Goal: Information Seeking & Learning: Learn about a topic

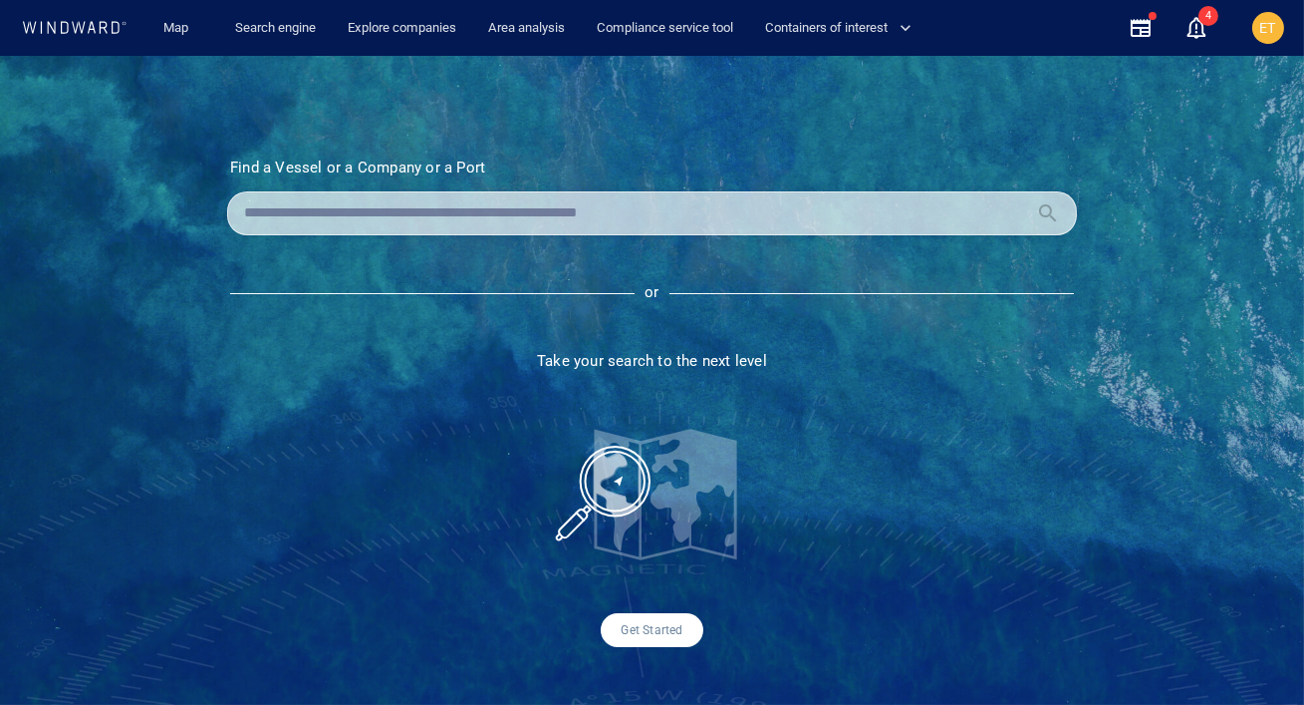
click at [314, 217] on input "text" at bounding box center [636, 213] width 784 height 30
paste input "*******"
type input "*******"
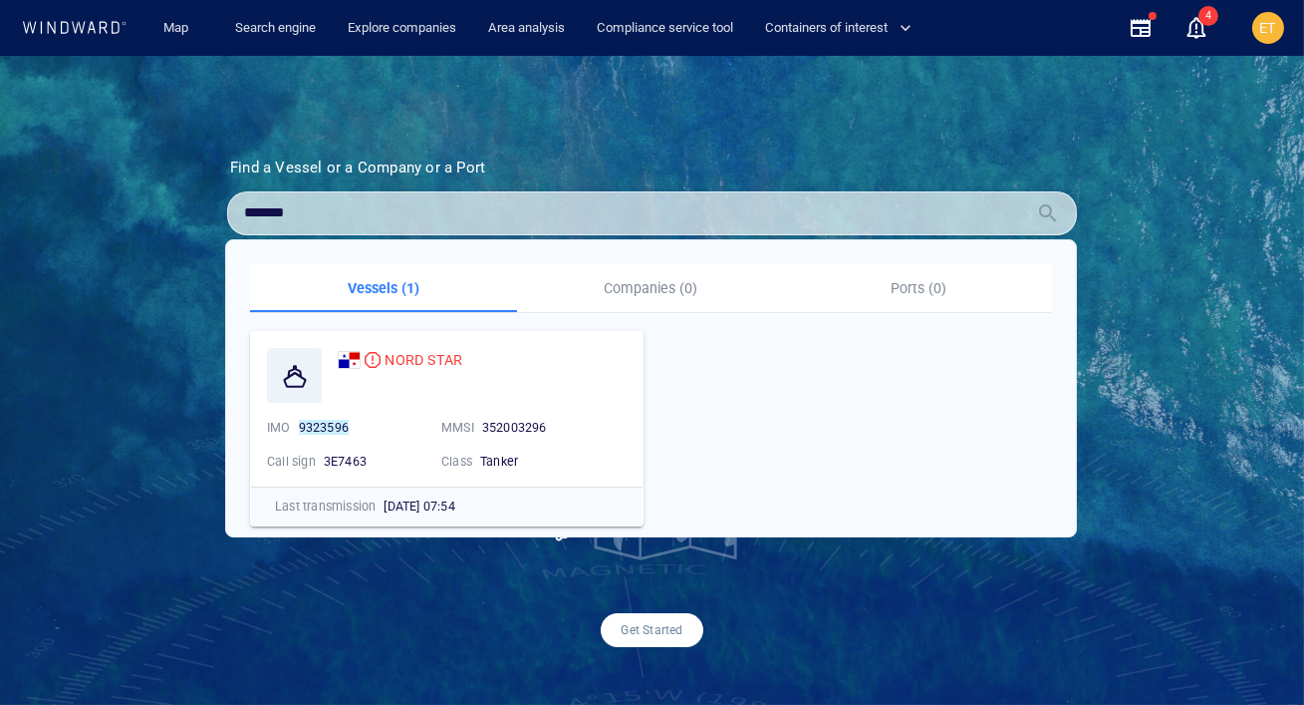
drag, startPoint x: 335, startPoint y: 218, endPoint x: 220, endPoint y: 218, distance: 114.6
click at [220, 218] on section "Find a Vessel or a Company or a Port Name N/A IMO MMSI Call sign N/A Class N/A …" at bounding box center [652, 402] width 950 height 488
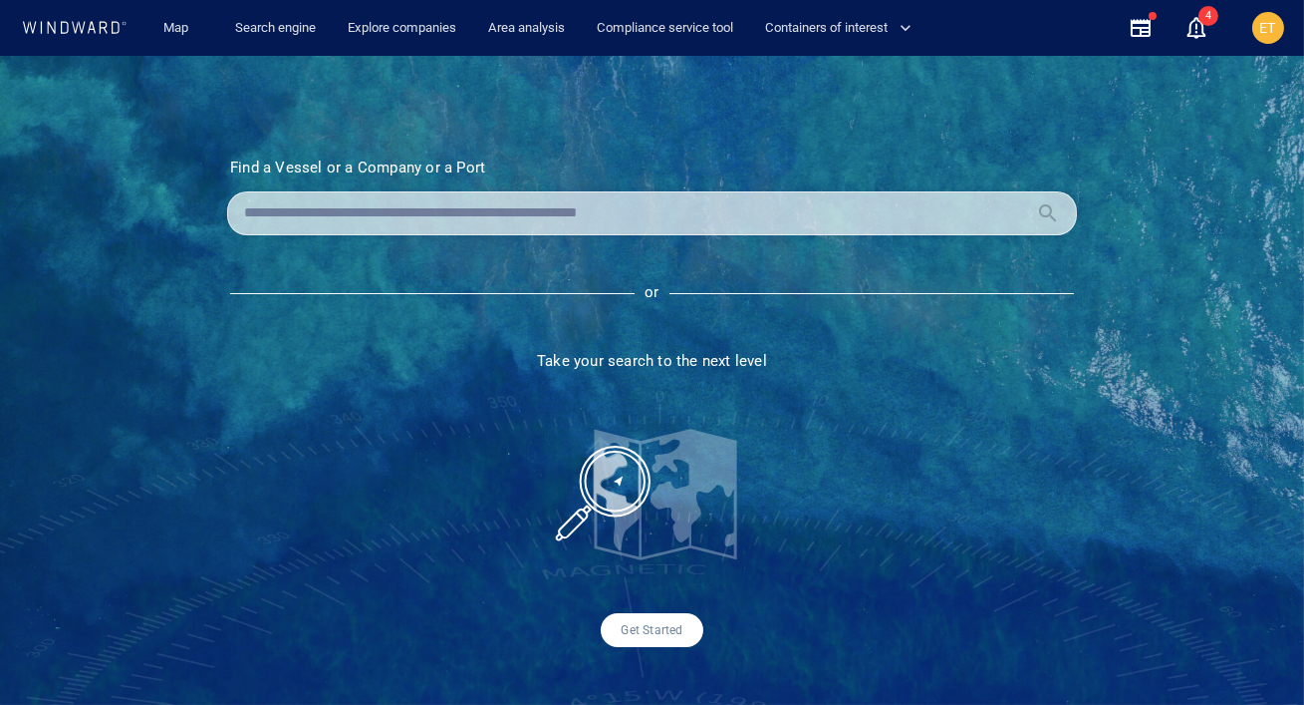
click at [539, 219] on input "text" at bounding box center [636, 213] width 784 height 30
paste input "*******"
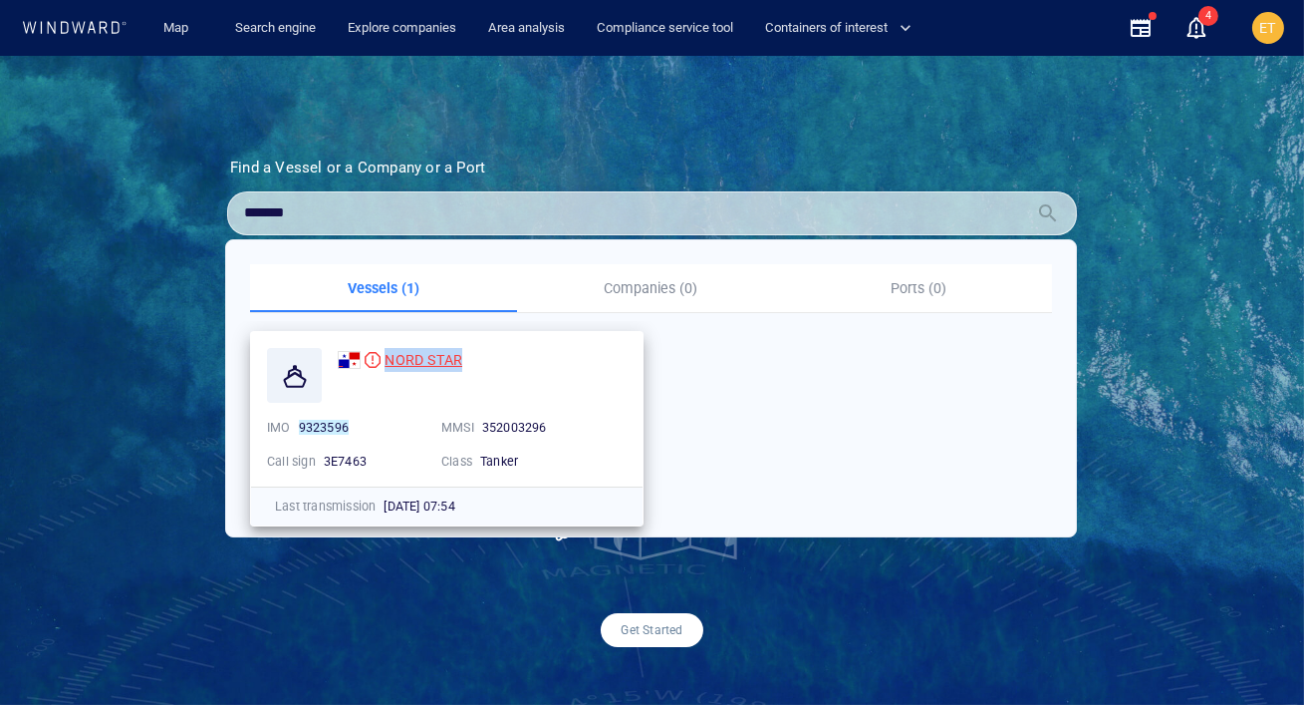
drag, startPoint x: 467, startPoint y: 361, endPoint x: 382, endPoint y: 360, distance: 85.7
click at [382, 360] on div "NORD STAR" at bounding box center [482, 360] width 289 height 24
copy span "NORD STAR"
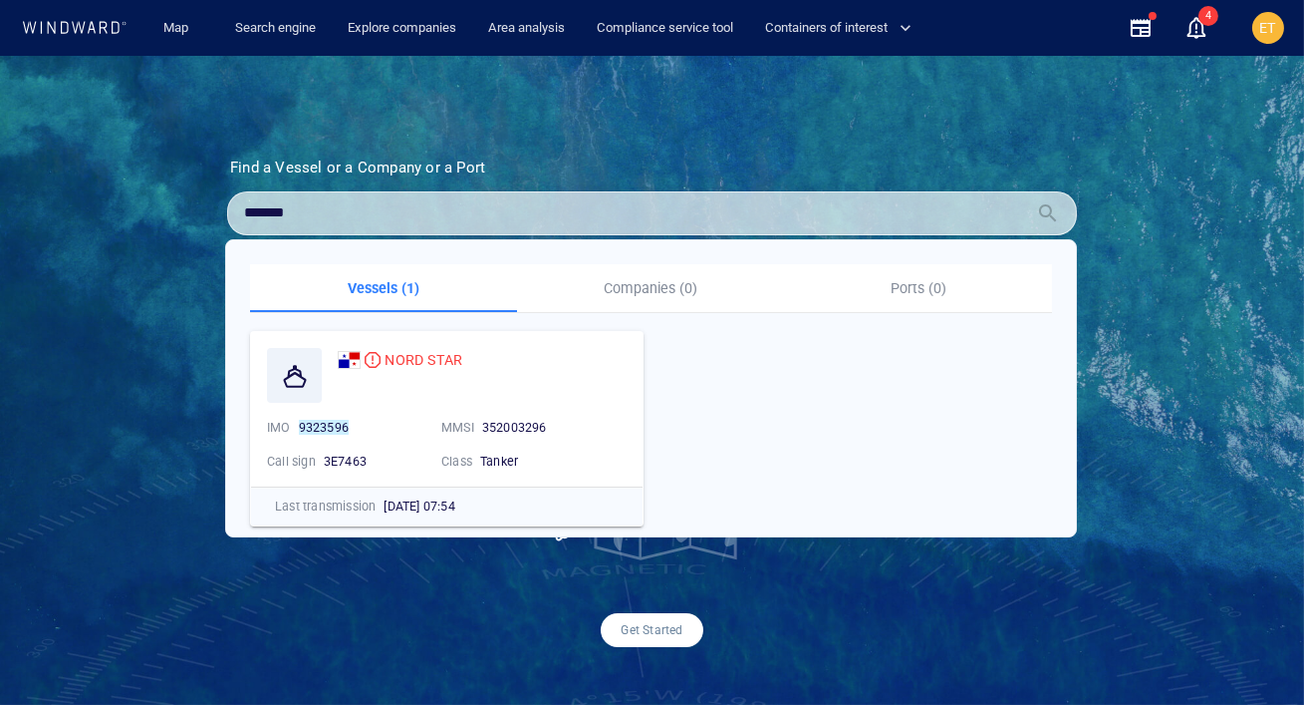
drag, startPoint x: 318, startPoint y: 214, endPoint x: 235, endPoint y: 208, distance: 82.9
click at [235, 208] on div "*******" at bounding box center [652, 213] width 850 height 44
paste input "**"
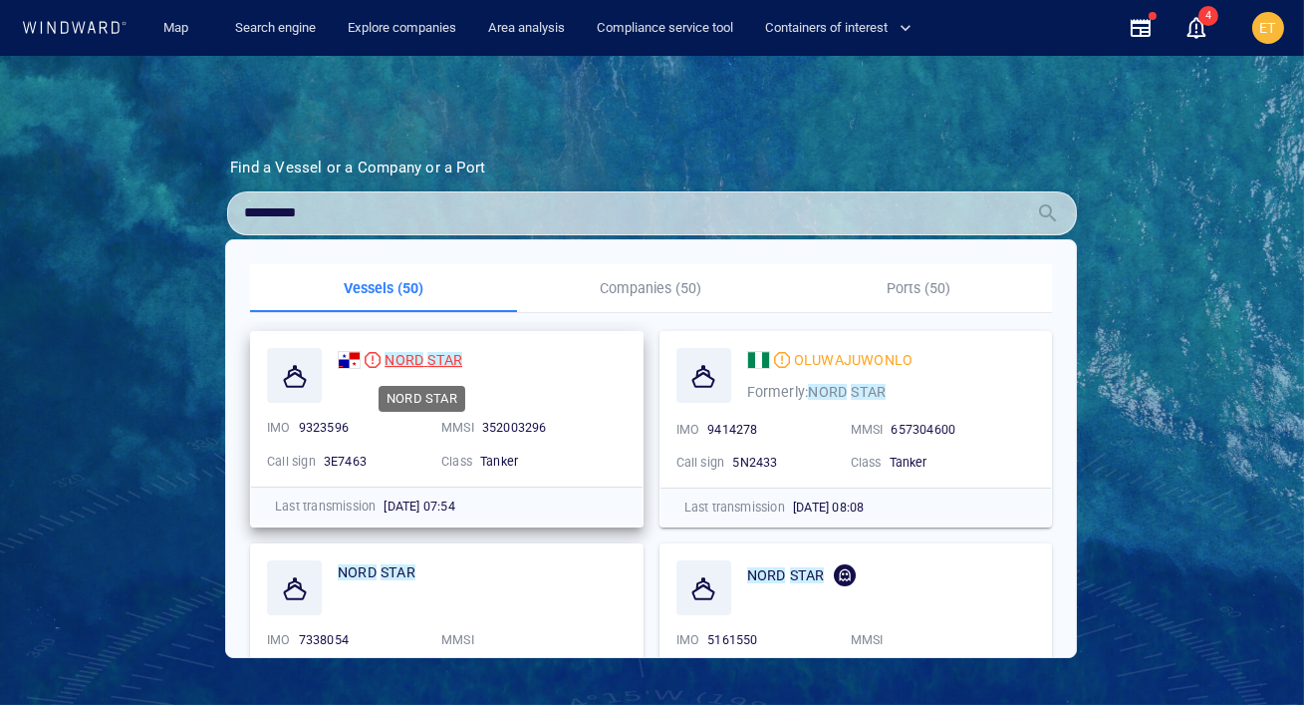
type input "*********"
click at [408, 361] on mark "NORD" at bounding box center [404, 360] width 39 height 16
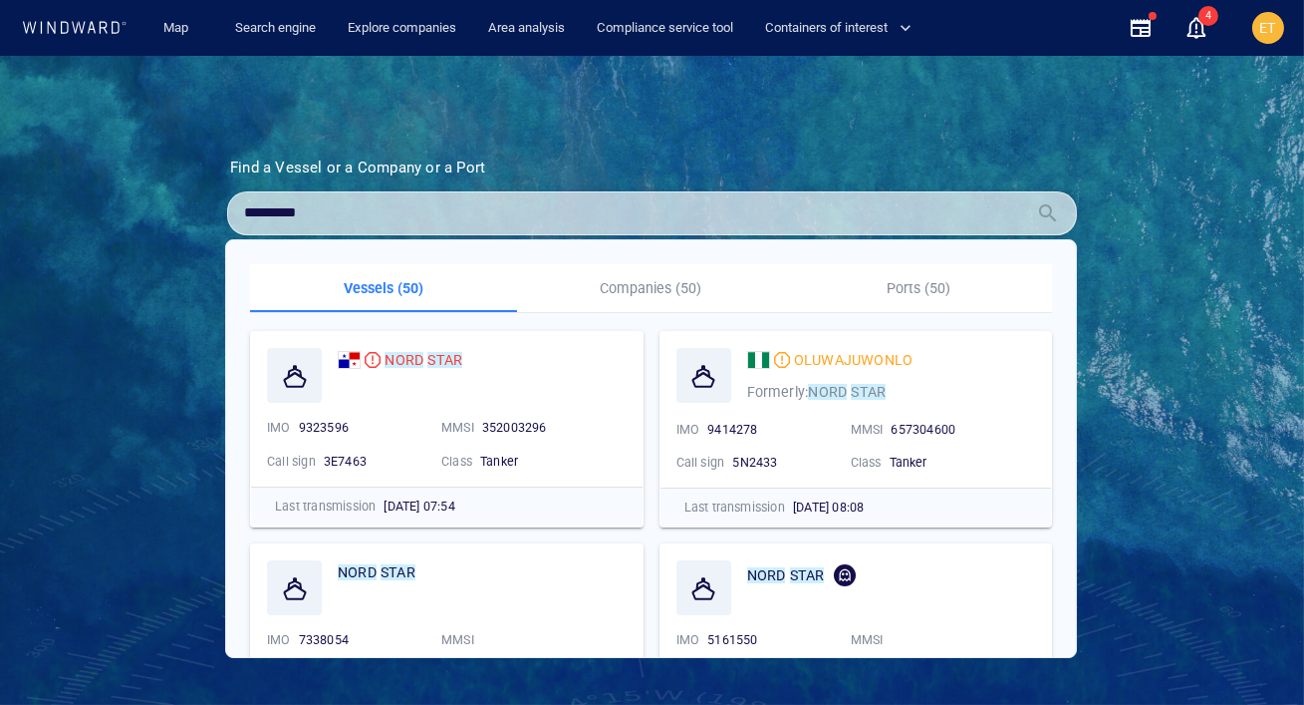
click at [338, 212] on input "*********" at bounding box center [636, 213] width 784 height 30
drag, startPoint x: 338, startPoint y: 213, endPoint x: 236, endPoint y: 213, distance: 101.6
click at [236, 213] on div "*********" at bounding box center [652, 213] width 850 height 44
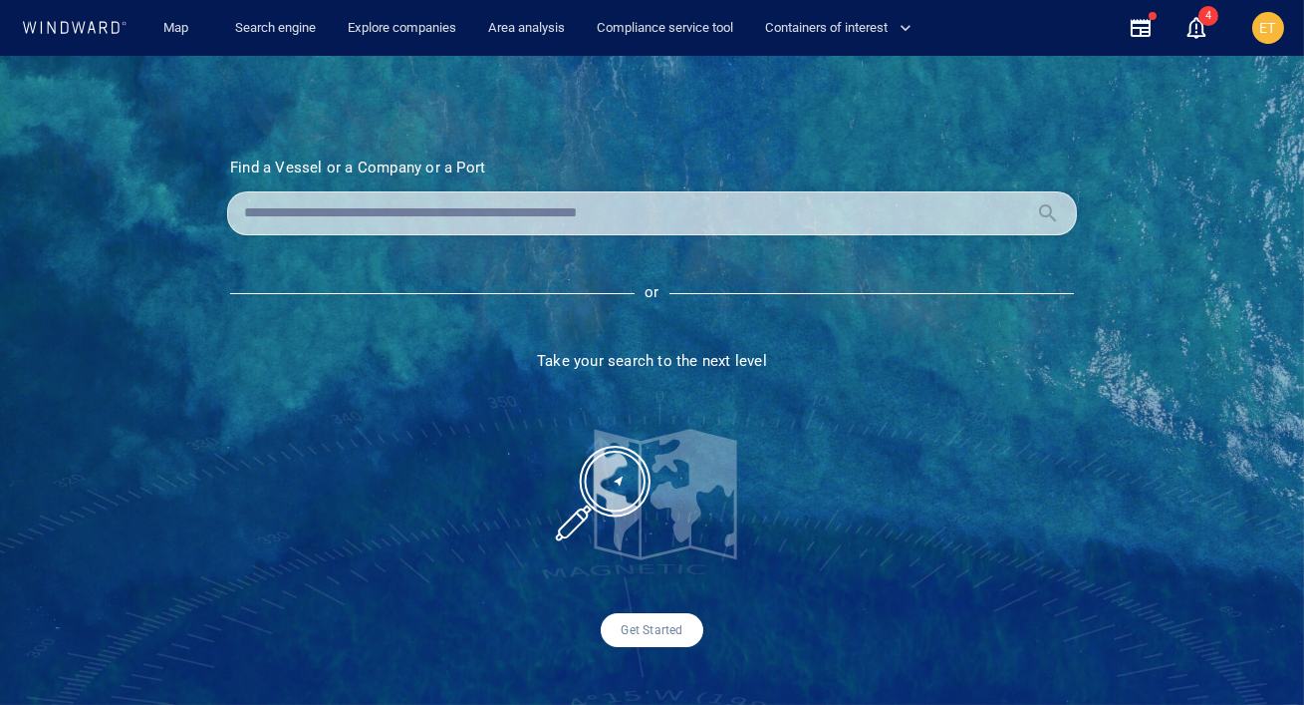
click at [301, 194] on div at bounding box center [652, 213] width 850 height 44
click at [305, 227] on input "text" at bounding box center [636, 213] width 784 height 30
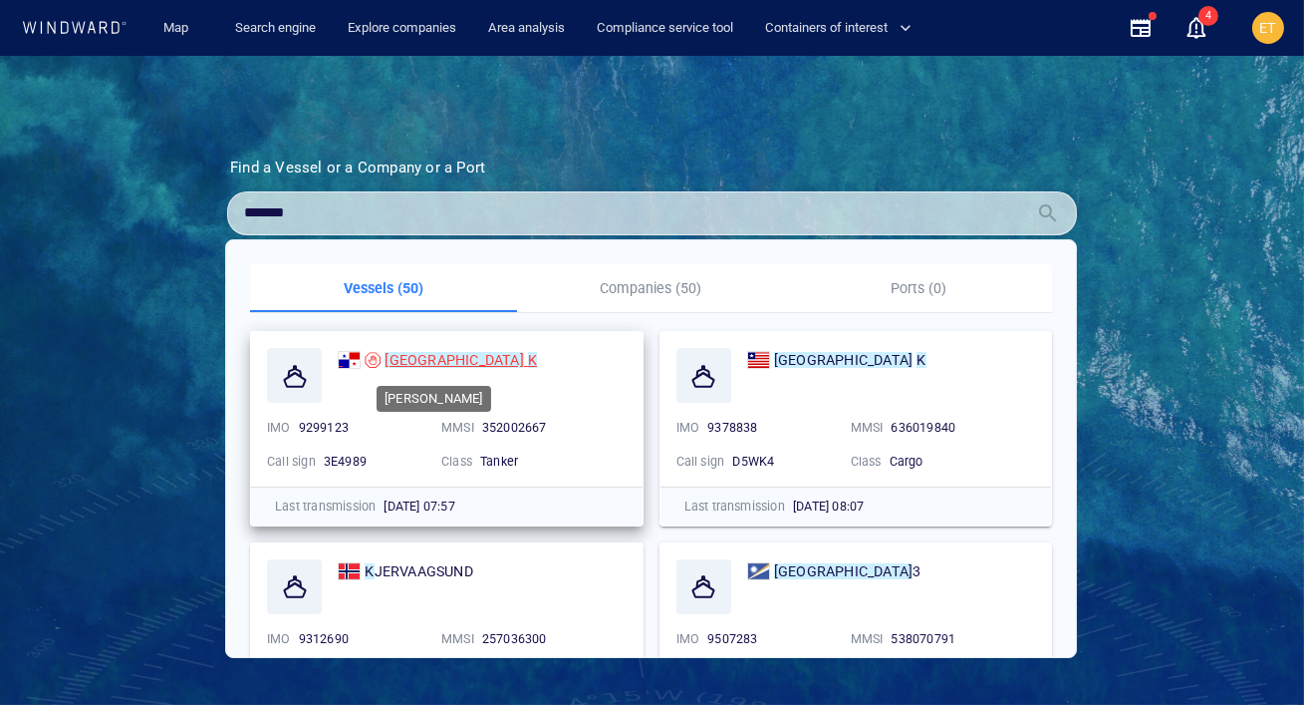
type input "*******"
click at [395, 363] on mark "SOFIA" at bounding box center [454, 360] width 139 height 16
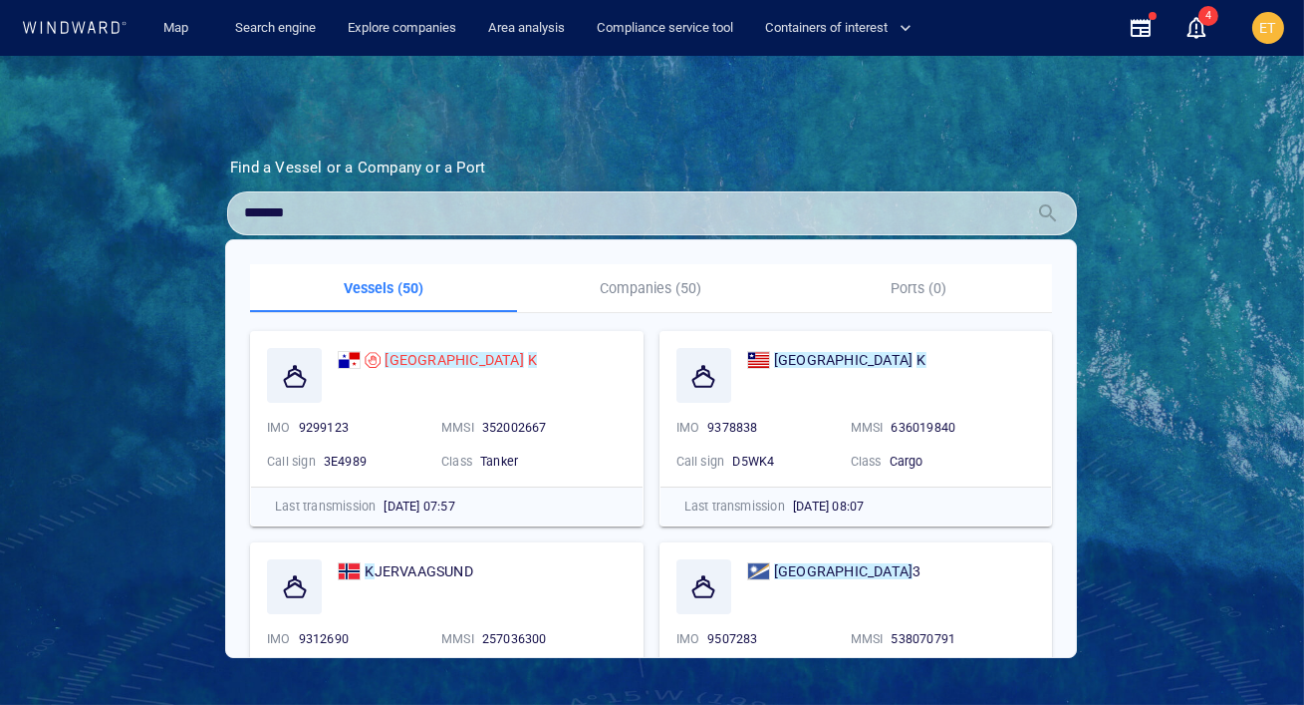
drag, startPoint x: 327, startPoint y: 214, endPoint x: 222, endPoint y: 208, distance: 104.8
click at [222, 208] on section "Find a Vessel or a Company or a Port Name N/A IMO MMSI Call sign N/A Class N/A …" at bounding box center [652, 402] width 950 height 488
paste input "**********"
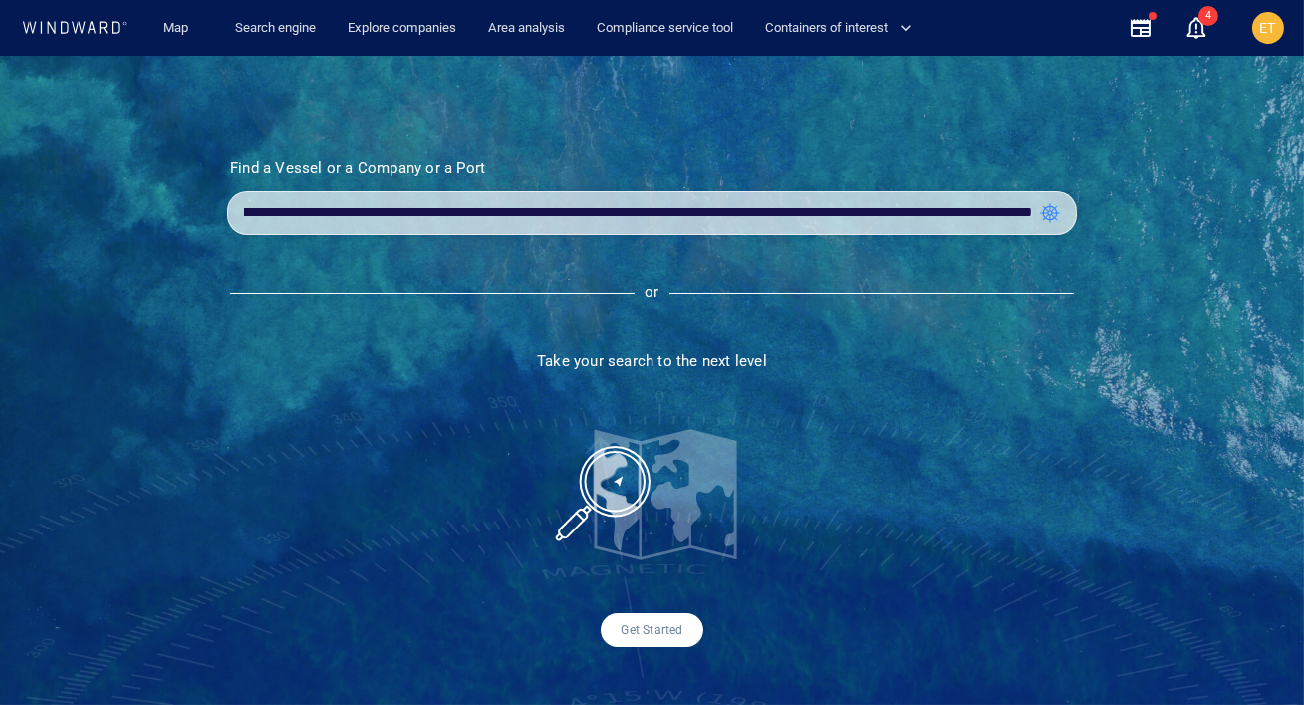
type input "**********"
click at [277, 213] on input "text" at bounding box center [638, 213] width 788 height 30
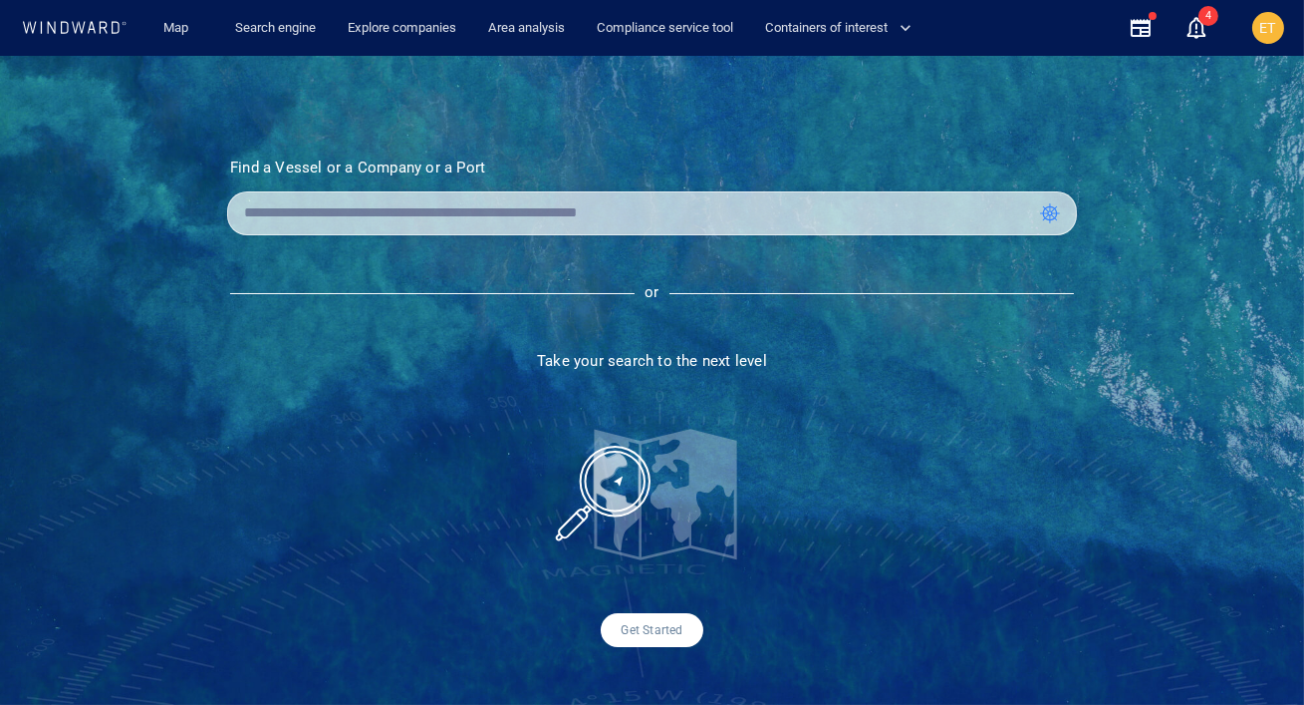
scroll to position [0, 0]
click at [337, 92] on div "Find a Vessel or a Company or a Port Name N/A IMO MMSI Call sign N/A Class N/A …" at bounding box center [652, 380] width 1304 height 649
click at [296, 219] on input "text" at bounding box center [636, 213] width 784 height 30
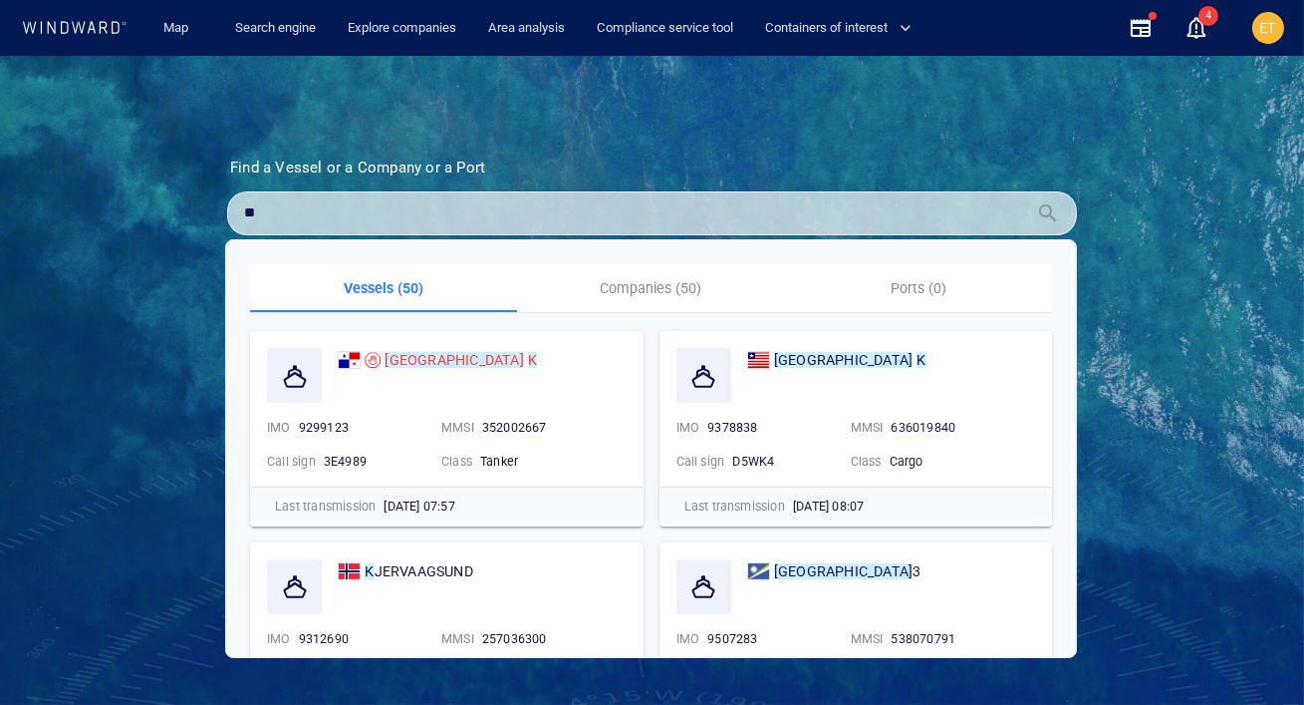
type input "*"
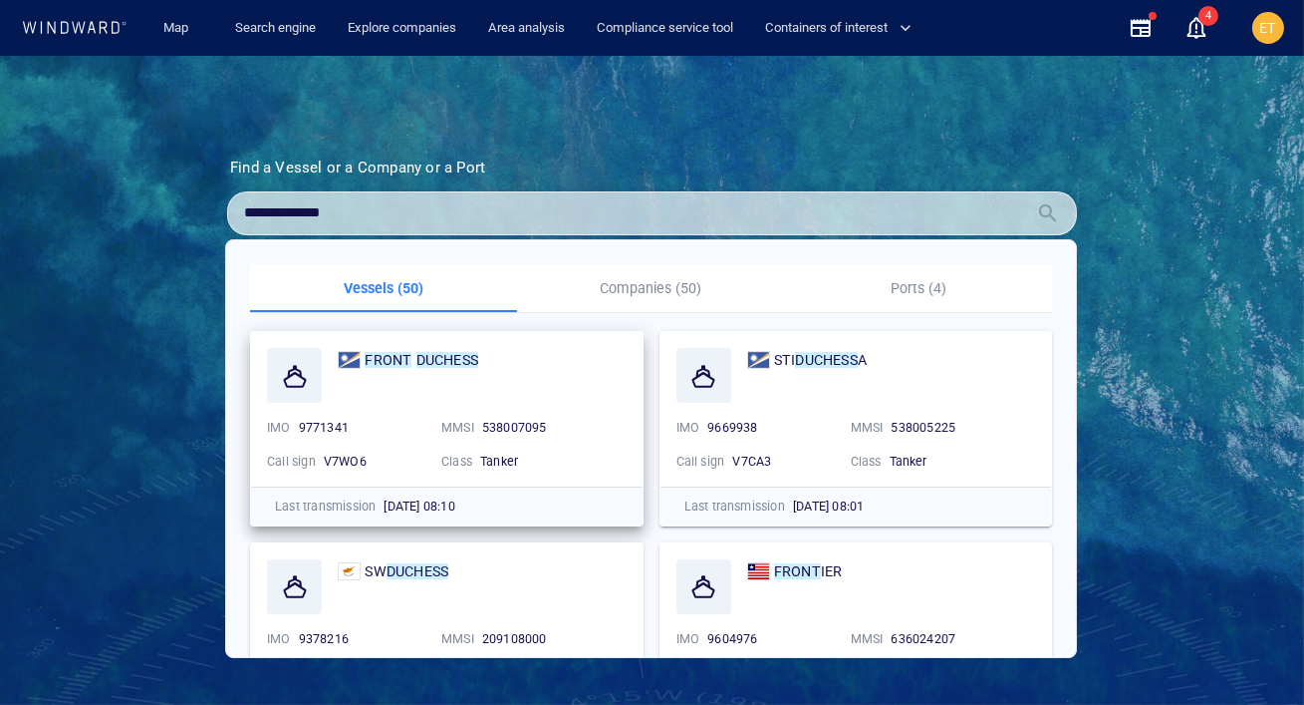
type input "**********"
drag, startPoint x: 362, startPoint y: 426, endPoint x: 296, endPoint y: 425, distance: 65.8
click at [296, 425] on div "9771341" at bounding box center [362, 428] width 135 height 26
copy span "9771341"
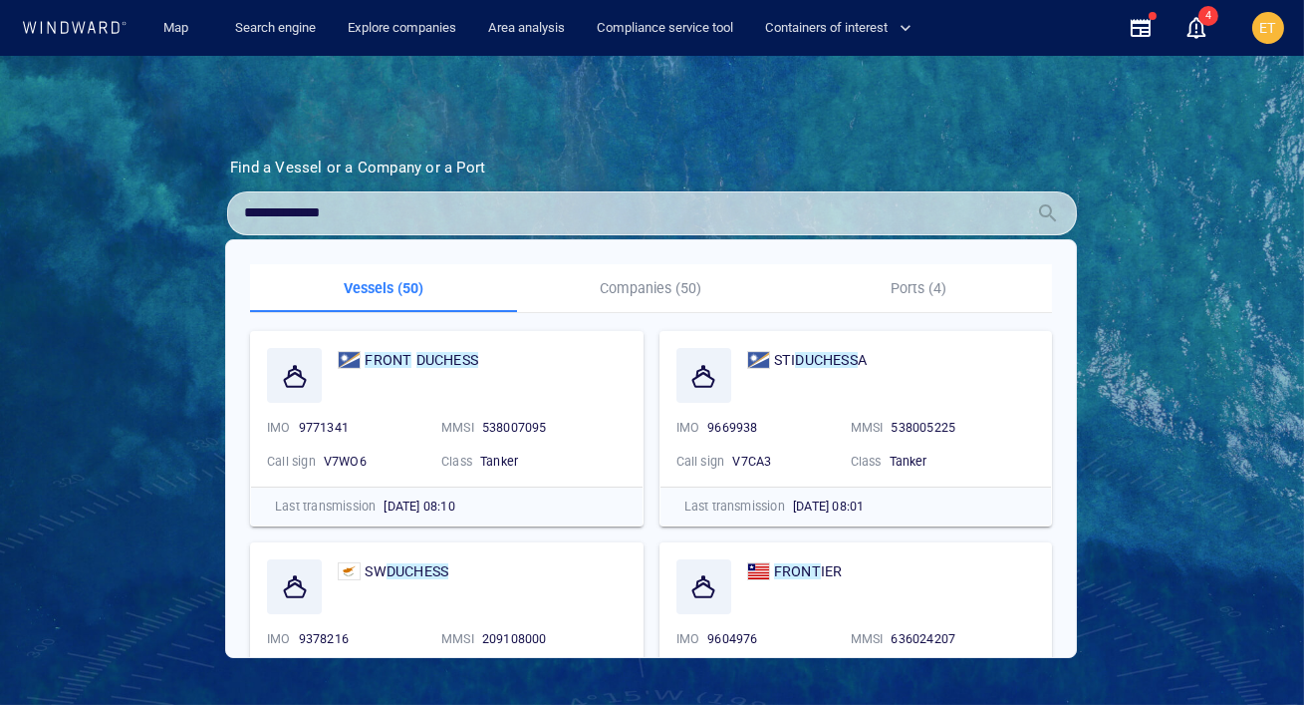
click at [395, 129] on div "**********" at bounding box center [652, 380] width 1304 height 649
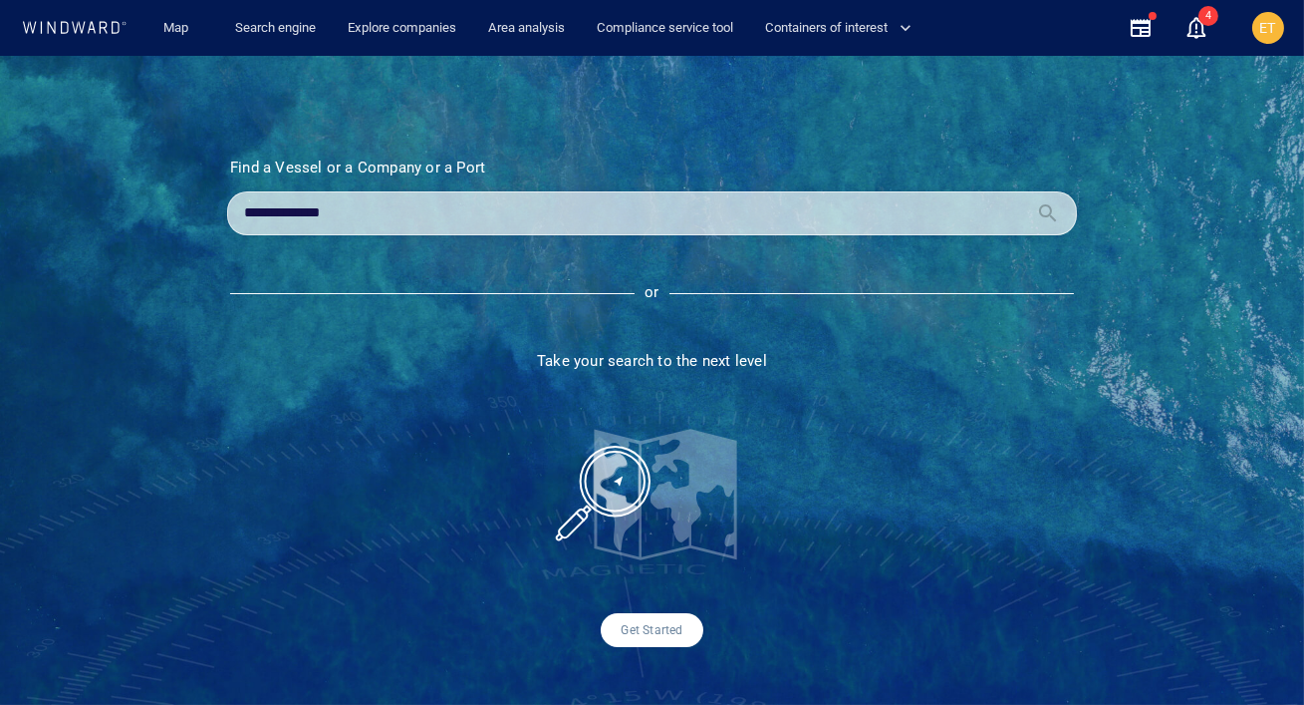
click at [363, 229] on div "**********" at bounding box center [652, 213] width 850 height 44
click at [356, 219] on input "**********" at bounding box center [636, 213] width 784 height 30
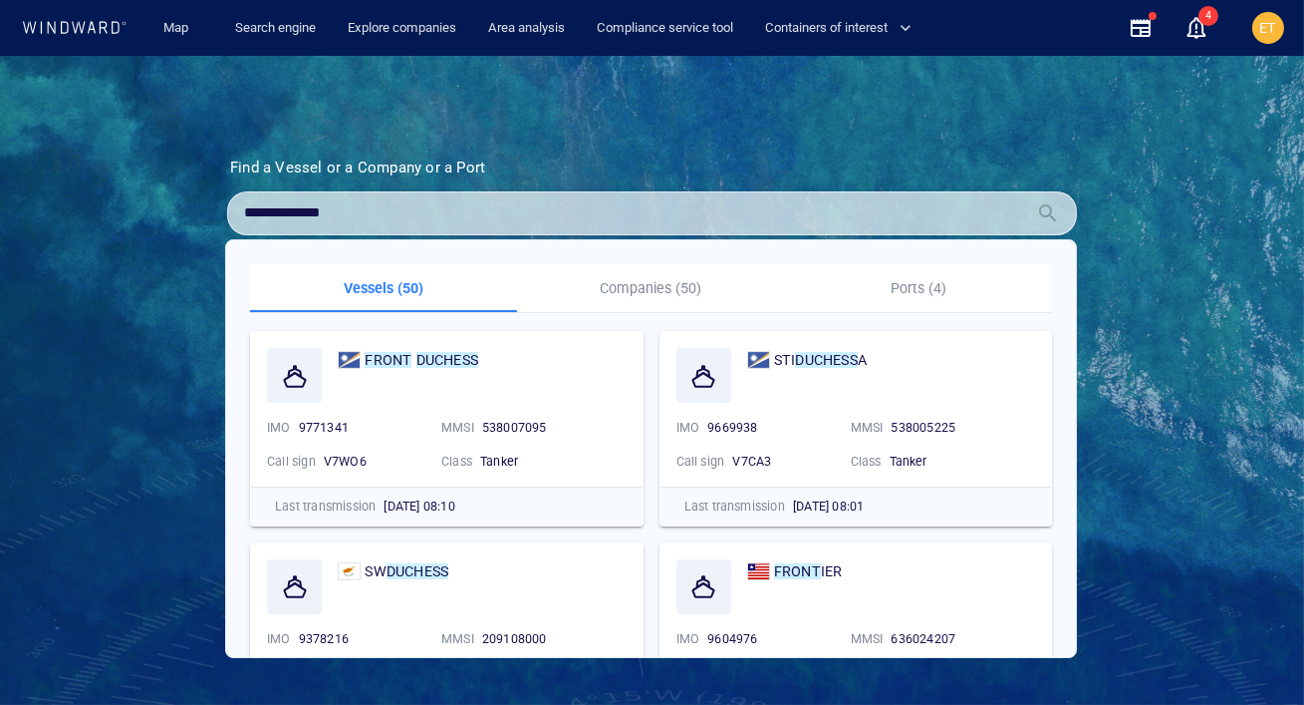
drag, startPoint x: 356, startPoint y: 219, endPoint x: 214, endPoint y: 218, distance: 141.5
click at [214, 218] on section "**********" at bounding box center [652, 402] width 950 height 488
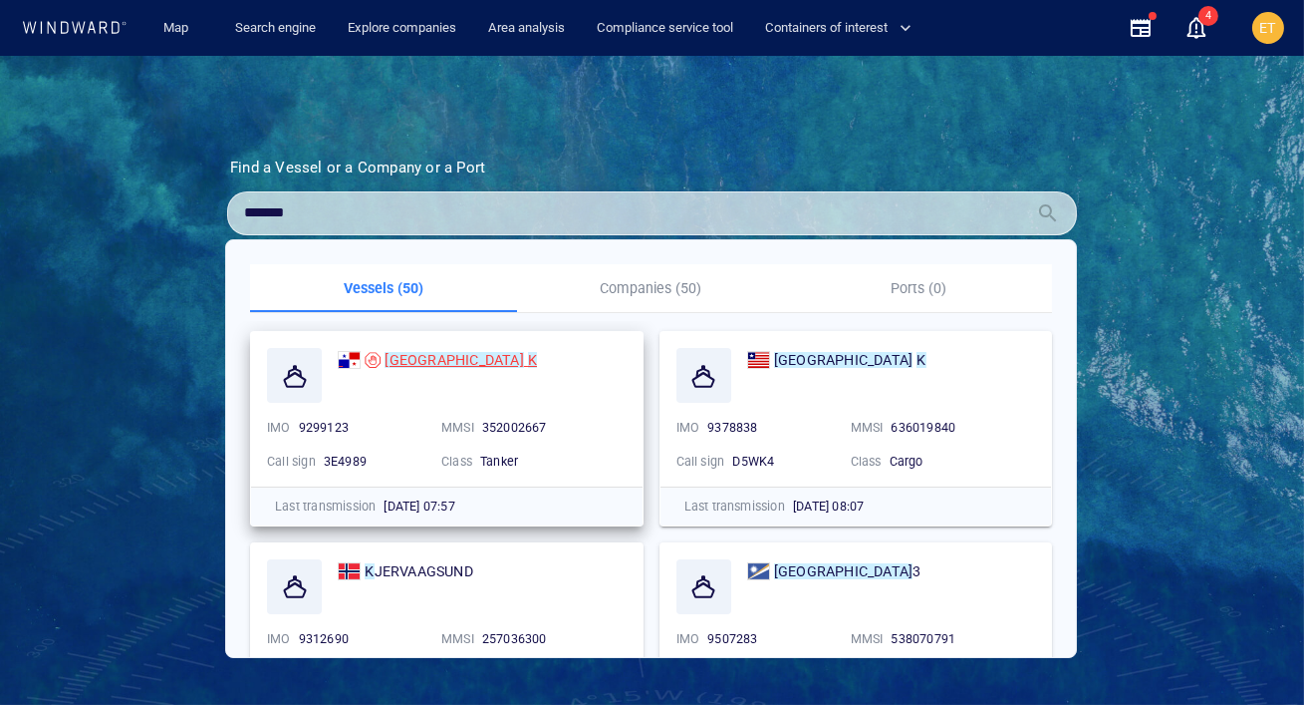
type input "*******"
click at [409, 361] on mark "SOFIA" at bounding box center [454, 360] width 139 height 16
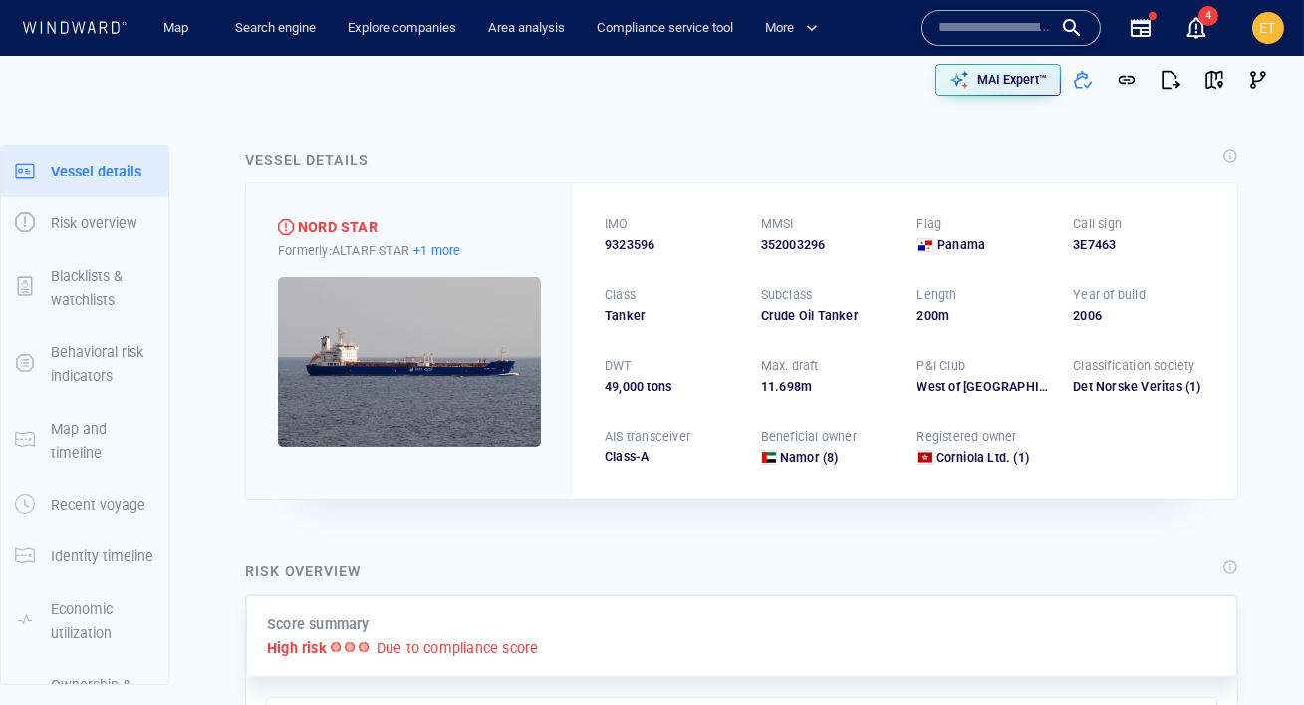
click at [440, 255] on p "+1 more" at bounding box center [437, 250] width 47 height 21
click at [435, 426] on div at bounding box center [652, 352] width 1304 height 705
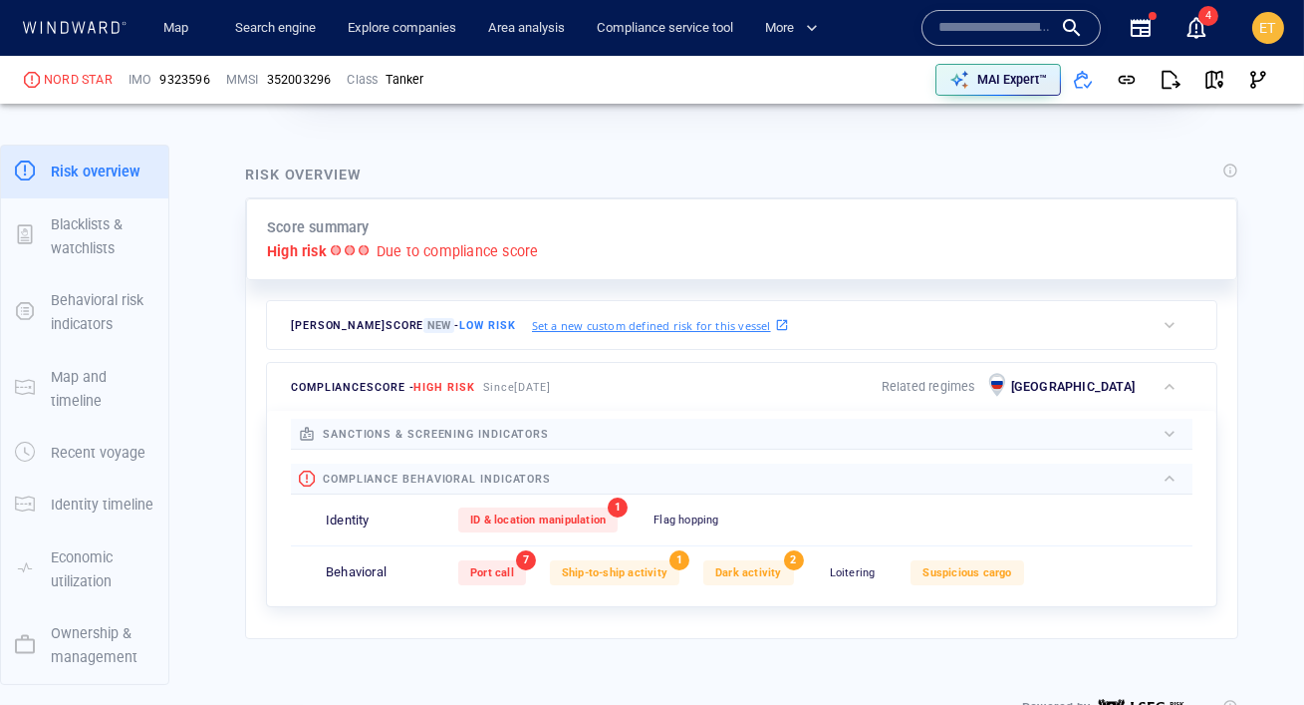
scroll to position [418, 0]
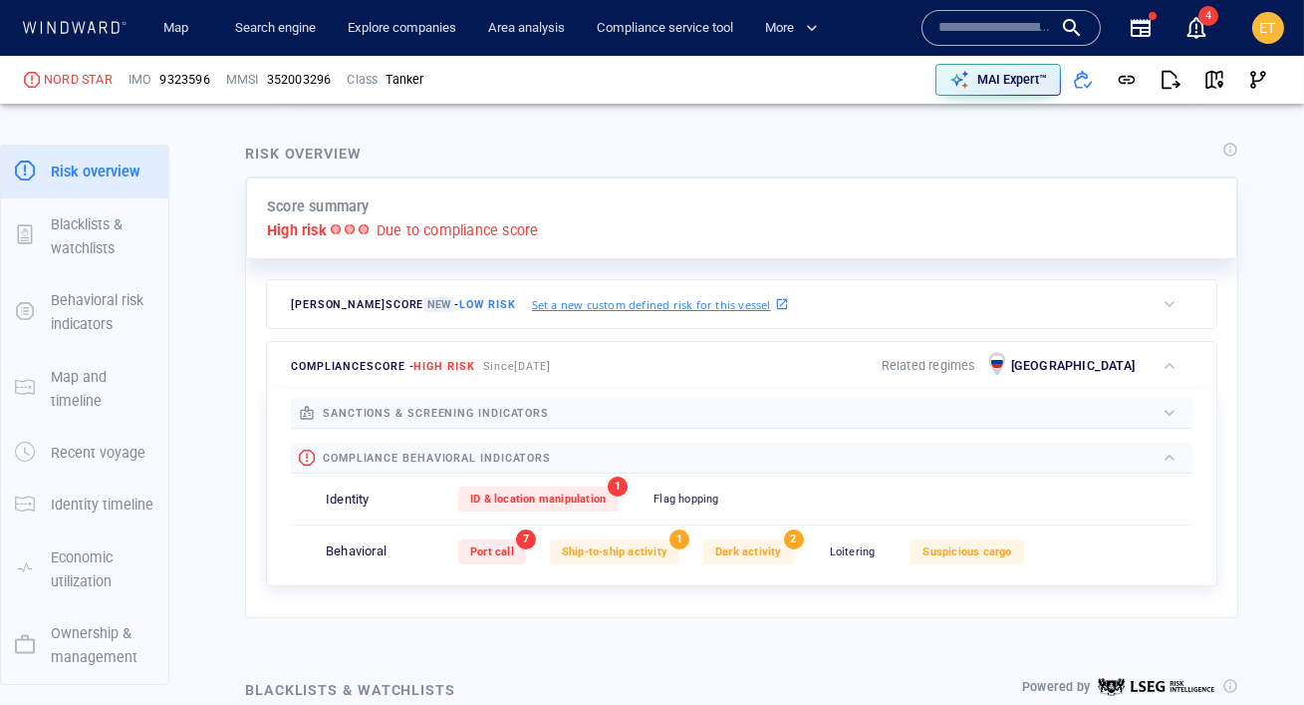
click at [424, 408] on span "sanctions & screening indicators" at bounding box center [436, 413] width 226 height 13
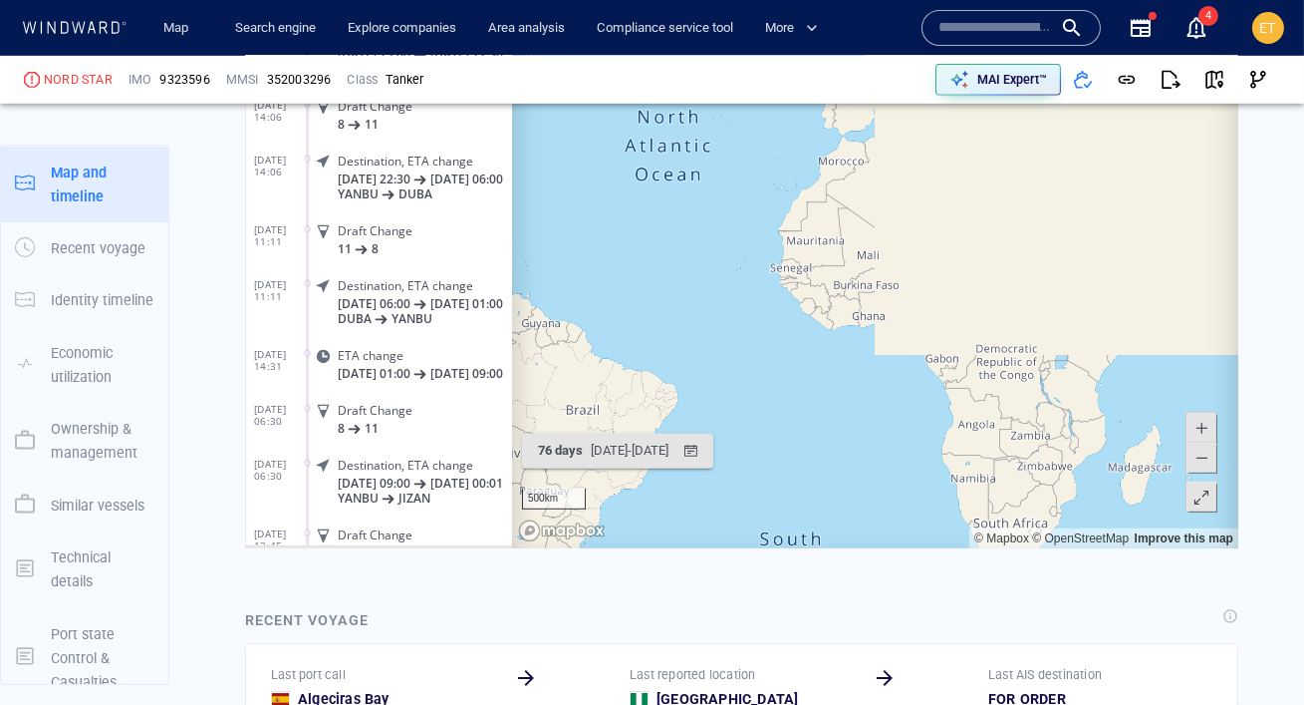
scroll to position [2298, 0]
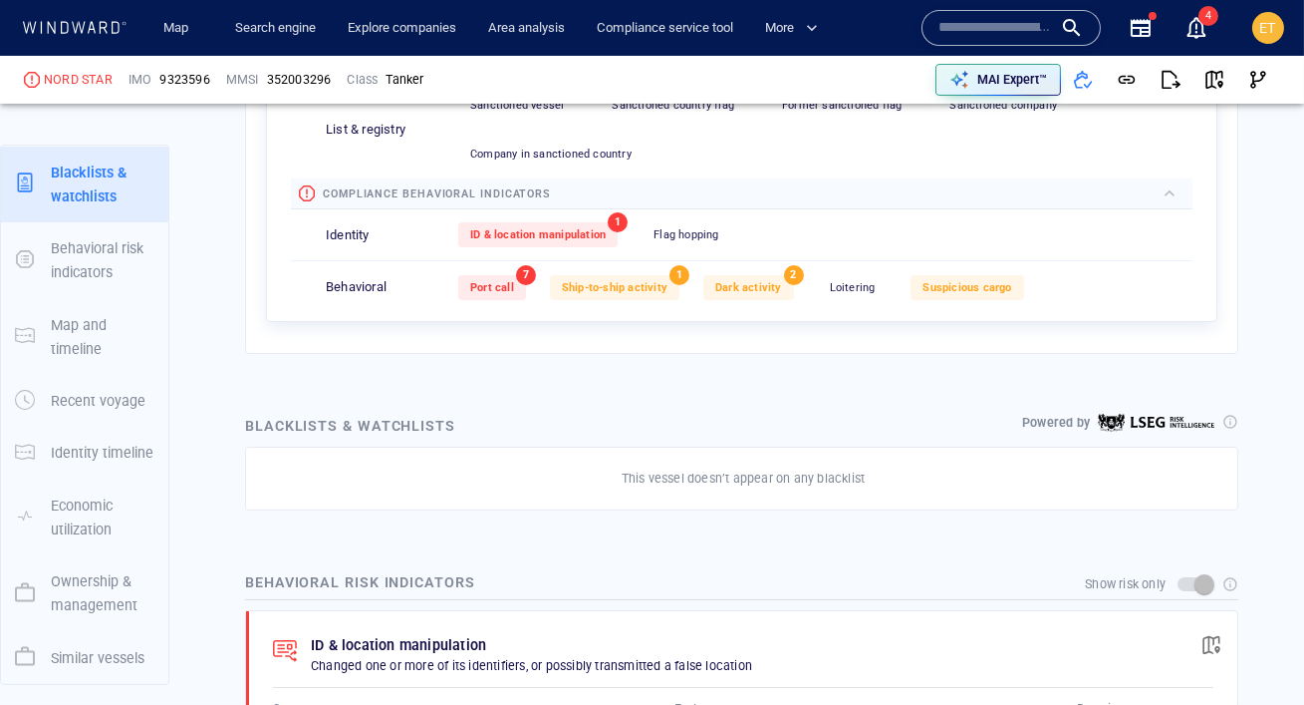
scroll to position [762, 0]
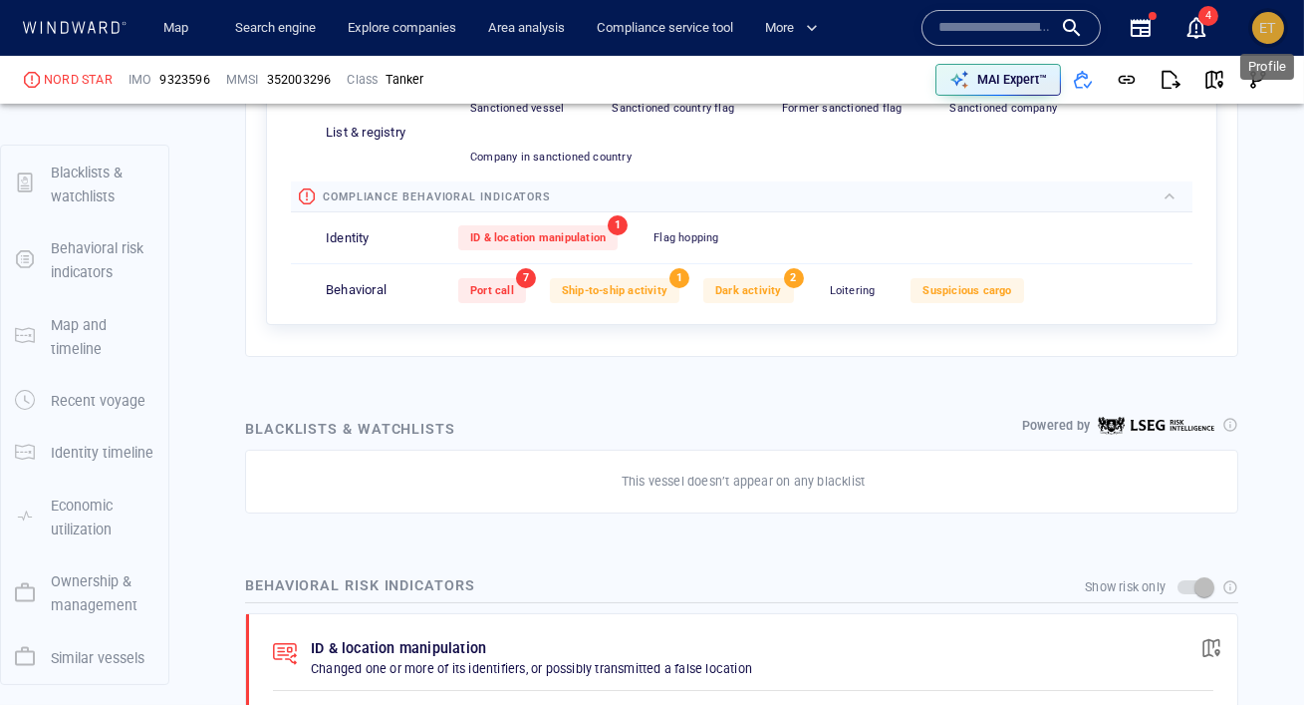
click at [1269, 35] on span "ET" at bounding box center [1269, 28] width 17 height 16
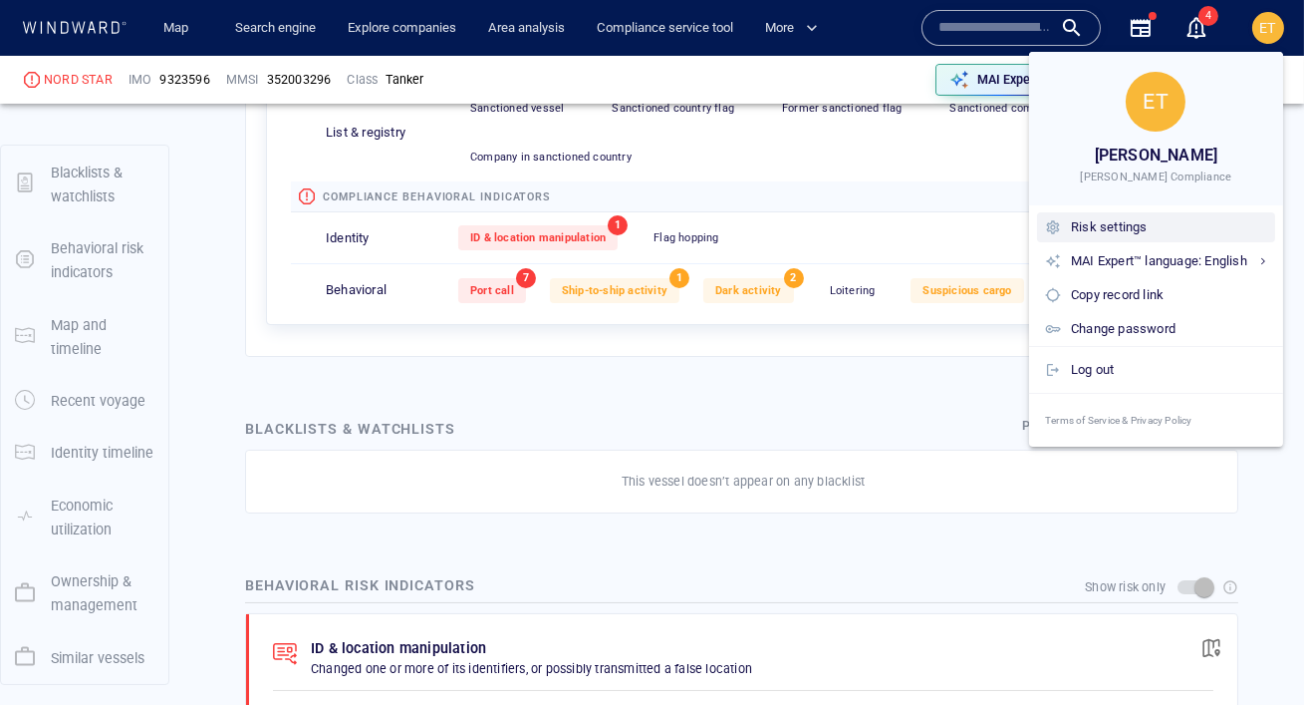
click at [1068, 227] on div "Risk settings" at bounding box center [1156, 227] width 238 height 30
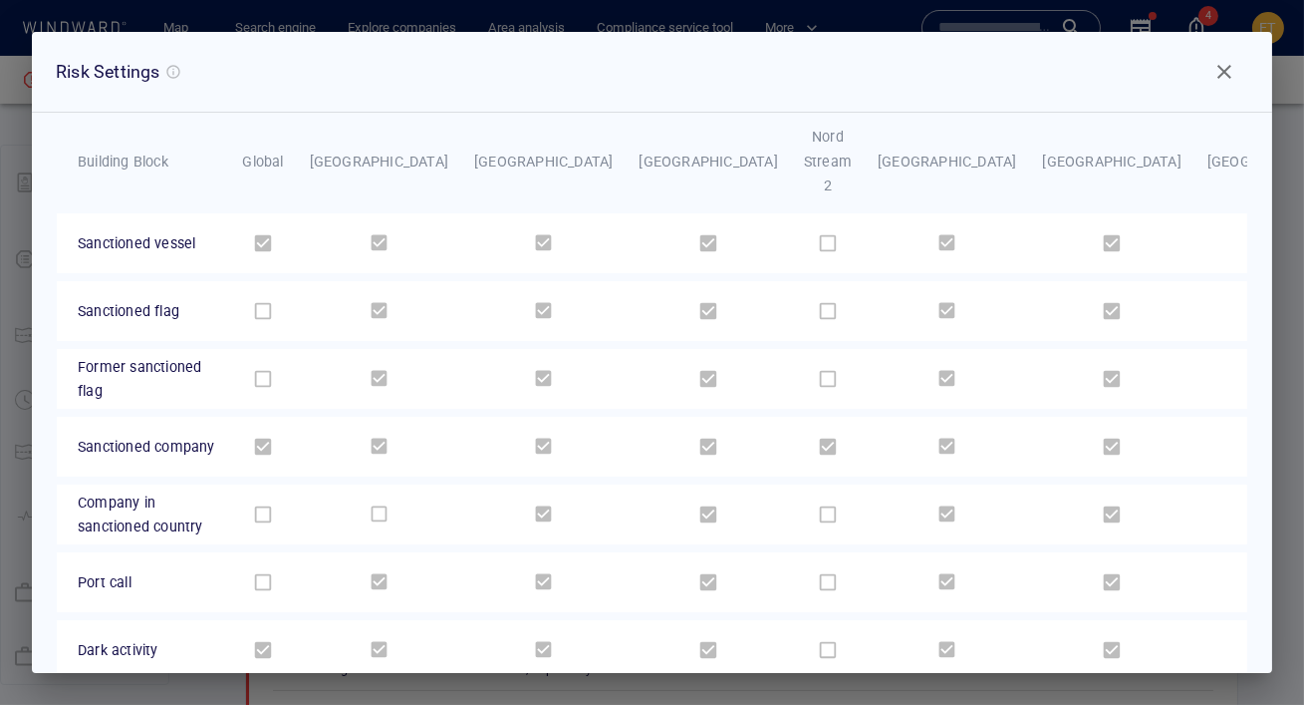
scroll to position [93, 0]
click at [1221, 85] on button "Close" at bounding box center [1225, 72] width 48 height 48
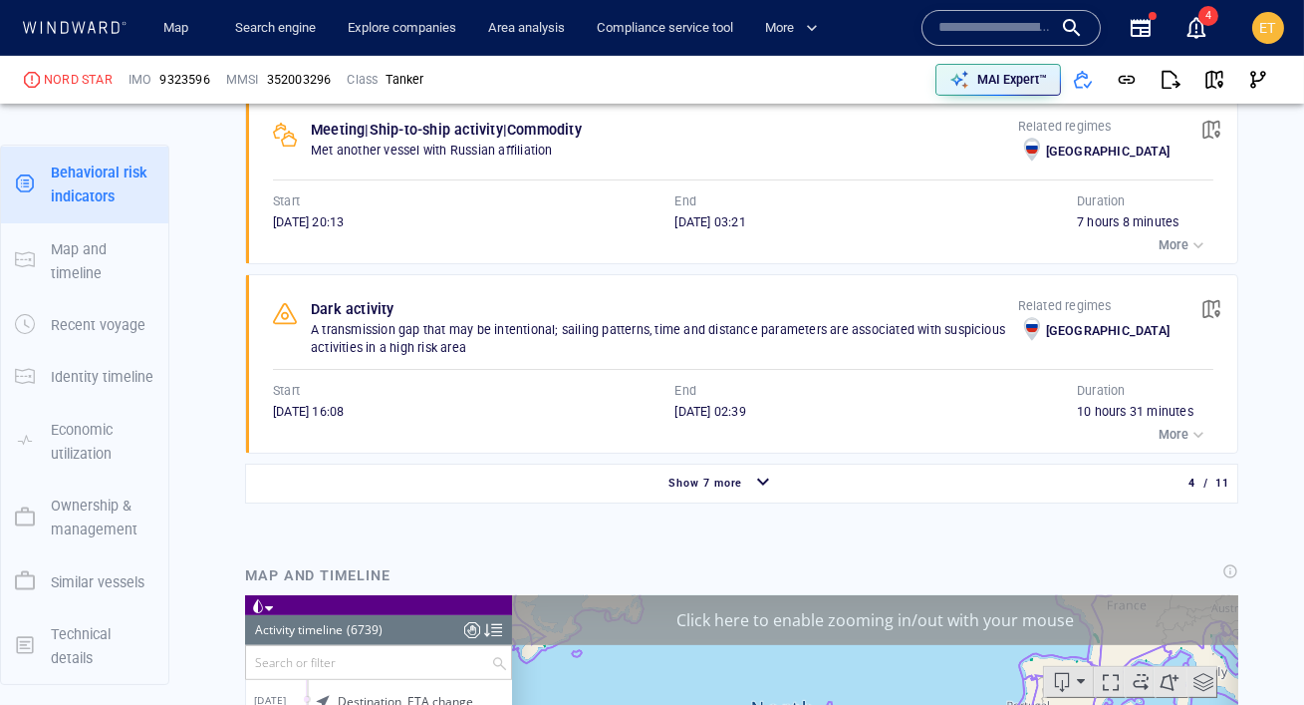
scroll to position [1712, 0]
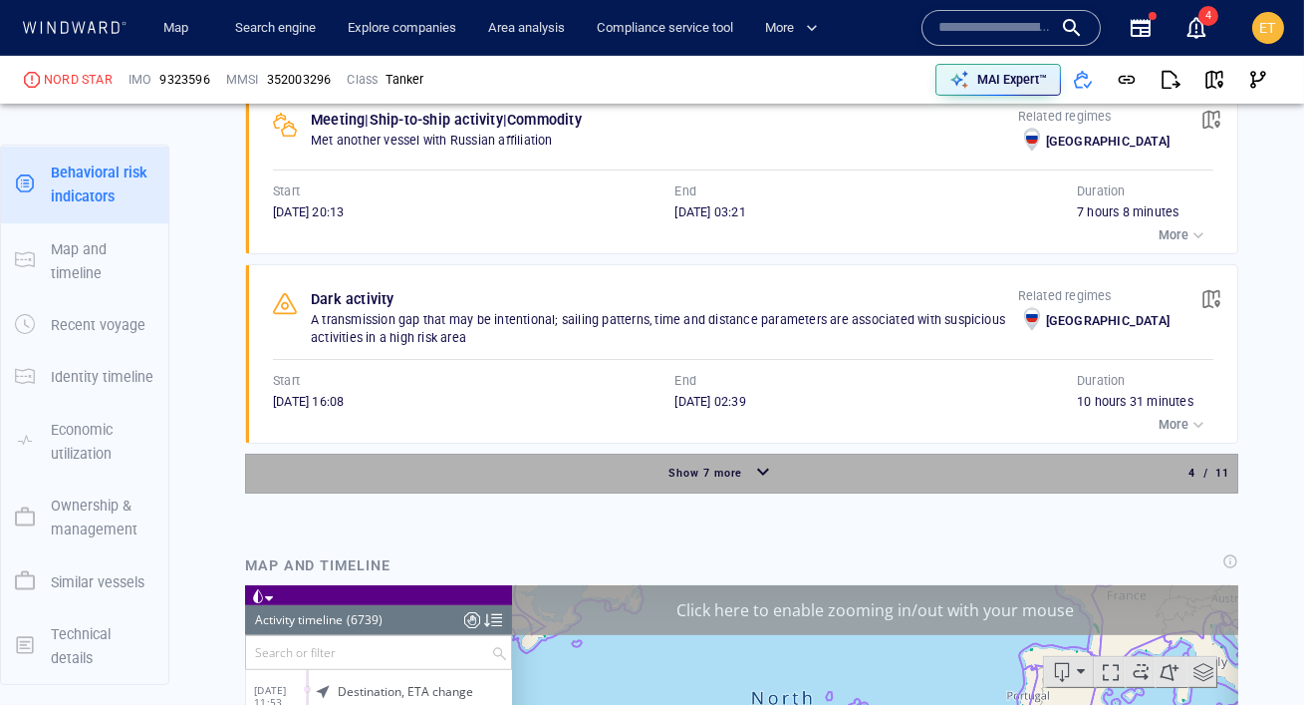
click at [744, 460] on div "Show 7 more" at bounding box center [706, 473] width 83 height 26
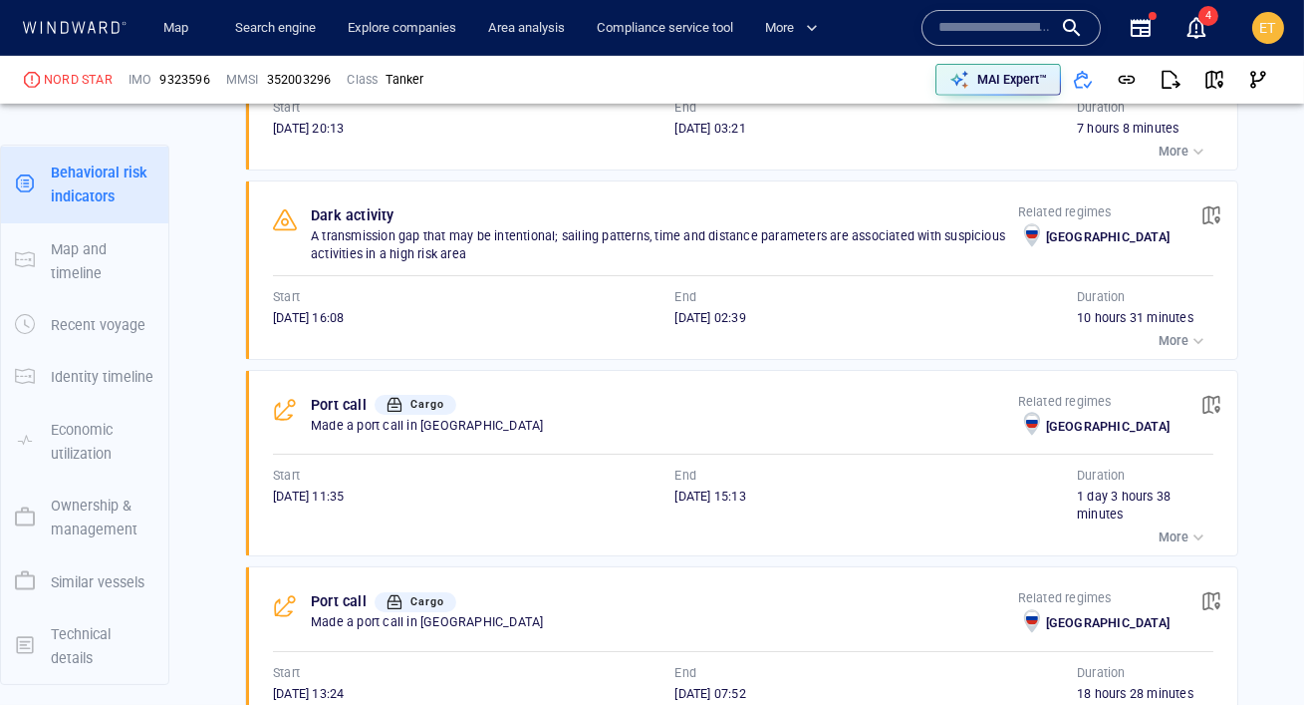
scroll to position [1798, 0]
click at [1179, 531] on p "More" at bounding box center [1174, 535] width 30 height 18
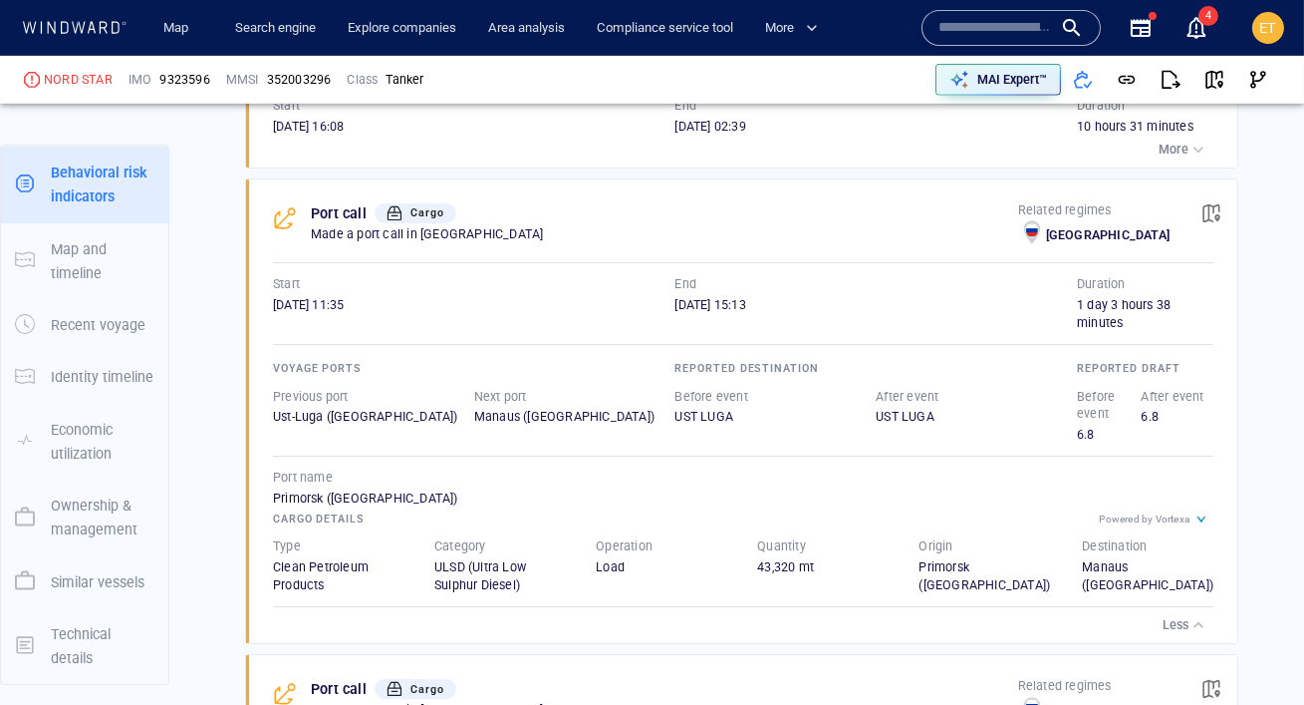
scroll to position [1995, 0]
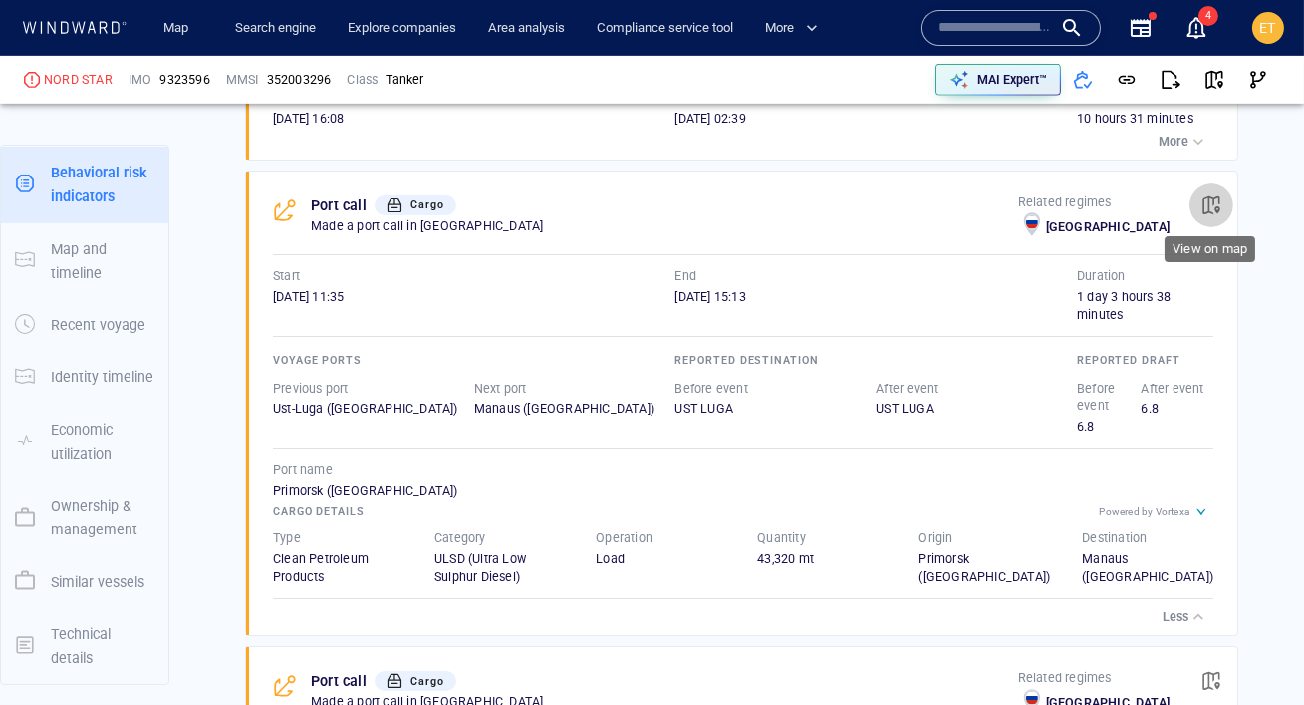
click at [1213, 203] on span "button" at bounding box center [1212, 205] width 20 height 20
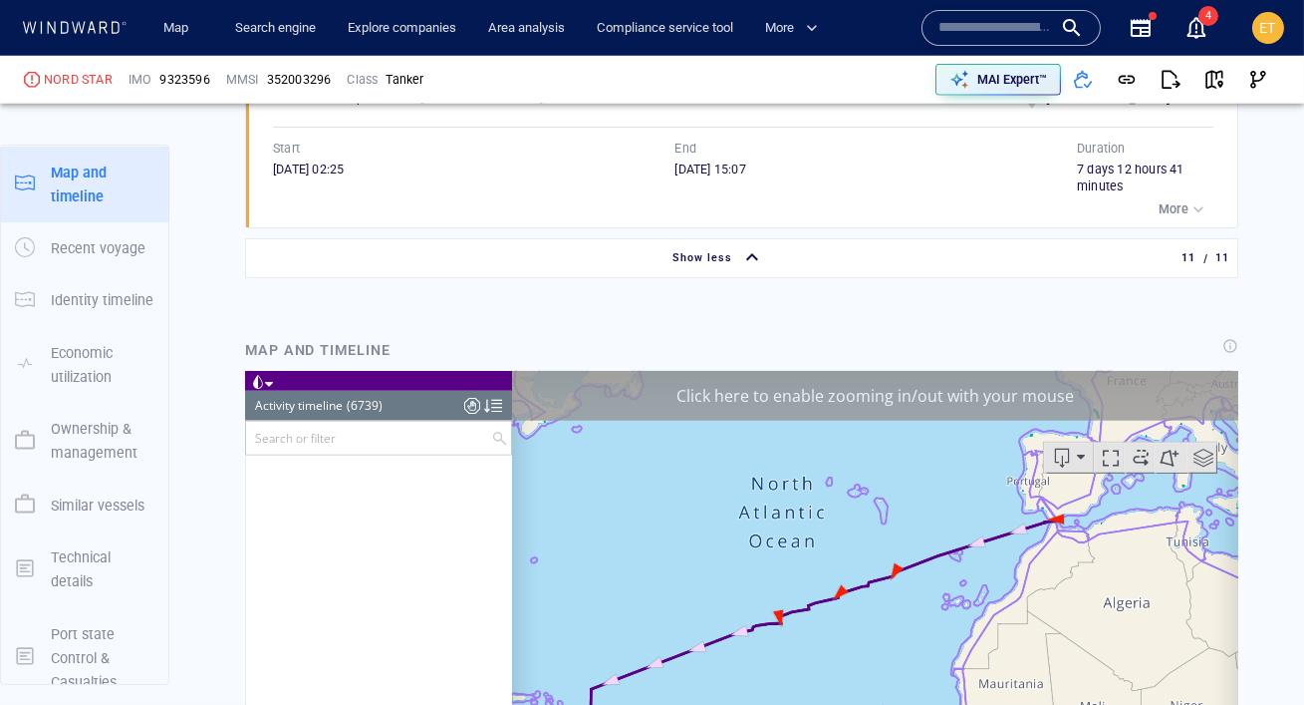
scroll to position [319250, 0]
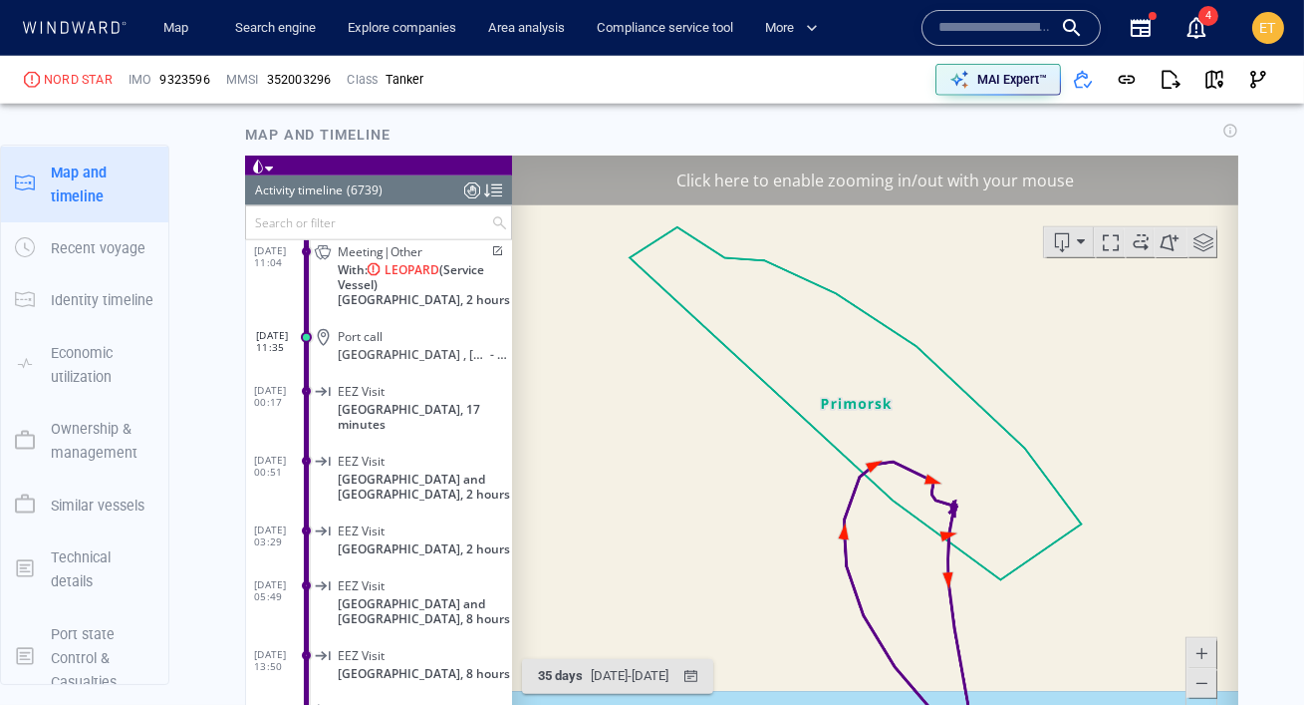
scroll to position [3778, 0]
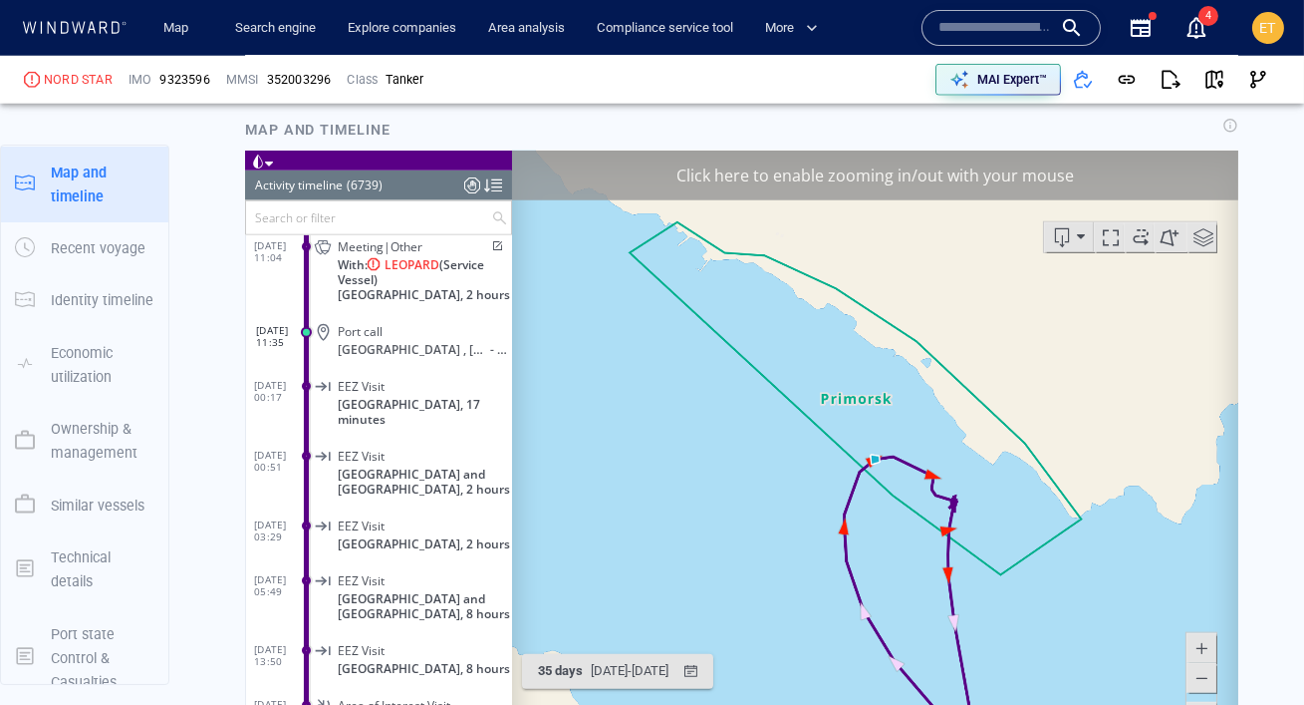
click at [1202, 690] on span at bounding box center [1201, 677] width 20 height 30
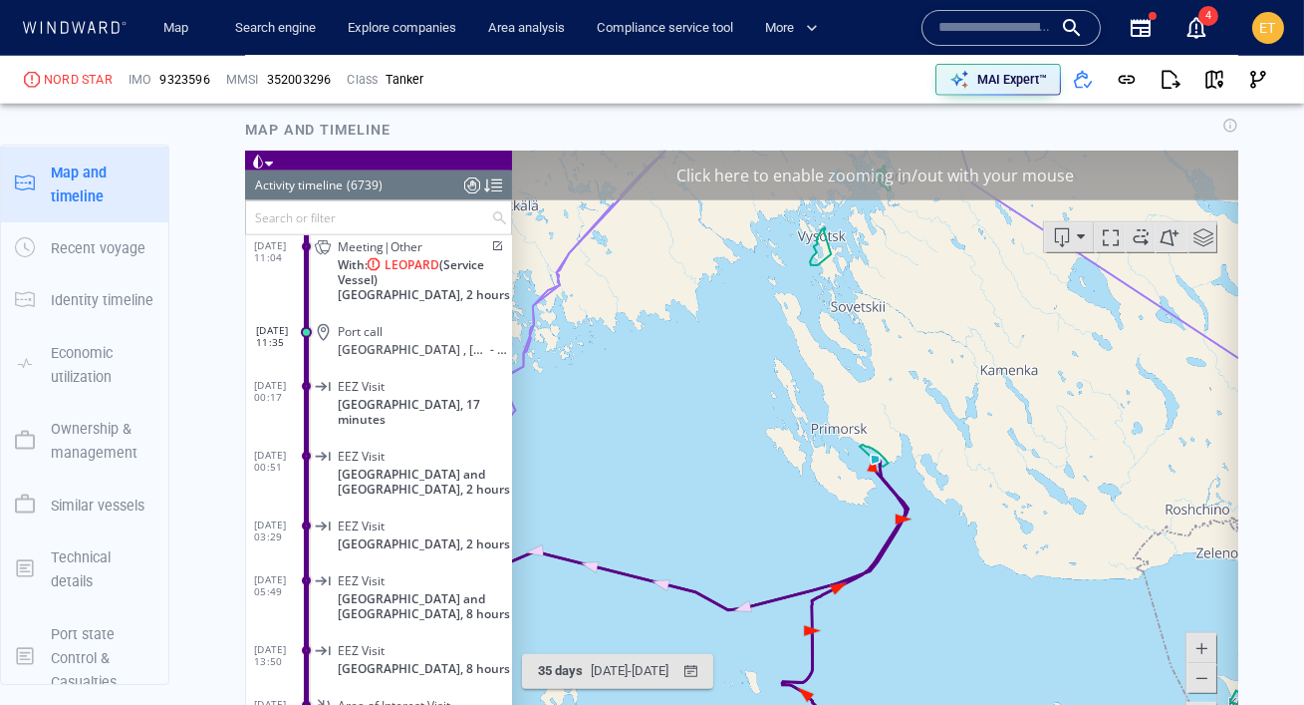
click at [1196, 681] on span at bounding box center [1201, 677] width 20 height 30
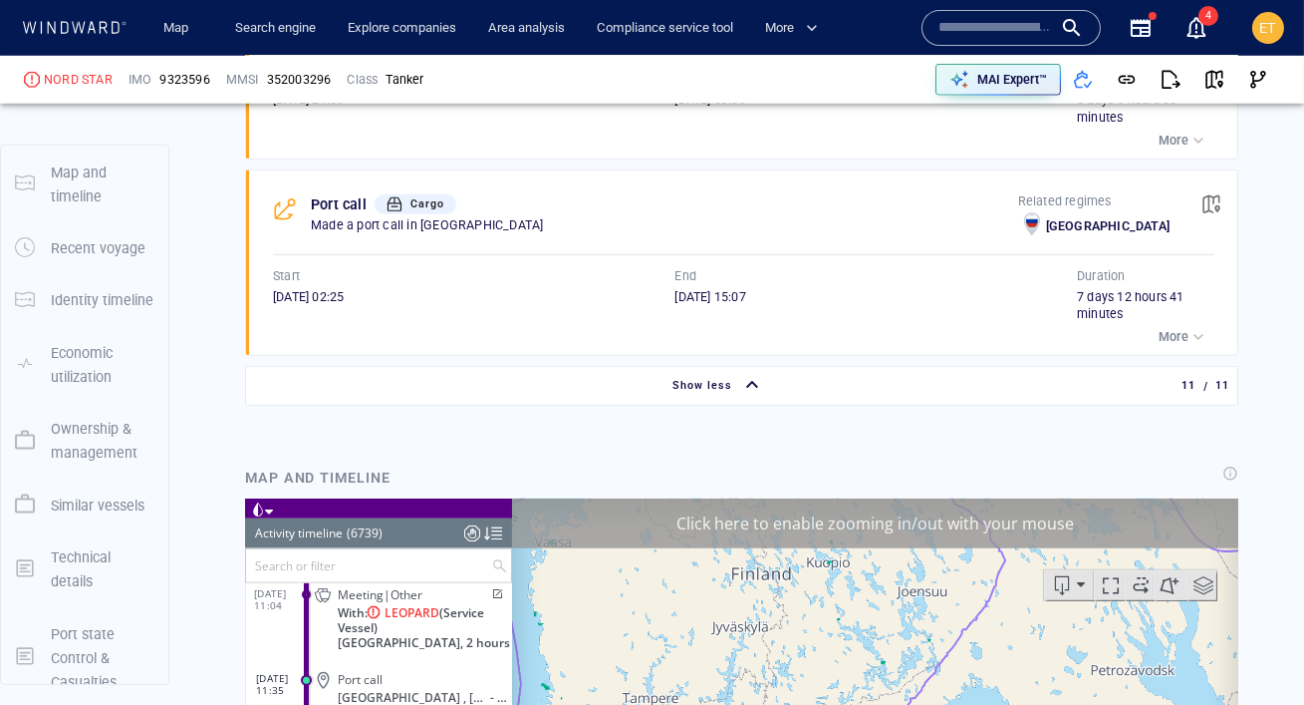
scroll to position [179, 0]
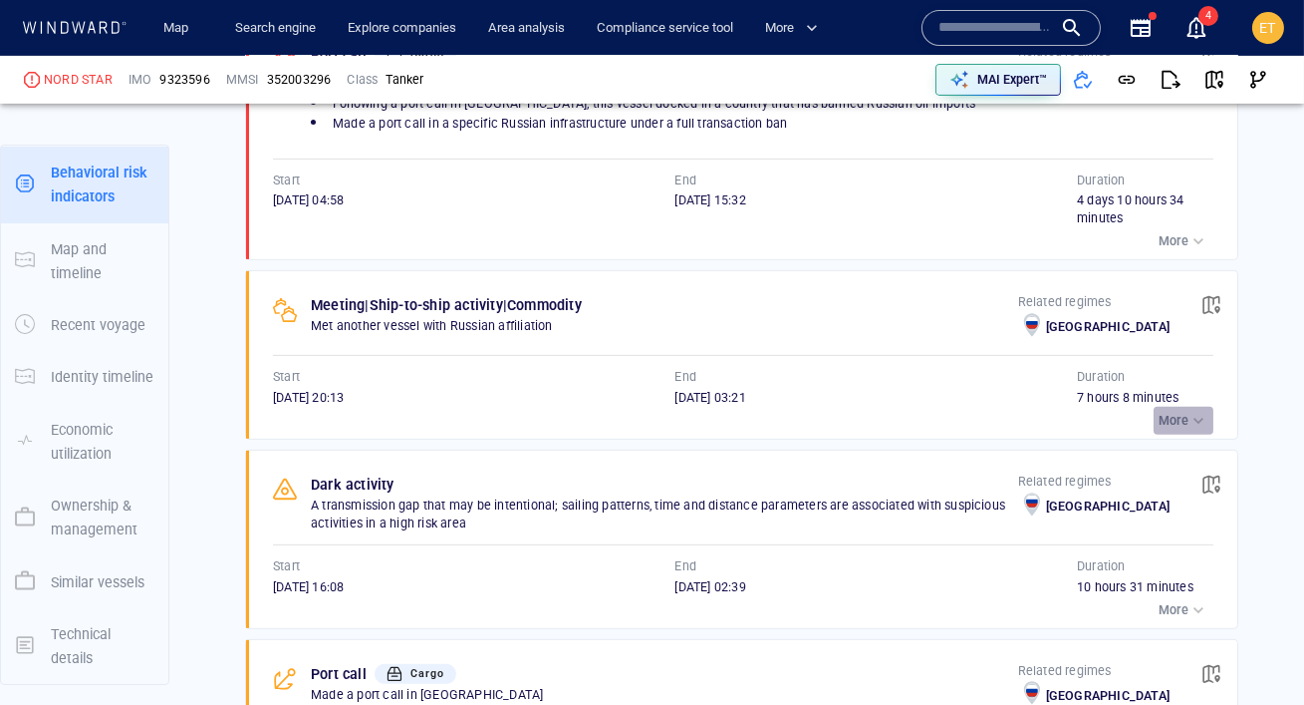
click at [1193, 415] on div "button" at bounding box center [1199, 421] width 20 height 20
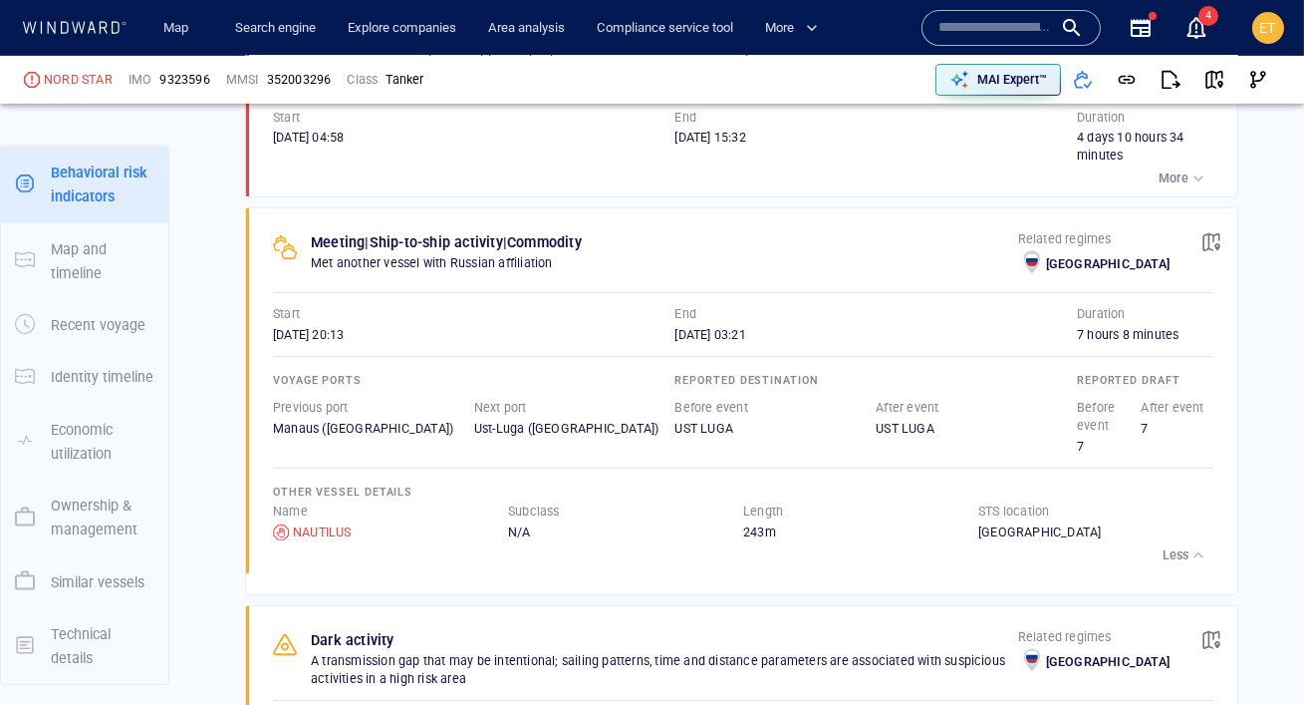
scroll to position [1642, 0]
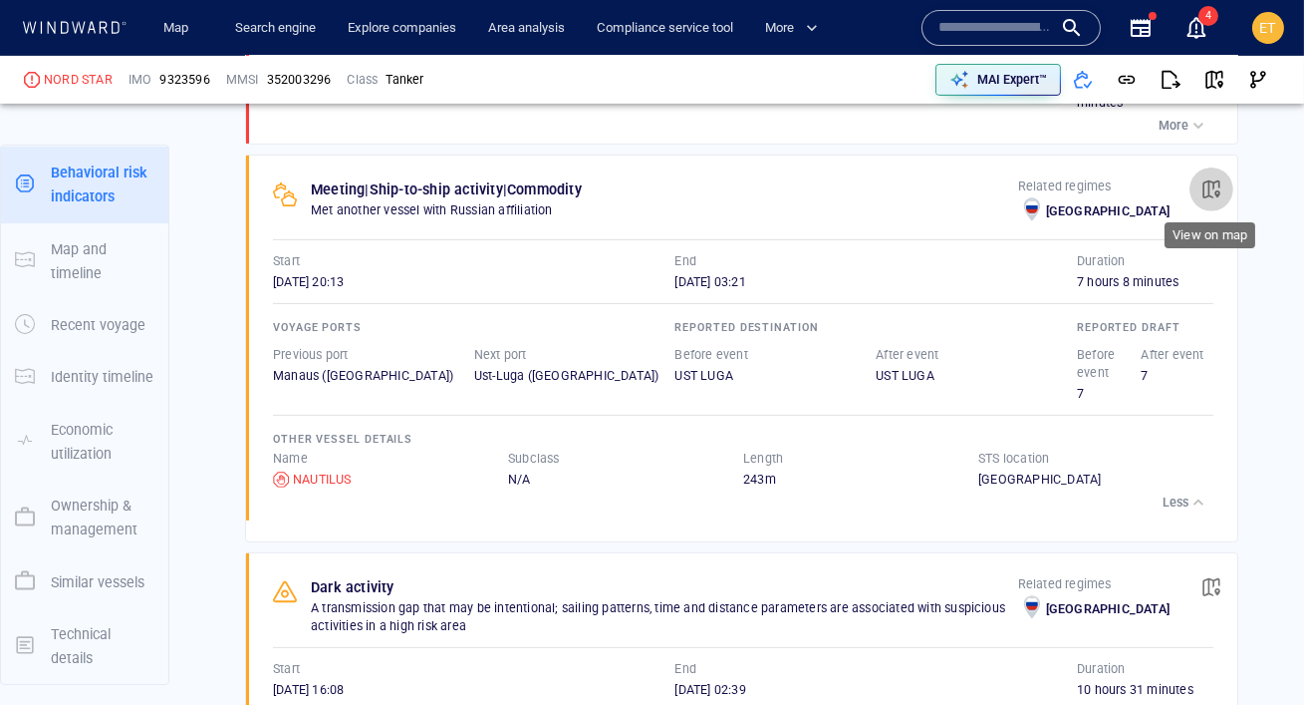
click at [1217, 182] on span "button" at bounding box center [1212, 189] width 20 height 20
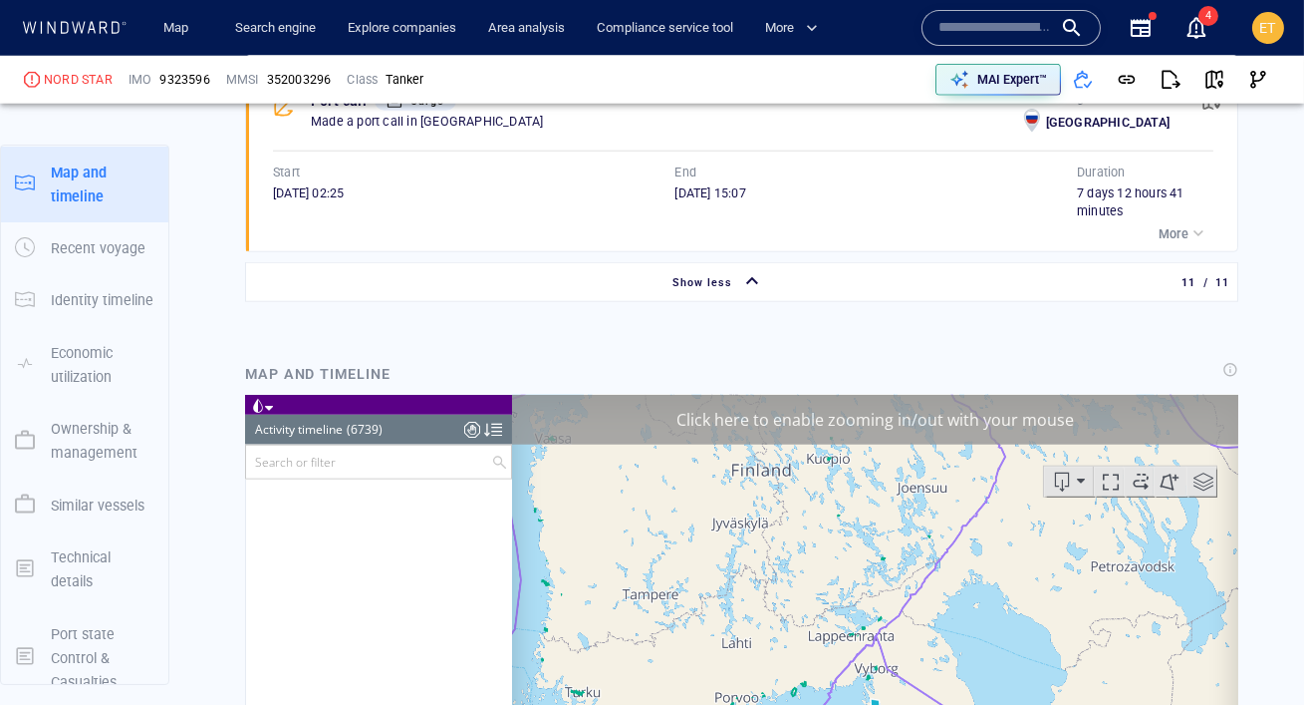
scroll to position [327471, 0]
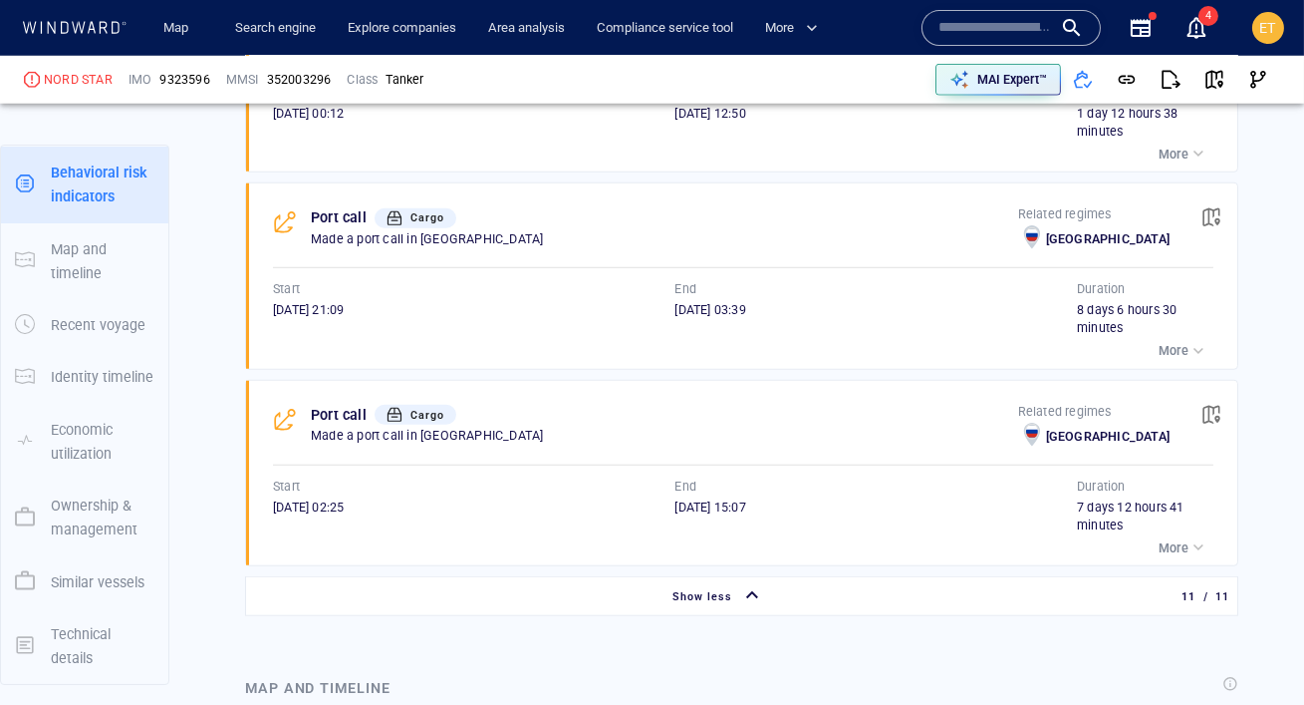
scroll to position [3444, 0]
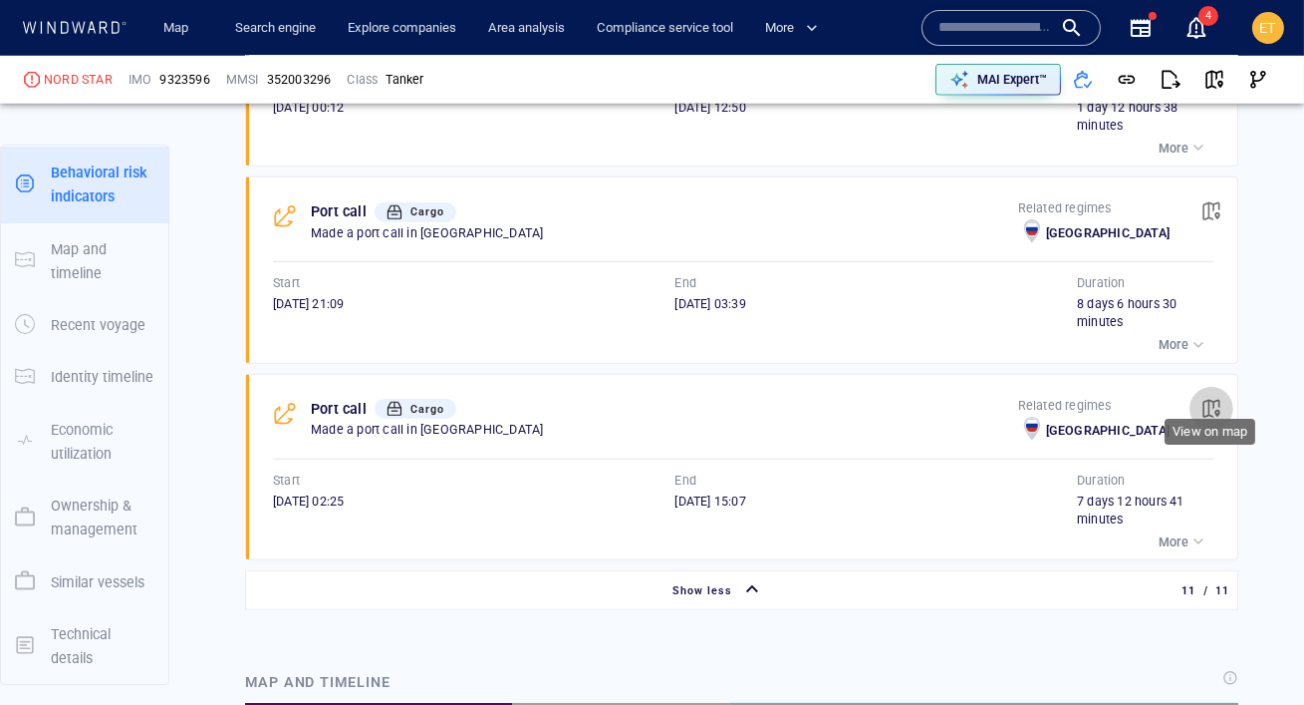
click at [1217, 399] on span "button" at bounding box center [1212, 409] width 20 height 20
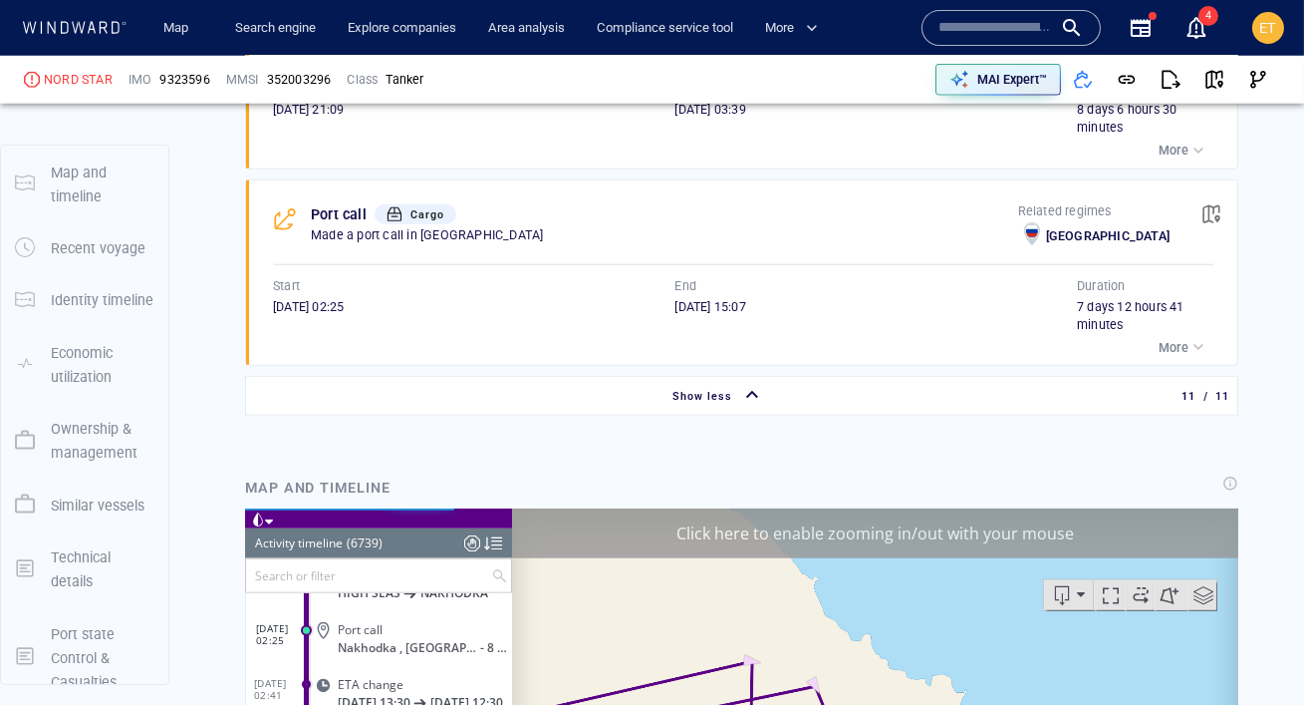
scroll to position [179, 0]
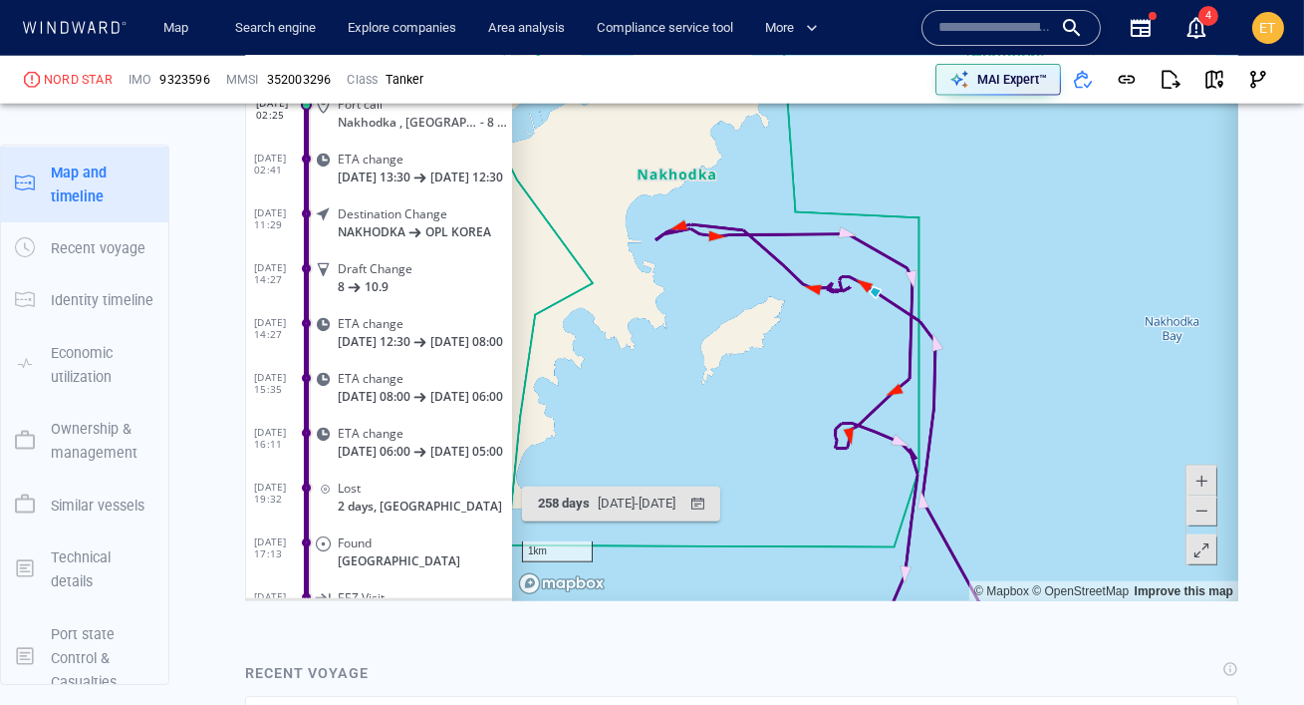
scroll to position [4144, 0]
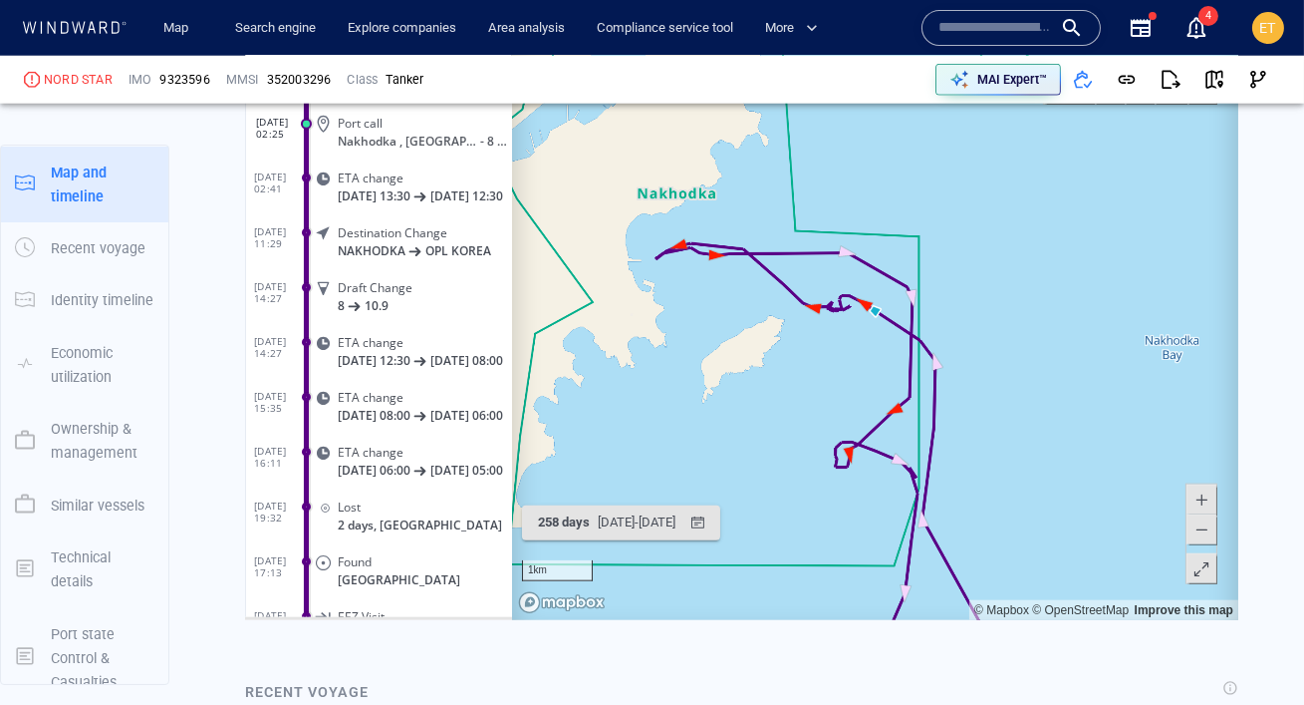
click at [1201, 532] on span at bounding box center [1201, 528] width 20 height 30
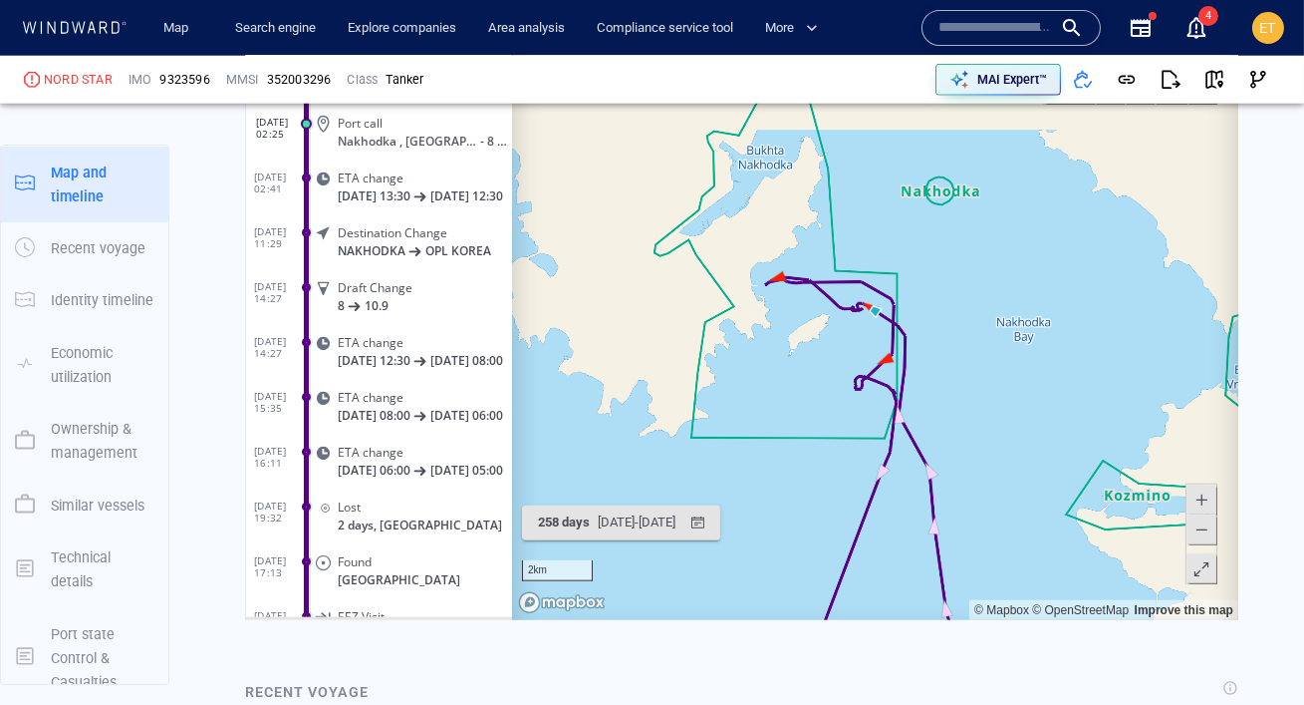
click at [1201, 532] on span at bounding box center [1201, 528] width 20 height 30
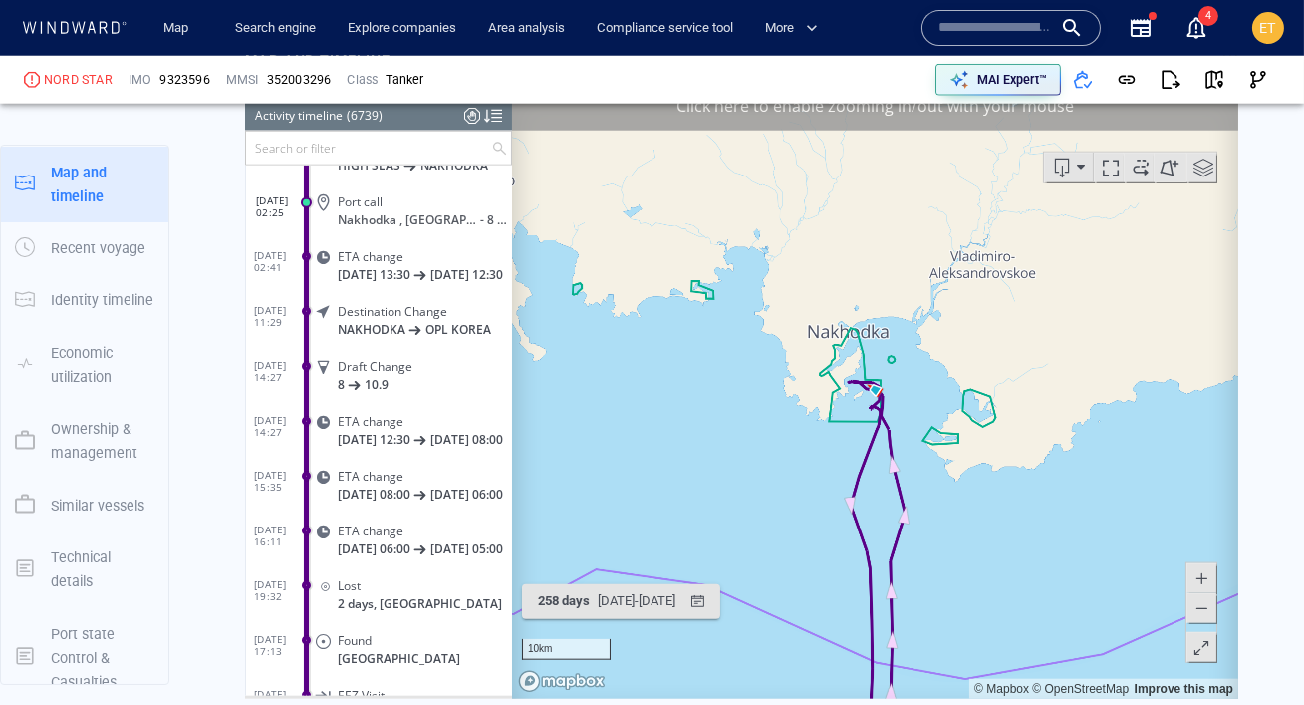
scroll to position [0, 0]
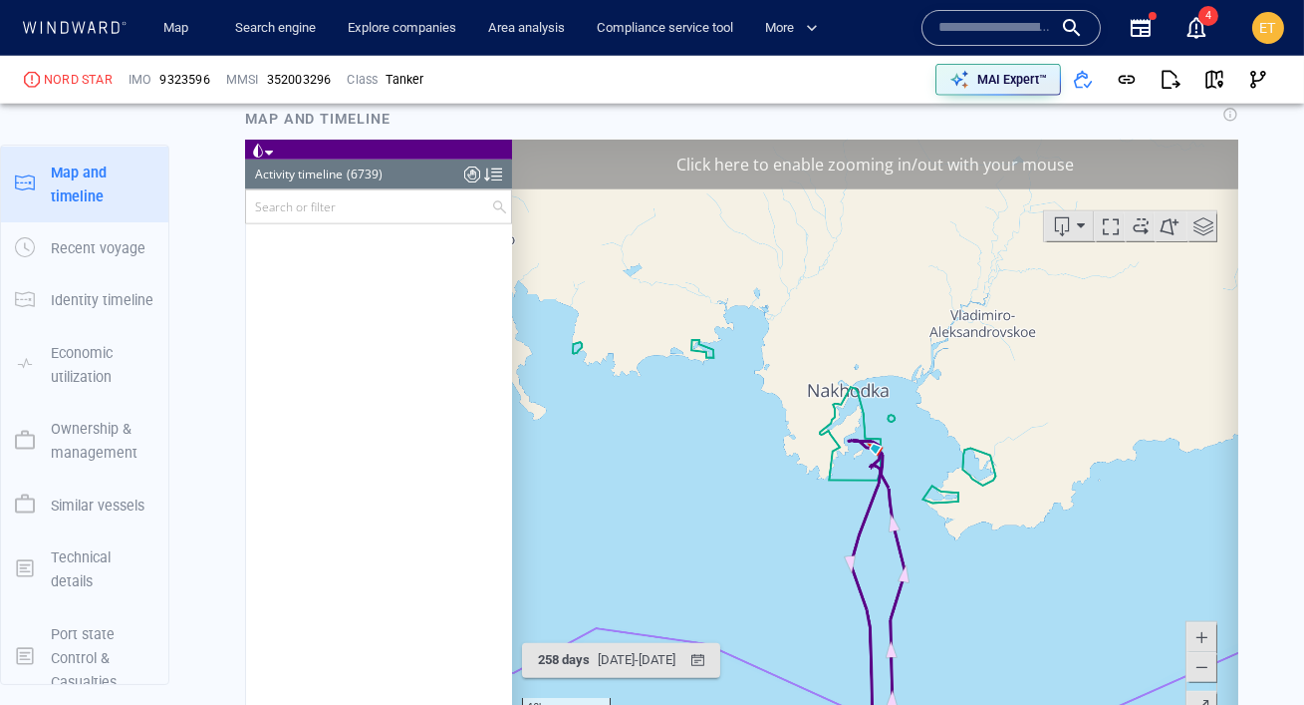
click at [317, 210] on input "text" at bounding box center [367, 205] width 245 height 33
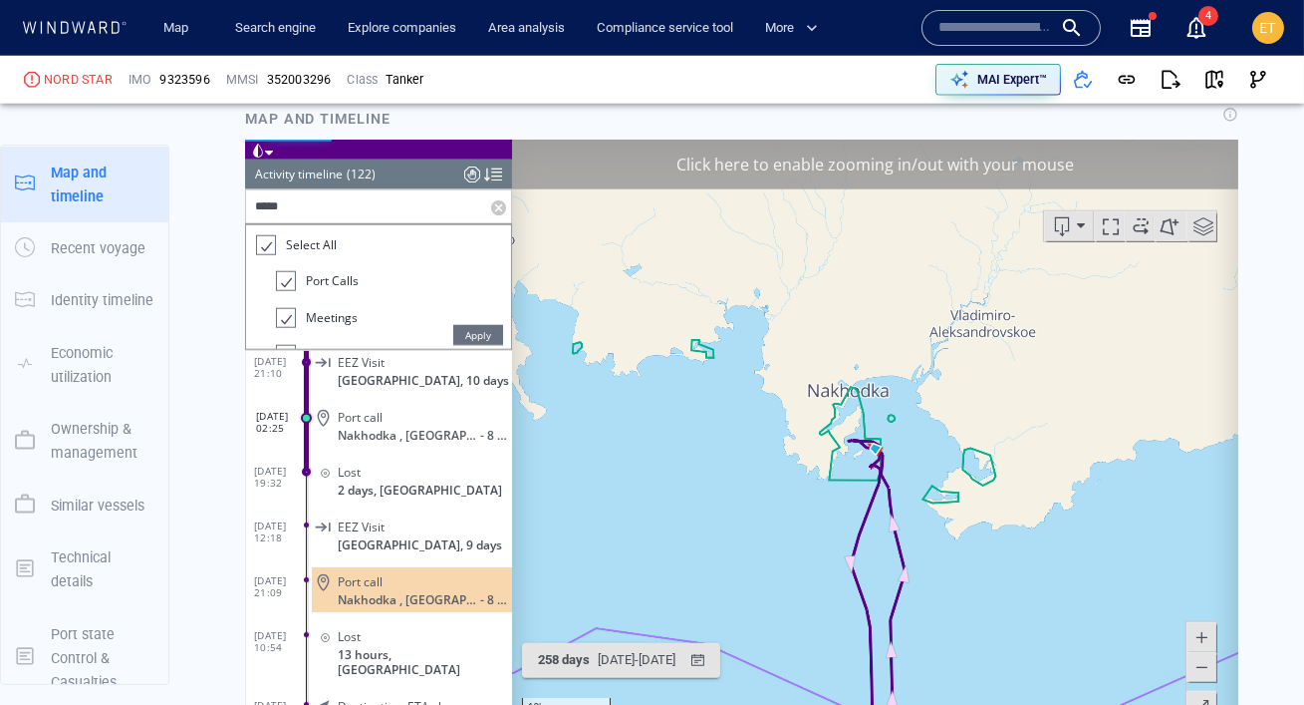
scroll to position [1096, 0]
type input "******"
click at [475, 336] on span "Apply" at bounding box center [477, 334] width 50 height 20
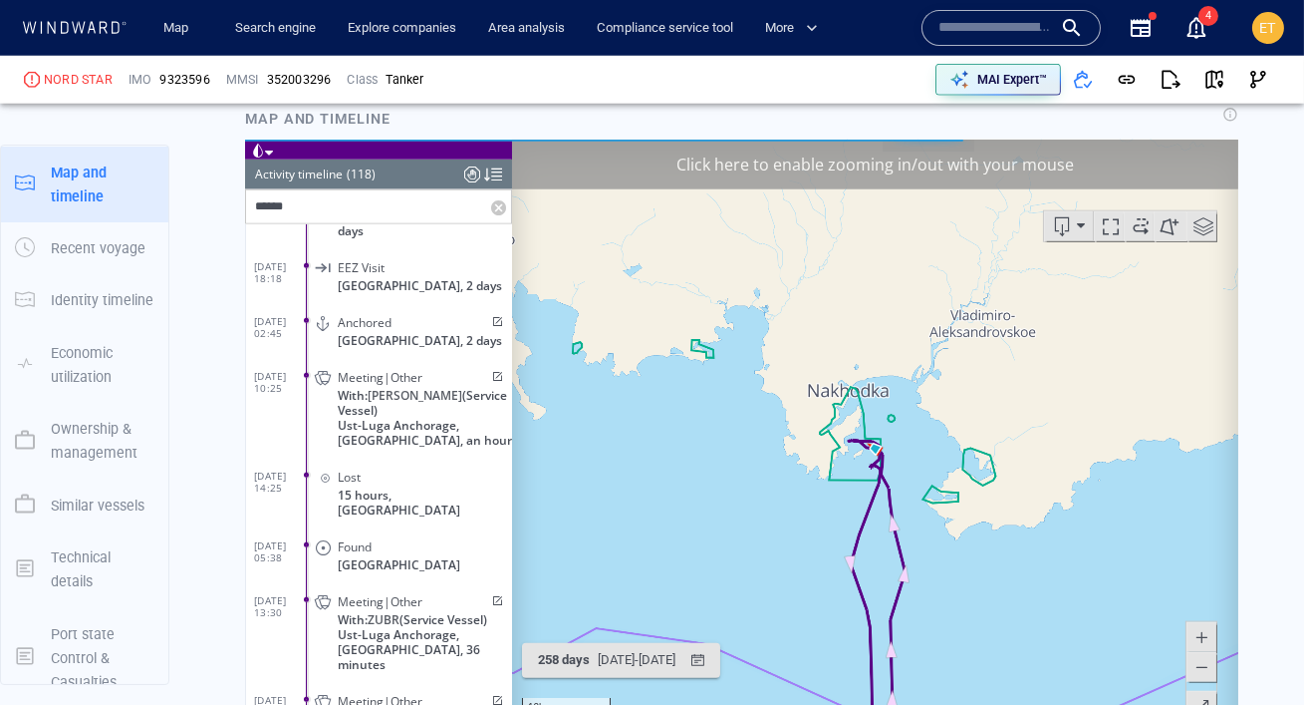
scroll to position [6052, 0]
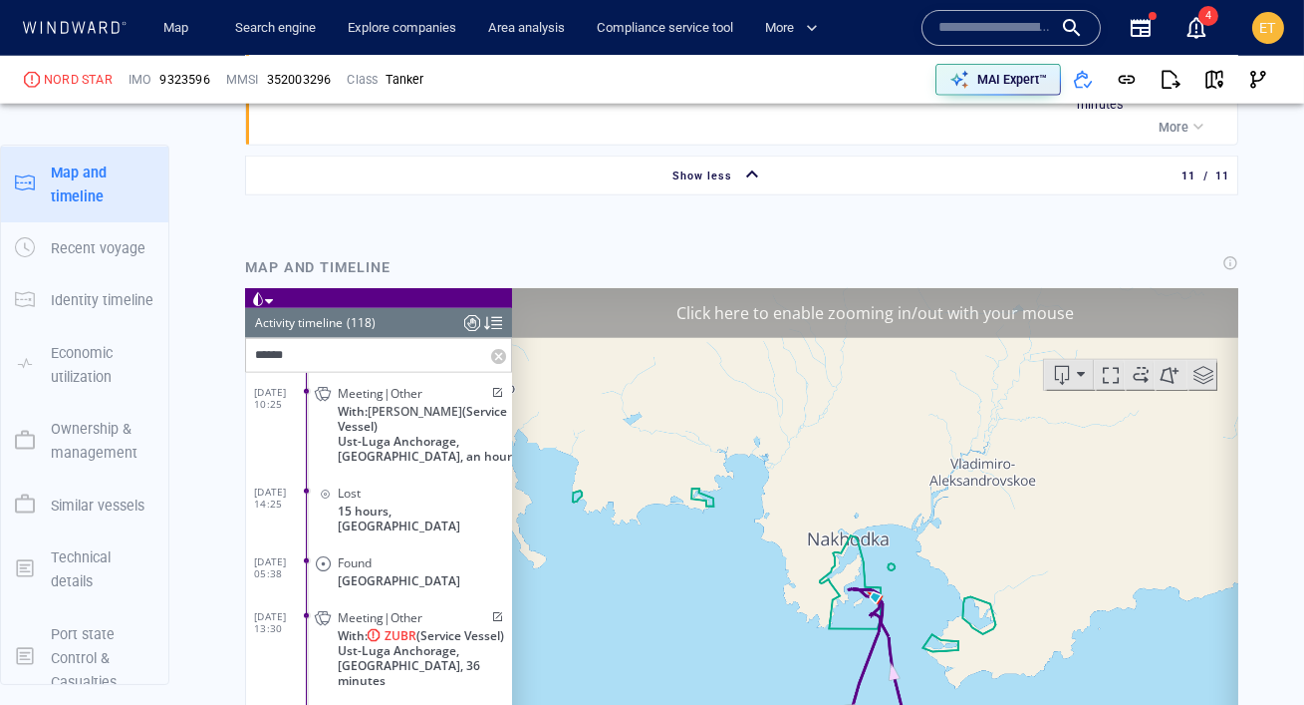
click at [325, 346] on input "******" at bounding box center [367, 354] width 245 height 33
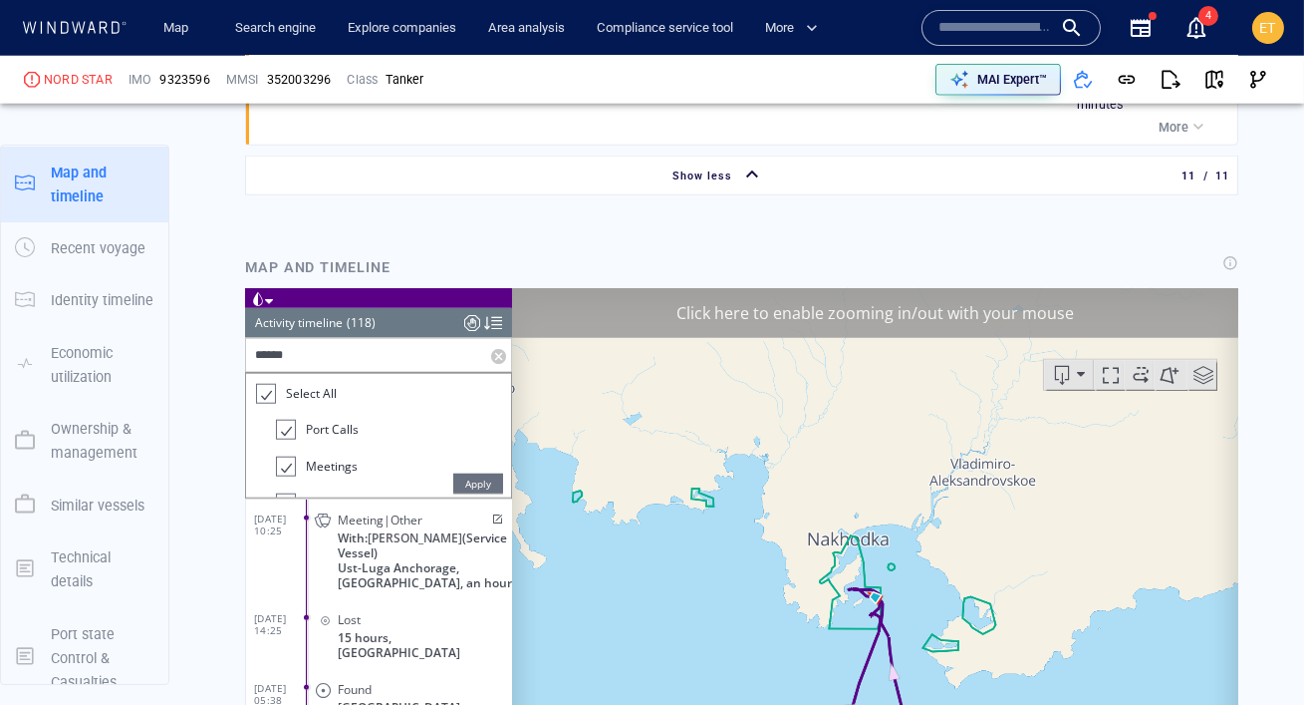
click at [501, 357] on label at bounding box center [500, 354] width 20 height 33
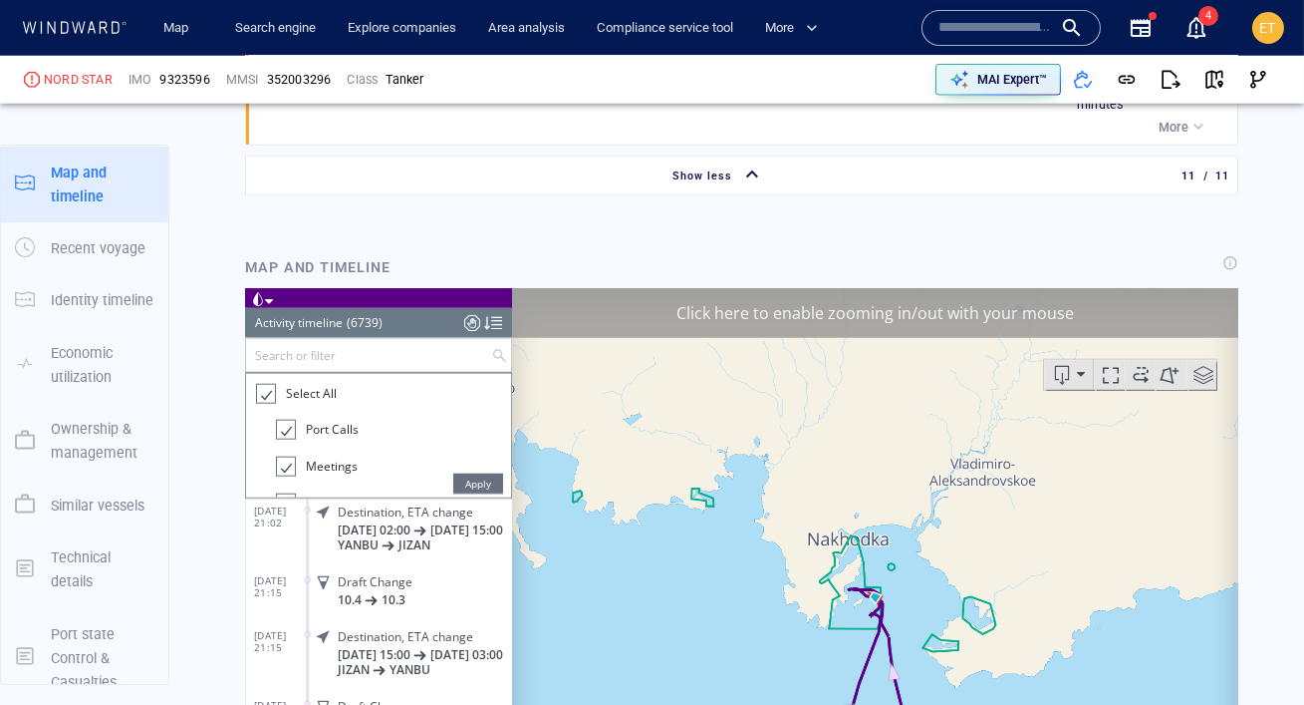
click at [259, 397] on div at bounding box center [264, 393] width 20 height 23
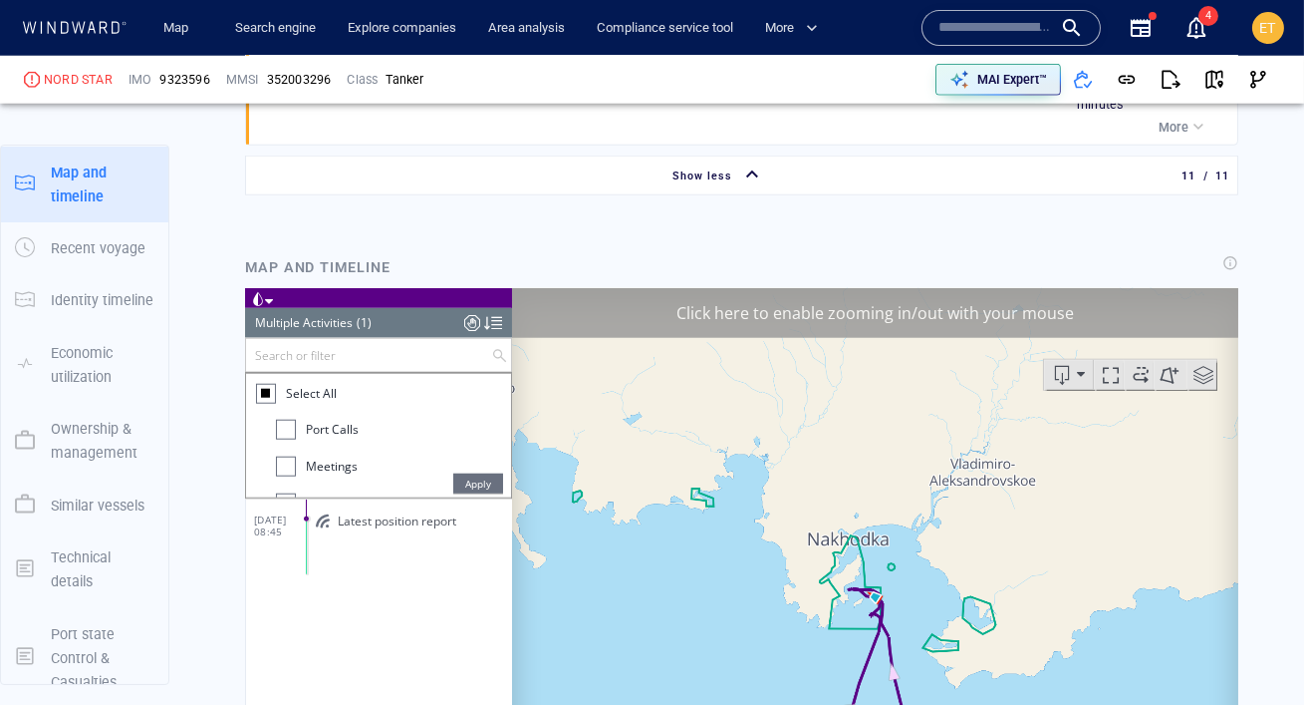
click at [283, 461] on div at bounding box center [285, 465] width 20 height 20
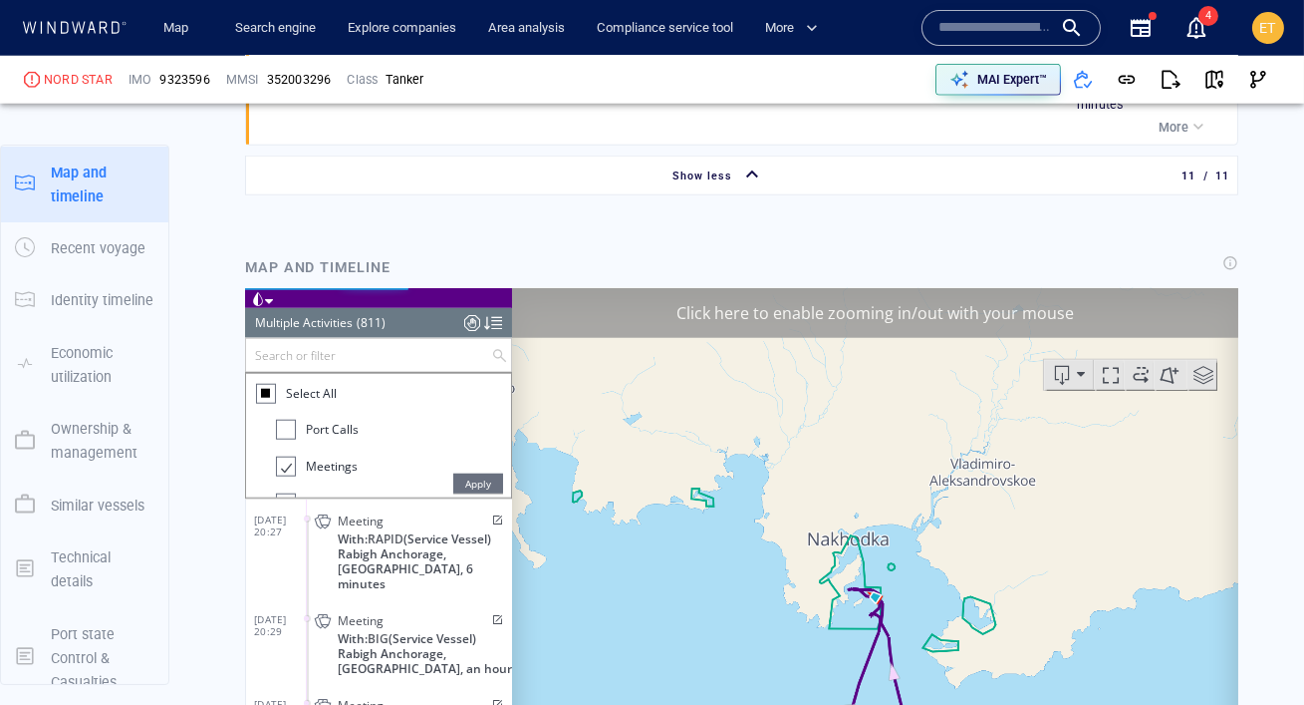
click at [453, 483] on span "Apply" at bounding box center [477, 482] width 50 height 20
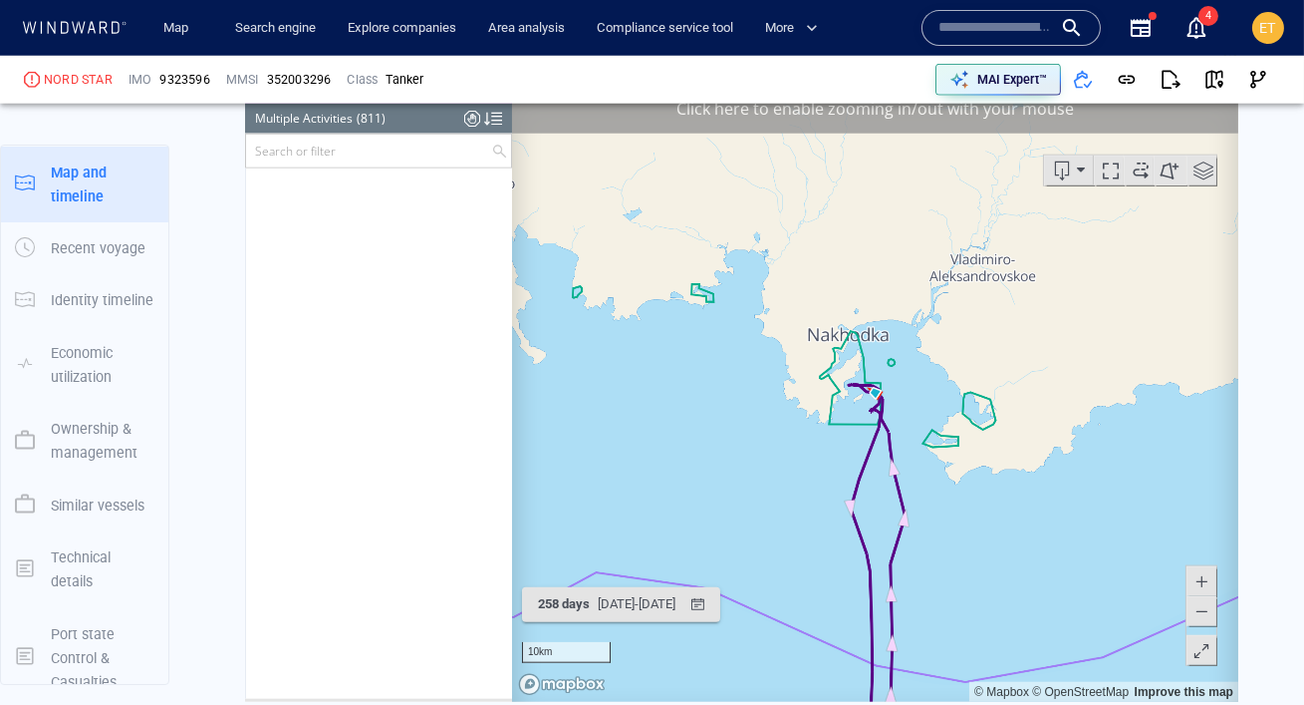
scroll to position [43918, 0]
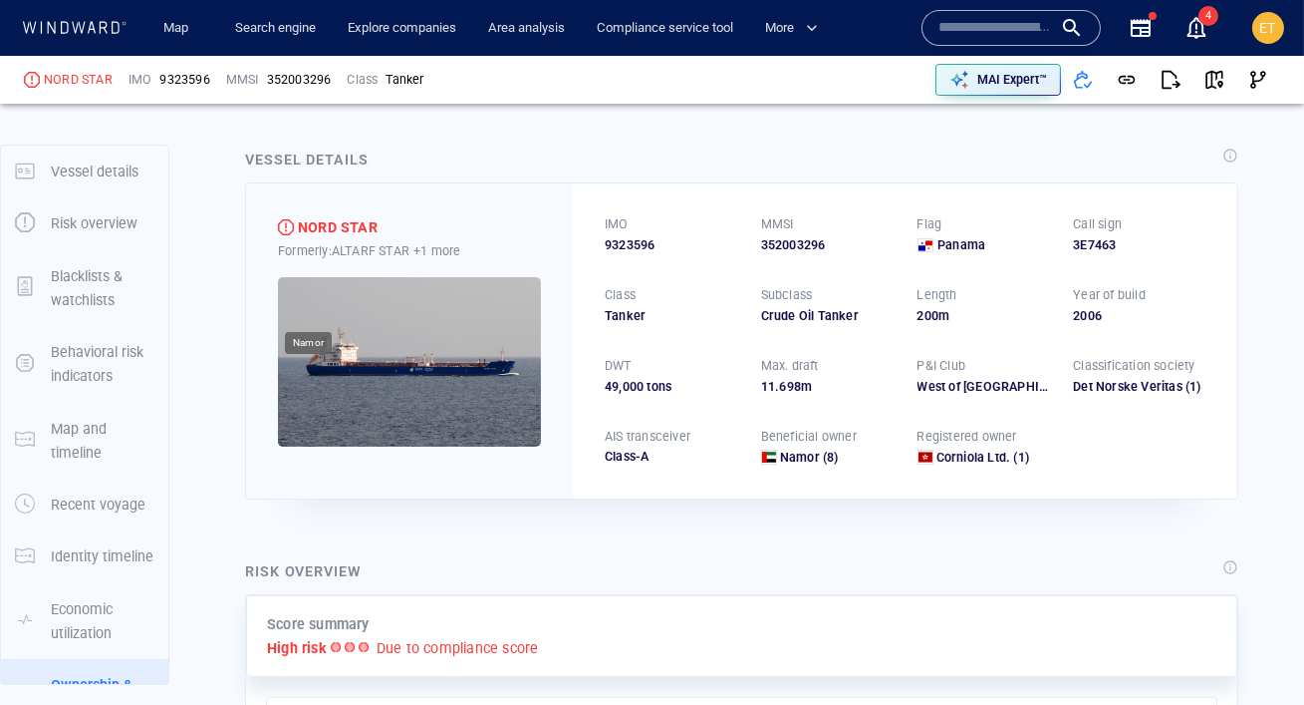
scroll to position [279, 0]
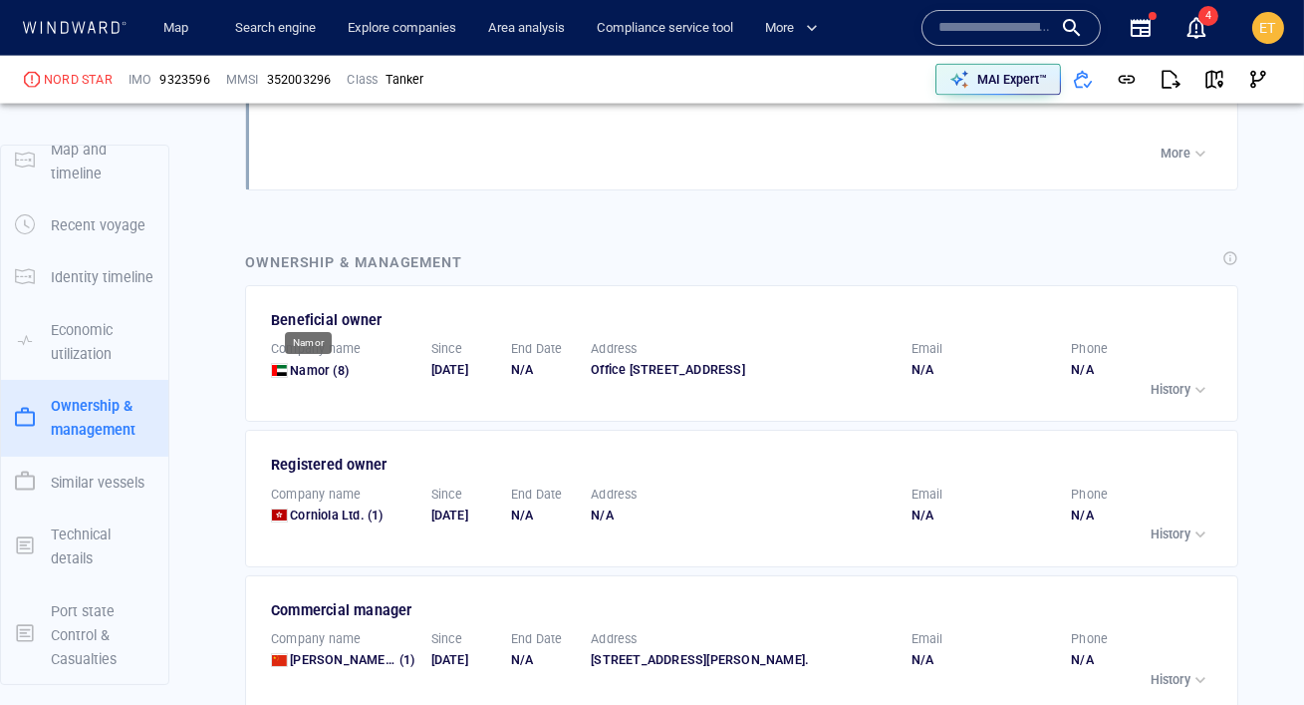
click at [317, 363] on span "Namor" at bounding box center [310, 370] width 40 height 15
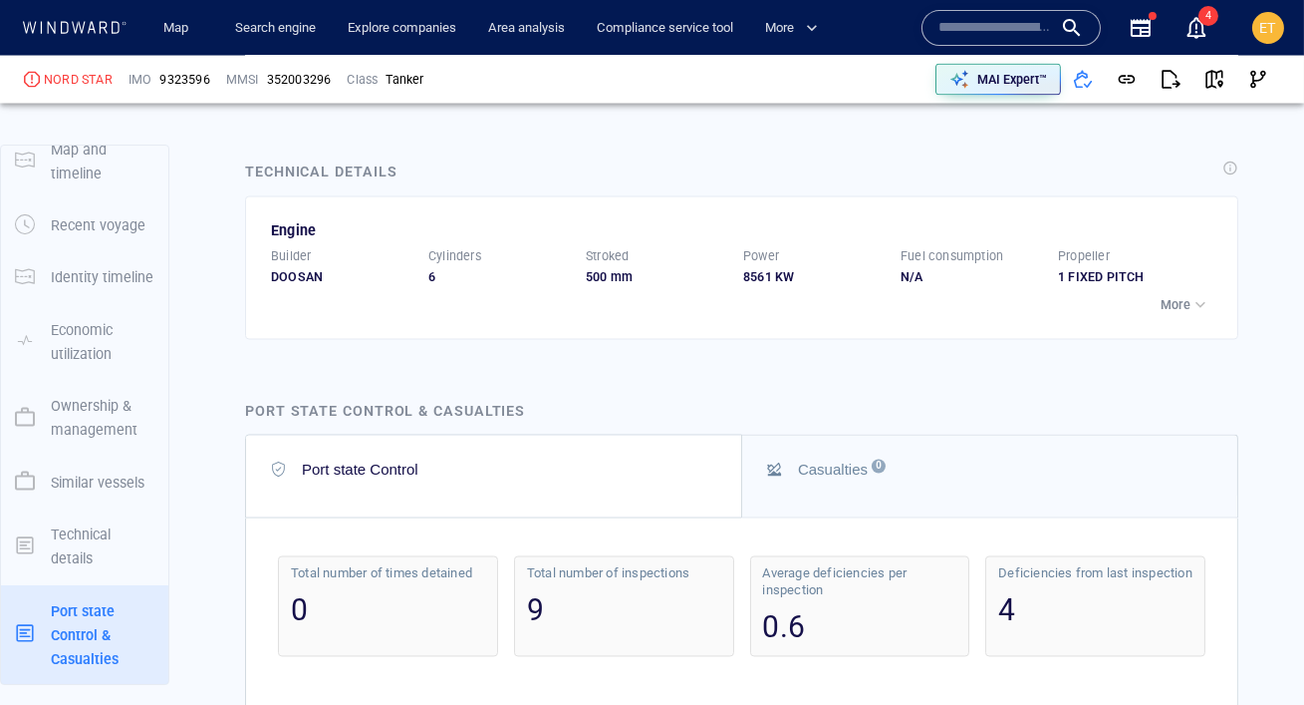
scroll to position [7147, 0]
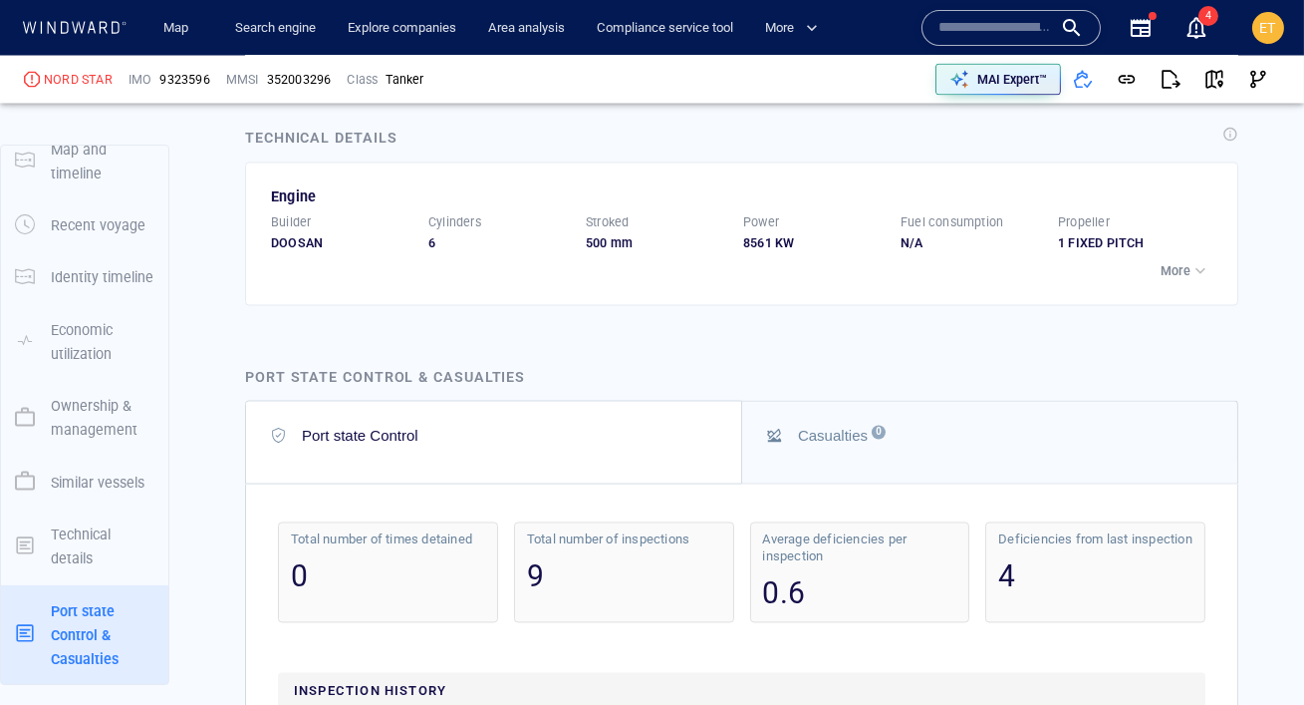
click at [1183, 281] on p "More" at bounding box center [1176, 272] width 30 height 18
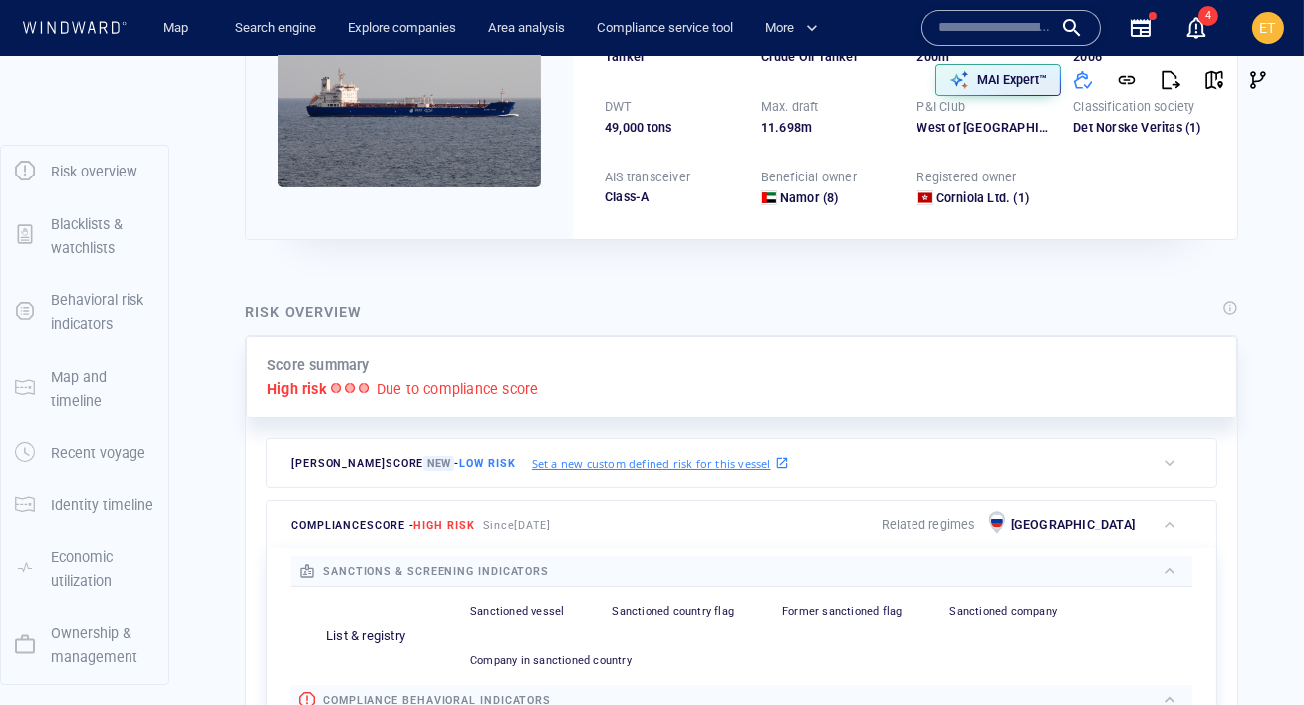
scroll to position [0, 0]
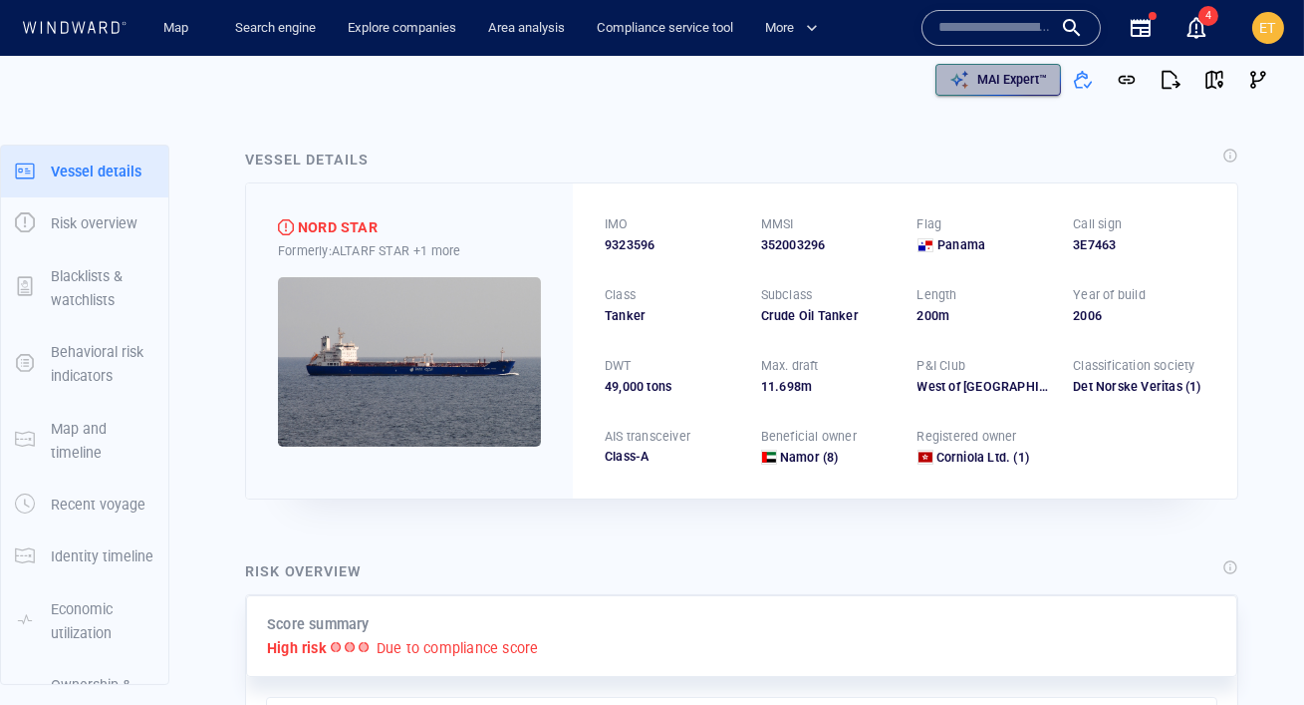
click at [1029, 79] on p "MAI Expert™" at bounding box center [1013, 80] width 70 height 18
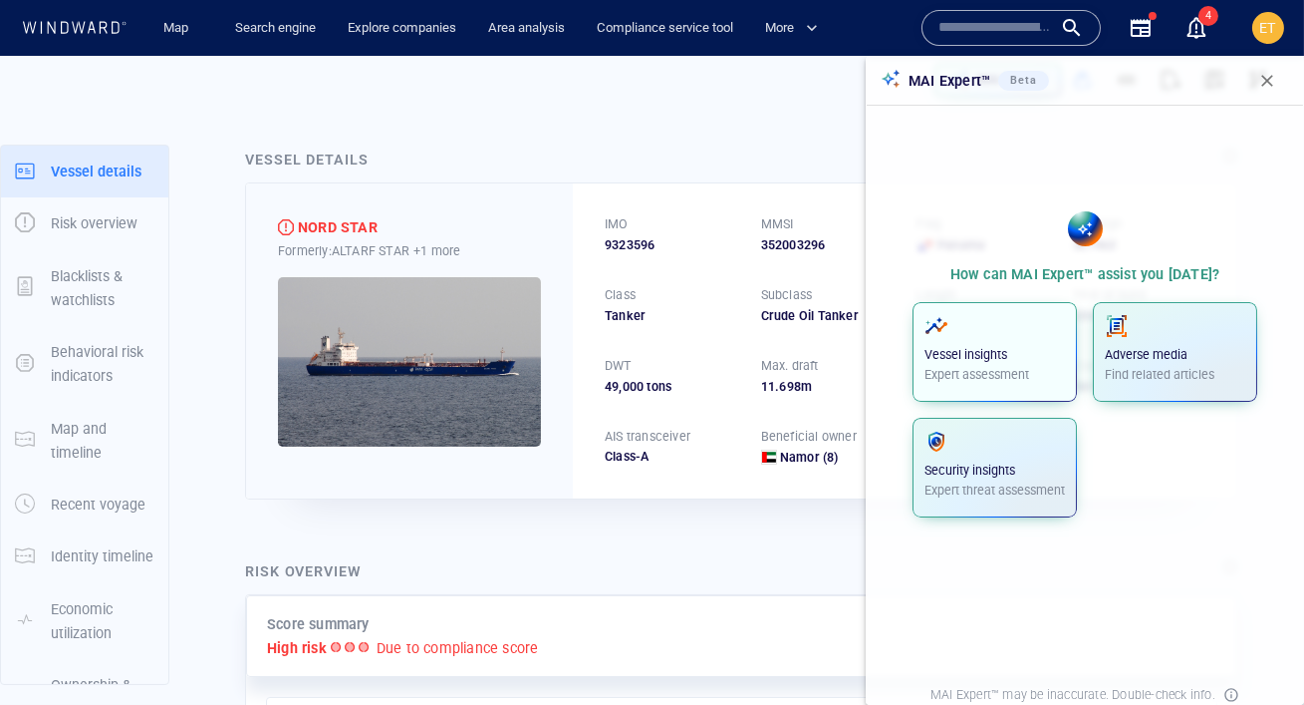
click at [951, 355] on p "Vessel insights" at bounding box center [995, 355] width 141 height 18
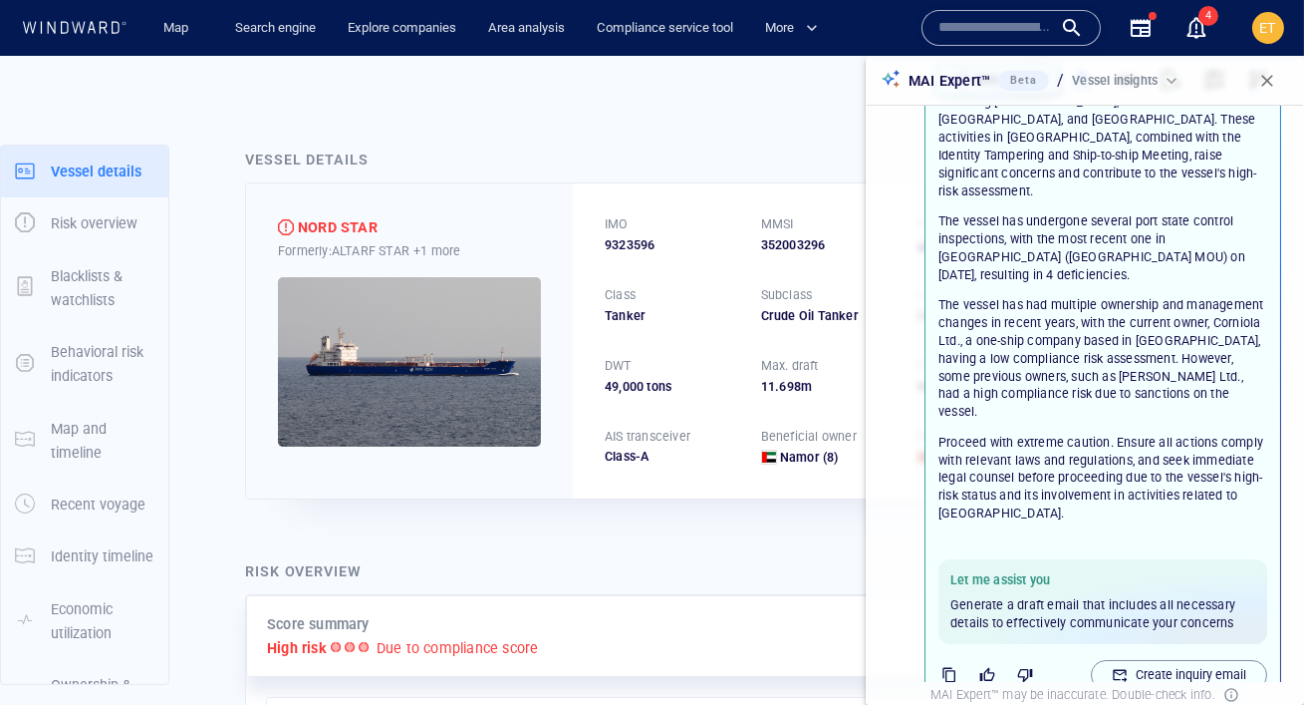
scroll to position [339, 0]
click at [951, 666] on icon "button" at bounding box center [950, 674] width 16 height 16
click at [1188, 665] on p "Create inquiry email" at bounding box center [1191, 674] width 111 height 18
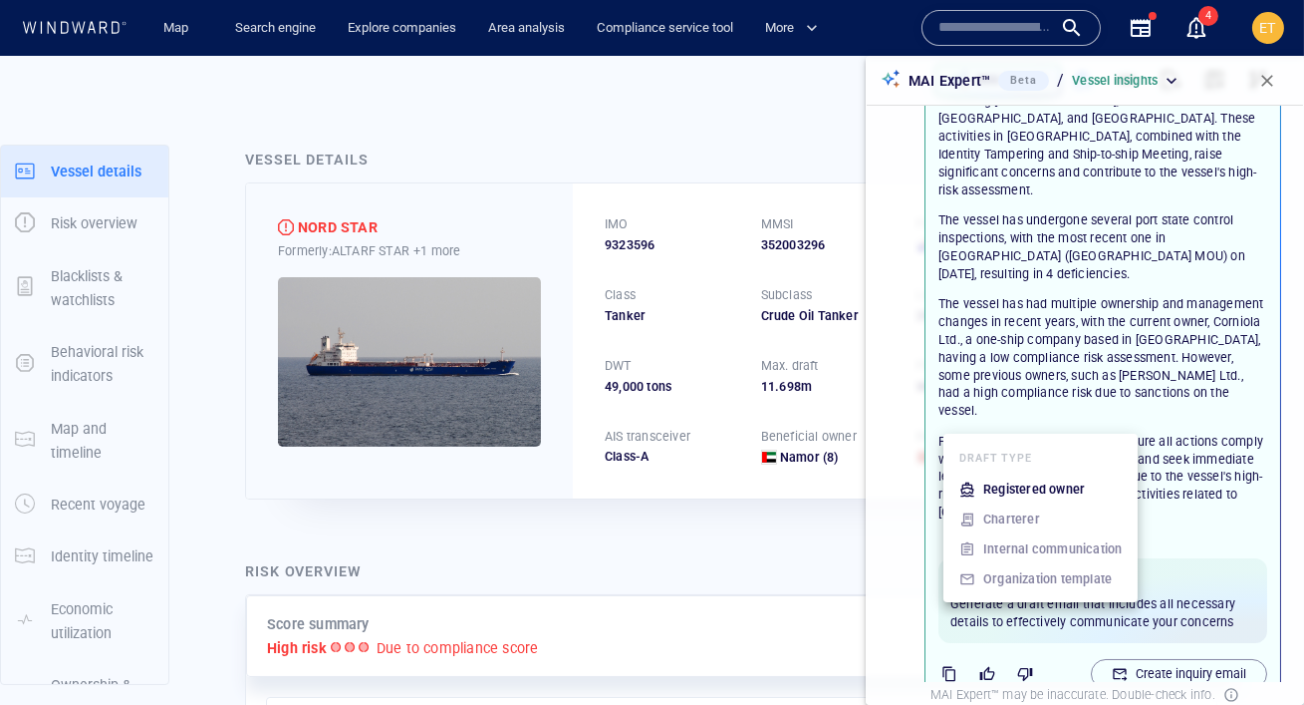
click at [1060, 487] on p "Registered owner" at bounding box center [1035, 489] width 102 height 18
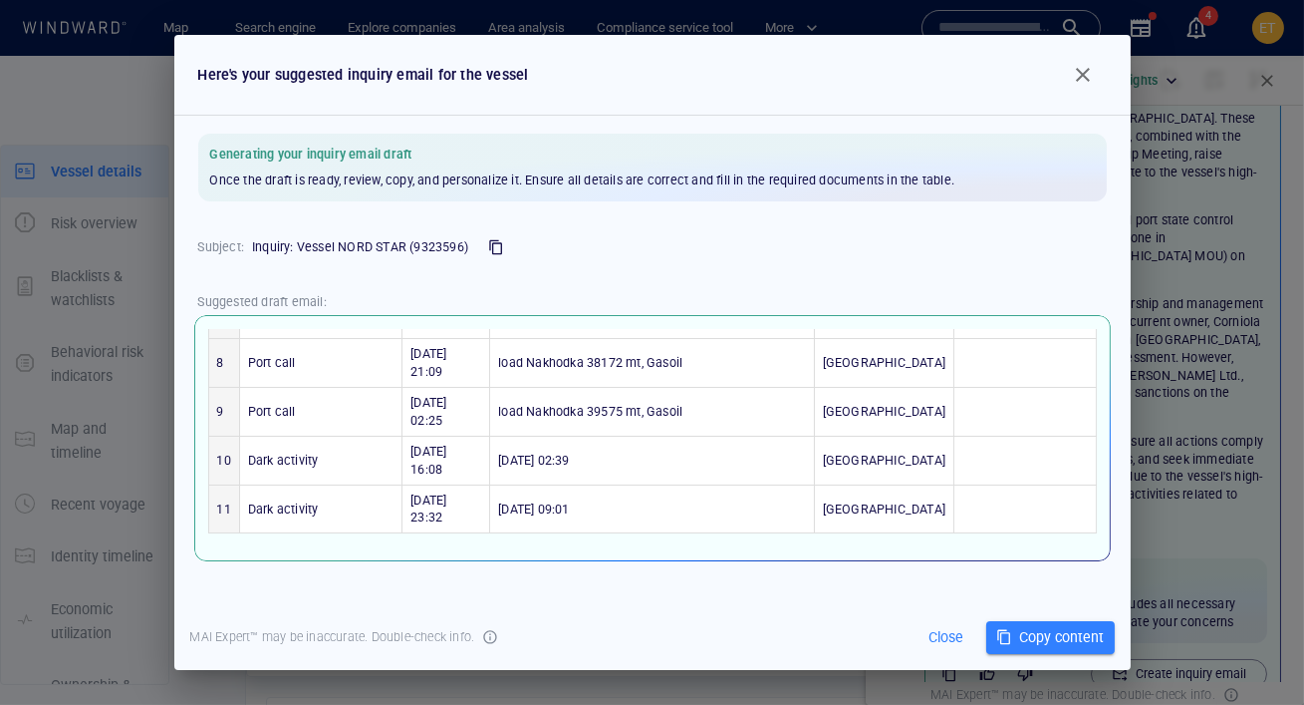
scroll to position [506, 0]
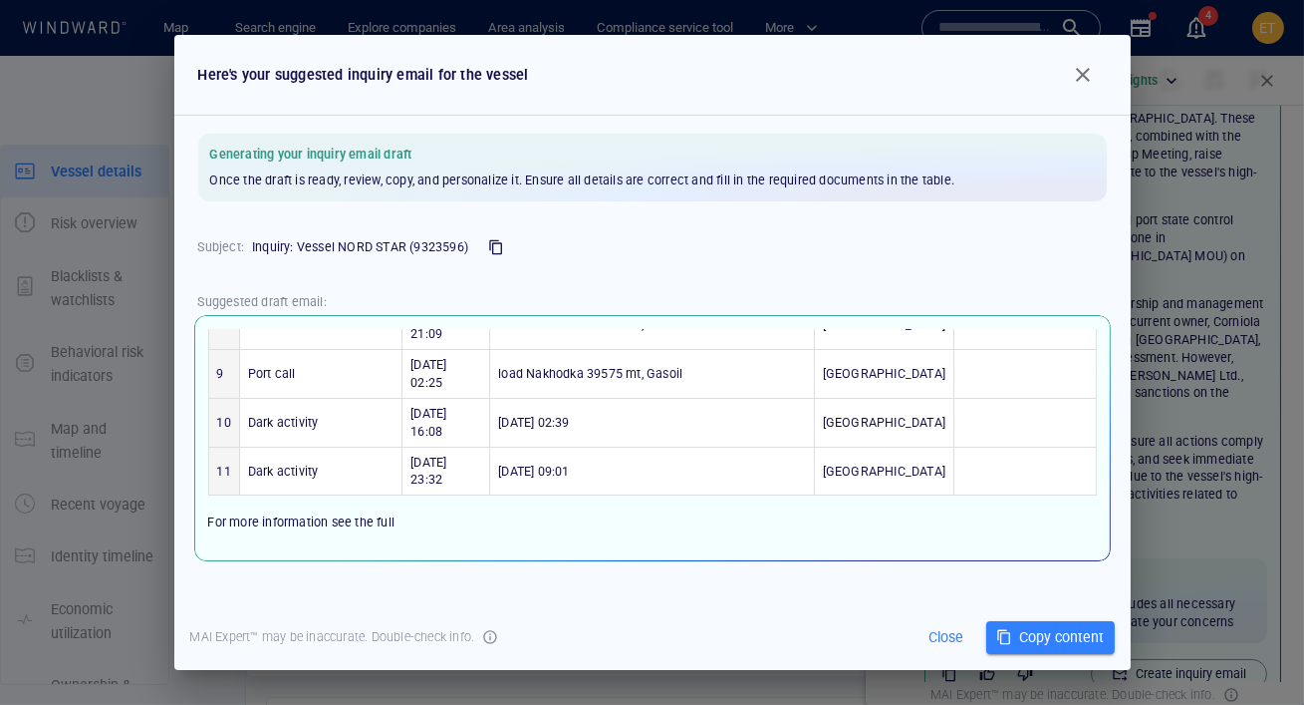
click at [400, 408] on p "Dear Corniola Ltd., We are reaching out regarding the vessel NORD STAR (9323596…" at bounding box center [652, 438] width 889 height 218
drag, startPoint x: 374, startPoint y: 417, endPoint x: 207, endPoint y: 418, distance: 166.4
click at [208, 418] on p "Dear Corniola Ltd., We are reaching out regarding the vessel NORD STAR (9323596…" at bounding box center [652, 438] width 889 height 218
click at [297, 549] on span "NORD STAR vessel profile" at bounding box center [282, 558] width 149 height 18
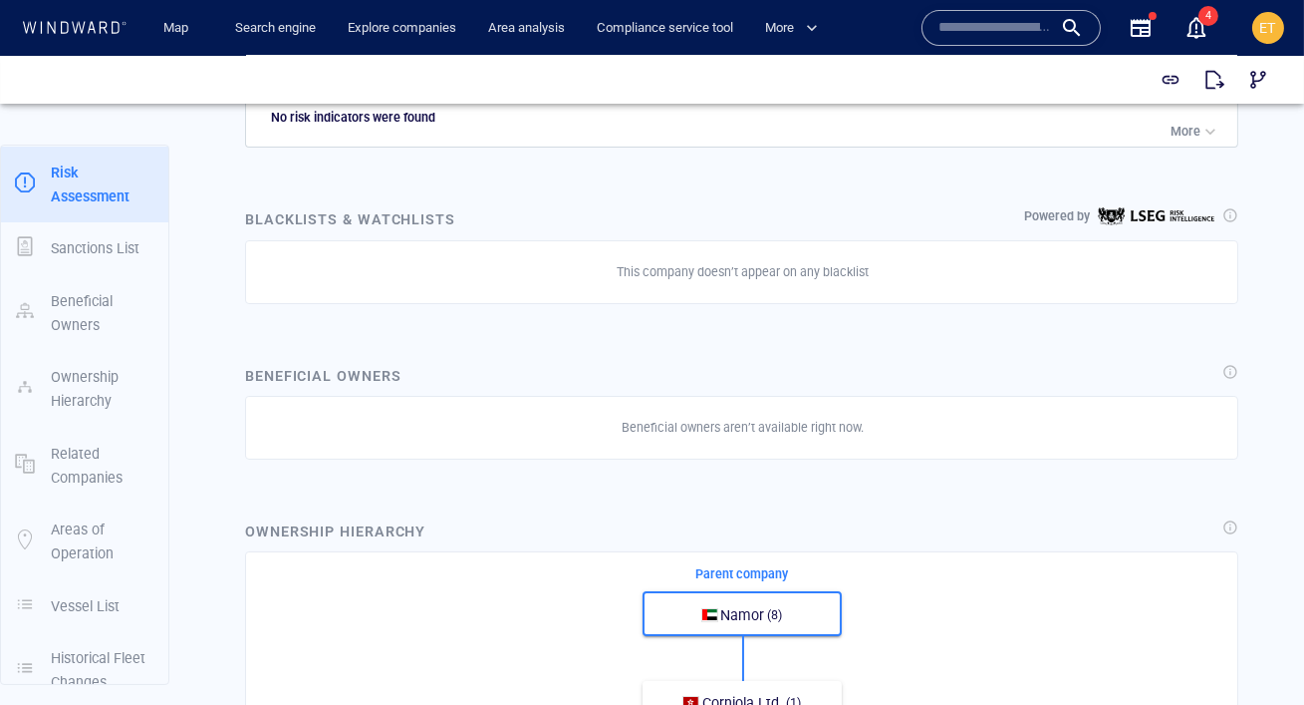
scroll to position [151, 0]
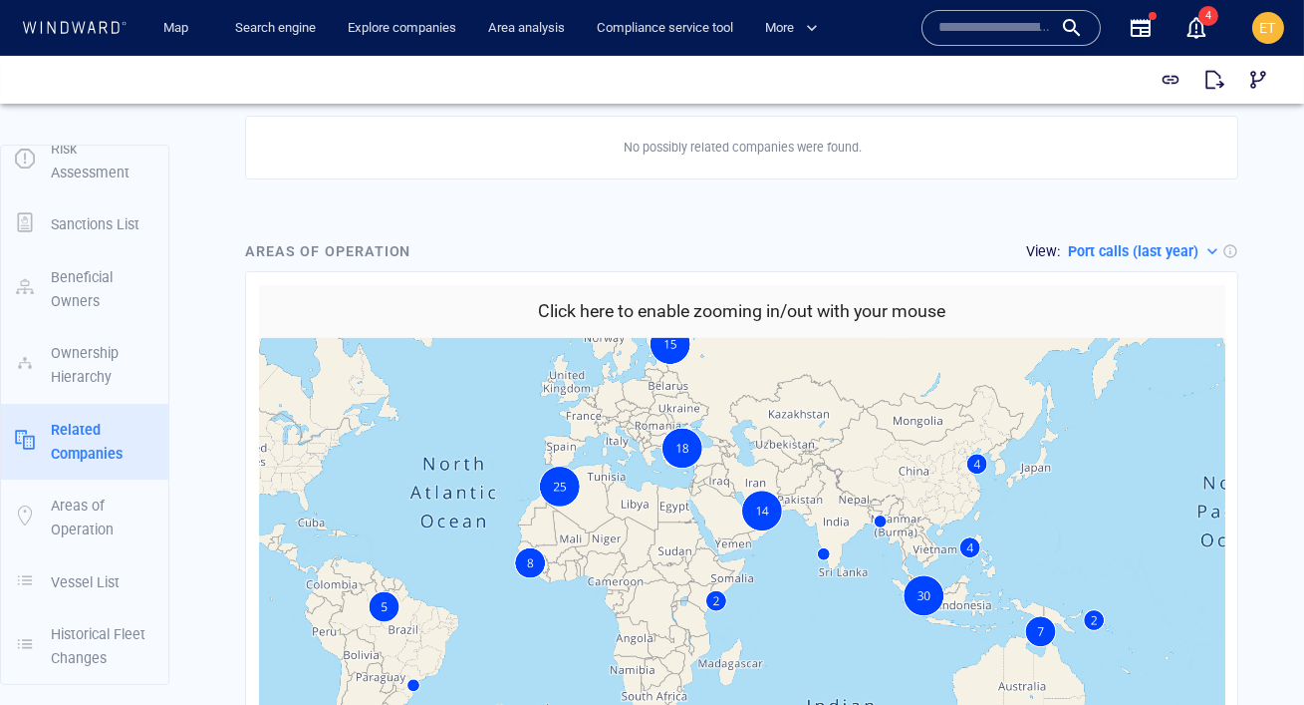
click at [716, 318] on h6 "Click here to enable zooming in/out with your mouse" at bounding box center [742, 311] width 408 height 29
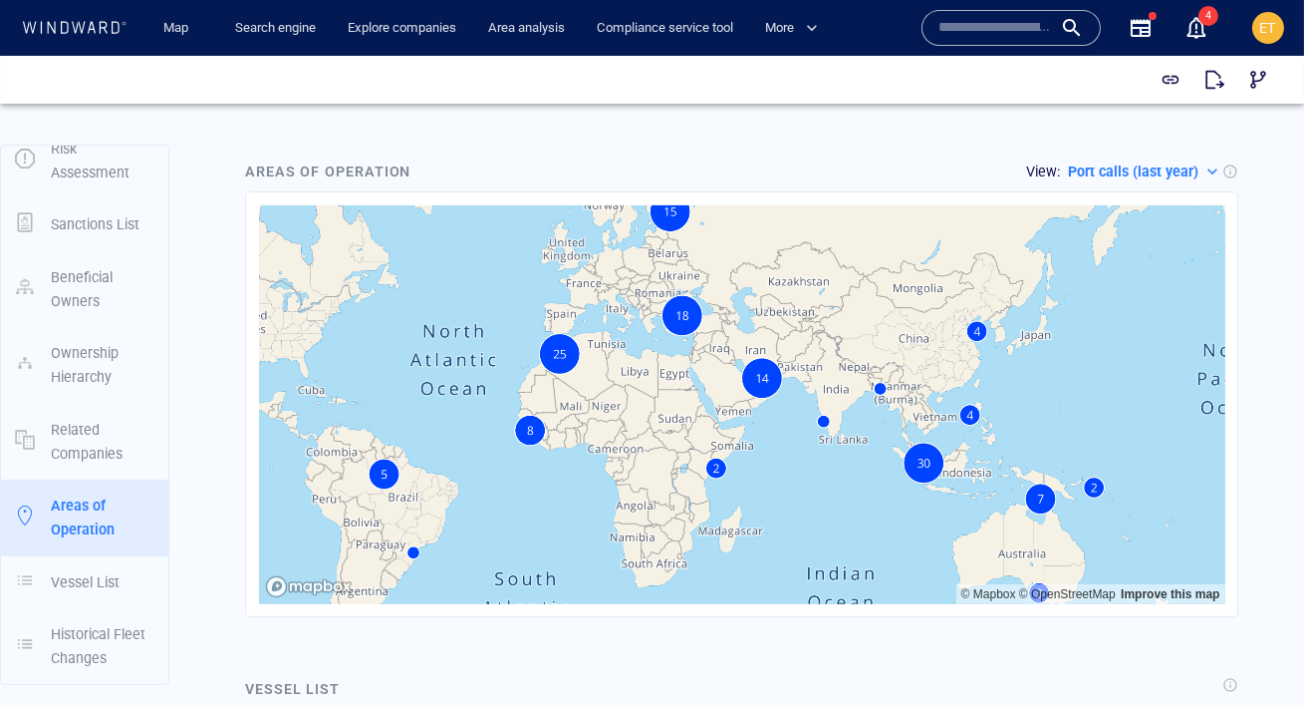
scroll to position [1686, 0]
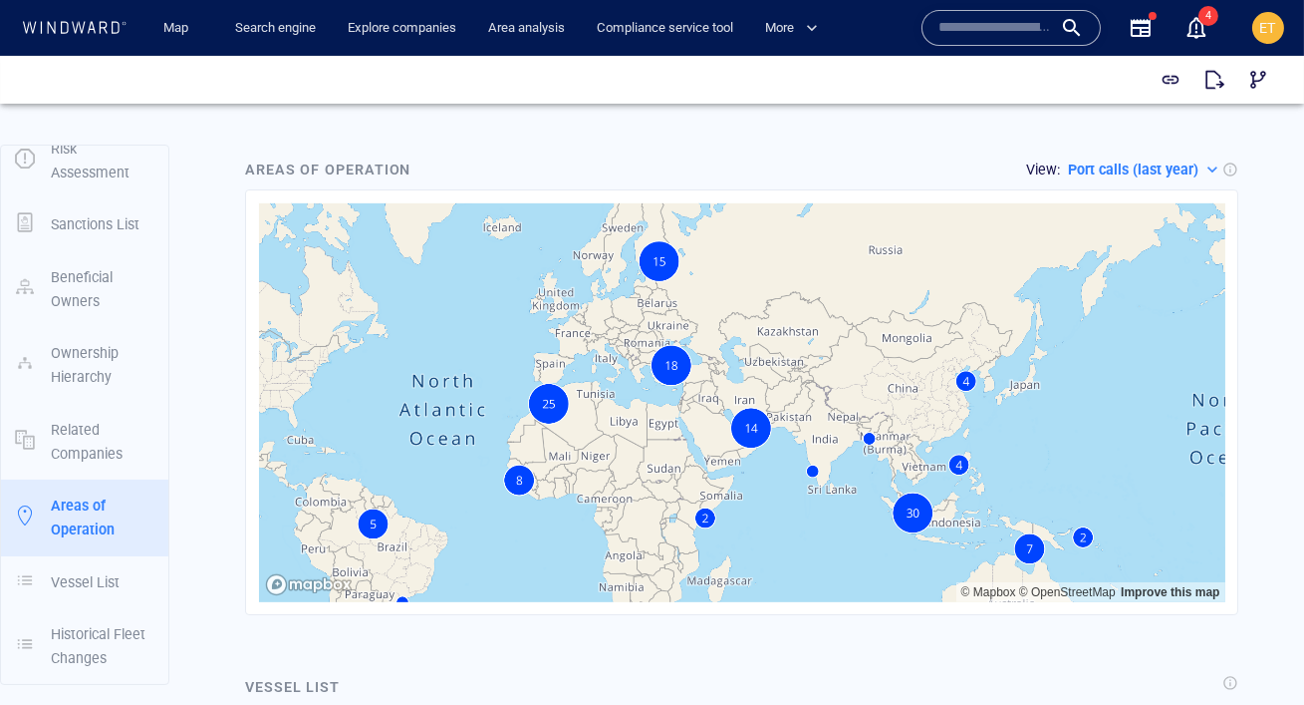
drag, startPoint x: 729, startPoint y: 329, endPoint x: 718, endPoint y: 381, distance: 53.0
click at [718, 381] on canvas "Map" at bounding box center [742, 402] width 967 height 399
click at [1176, 166] on p "Port calls (last year)" at bounding box center [1133, 169] width 131 height 24
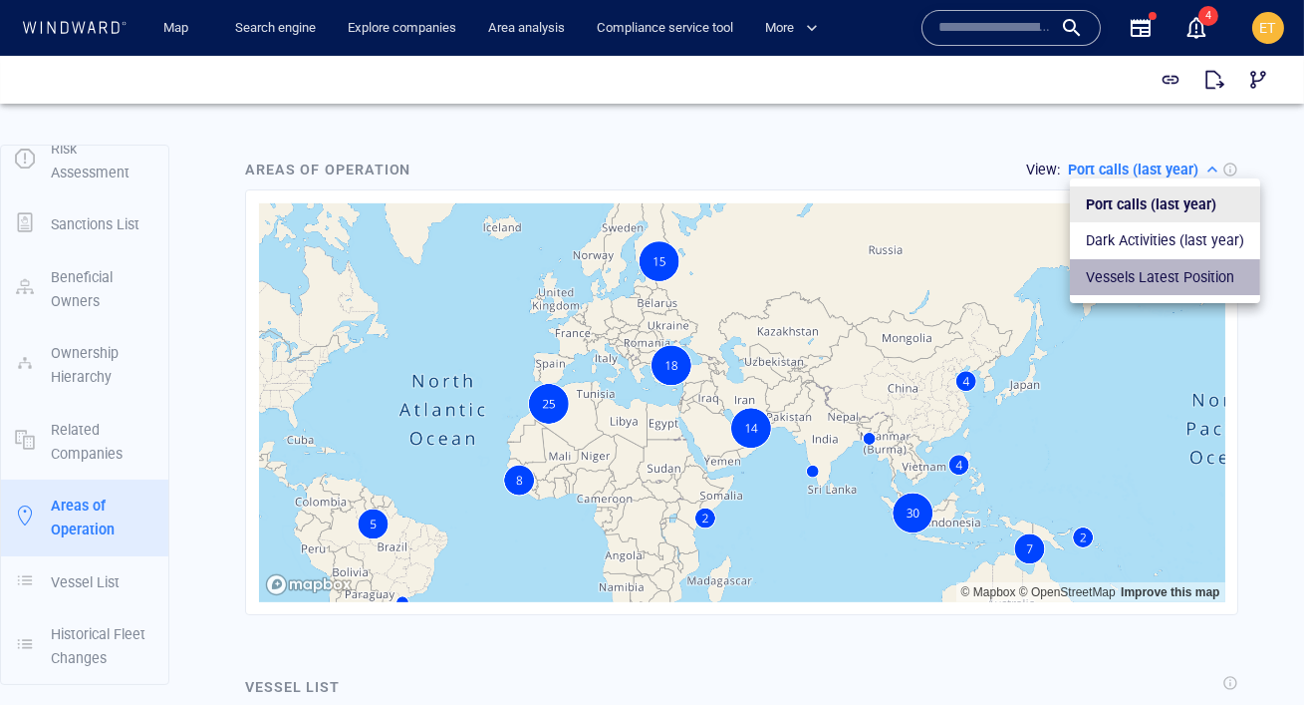
click at [1170, 283] on p "Vessels Latest Position" at bounding box center [1160, 277] width 148 height 24
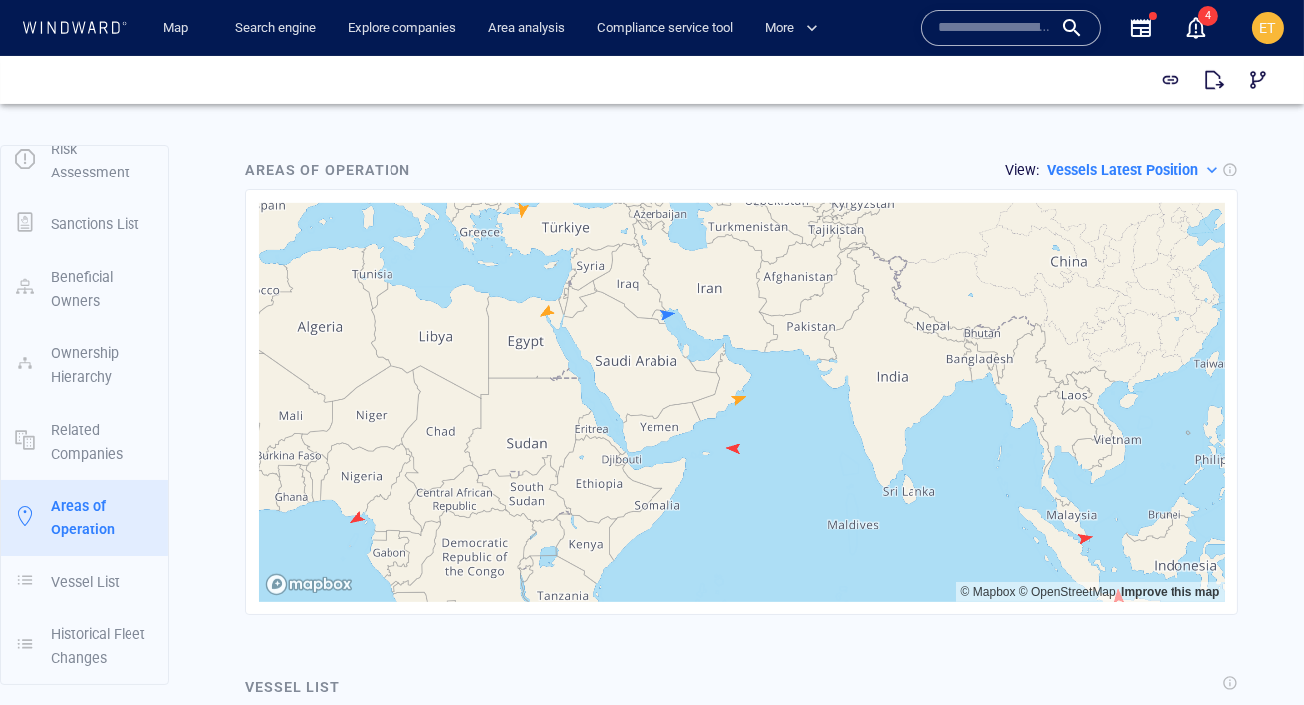
drag, startPoint x: 1066, startPoint y: 370, endPoint x: 1194, endPoint y: 368, distance: 127.6
click at [1194, 368] on canvas "Map" at bounding box center [742, 402] width 967 height 399
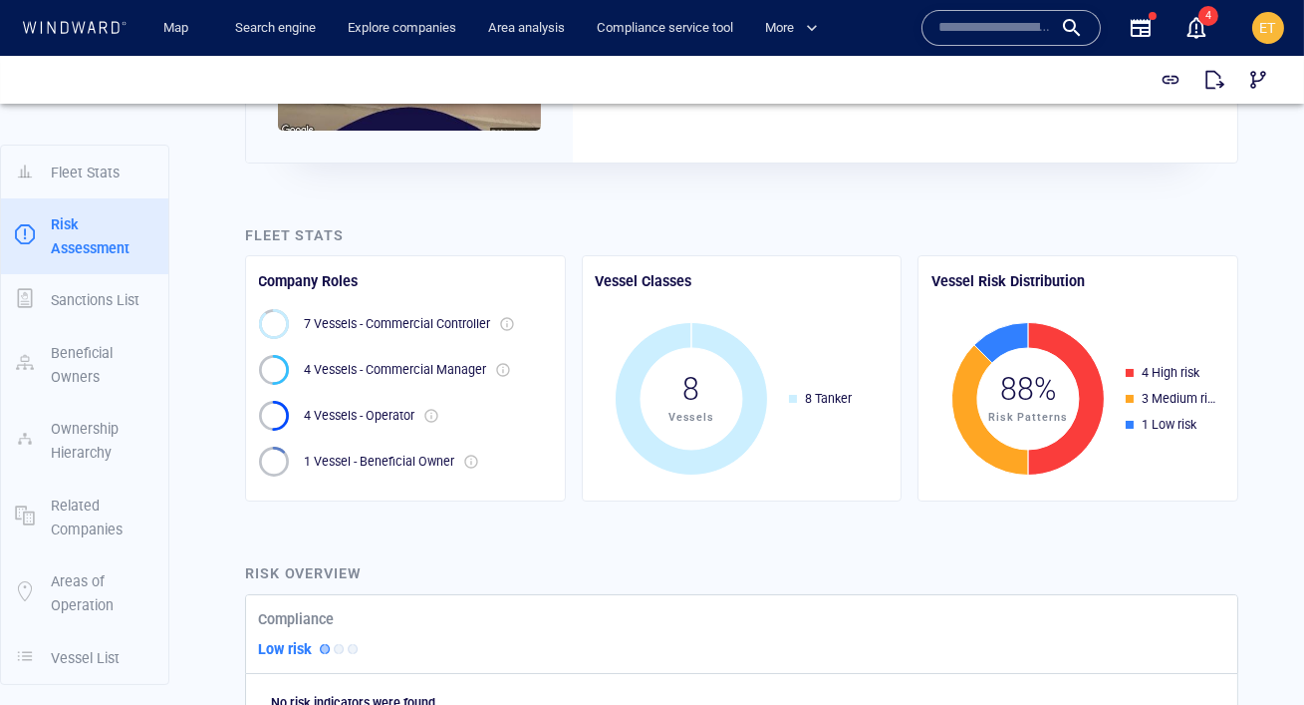
scroll to position [222, 0]
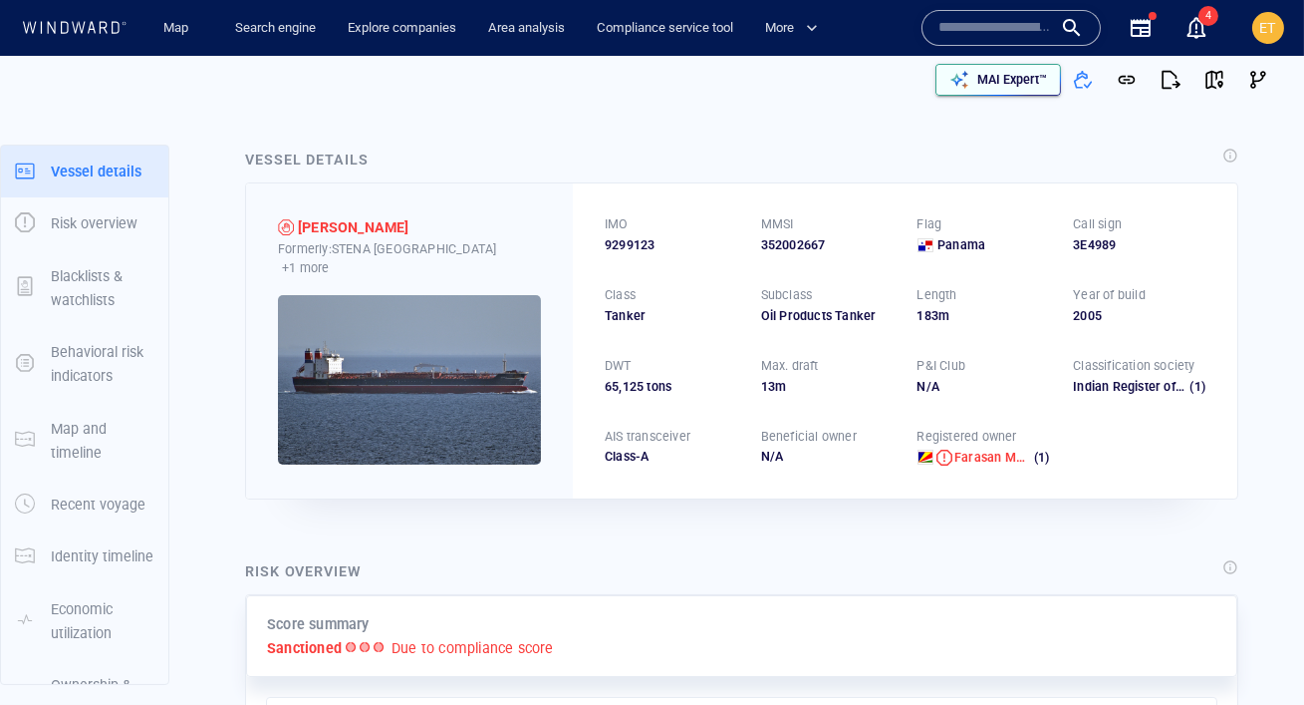
click at [976, 93] on div "MAI Expert™" at bounding box center [999, 80] width 106 height 28
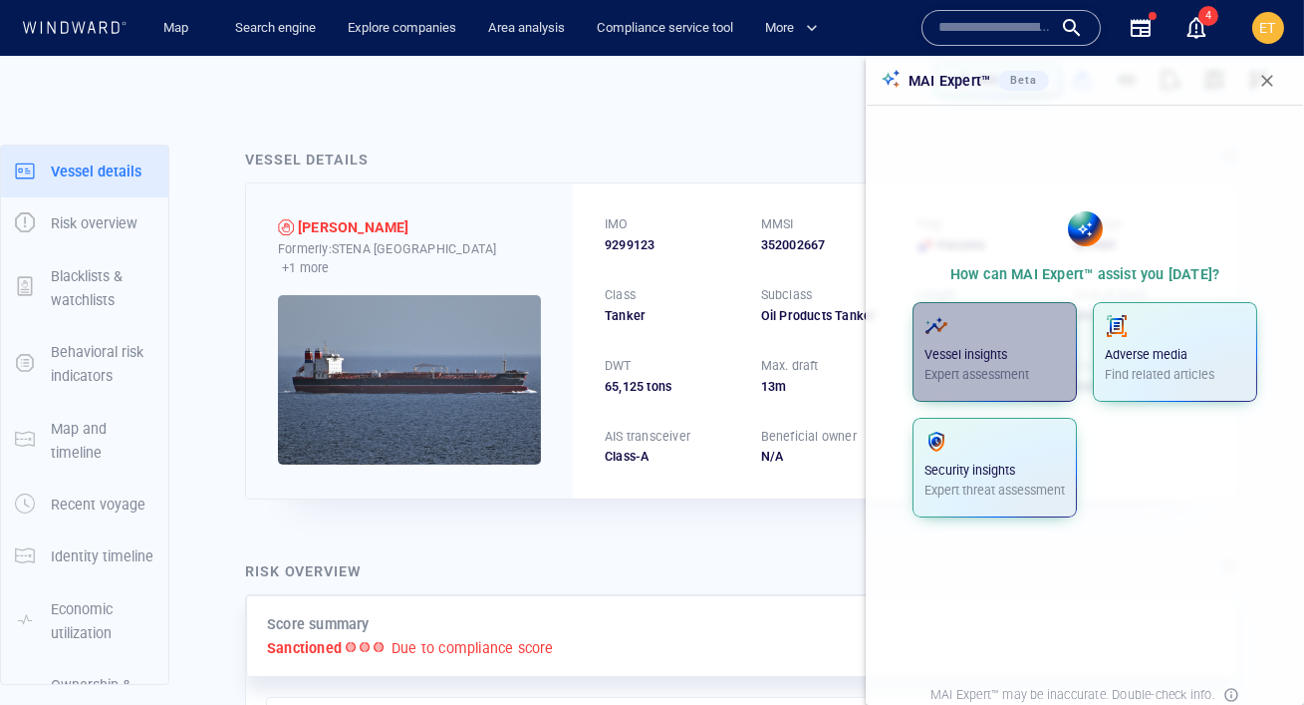
click at [997, 349] on p "Vessel insights" at bounding box center [995, 355] width 141 height 18
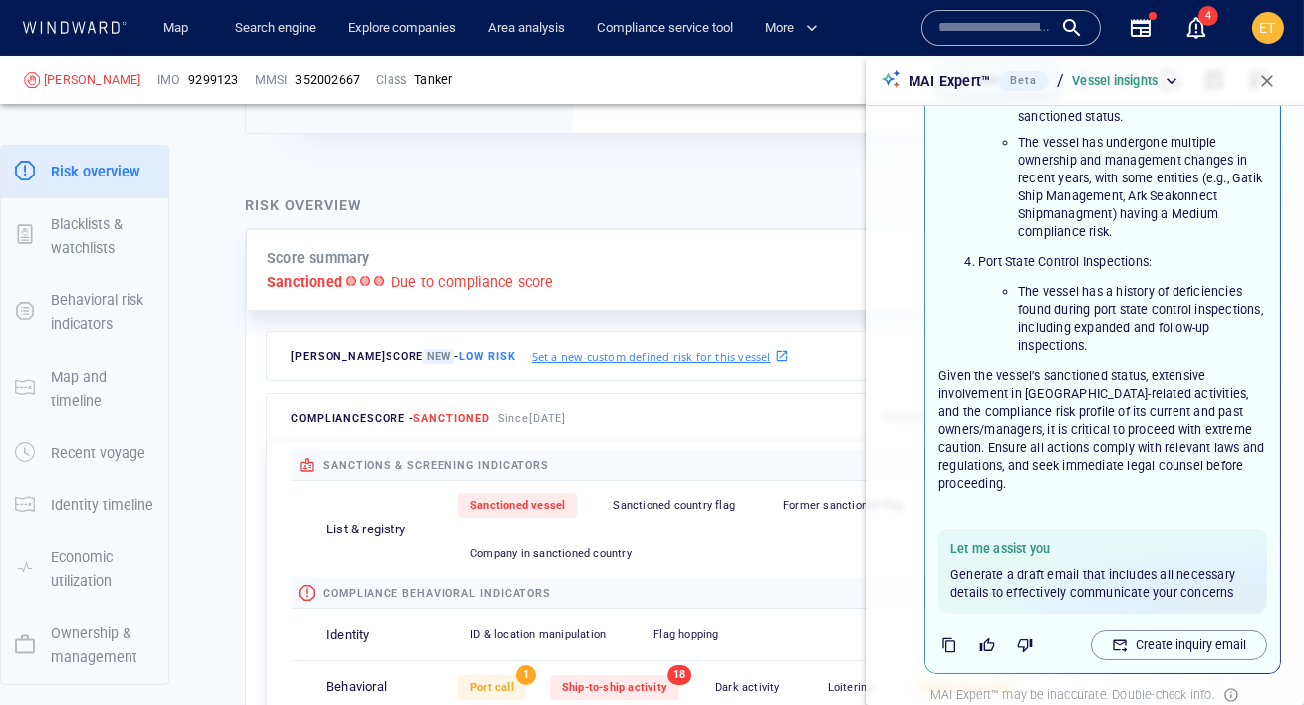
scroll to position [534, 0]
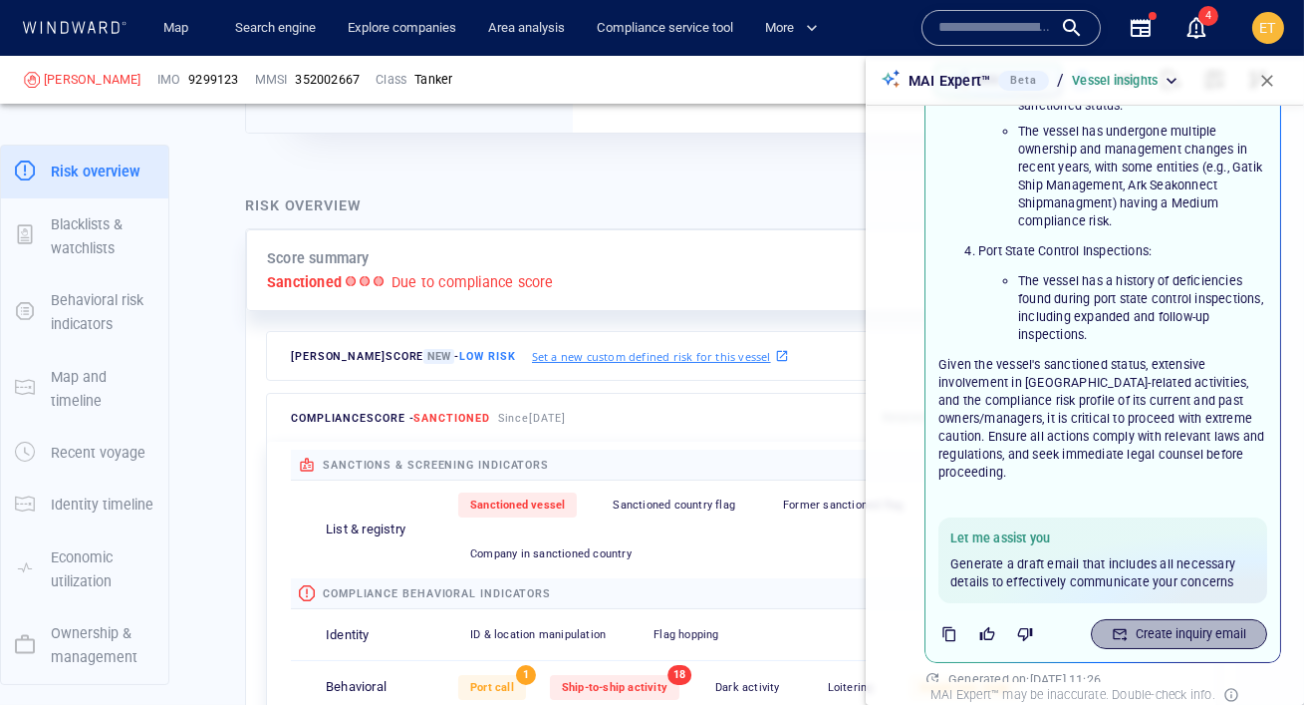
click at [1127, 635] on icon "button" at bounding box center [1120, 634] width 16 height 16
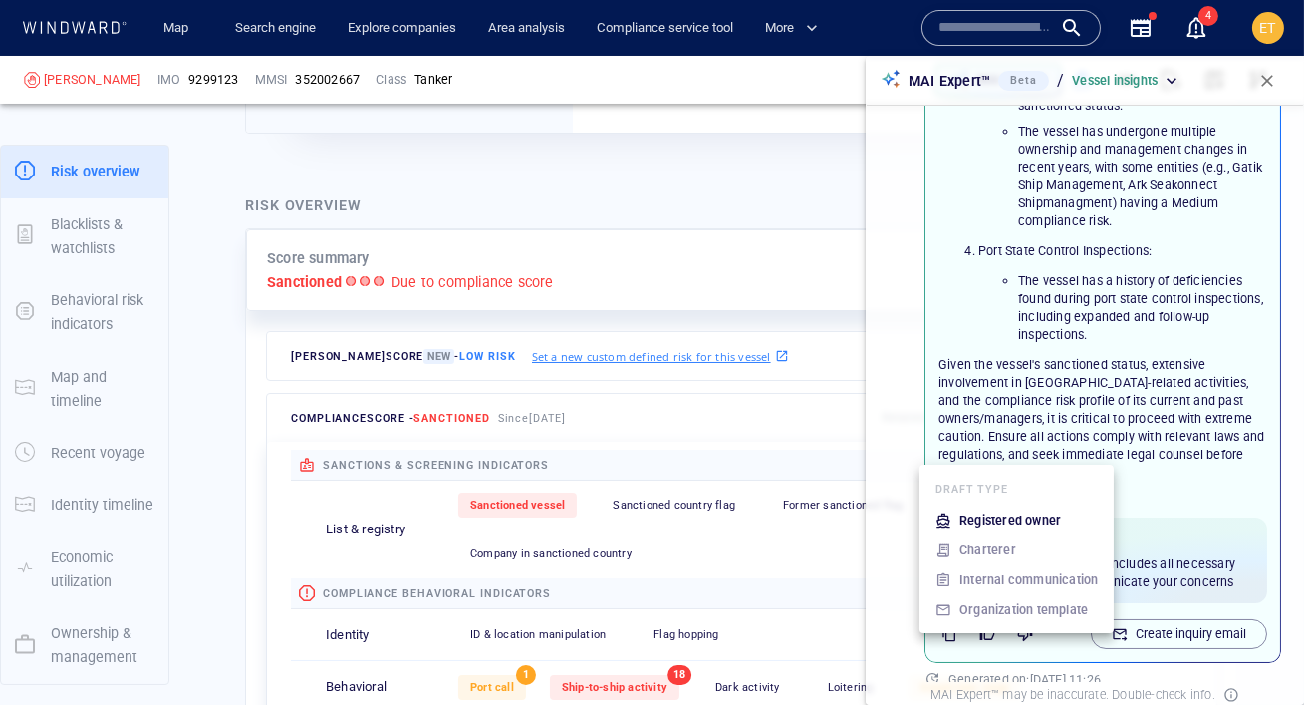
click at [1040, 522] on p "Registered owner" at bounding box center [1011, 520] width 102 height 18
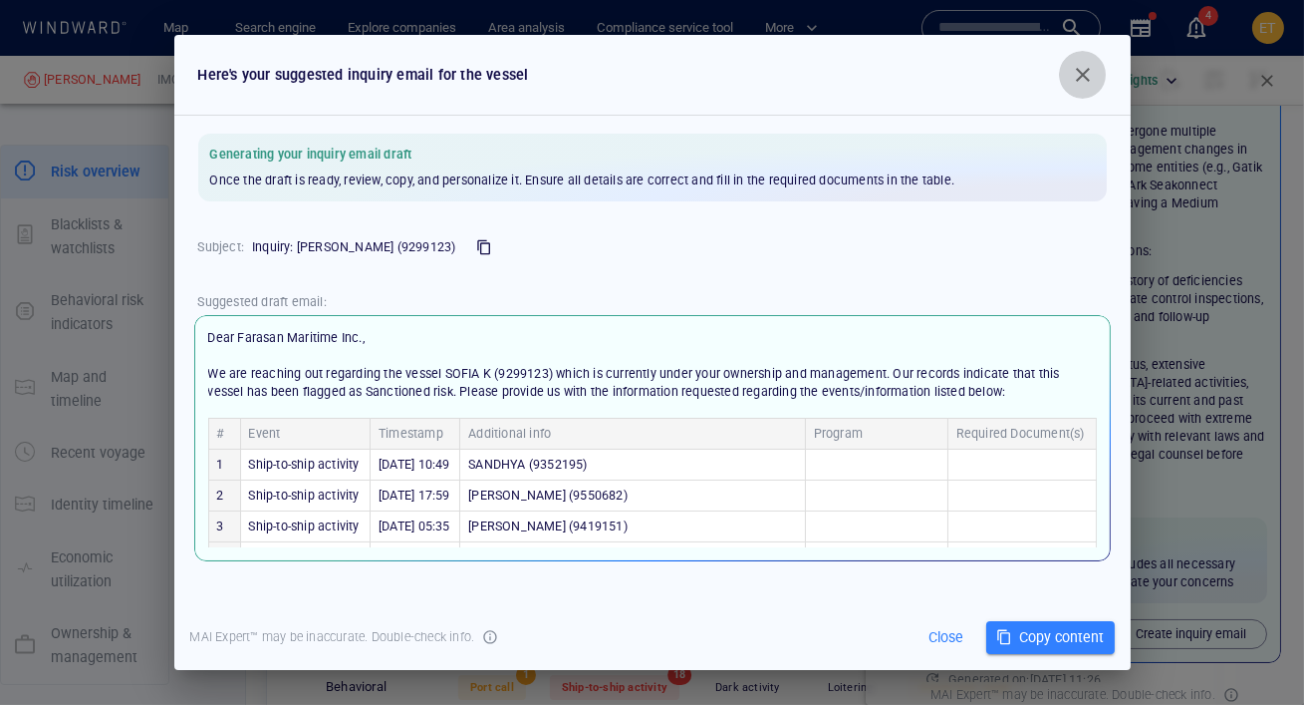
click at [1081, 83] on span "button" at bounding box center [1083, 75] width 24 height 24
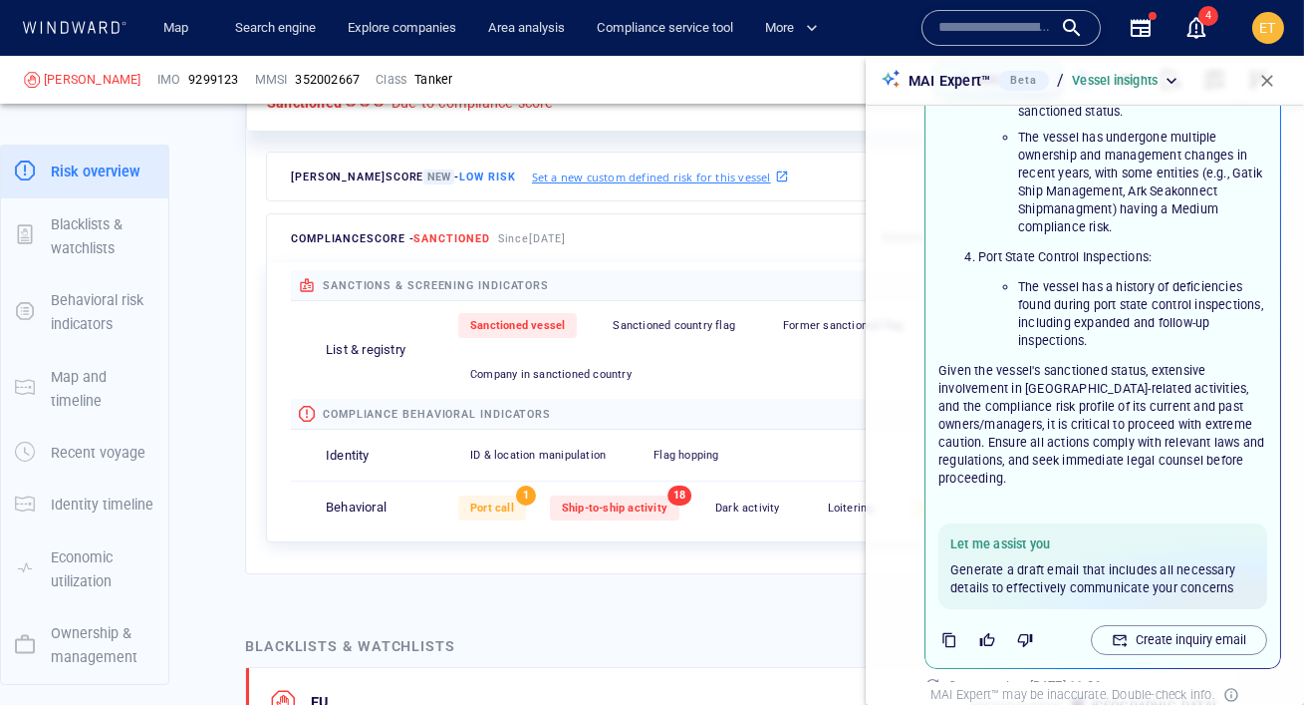
scroll to position [565, 0]
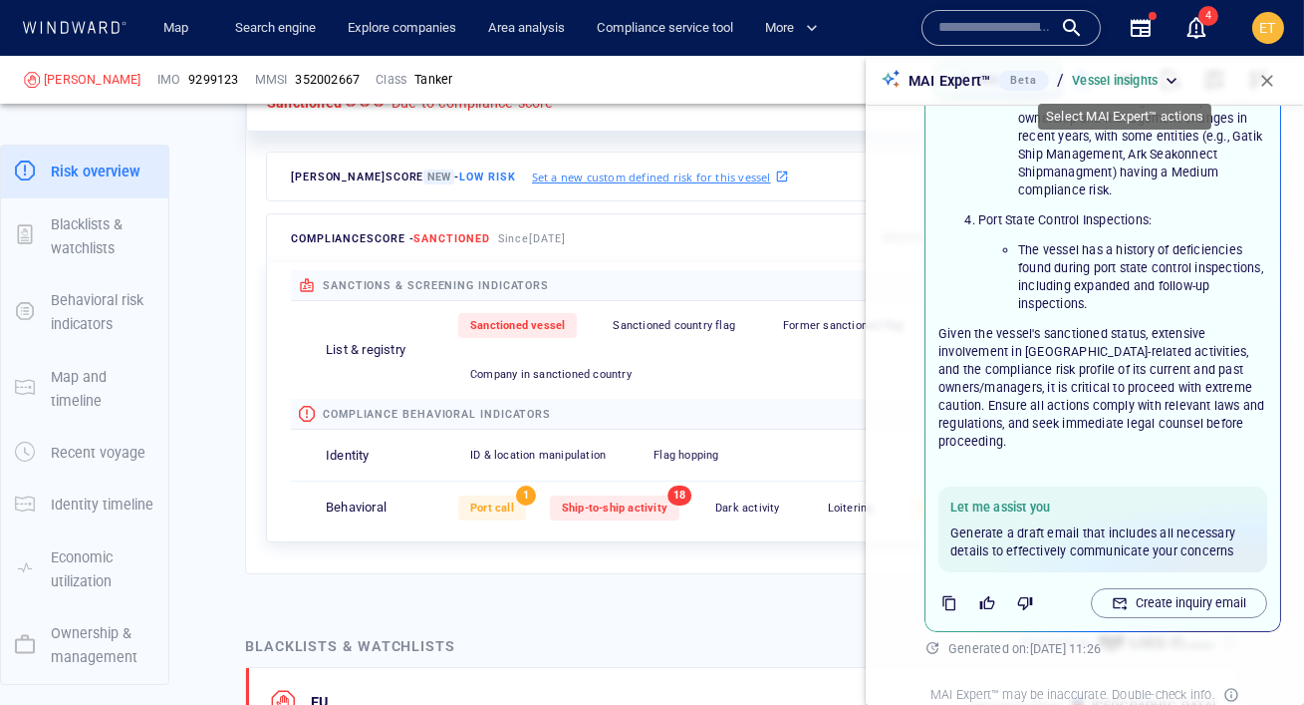
click at [1171, 88] on div "Vessel insights" at bounding box center [1127, 81] width 110 height 18
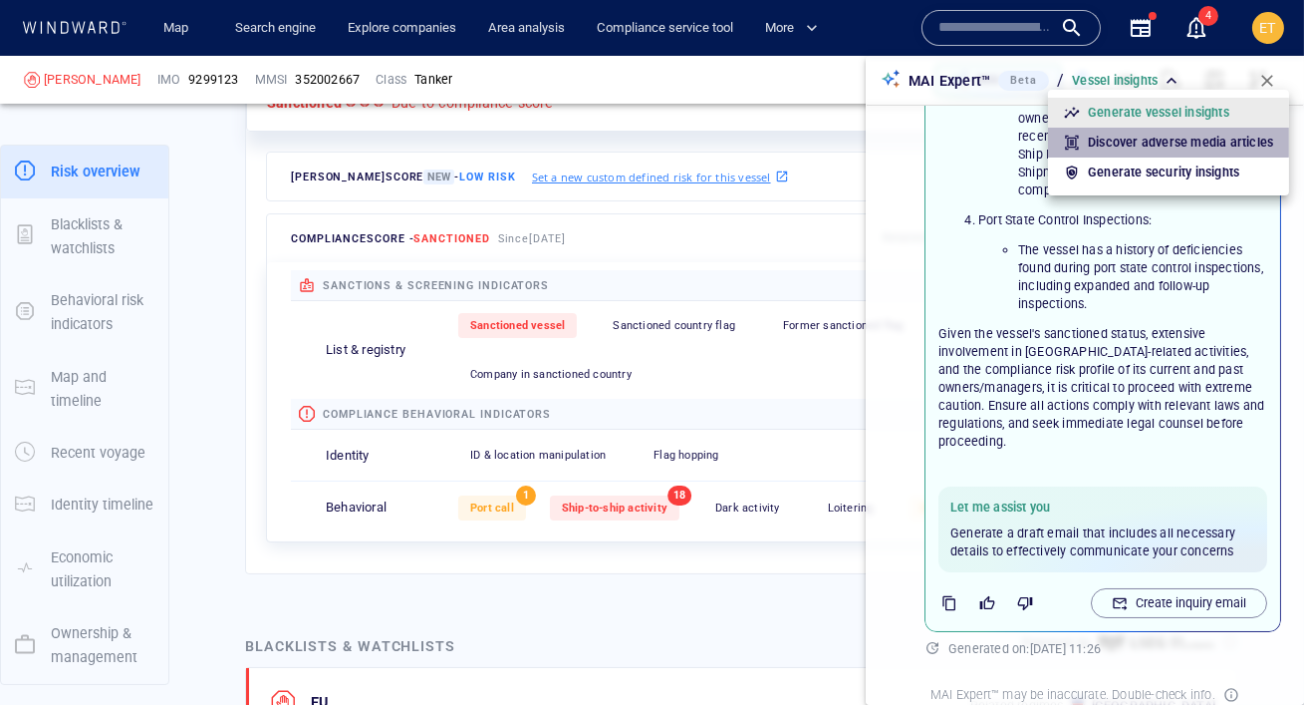
click at [1155, 141] on p "Discover adverse media articles" at bounding box center [1180, 143] width 185 height 18
type input "**********"
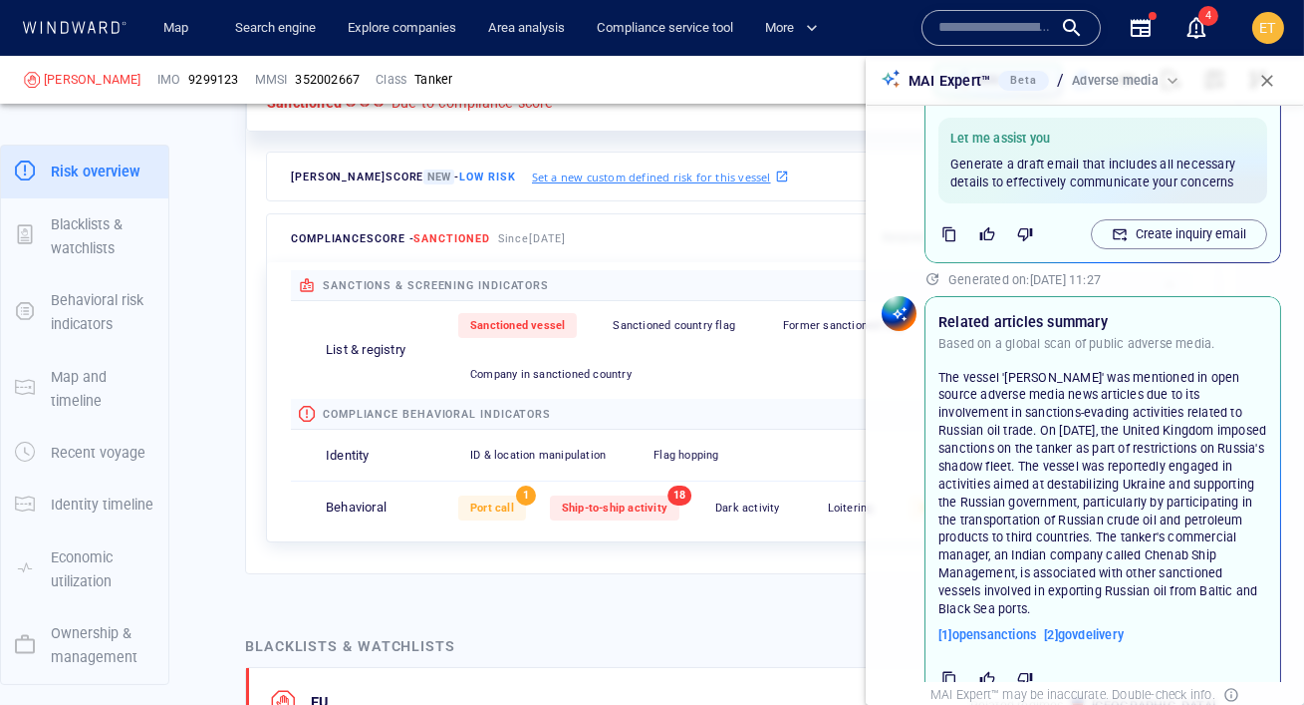
scroll to position [1005, 0]
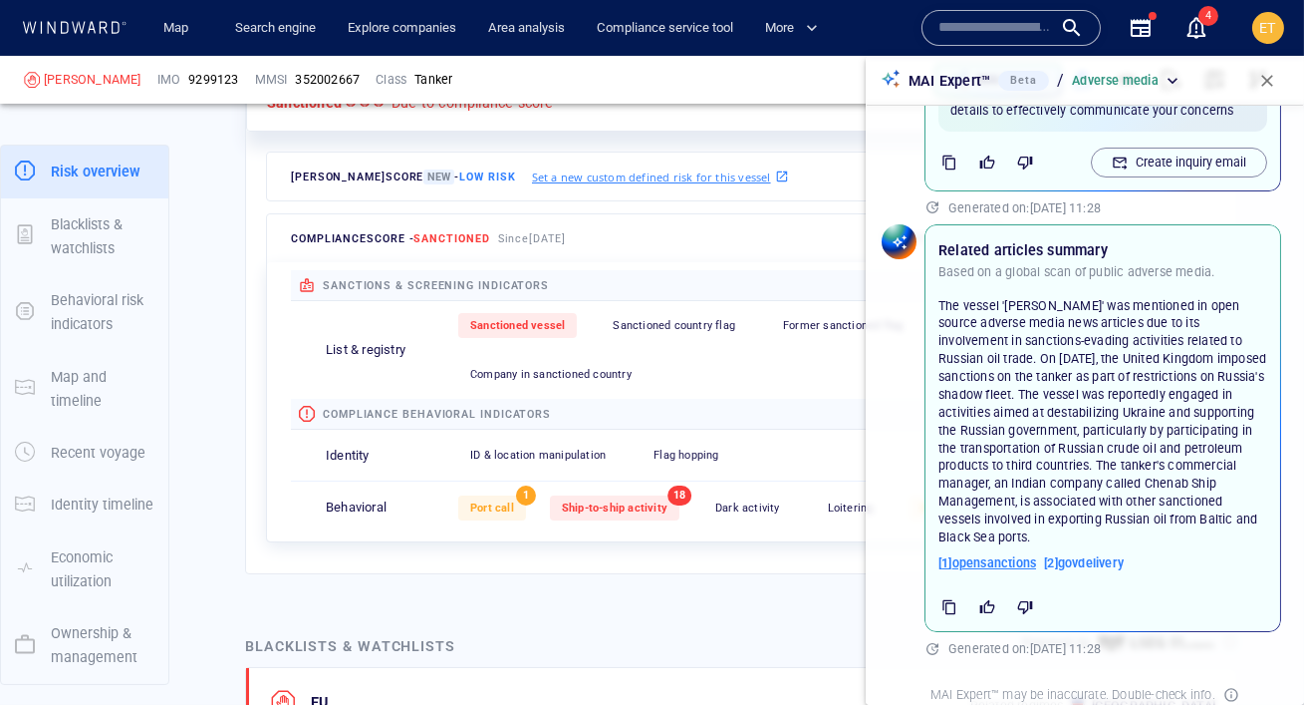
click at [1000, 561] on span "[ 1 ] opensanctions" at bounding box center [988, 563] width 98 height 18
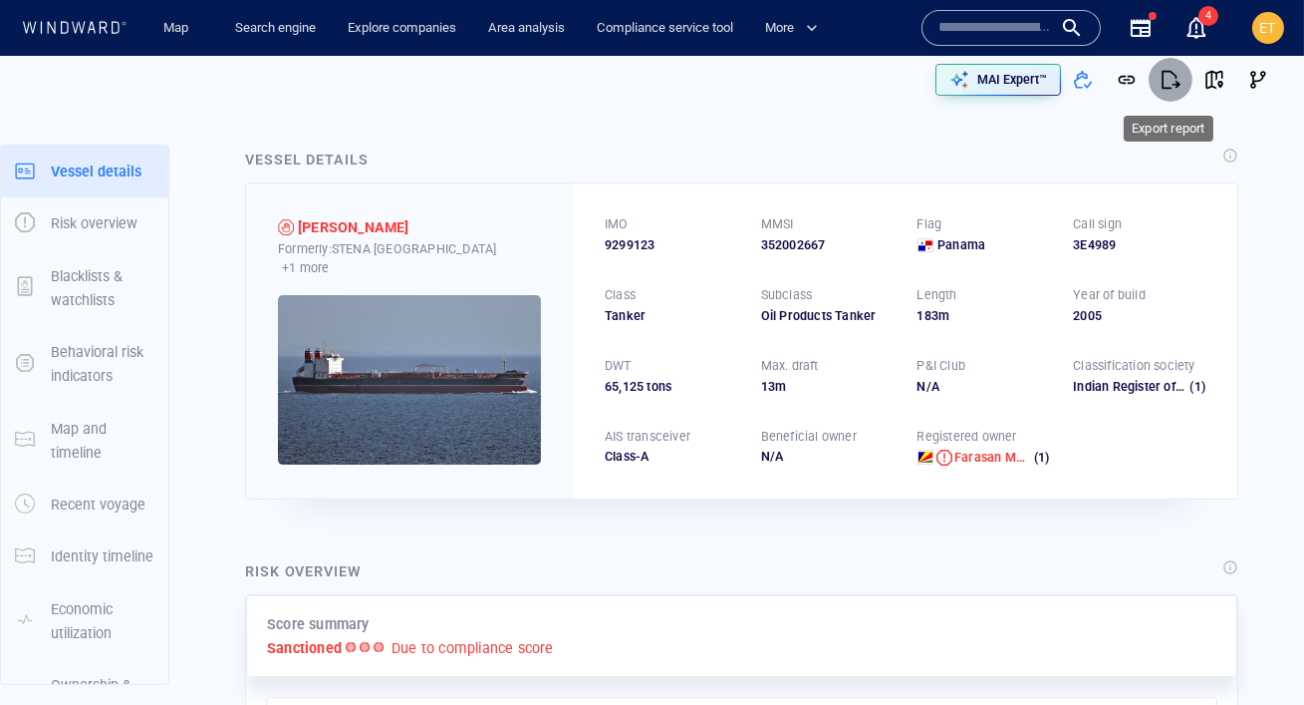
click at [1177, 83] on span "button" at bounding box center [1171, 80] width 20 height 20
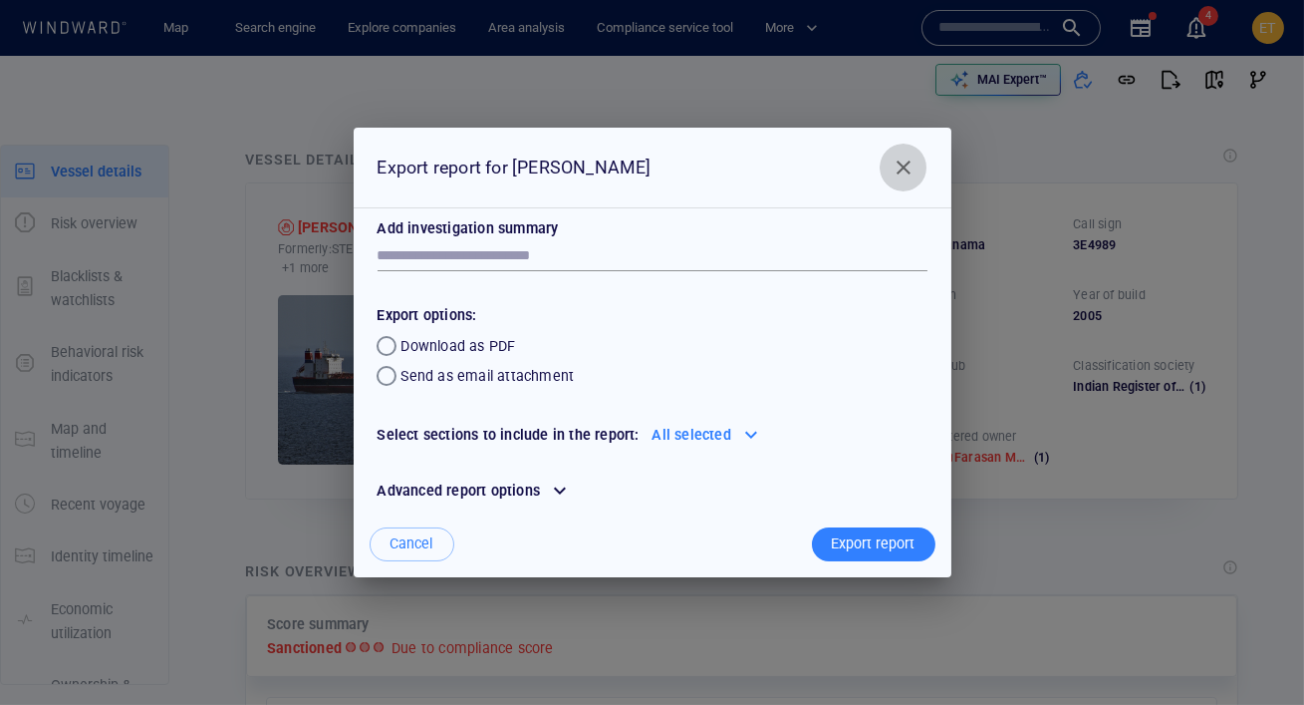
click at [899, 146] on button "Close" at bounding box center [904, 167] width 48 height 48
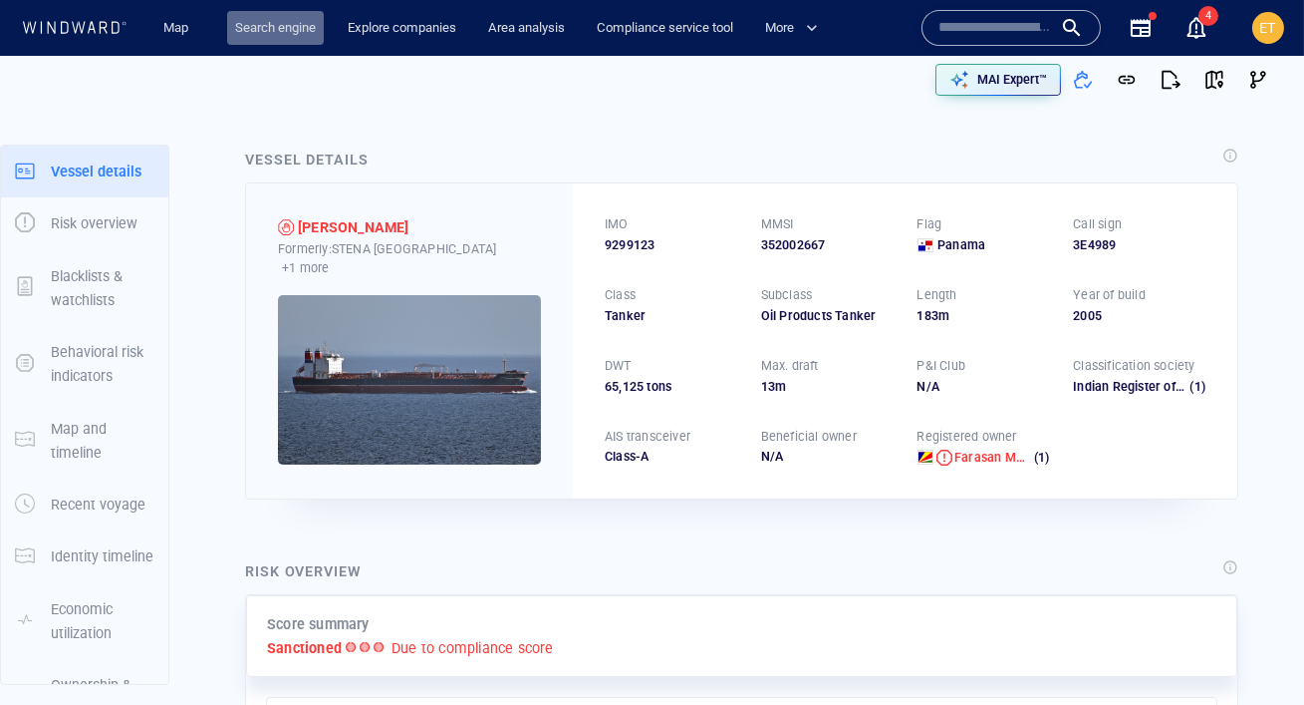
click at [267, 31] on link "Search engine" at bounding box center [275, 28] width 97 height 35
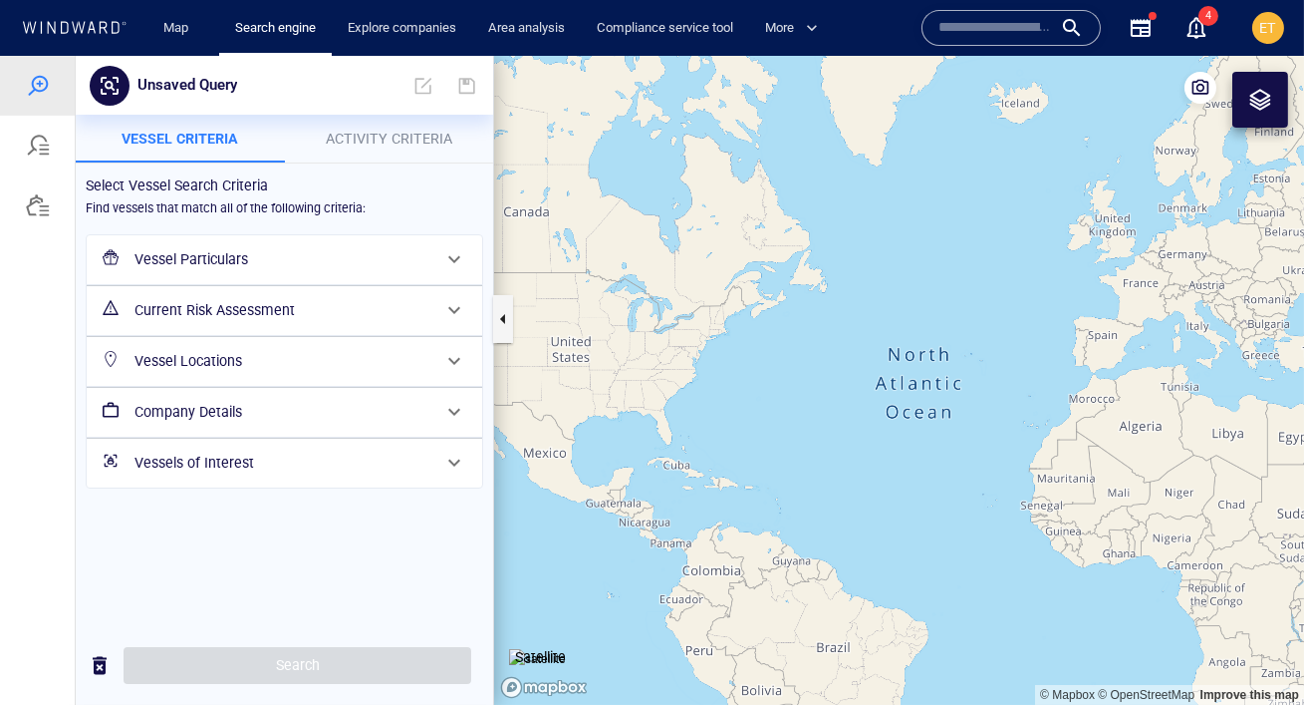
click at [403, 263] on h6 "Vessel Particulars" at bounding box center [283, 259] width 296 height 25
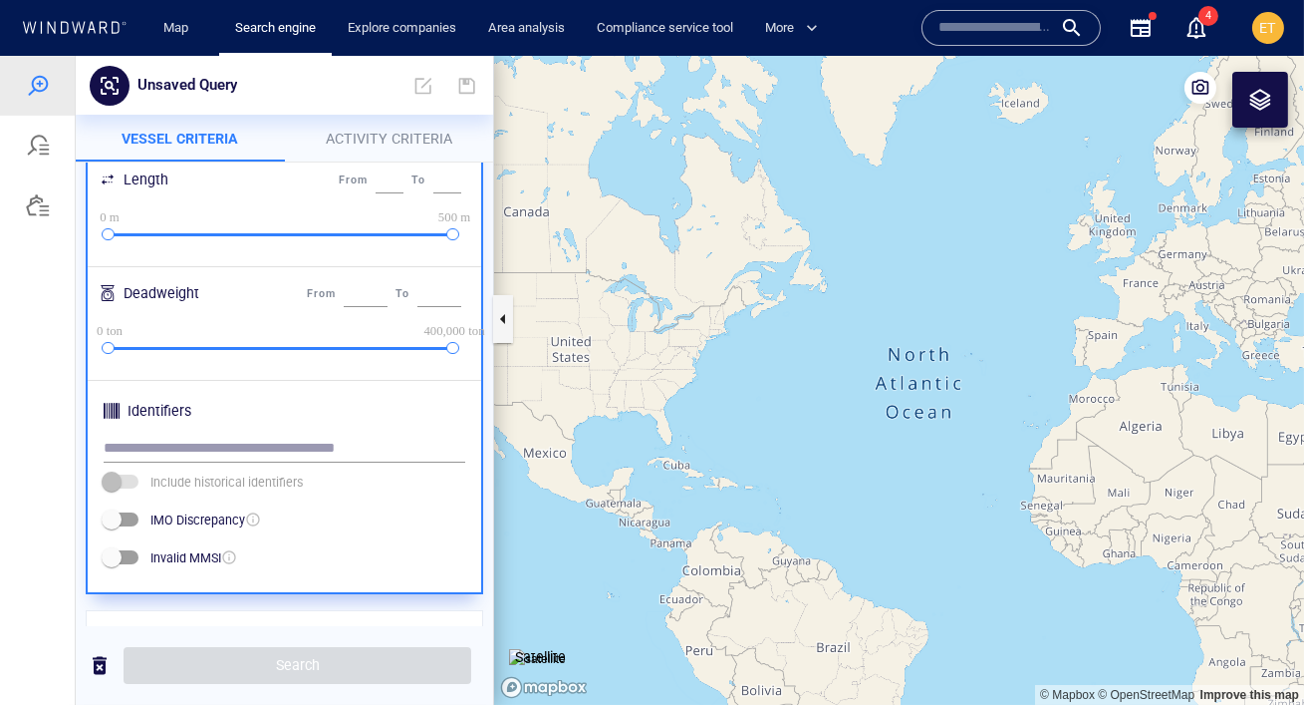
scroll to position [531, 0]
click at [351, 446] on input "text" at bounding box center [285, 447] width 362 height 30
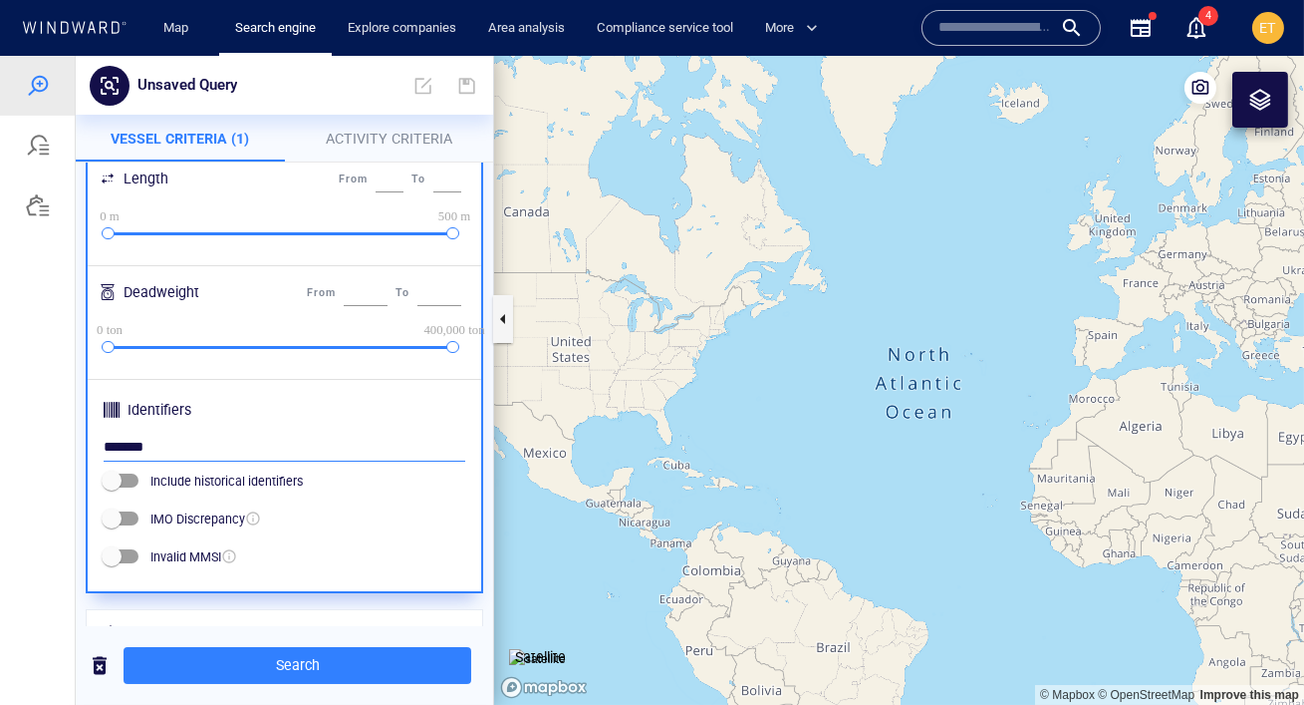
type input "*******"
click at [388, 148] on p "Activity Criteria" at bounding box center [389, 139] width 185 height 24
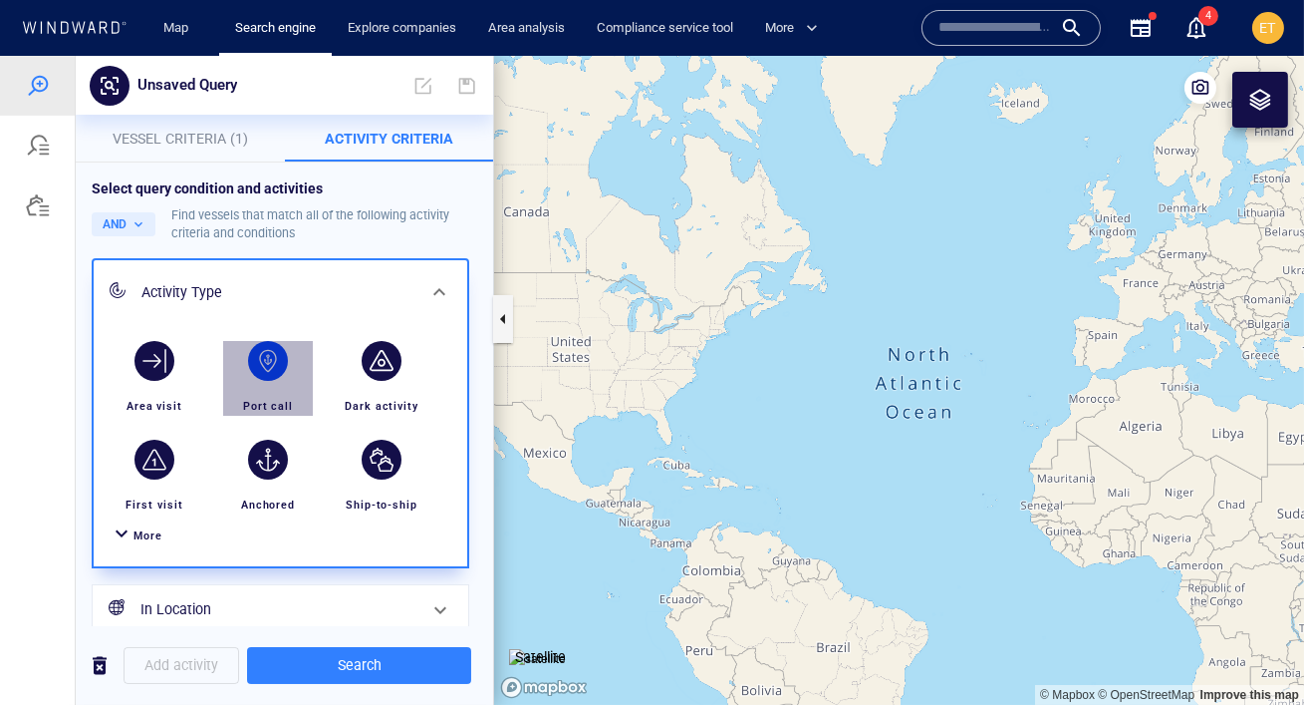
click at [272, 361] on div "button" at bounding box center [268, 361] width 40 height 40
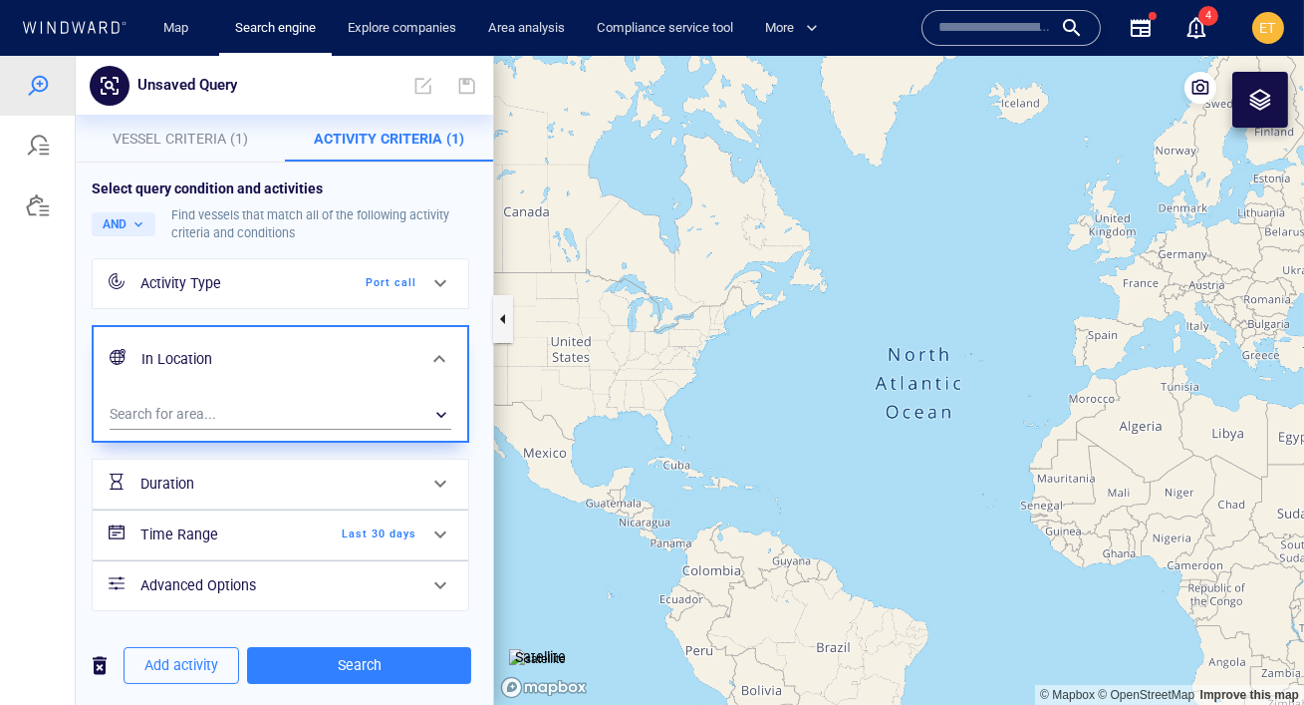
click at [396, 524] on div "Time Range Last 30 days" at bounding box center [279, 534] width 292 height 41
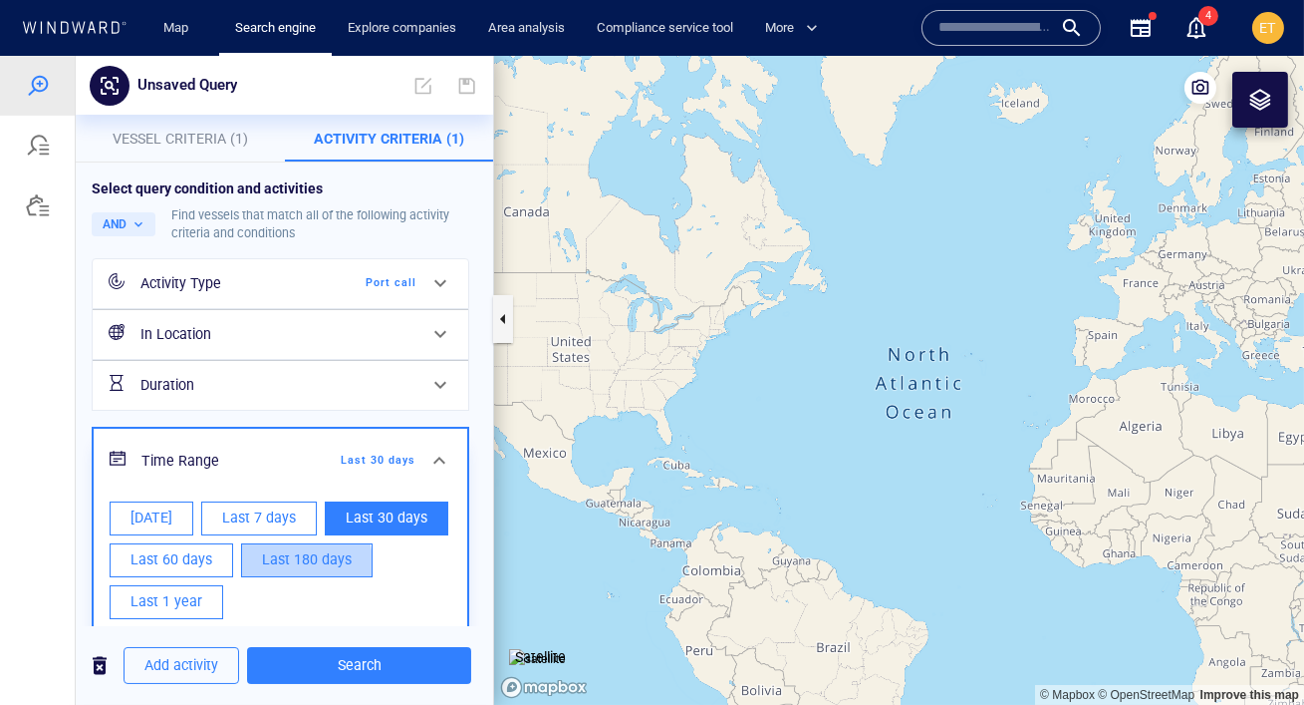
click at [258, 564] on button "Last 180 days" at bounding box center [307, 560] width 132 height 34
type input "**********"
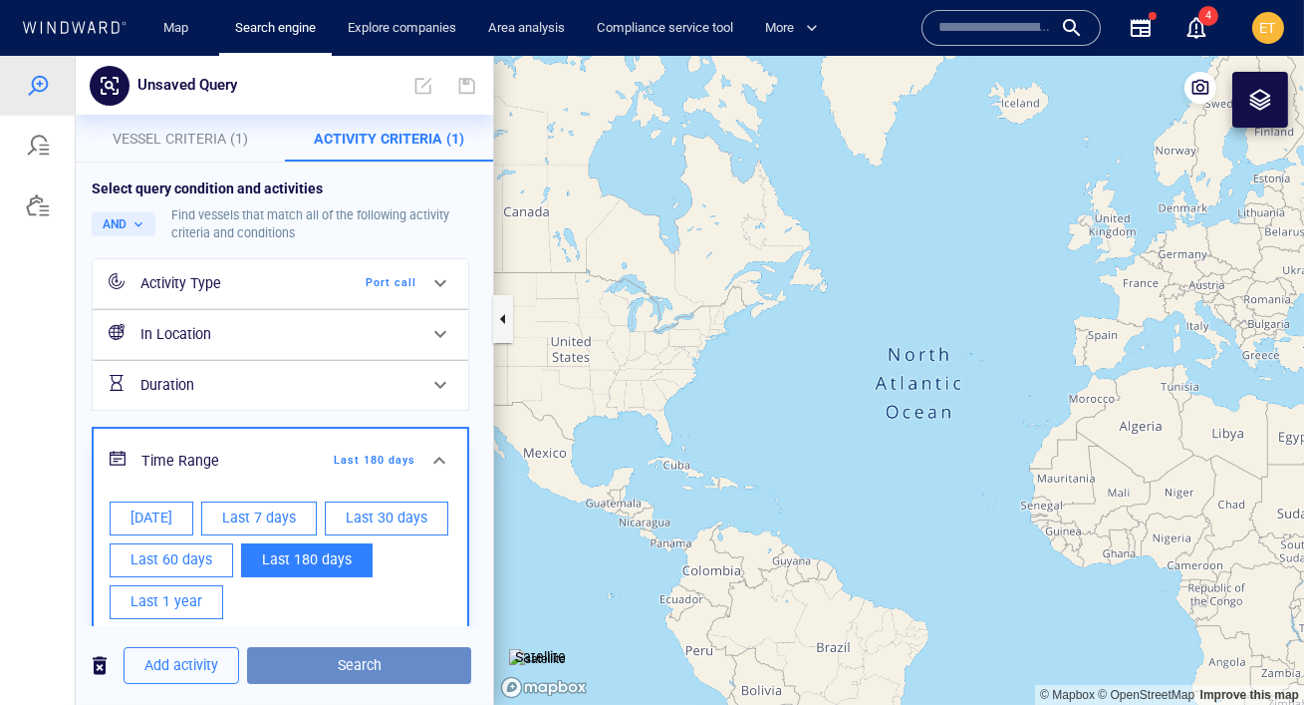
click at [355, 666] on span "Search" at bounding box center [359, 665] width 192 height 25
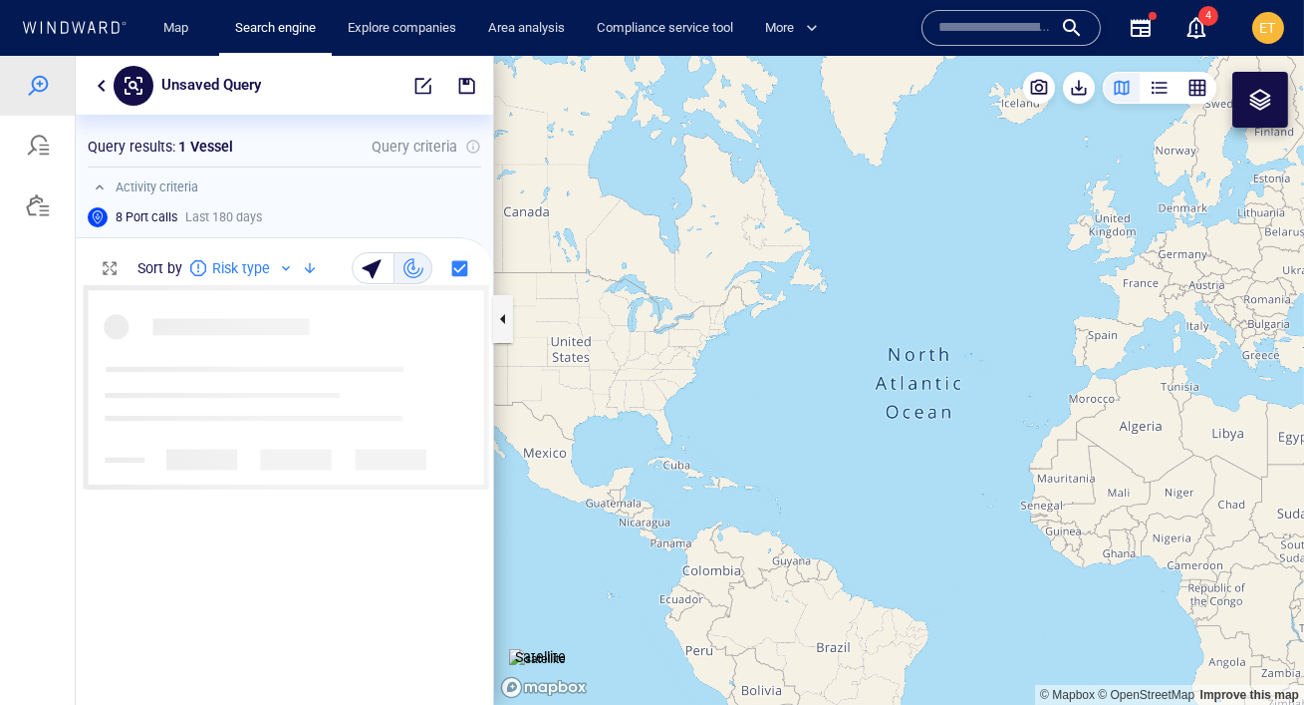
scroll to position [420, 418]
drag, startPoint x: 749, startPoint y: 547, endPoint x: 546, endPoint y: 482, distance: 213.4
click at [546, 482] on canvas "Map" at bounding box center [899, 380] width 810 height 649
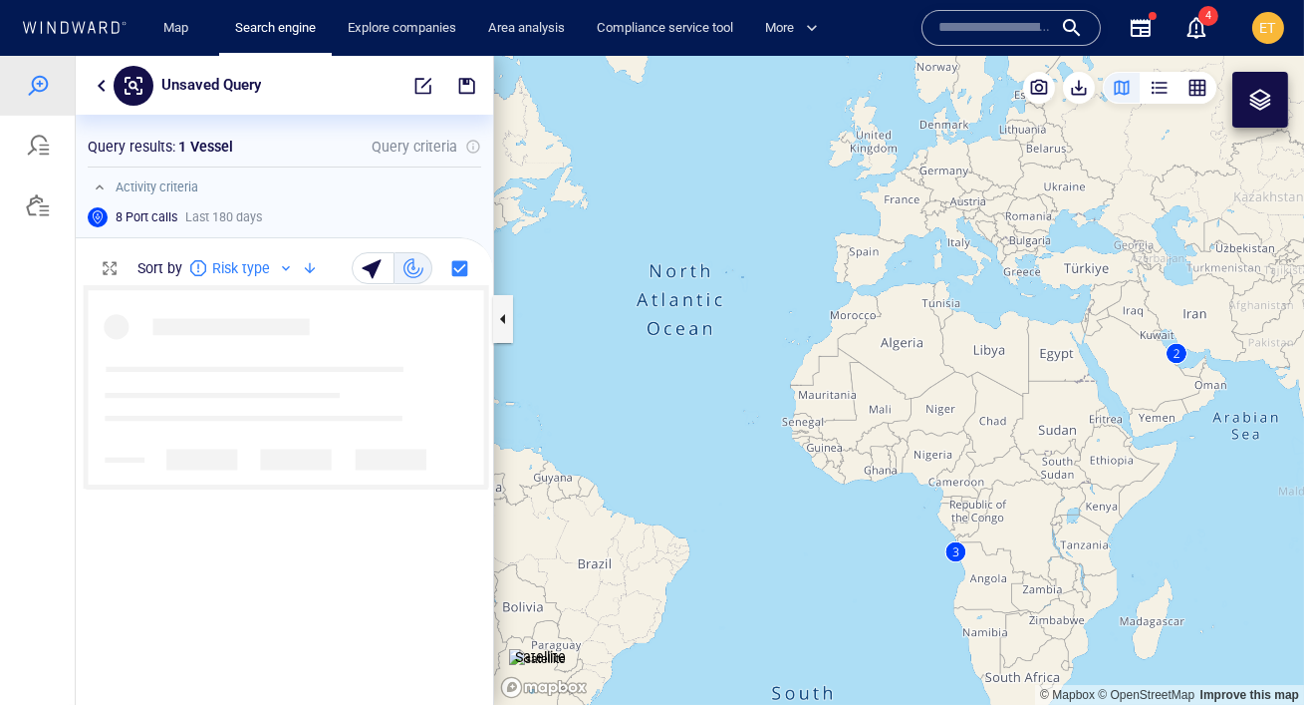
drag, startPoint x: 714, startPoint y: 463, endPoint x: 619, endPoint y: 429, distance: 101.5
click at [619, 429] on canvas "Map" at bounding box center [899, 380] width 810 height 649
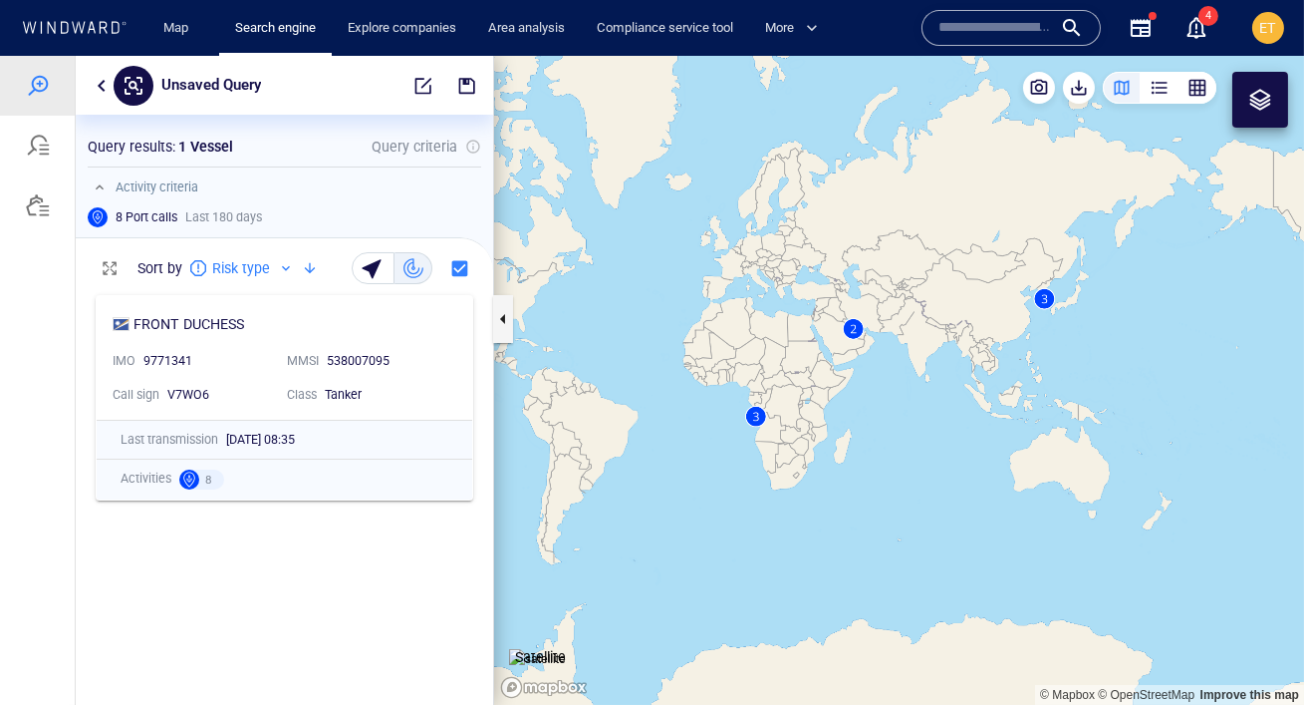
drag, startPoint x: 709, startPoint y: 416, endPoint x: 760, endPoint y: 367, distance: 71.2
click at [760, 367] on canvas "Map" at bounding box center [899, 380] width 810 height 649
click at [756, 419] on canvas "Map" at bounding box center [899, 380] width 810 height 649
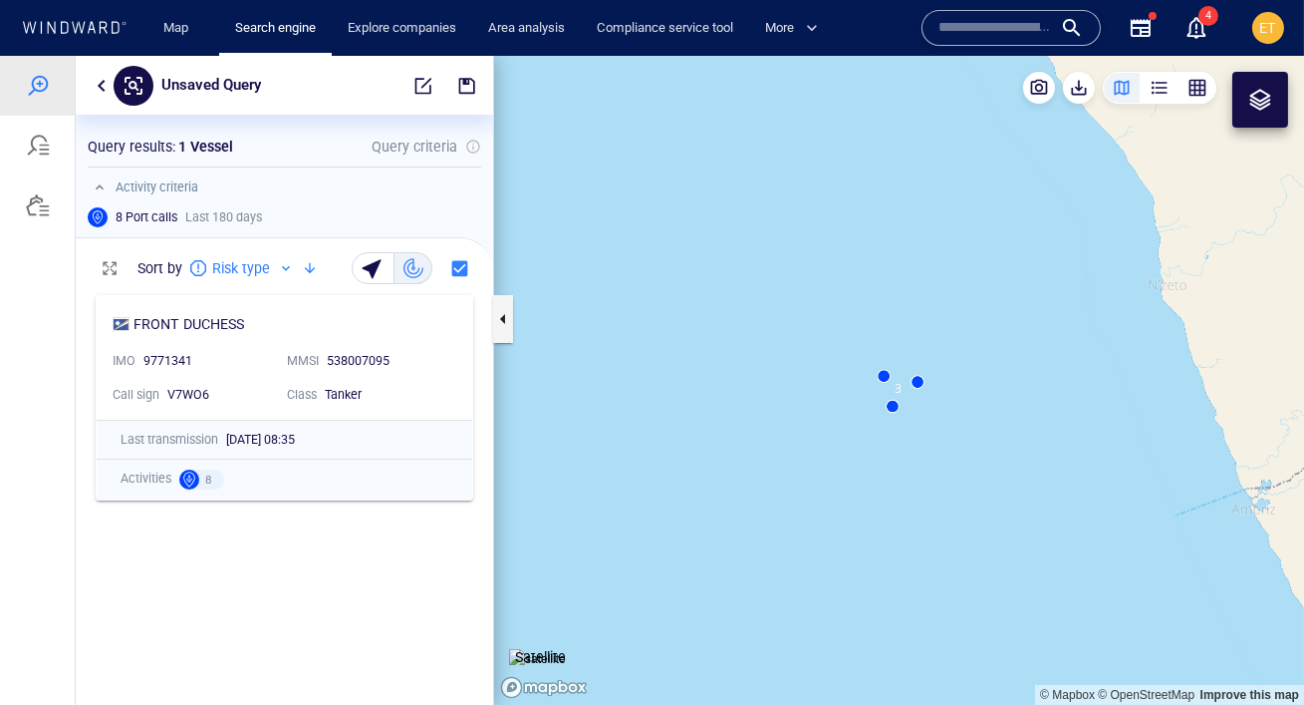
click at [892, 409] on canvas "Map" at bounding box center [899, 380] width 810 height 649
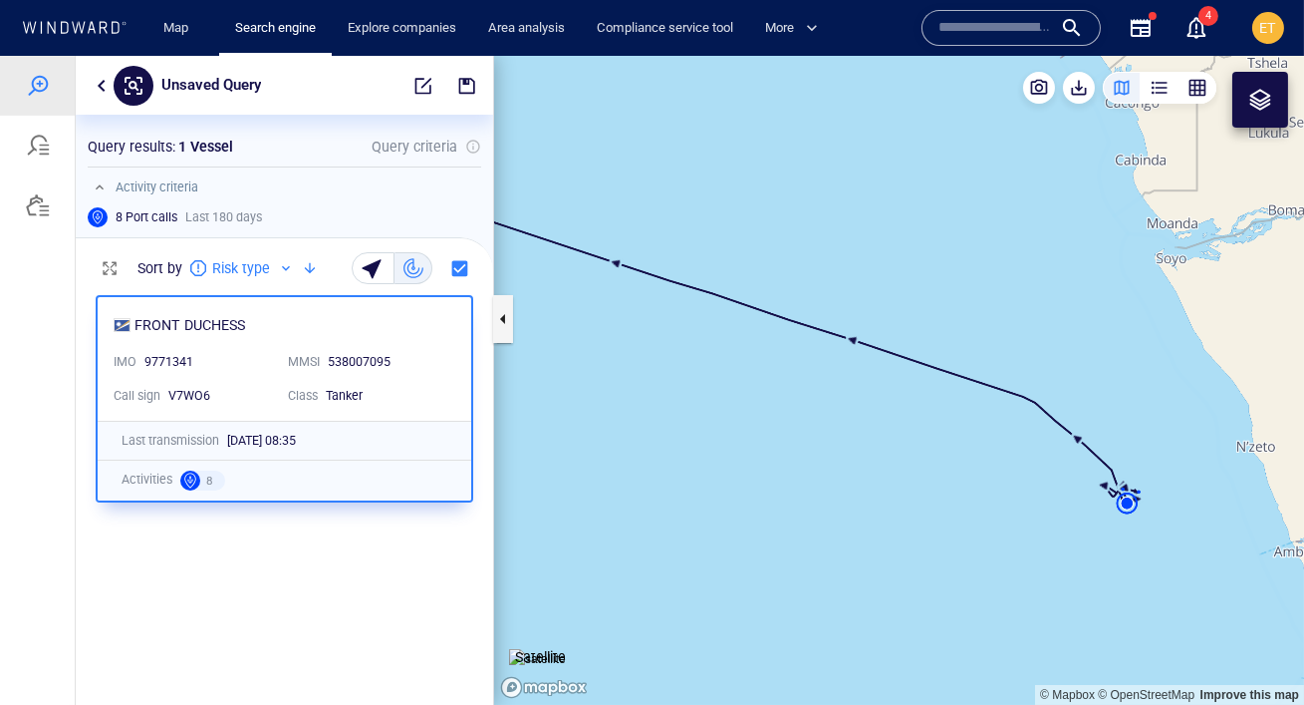
drag, startPoint x: 870, startPoint y: 402, endPoint x: 674, endPoint y: 393, distance: 196.5
click at [674, 393] on canvas "Map" at bounding box center [899, 380] width 810 height 649
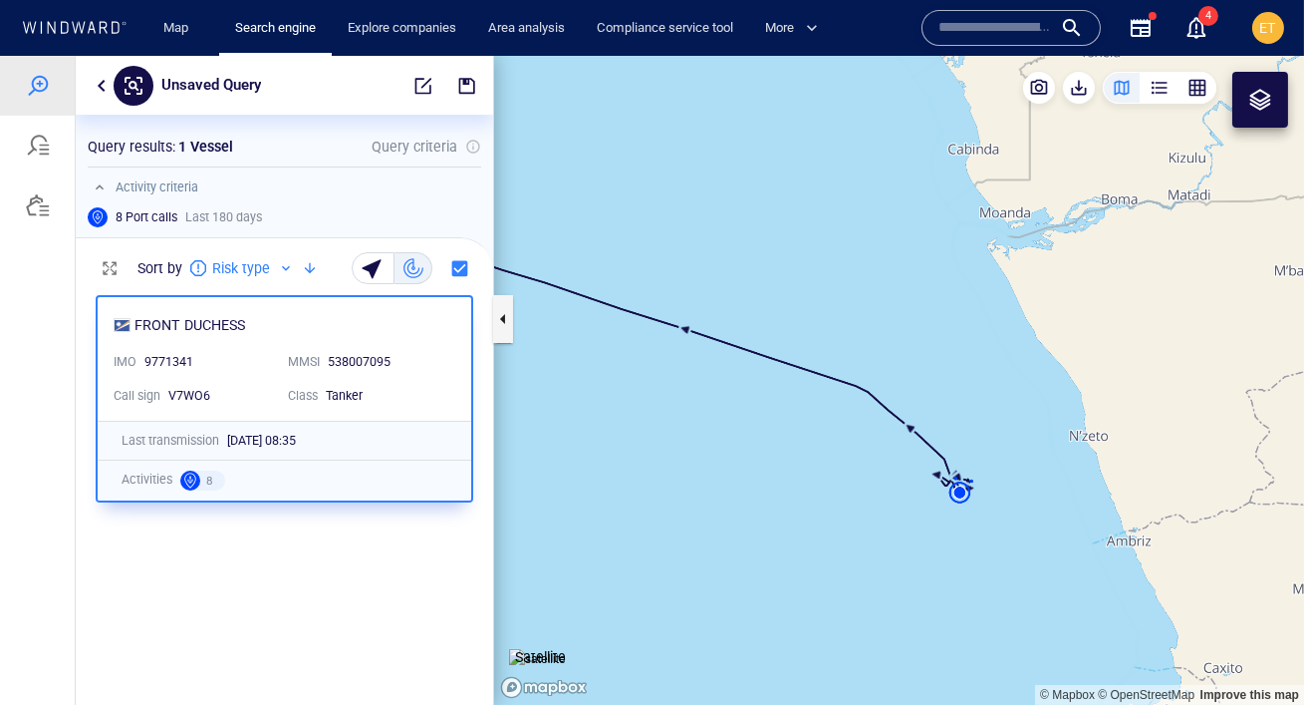
click at [966, 492] on canvas "Map" at bounding box center [899, 380] width 810 height 649
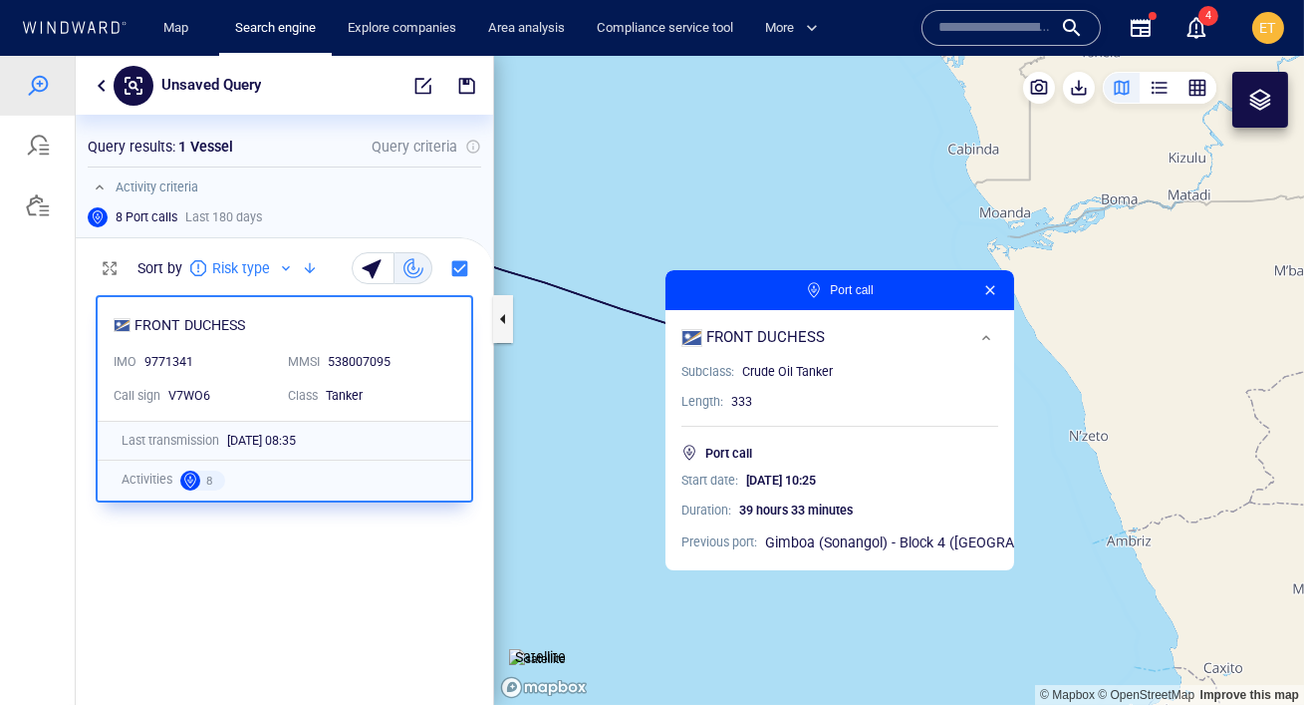
drag, startPoint x: 983, startPoint y: 421, endPoint x: 863, endPoint y: 190, distance: 259.4
click at [863, 190] on canvas "Map" at bounding box center [899, 380] width 810 height 649
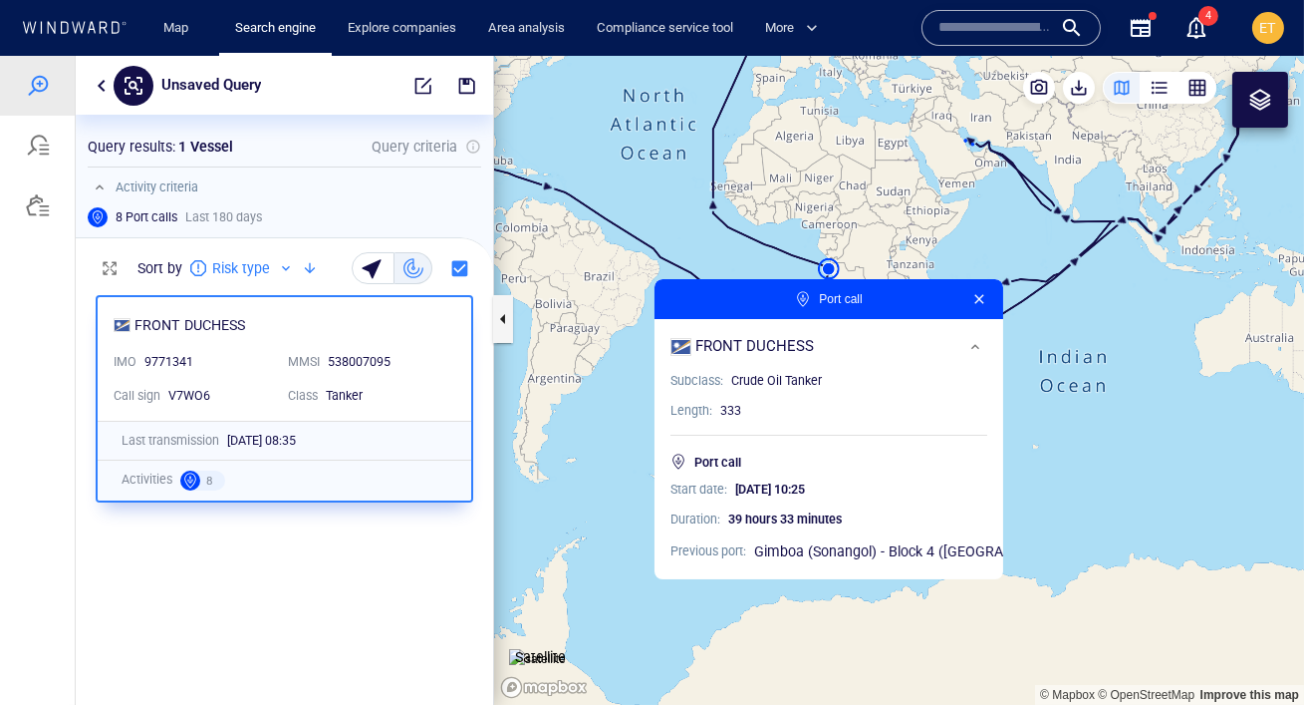
drag, startPoint x: 966, startPoint y: 339, endPoint x: 915, endPoint y: 164, distance: 181.6
click at [915, 164] on canvas "Map" at bounding box center [899, 380] width 810 height 649
click at [419, 87] on span "button" at bounding box center [424, 86] width 20 height 20
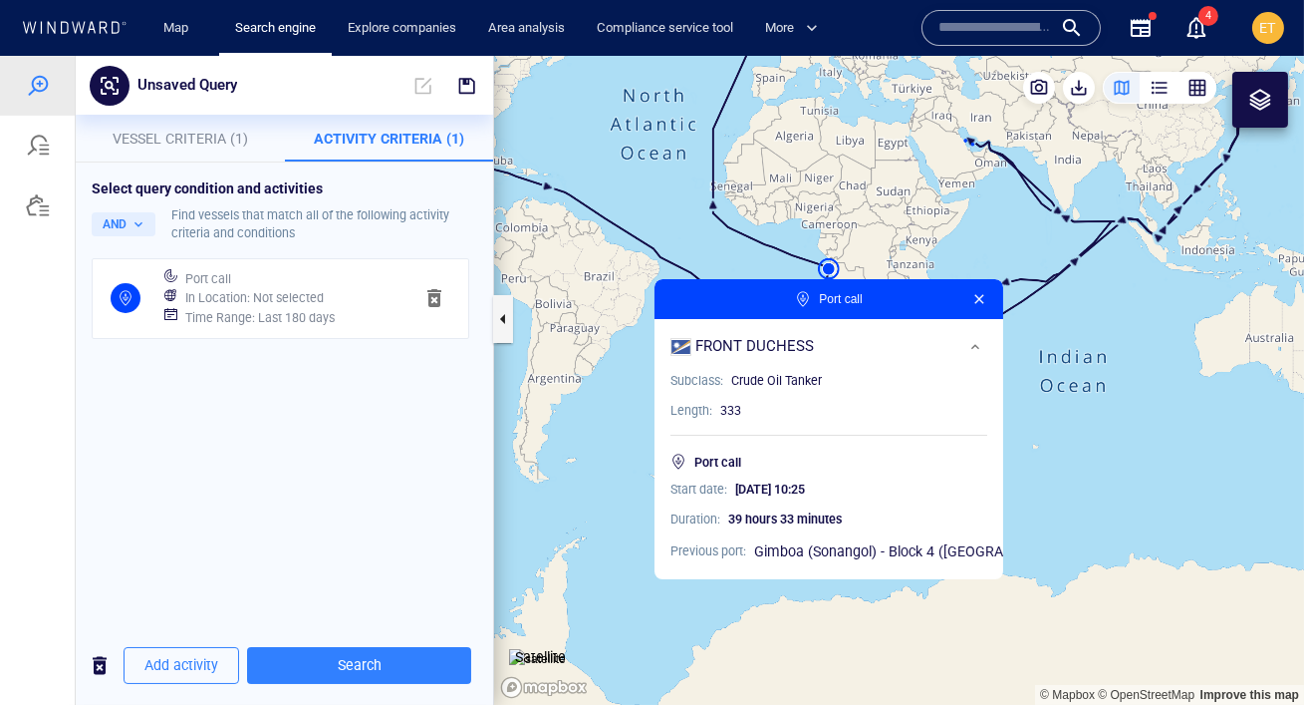
click at [319, 291] on h6 "In Location : Not selected" at bounding box center [254, 298] width 139 height 20
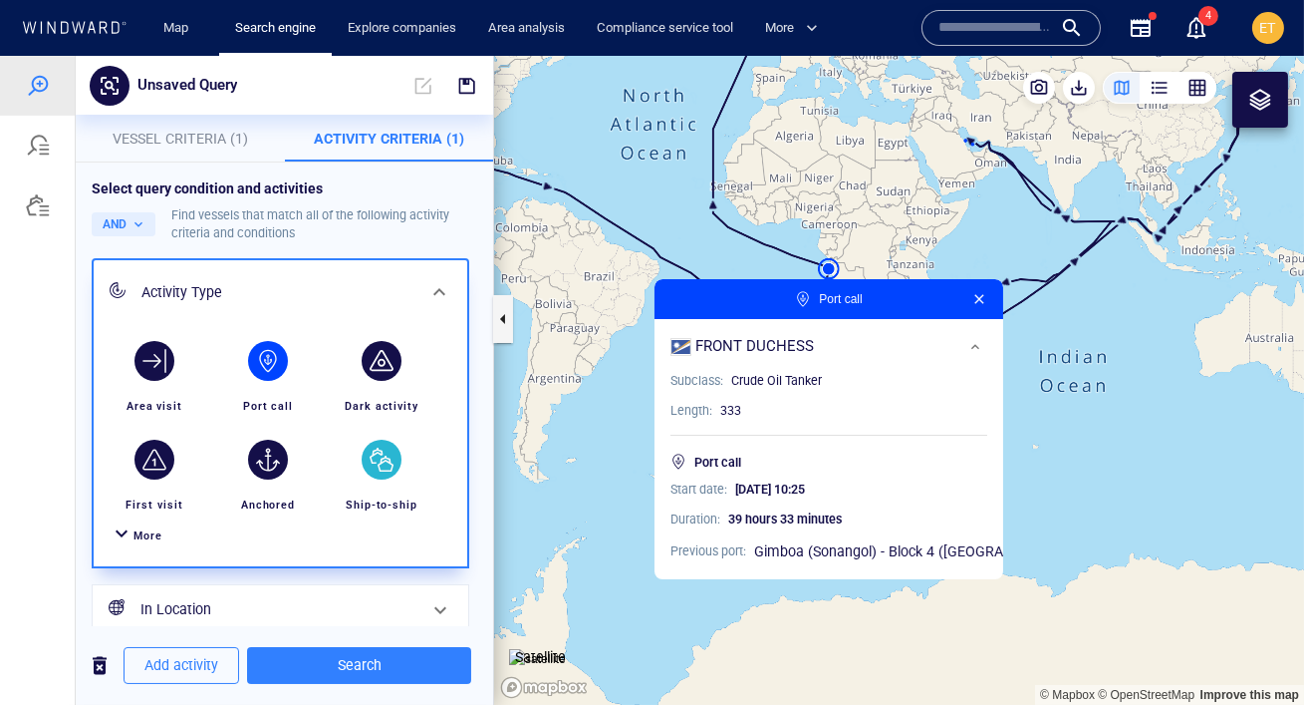
click at [380, 459] on div "button" at bounding box center [382, 459] width 40 height 40
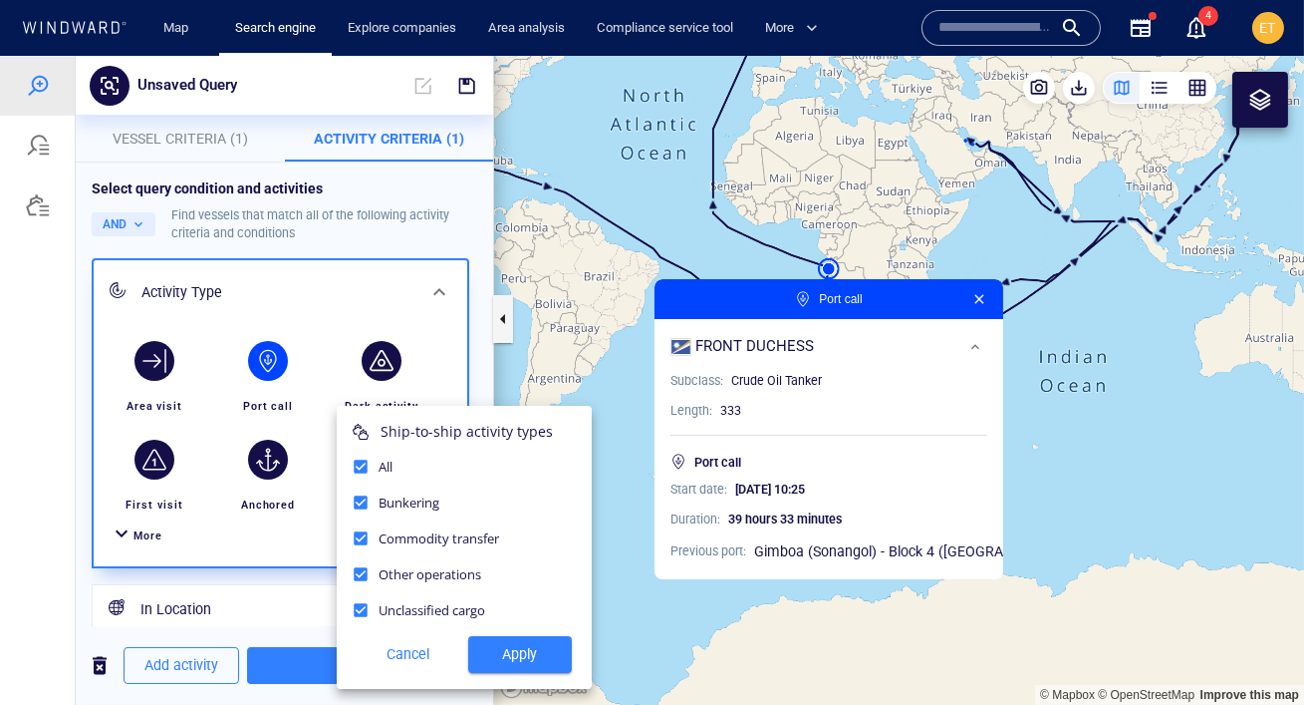
click at [273, 364] on div at bounding box center [652, 380] width 1304 height 649
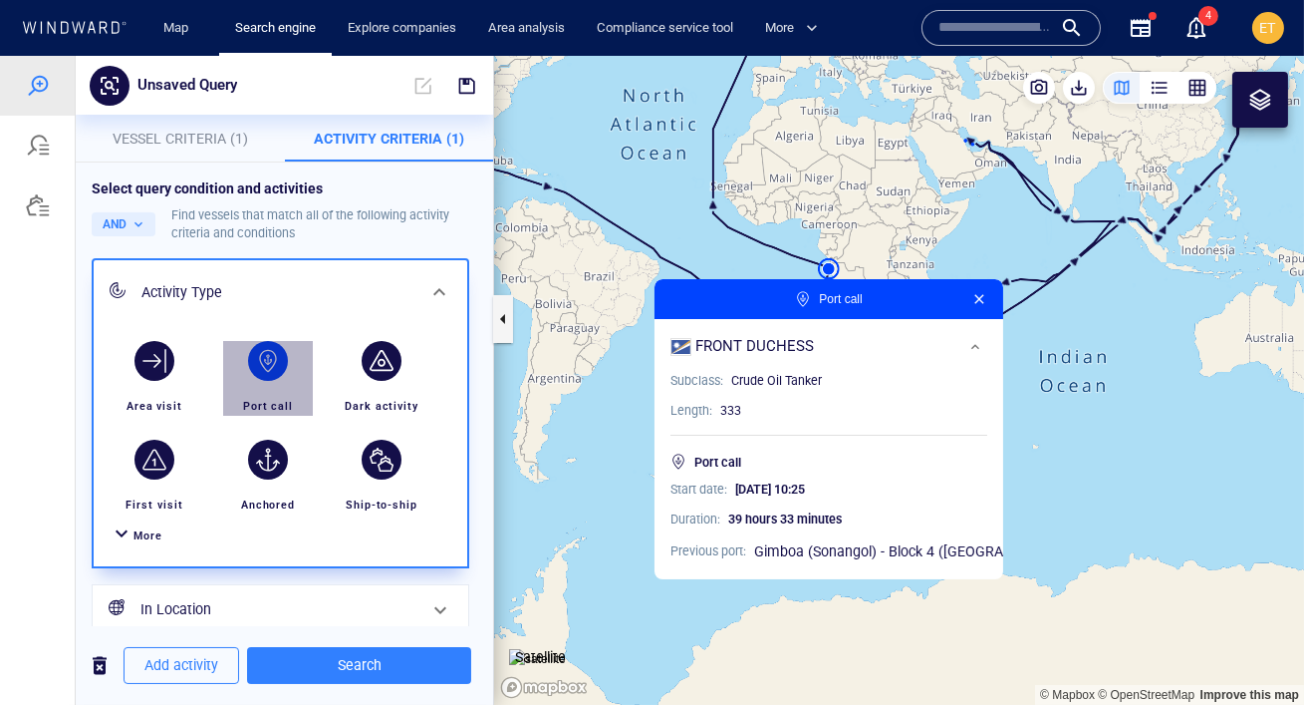
click at [270, 369] on div "button" at bounding box center [268, 361] width 40 height 40
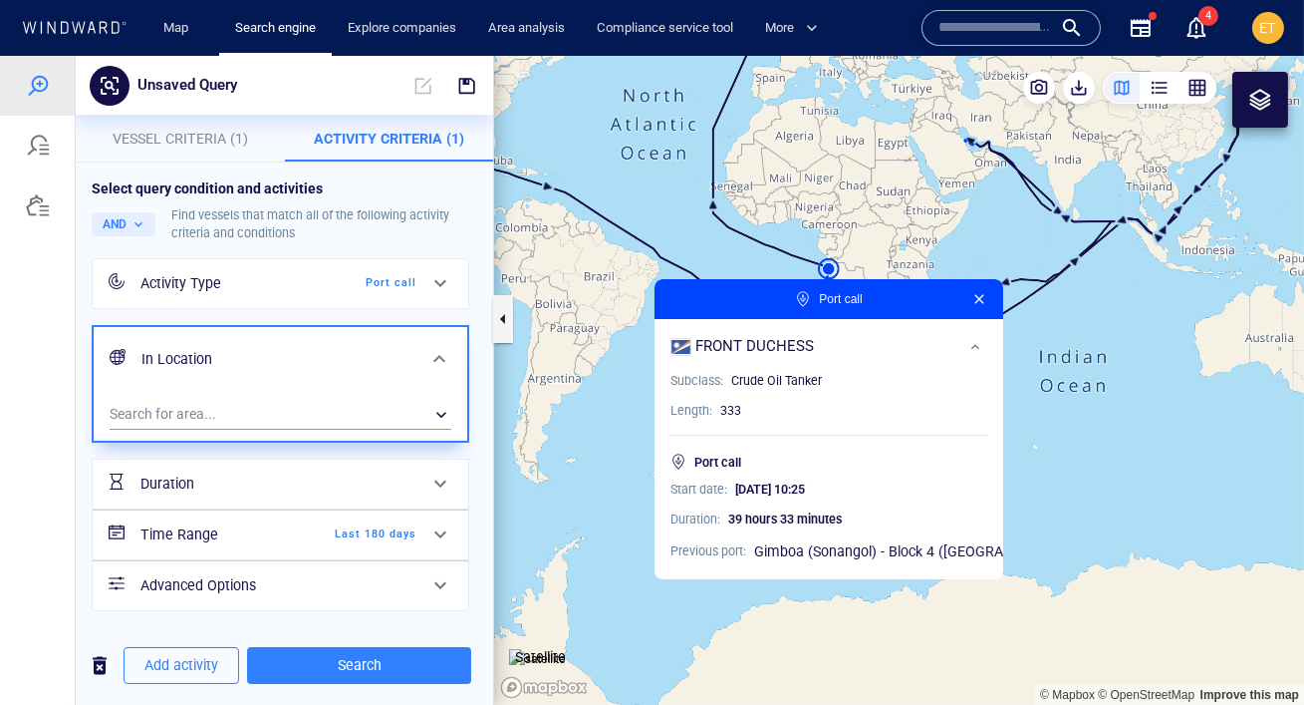
click at [377, 463] on div "Duration" at bounding box center [279, 483] width 292 height 41
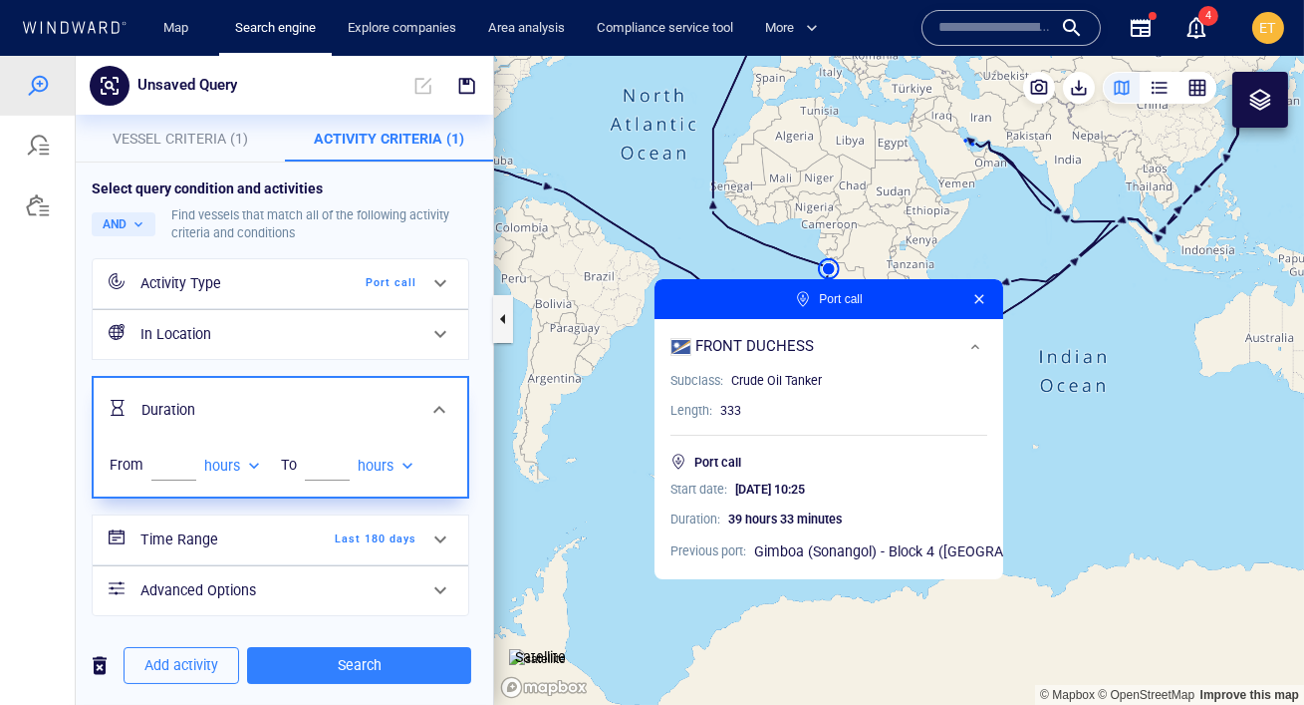
click at [402, 289] on div "Port call" at bounding box center [359, 283] width 115 height 18
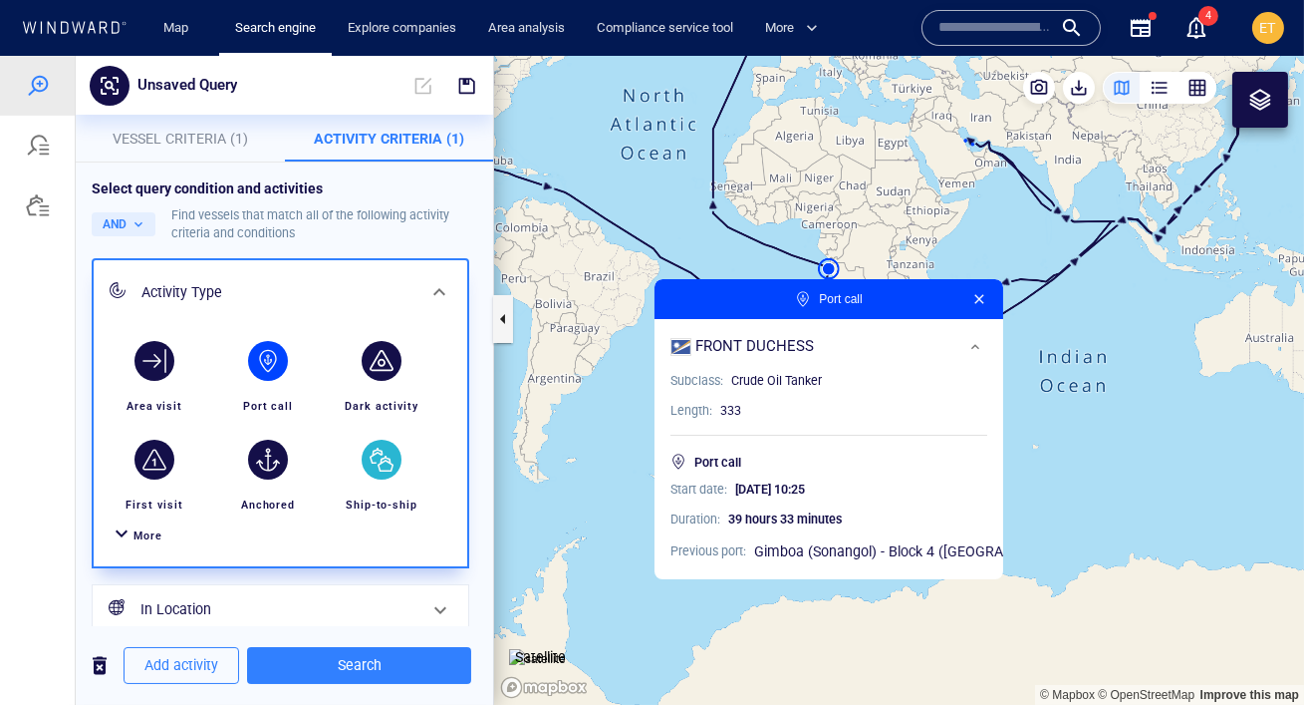
click at [390, 451] on div "button" at bounding box center [382, 459] width 40 height 40
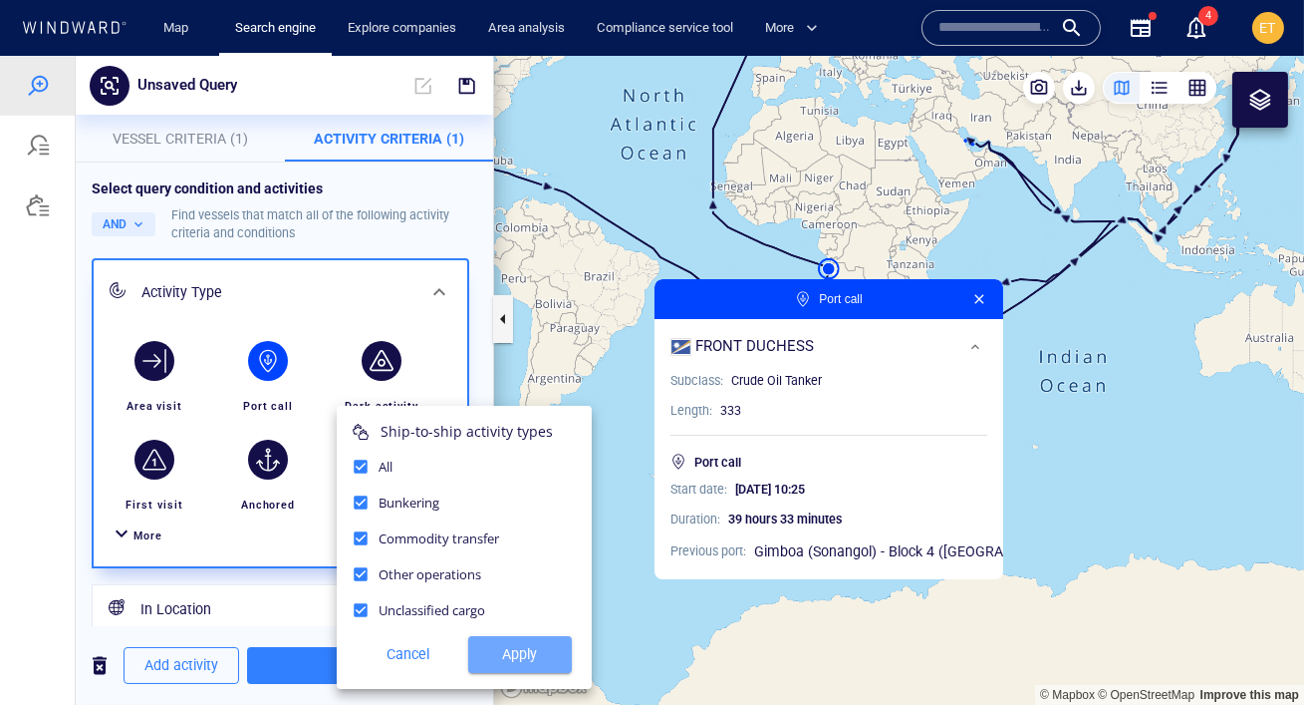
click at [524, 653] on span "Apply" at bounding box center [520, 654] width 72 height 25
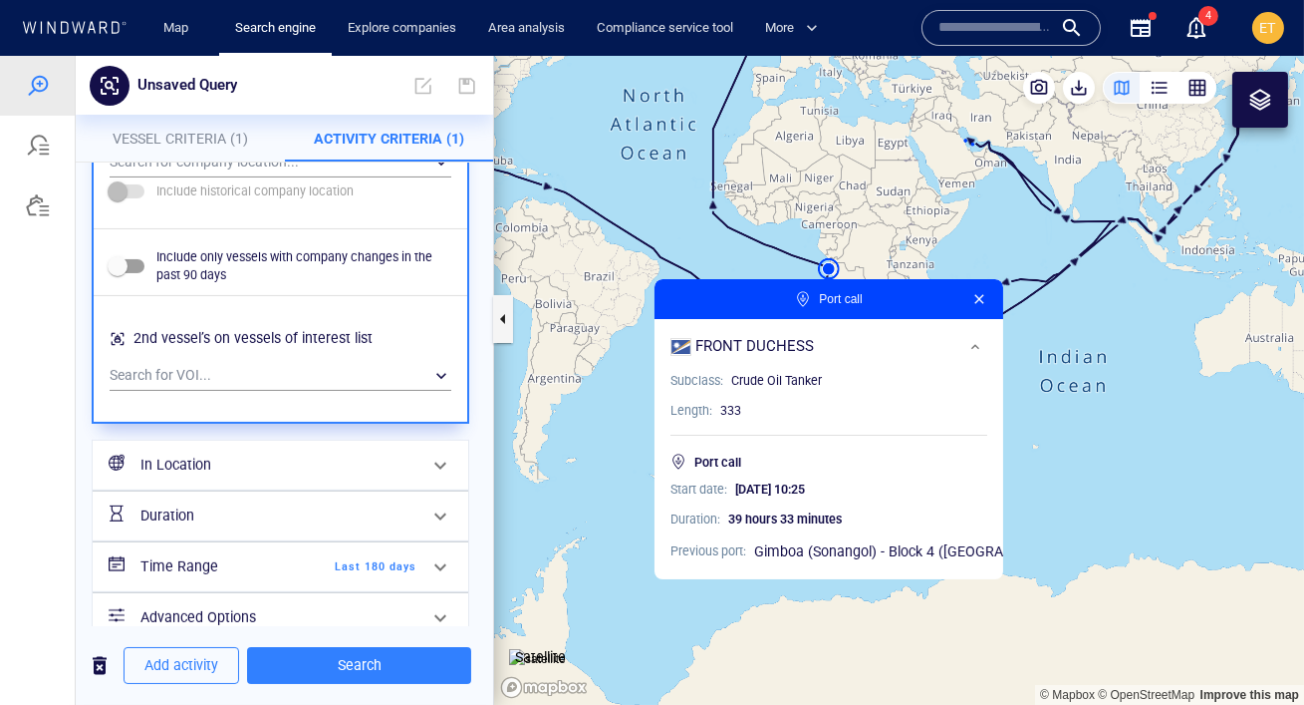
scroll to position [1553, 0]
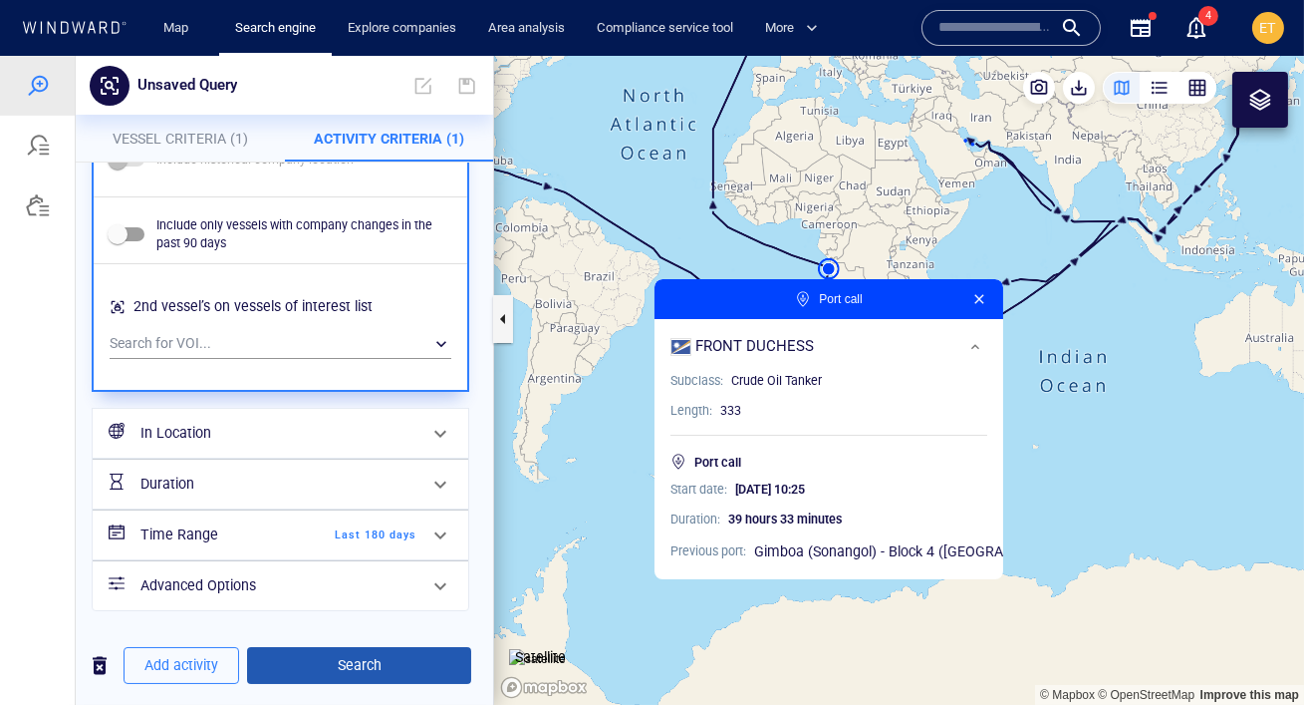
click at [366, 661] on span "Search" at bounding box center [359, 665] width 192 height 25
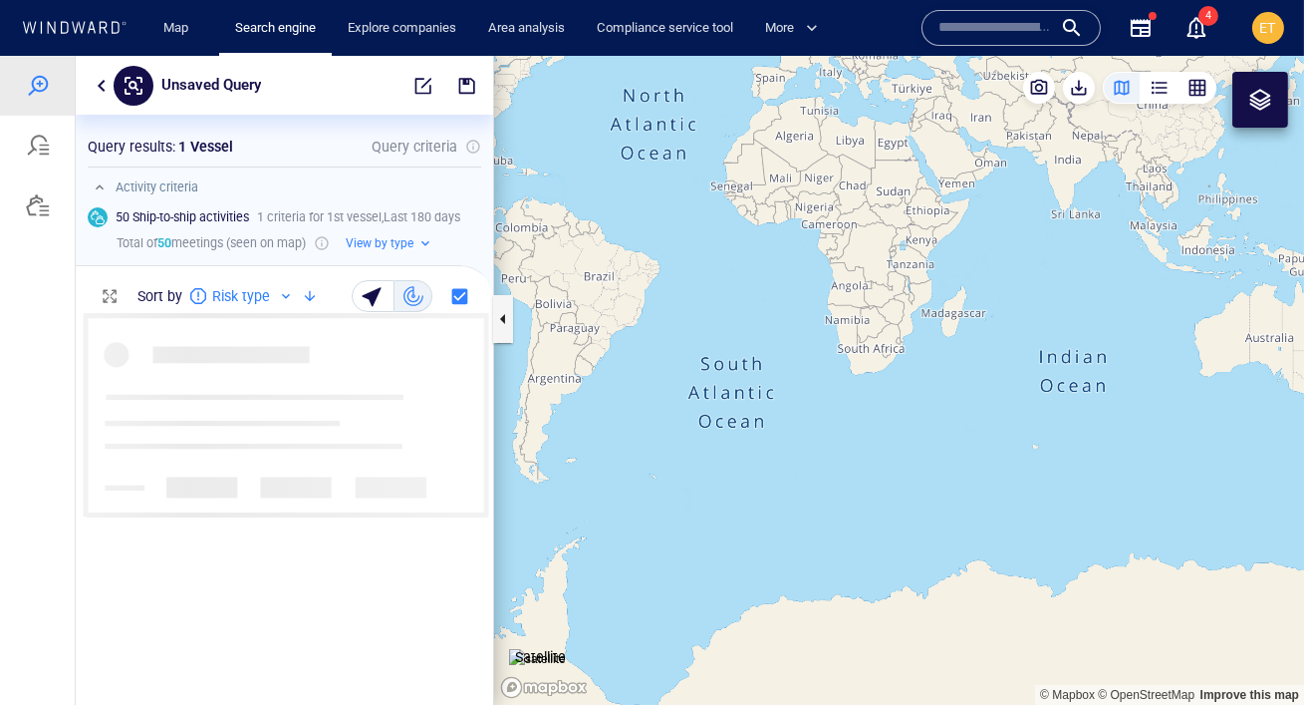
scroll to position [392, 418]
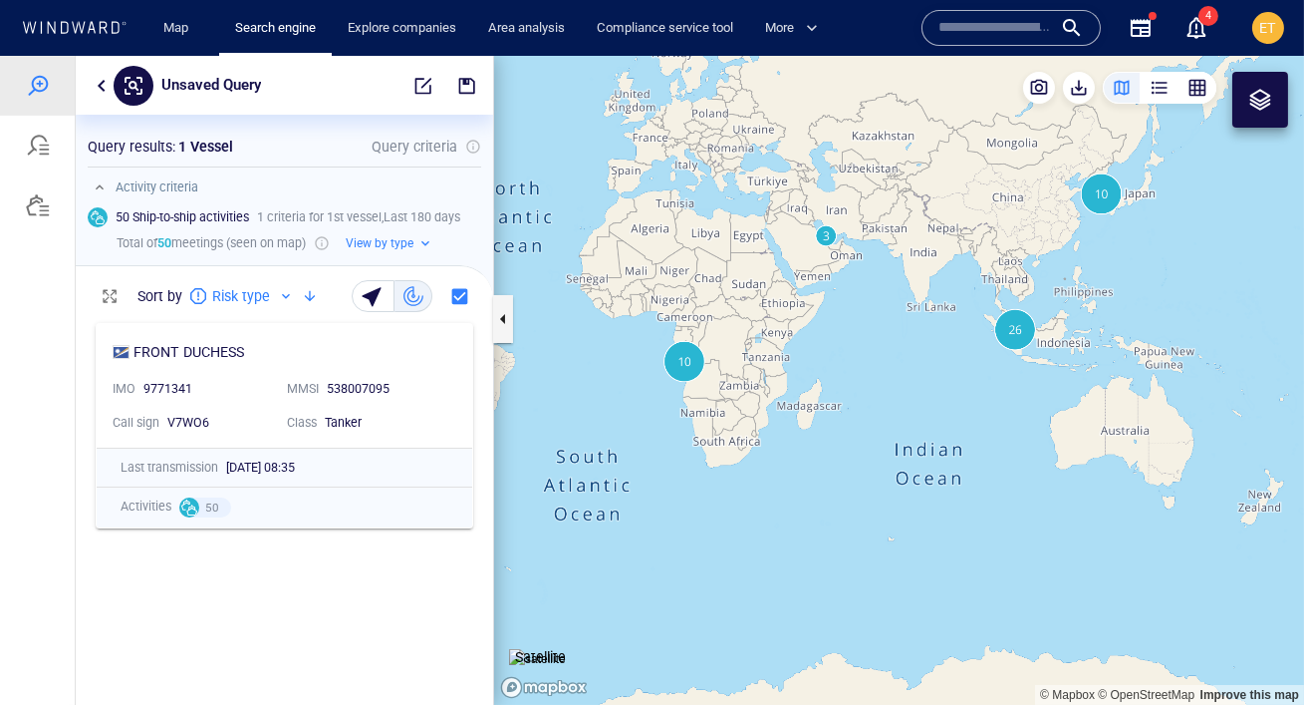
drag, startPoint x: 710, startPoint y: 347, endPoint x: 566, endPoint y: 439, distance: 171.7
click at [566, 439] on canvas "Map" at bounding box center [899, 380] width 810 height 649
click at [719, 362] on canvas "Map" at bounding box center [899, 380] width 810 height 649
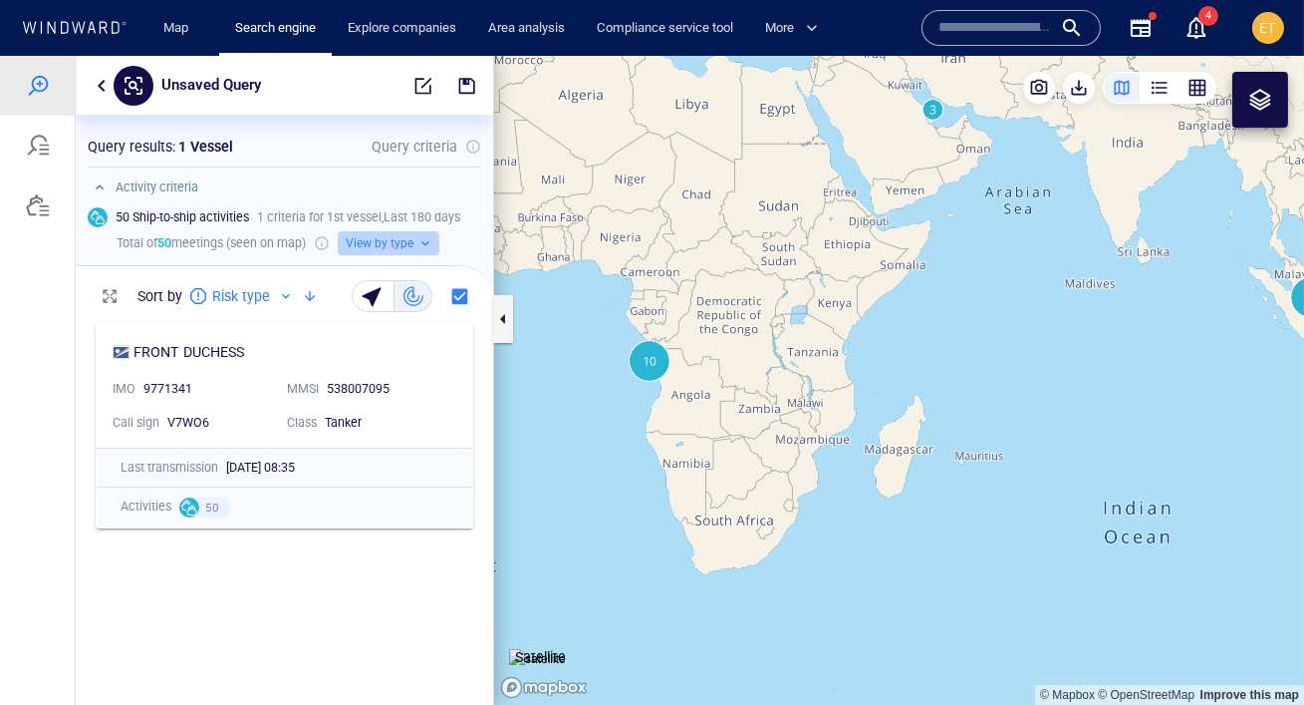
click at [426, 239] on button "View by type" at bounding box center [389, 243] width 102 height 24
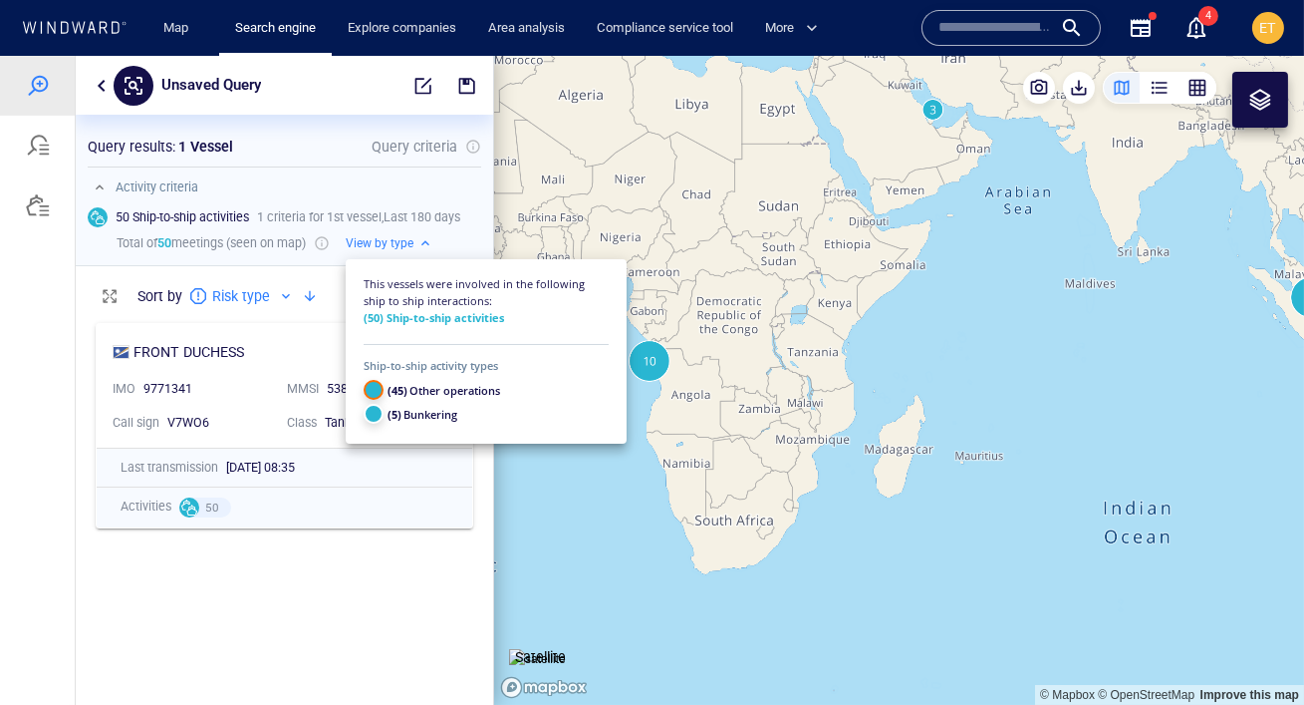
click at [756, 392] on div at bounding box center [652, 380] width 1304 height 649
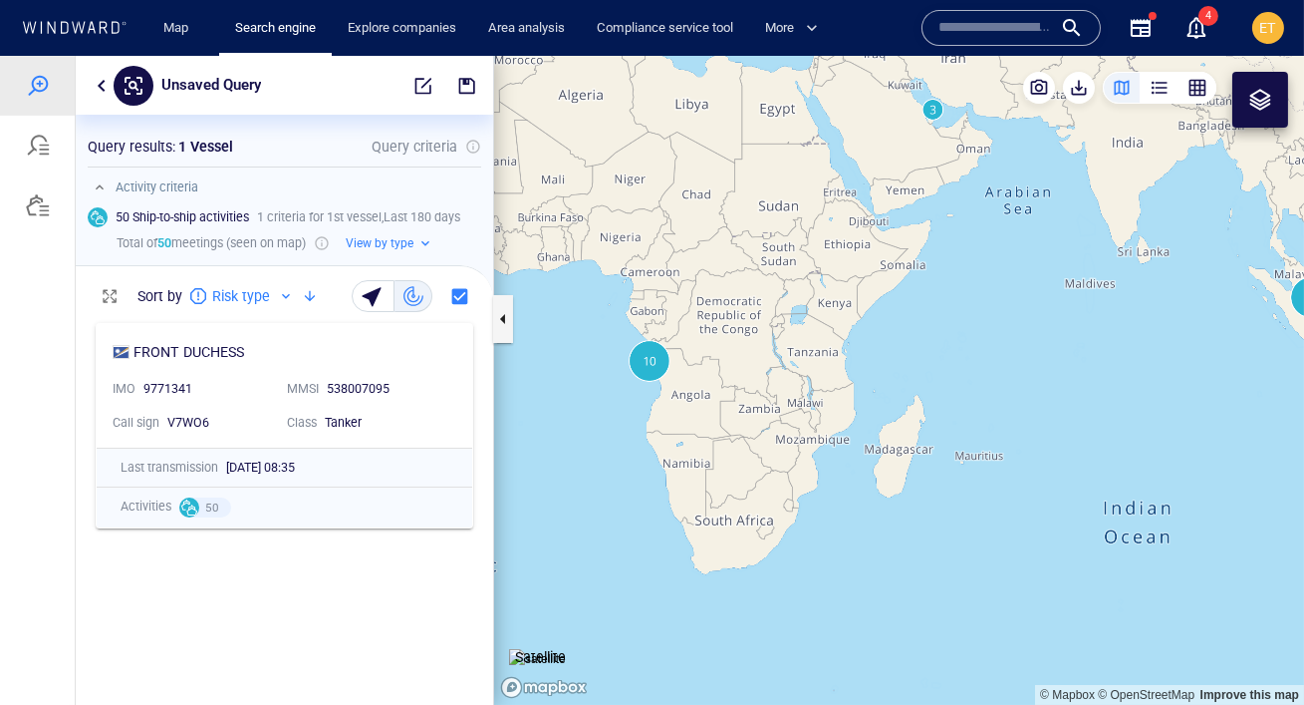
click at [756, 392] on div "This vessels were involved in the following ship to ship interactions: (50) Shi…" at bounding box center [652, 382] width 1304 height 645
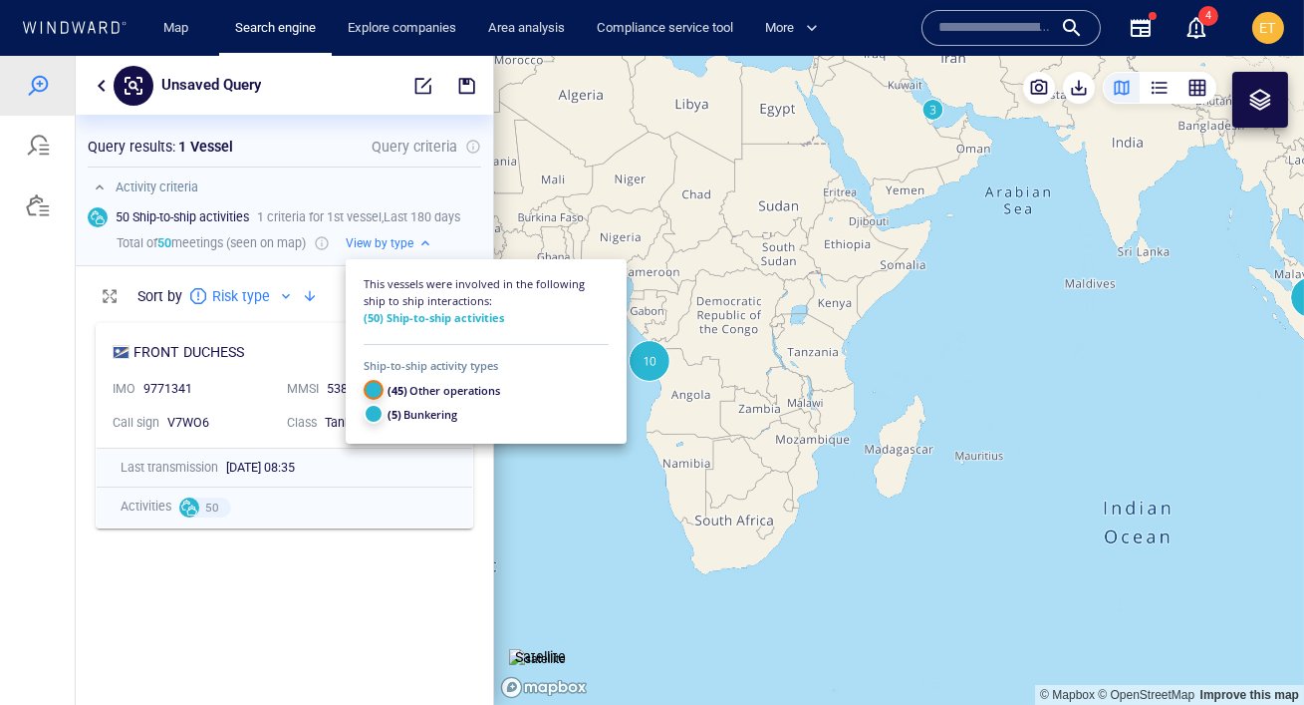
click at [676, 381] on div at bounding box center [652, 380] width 1304 height 649
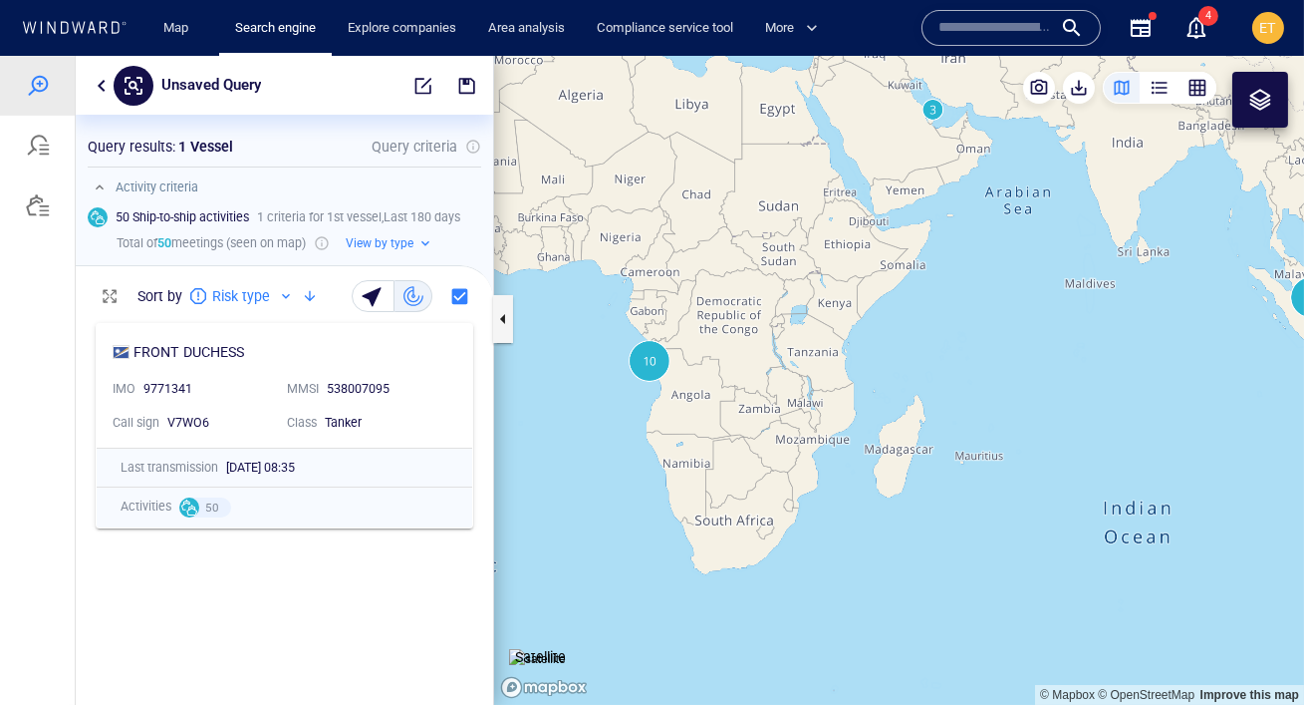
click at [676, 381] on canvas "Map" at bounding box center [899, 380] width 810 height 649
drag, startPoint x: 697, startPoint y: 373, endPoint x: 772, endPoint y: 359, distance: 77.0
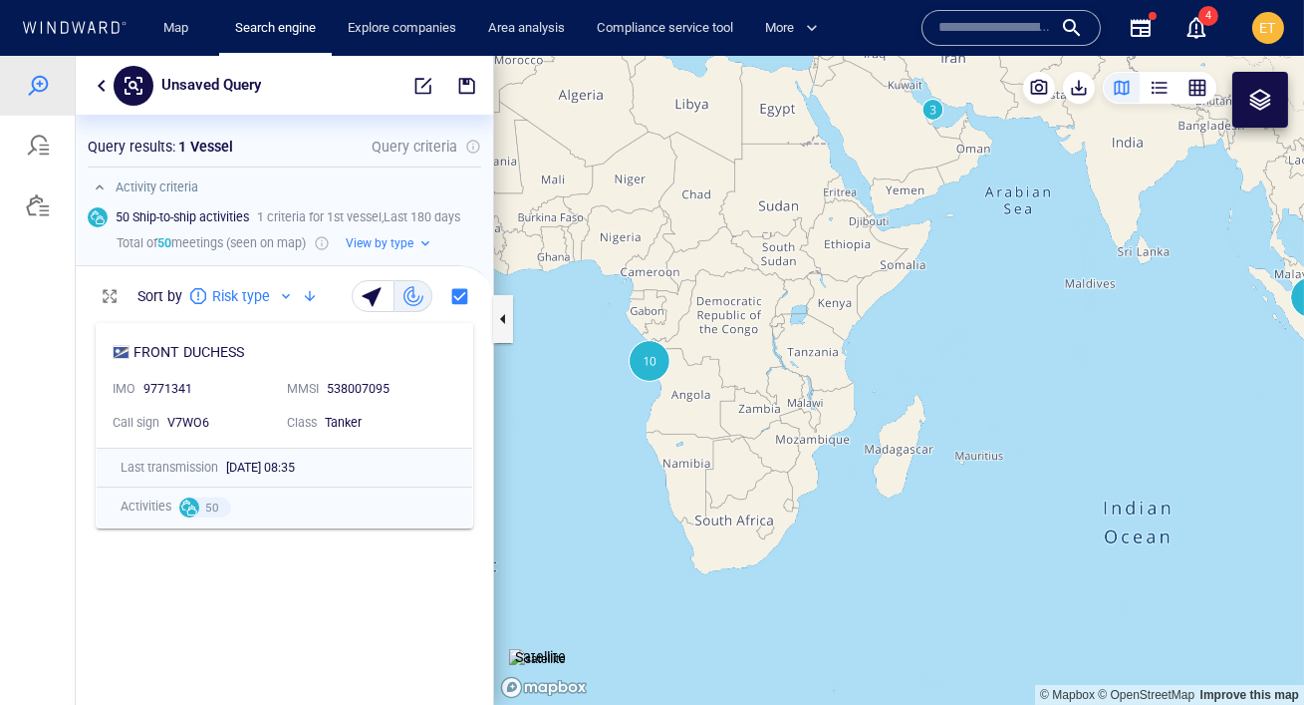
click at [772, 359] on canvas "Map" at bounding box center [899, 380] width 810 height 649
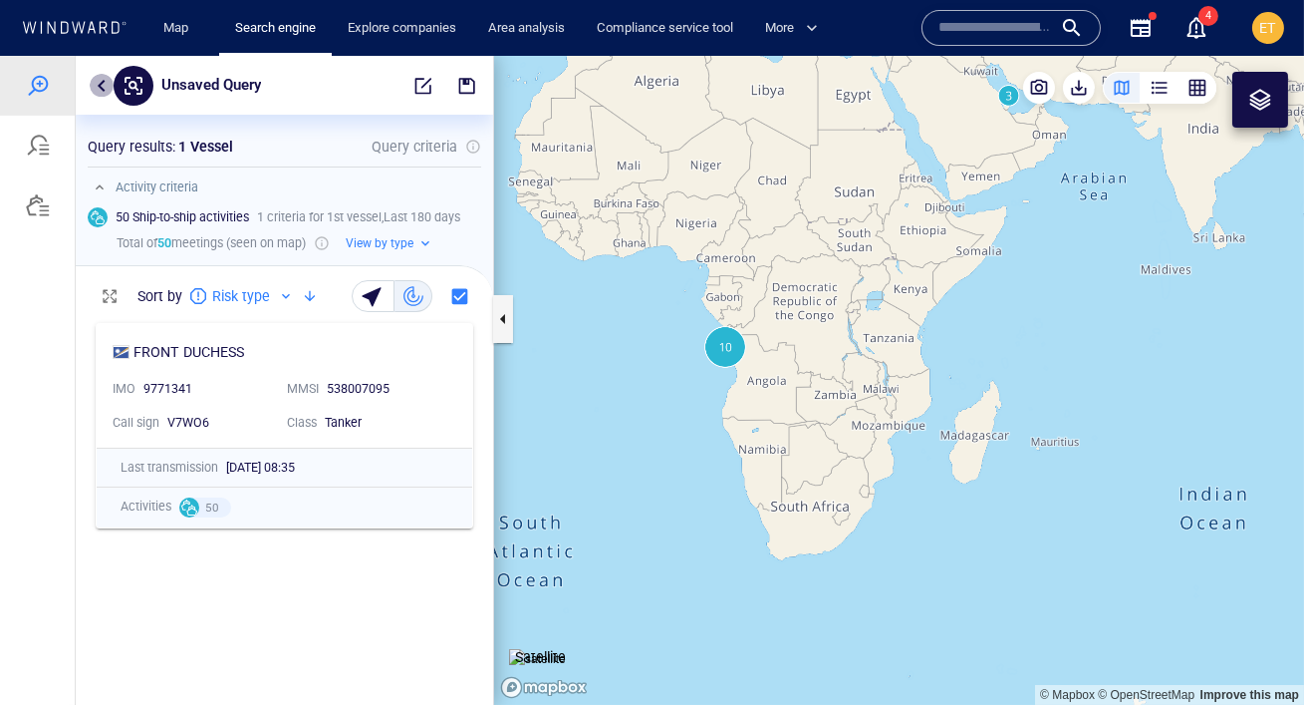
click at [99, 86] on button "button" at bounding box center [102, 86] width 24 height 24
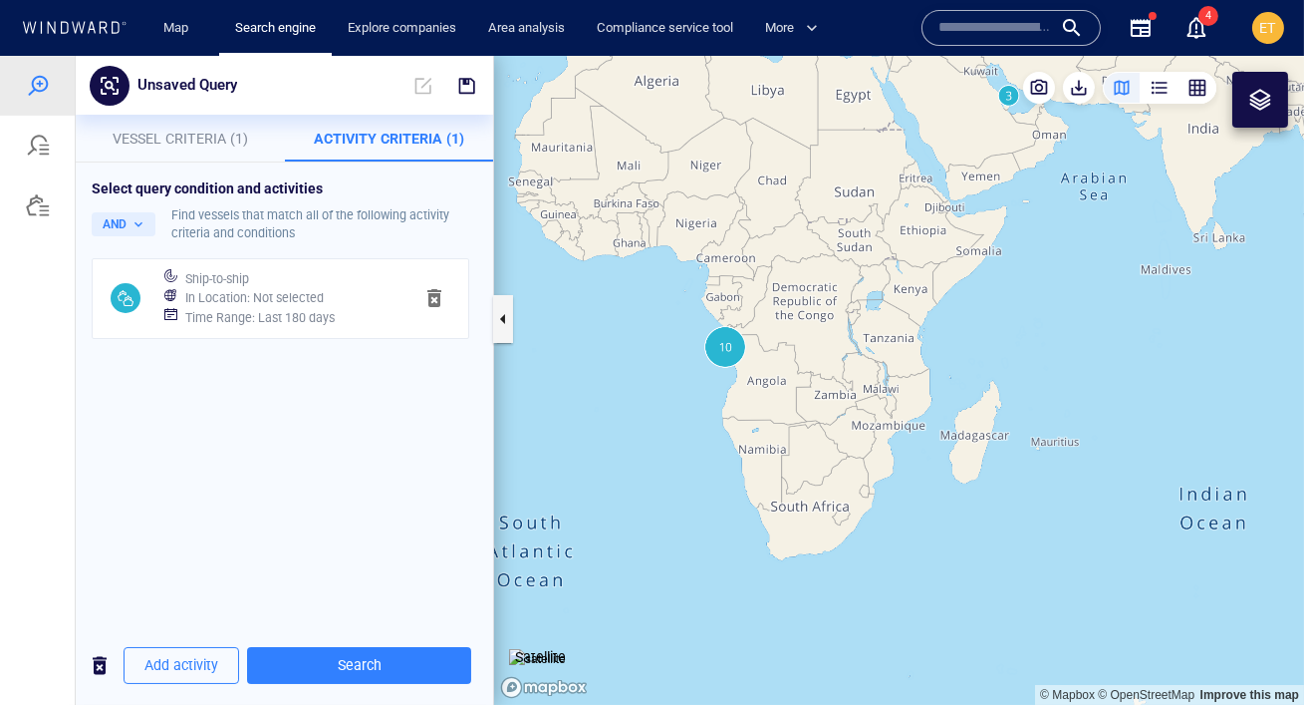
click at [426, 298] on span "button" at bounding box center [435, 298] width 24 height 24
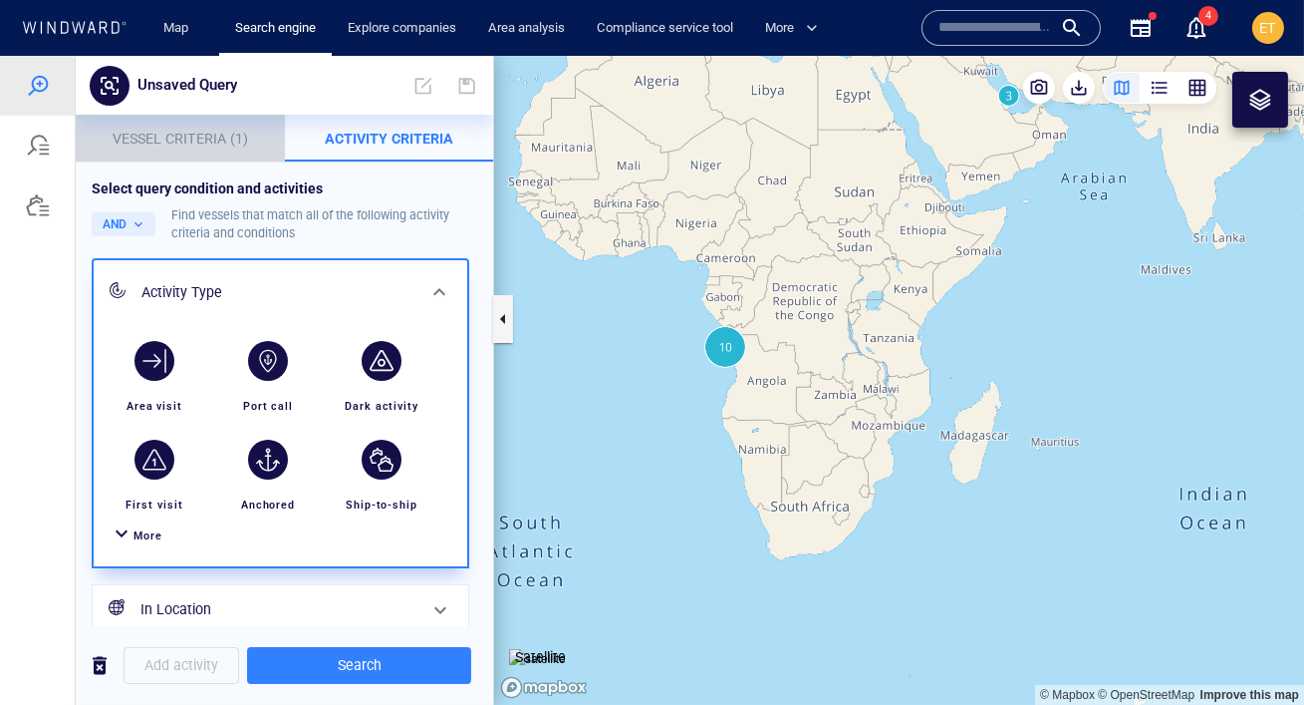
click at [211, 143] on span "Vessel Criteria (1)" at bounding box center [181, 139] width 136 height 16
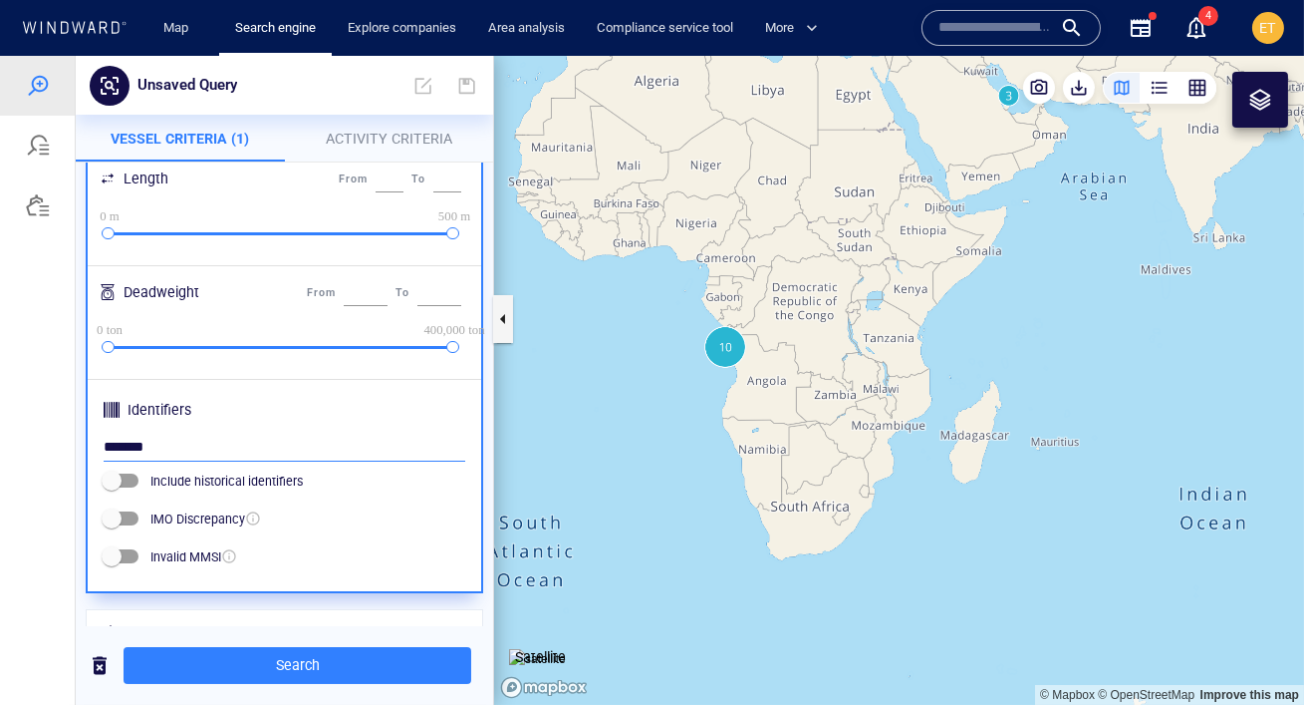
drag, startPoint x: 254, startPoint y: 446, endPoint x: 94, endPoint y: 441, distance: 160.5
click at [94, 441] on div "Class & Subclass Search for class... ​ Search for subclass... ​ Flags Search fo…" at bounding box center [285, 180] width 394 height 823
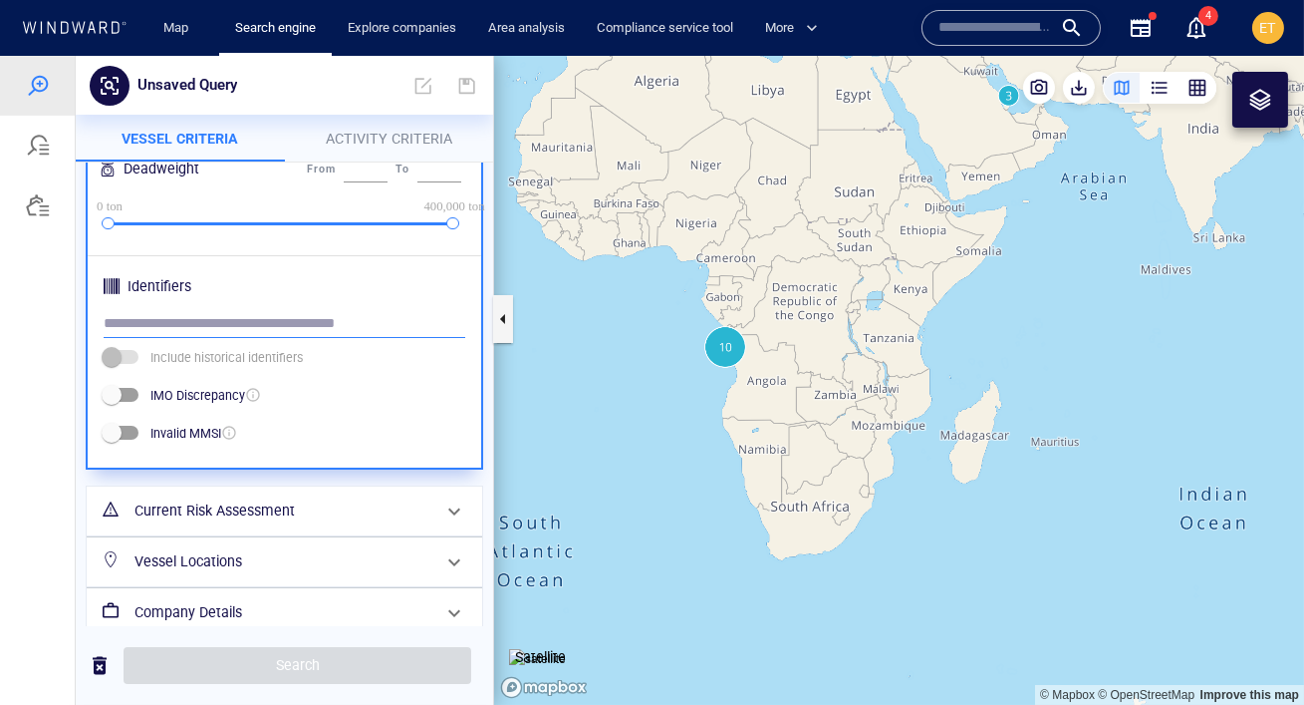
scroll to position [681, 0]
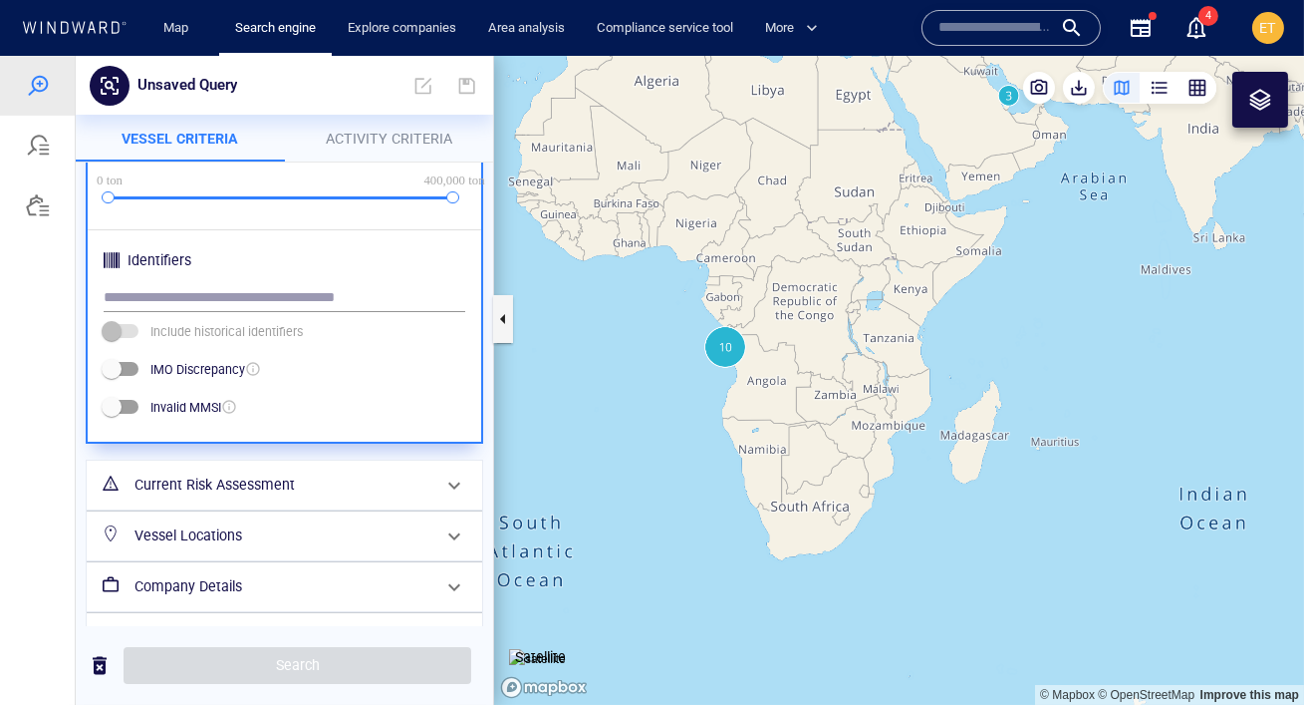
click at [308, 585] on h6 "Company Details" at bounding box center [283, 586] width 296 height 25
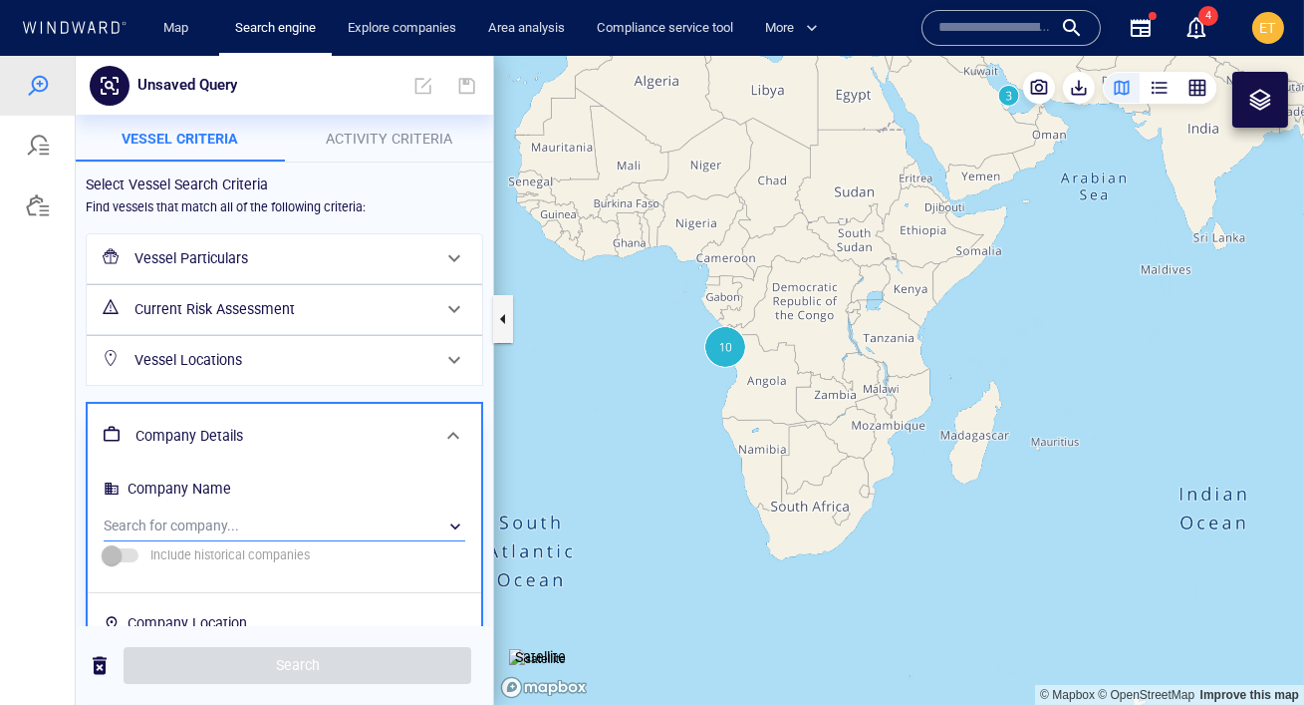
click at [240, 523] on div "​" at bounding box center [285, 526] width 362 height 30
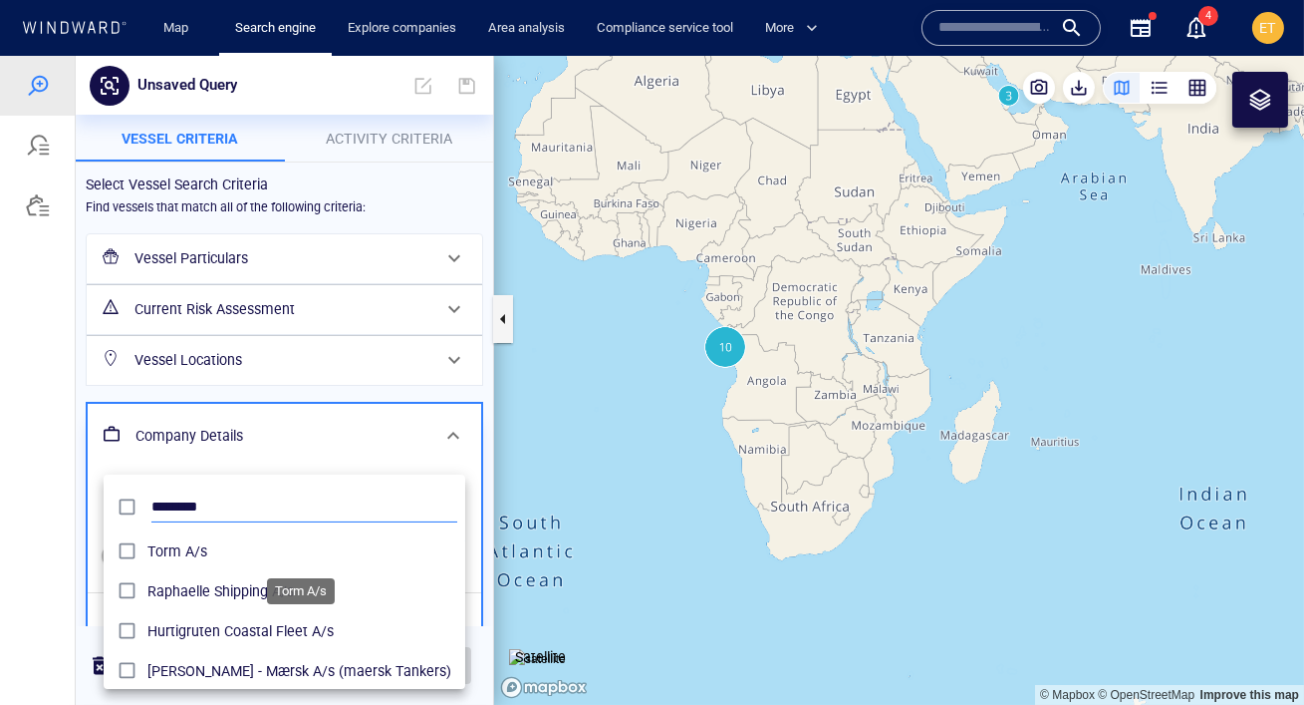
scroll to position [198, 361]
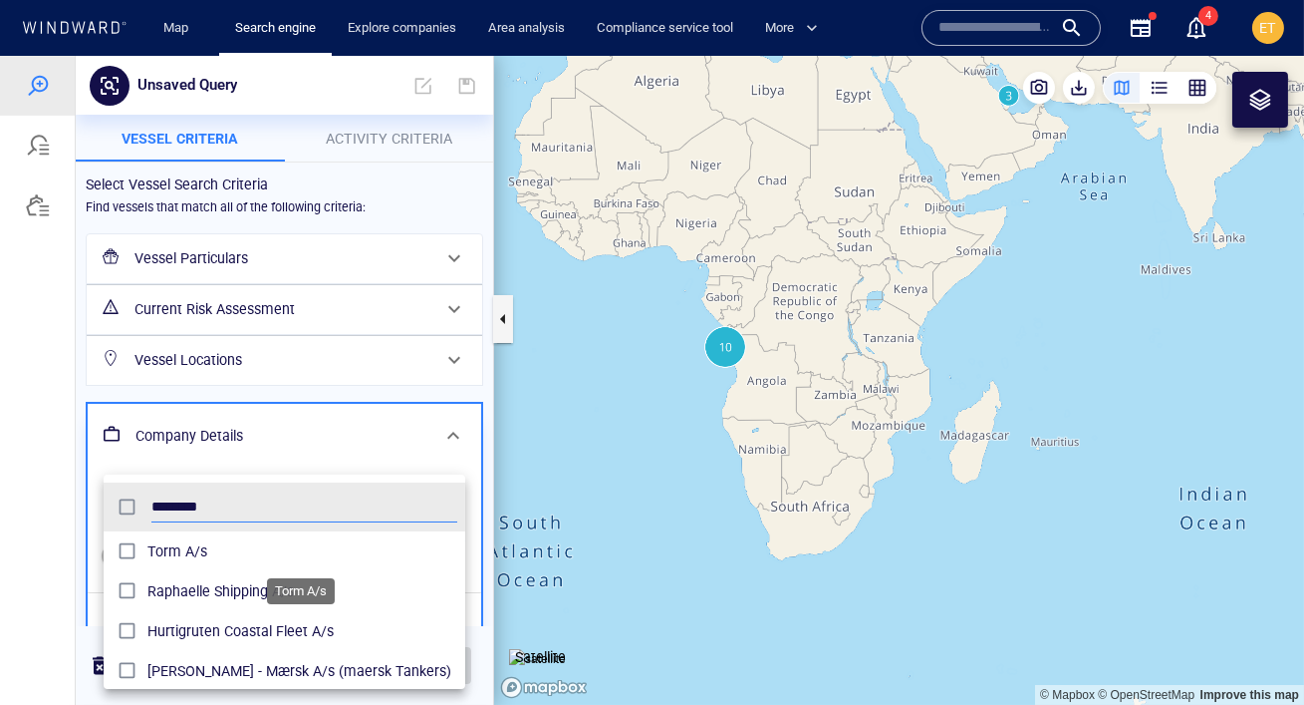
type input "********"
click at [256, 559] on span "Torm A/s" at bounding box center [302, 551] width 310 height 24
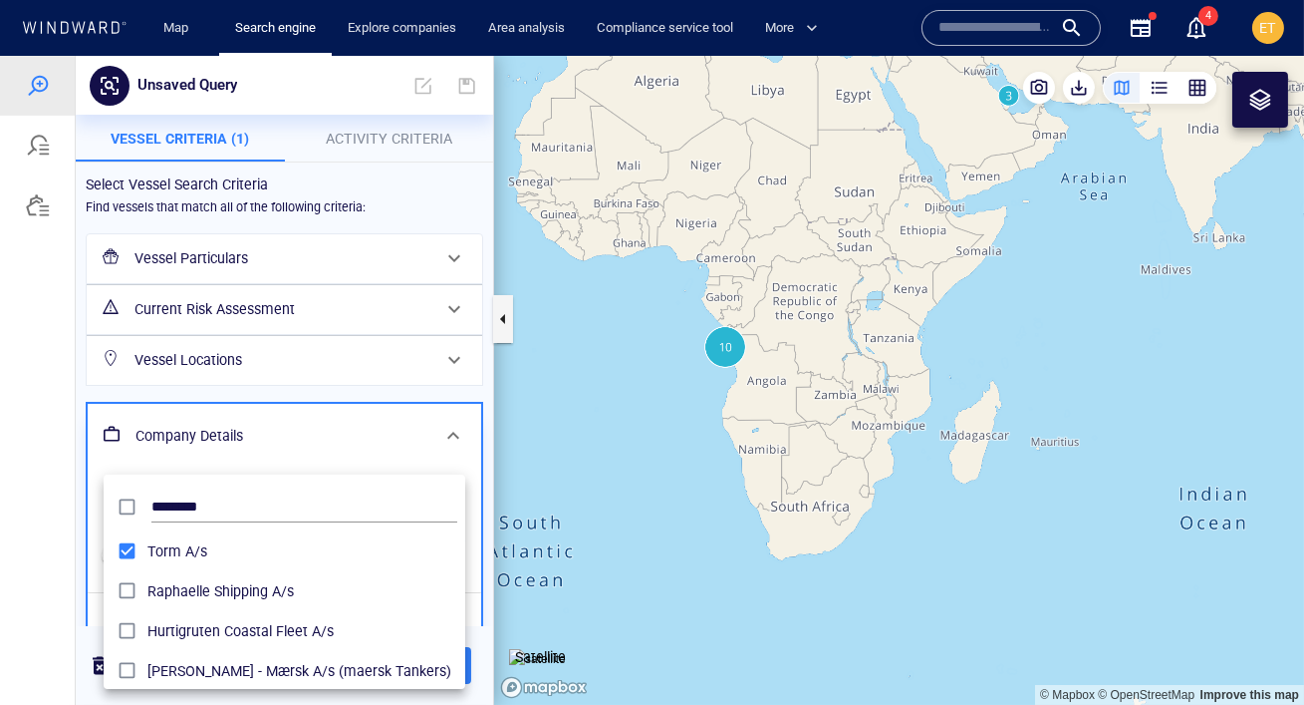
click at [45, 496] on div at bounding box center [652, 380] width 1304 height 649
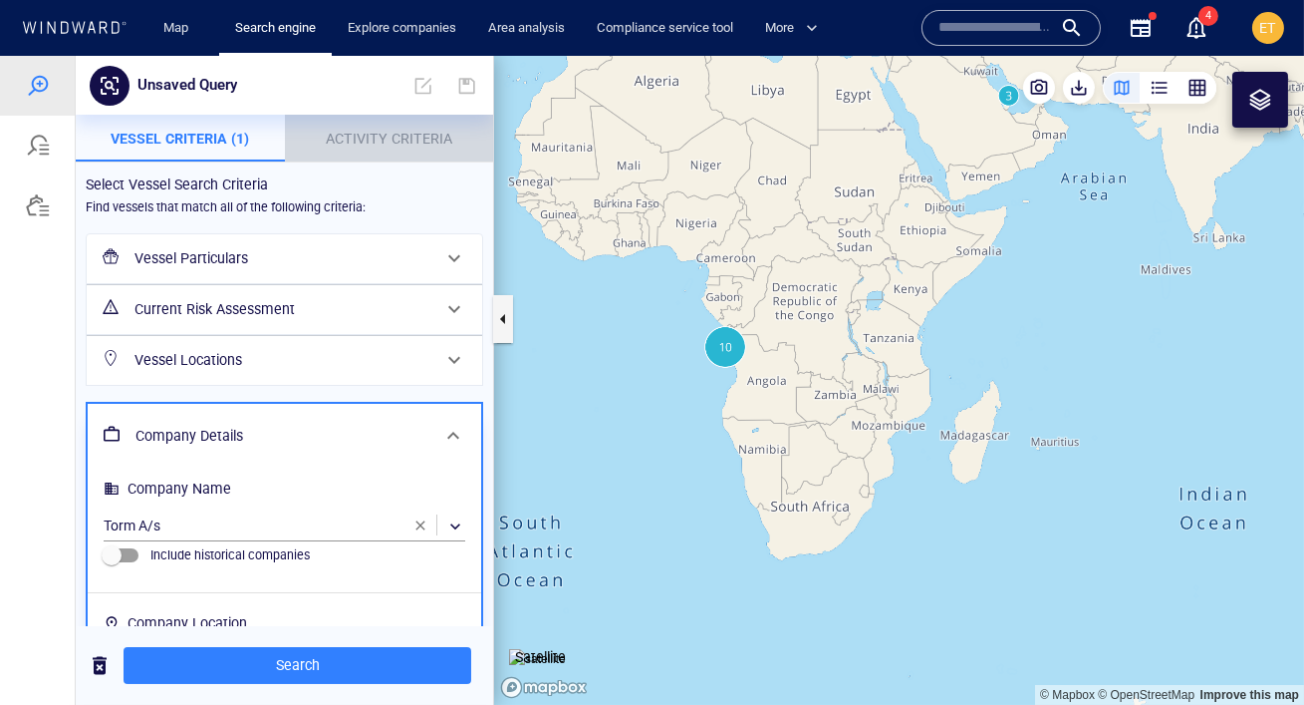
click at [399, 140] on span "Activity Criteria" at bounding box center [389, 139] width 127 height 16
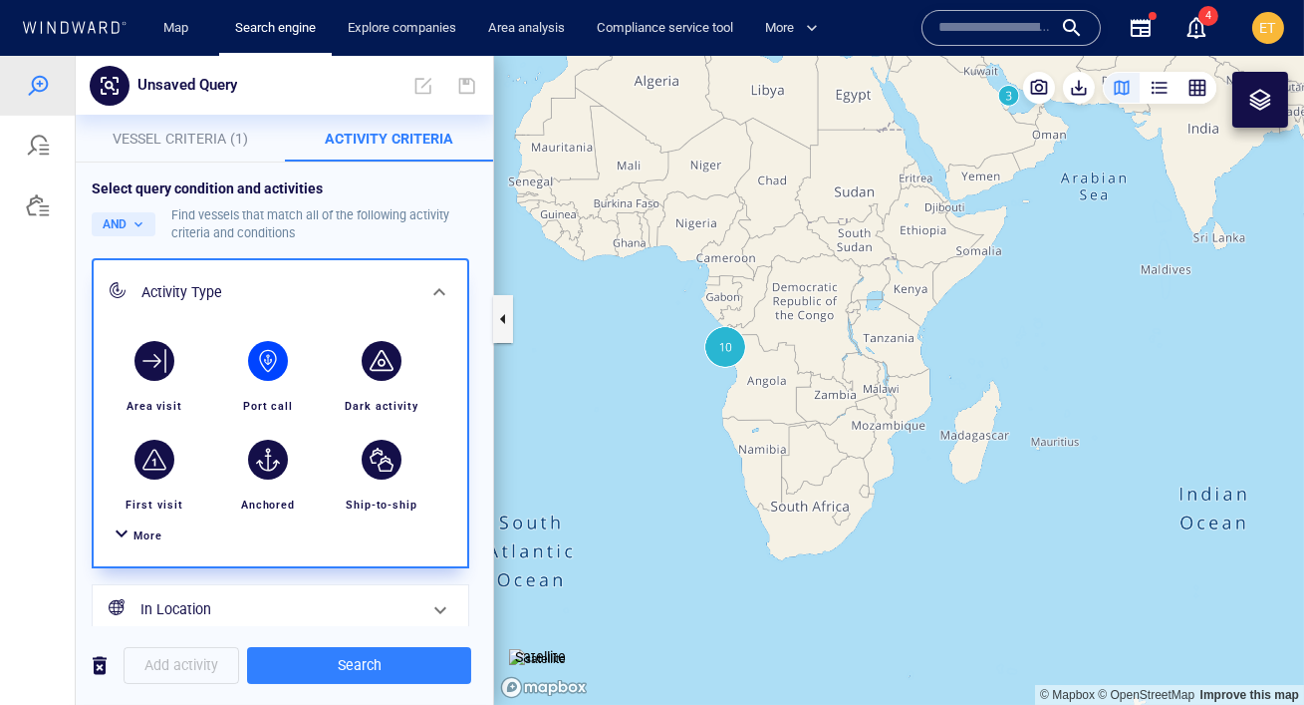
click at [270, 368] on div "button" at bounding box center [268, 361] width 40 height 40
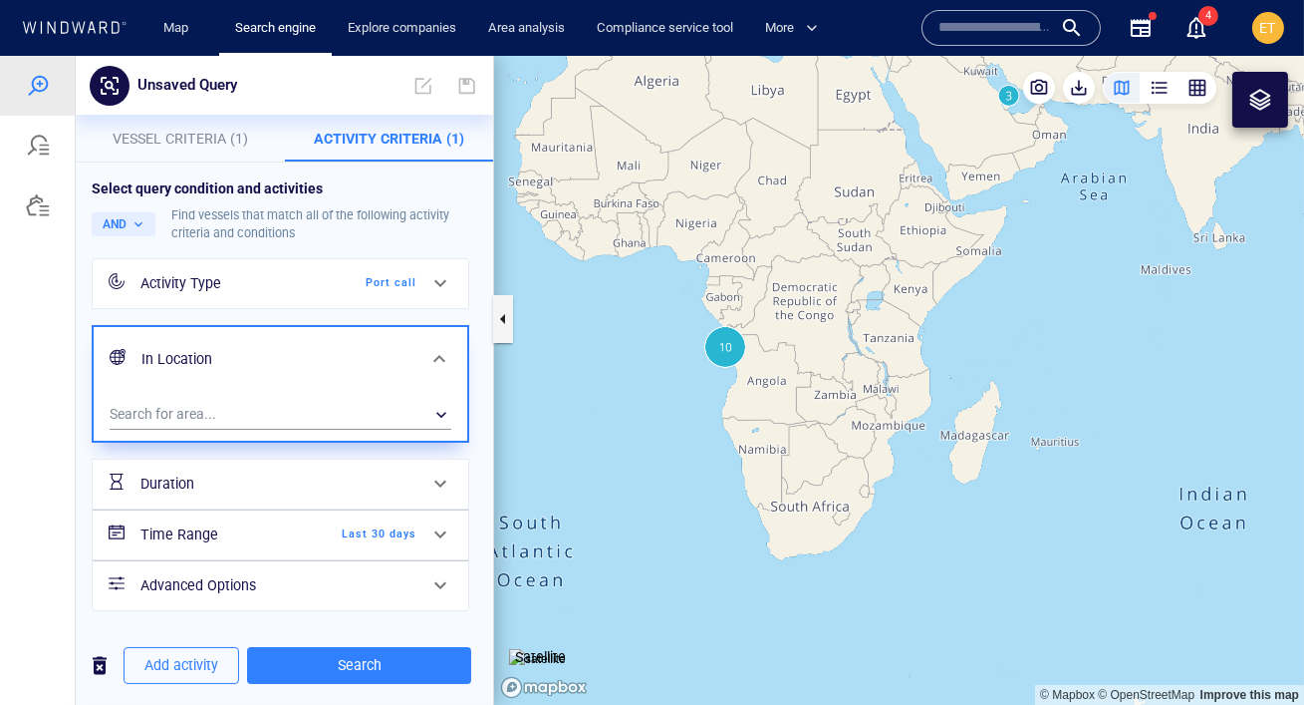
click at [433, 529] on span at bounding box center [440, 534] width 24 height 24
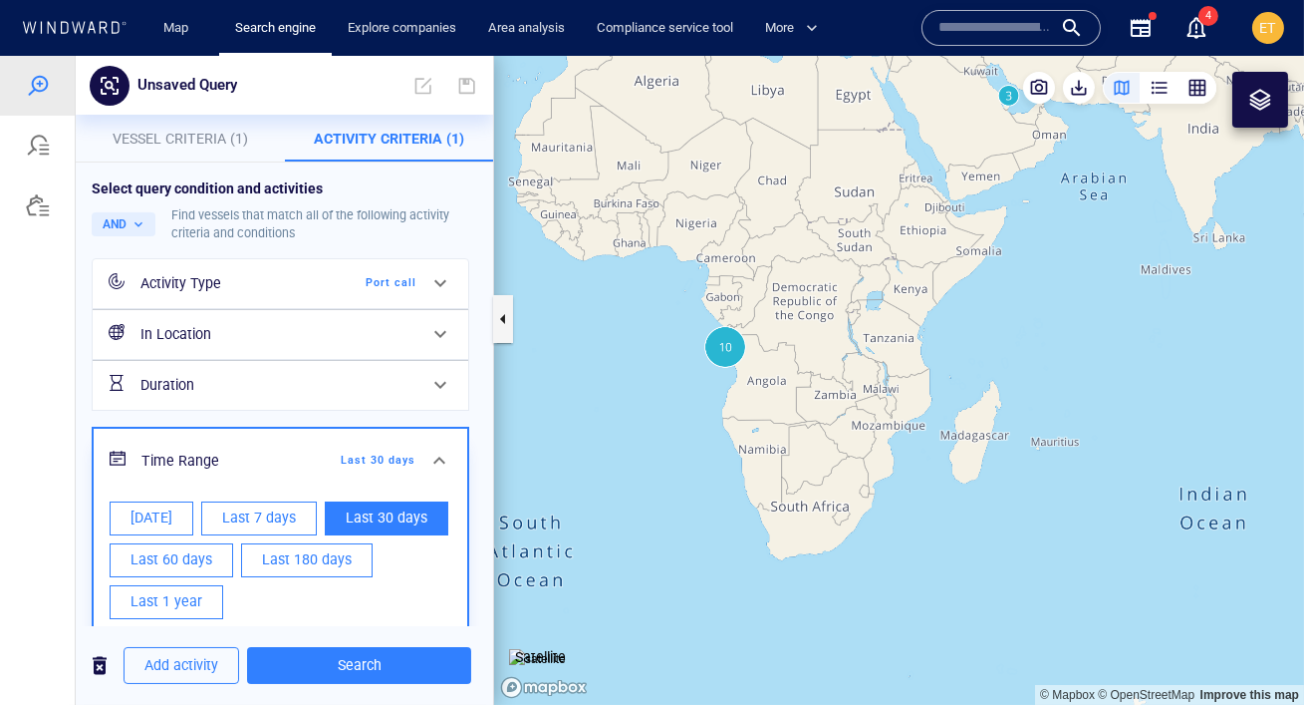
click at [257, 524] on span "Last 7 days" at bounding box center [259, 517] width 74 height 25
type input "**********"
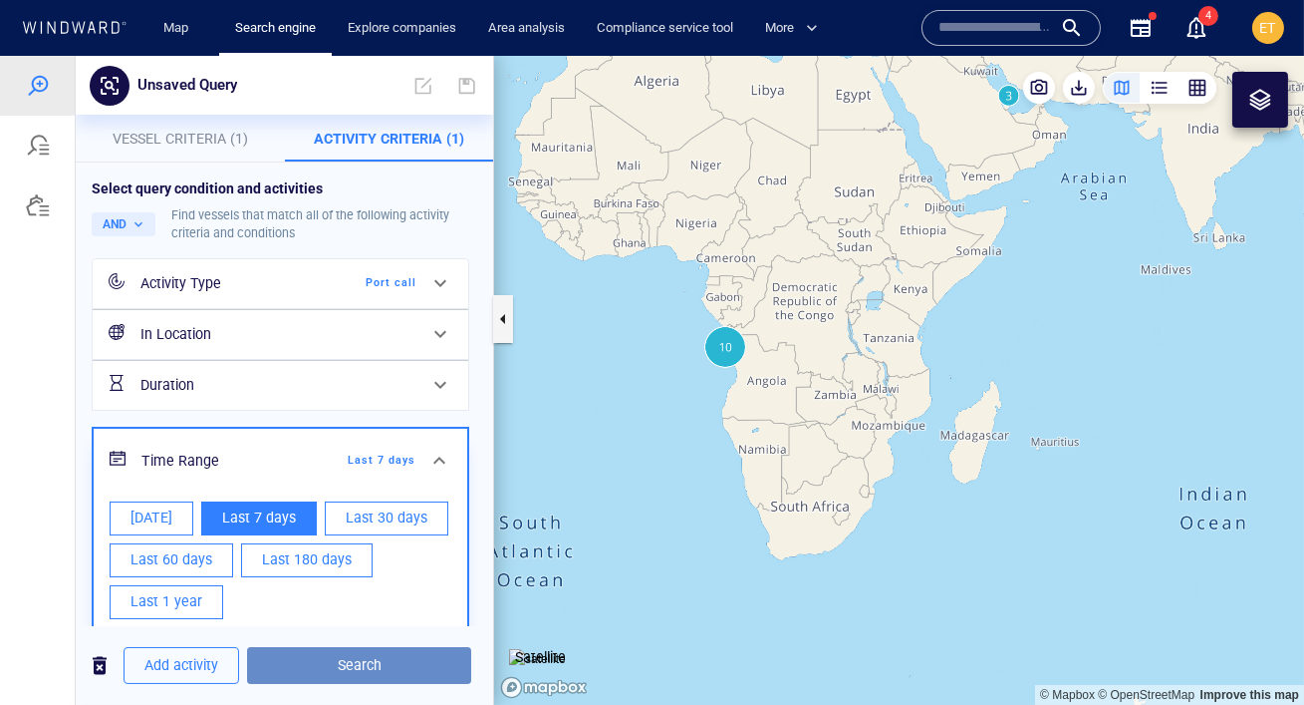
click at [363, 658] on span "Search" at bounding box center [359, 665] width 192 height 25
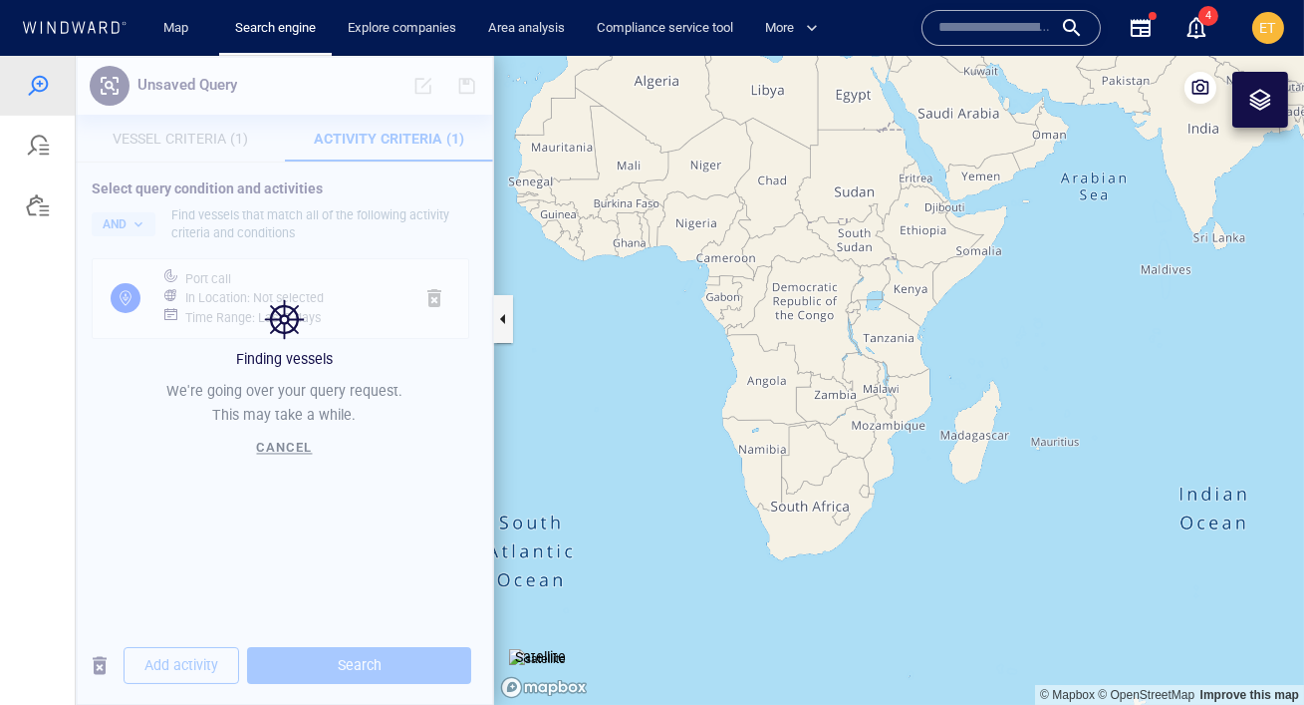
drag, startPoint x: 758, startPoint y: 441, endPoint x: 841, endPoint y: 515, distance: 110.8
click at [841, 515] on canvas "Map" at bounding box center [899, 380] width 810 height 649
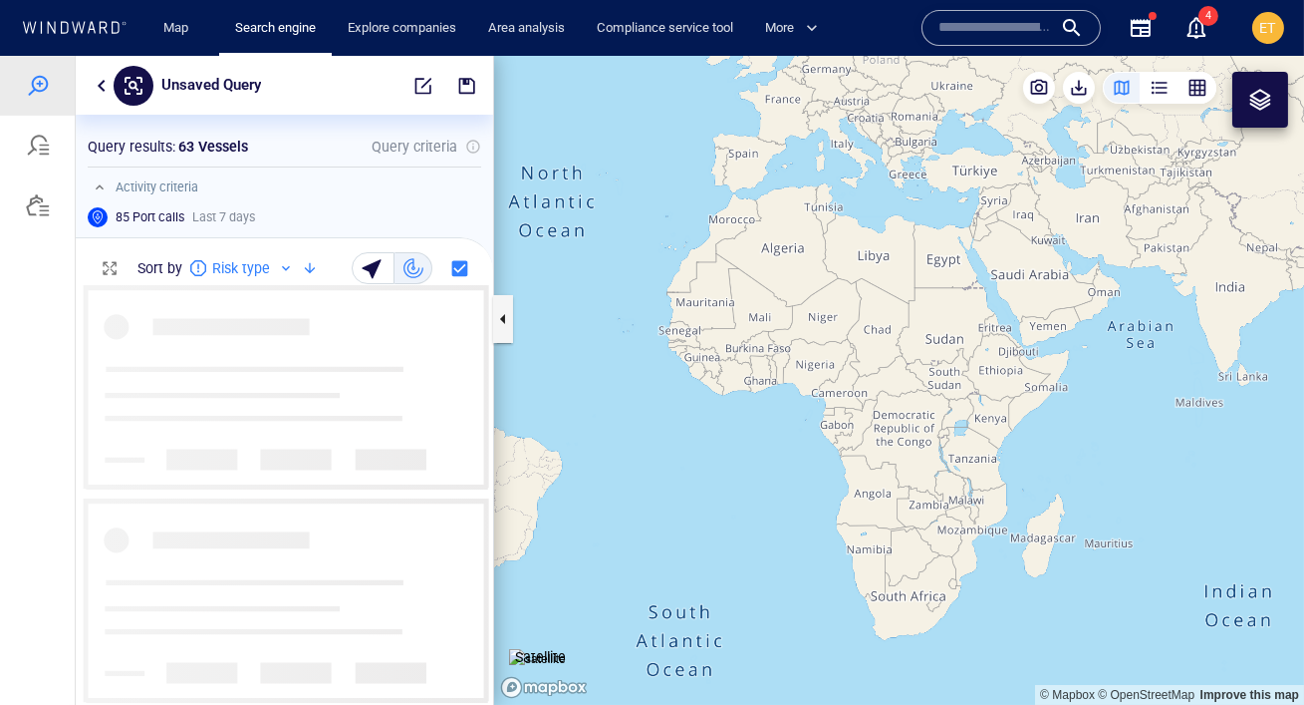
scroll to position [420, 418]
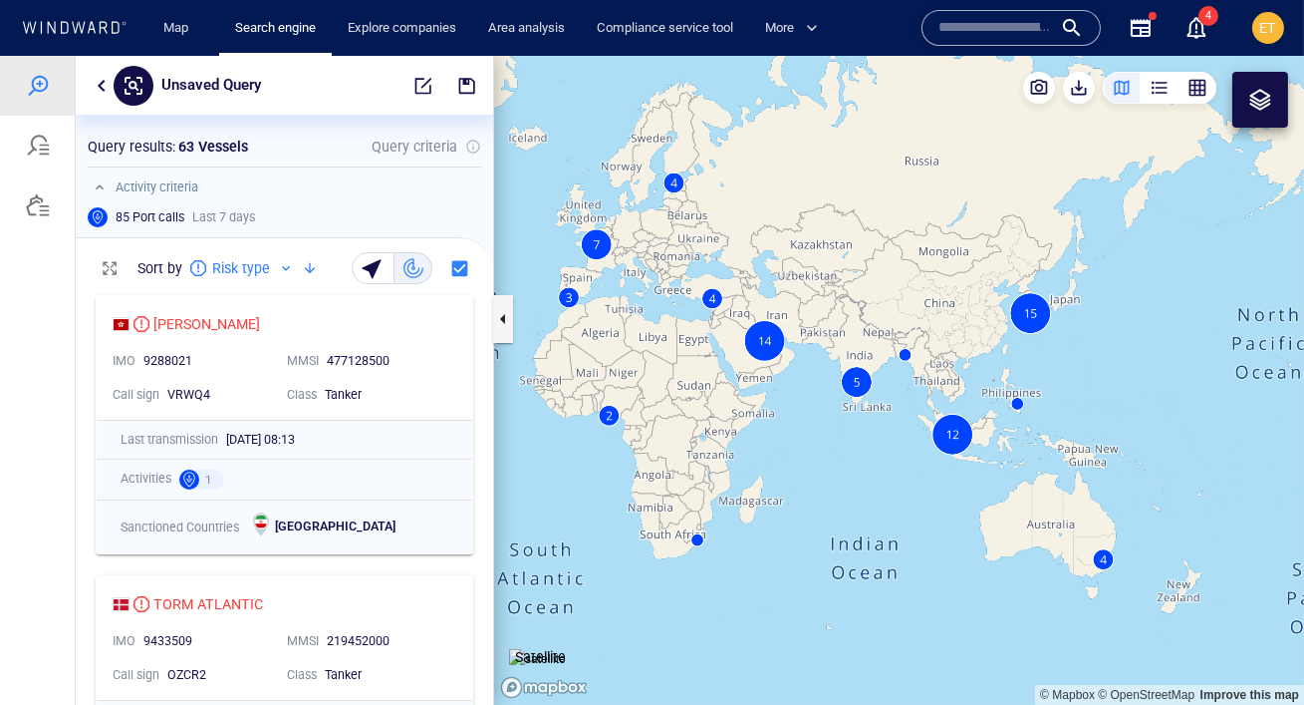
drag, startPoint x: 901, startPoint y: 487, endPoint x: 722, endPoint y: 455, distance: 181.2
click at [722, 455] on canvas "Map" at bounding box center [899, 380] width 810 height 649
click at [1198, 89] on div "button" at bounding box center [1198, 88] width 20 height 20
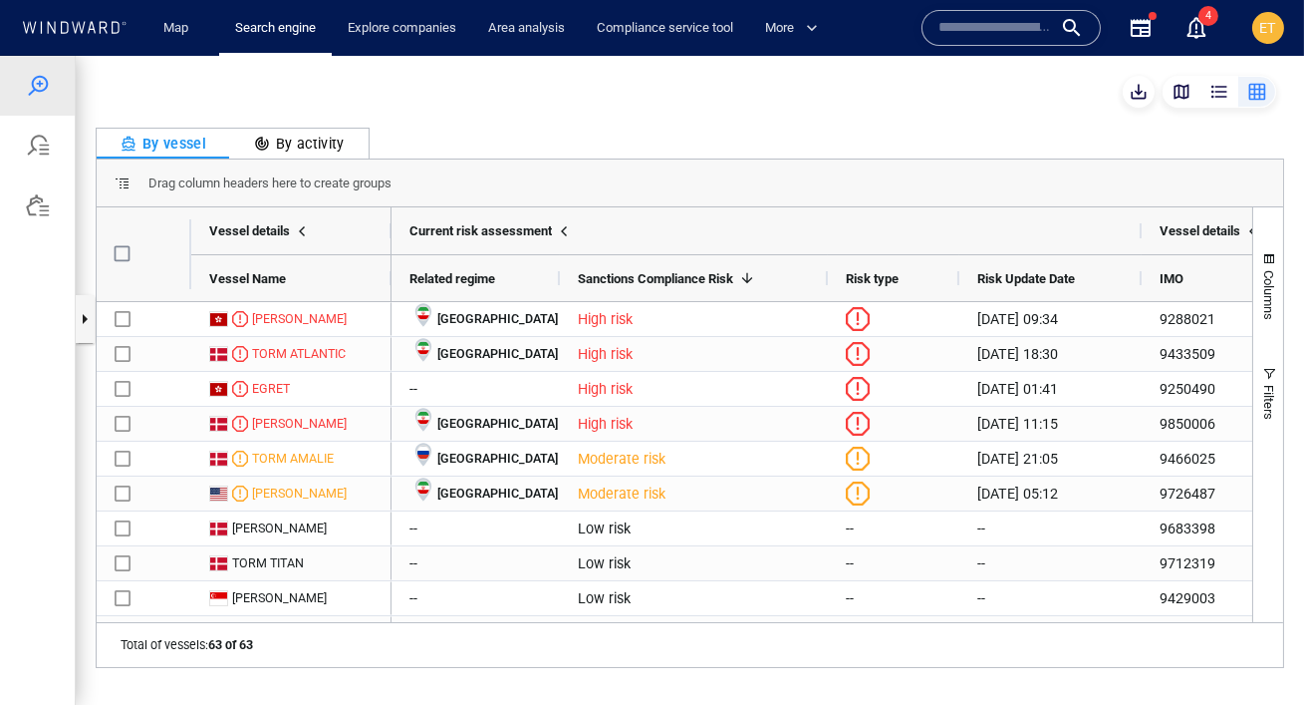
click at [323, 132] on div "By activity" at bounding box center [299, 144] width 91 height 24
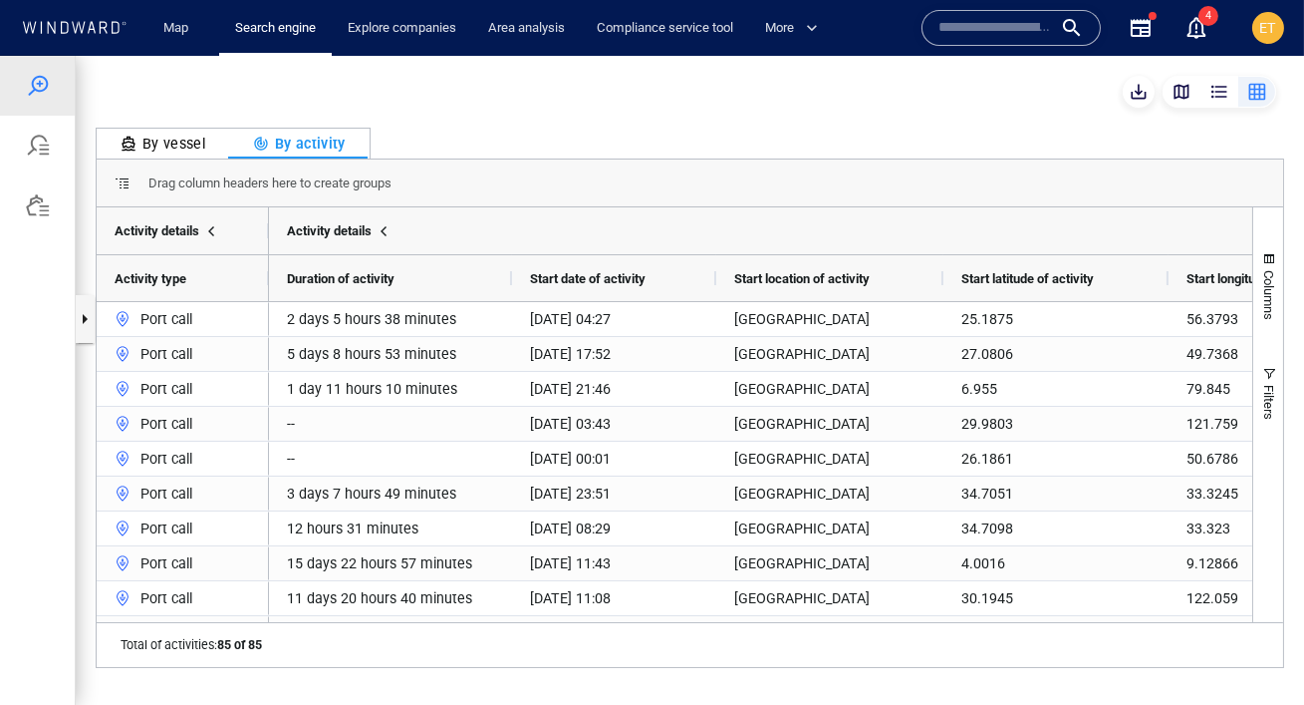
click at [1180, 89] on div "button" at bounding box center [1182, 92] width 20 height 20
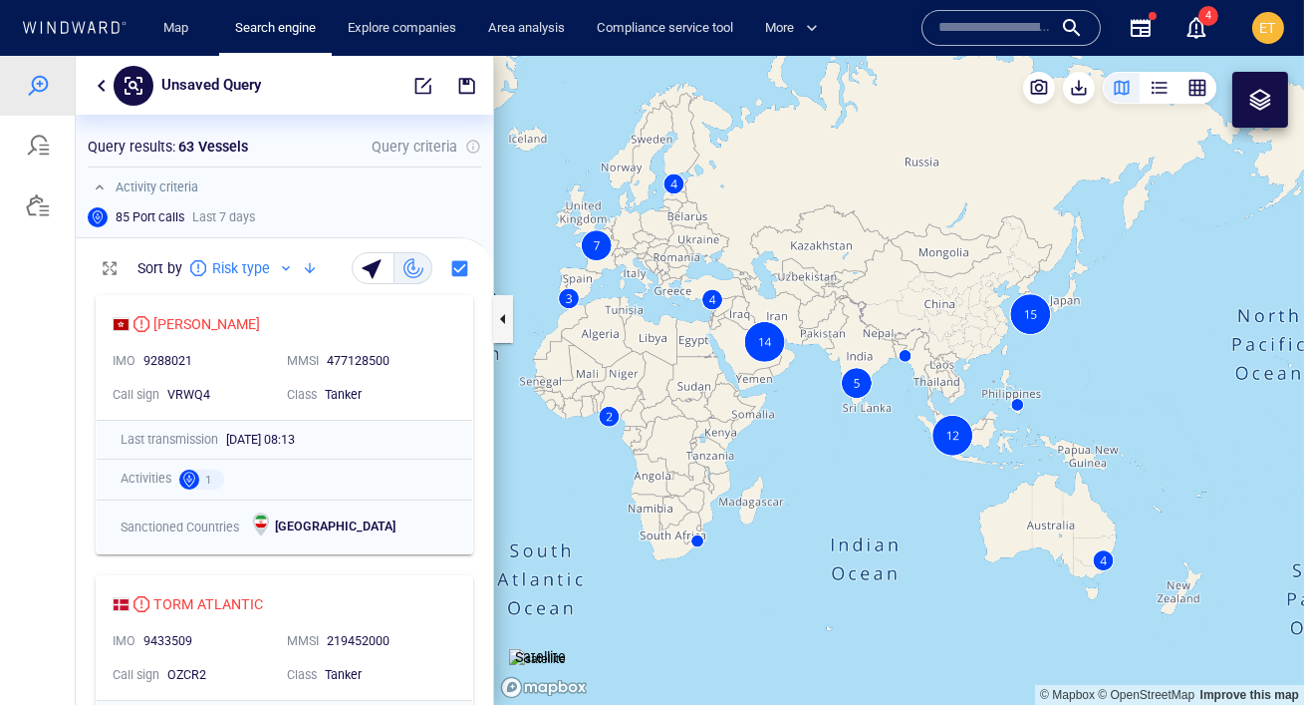
drag, startPoint x: 665, startPoint y: 377, endPoint x: 808, endPoint y: 330, distance: 150.9
click at [808, 330] on canvas "Map" at bounding box center [899, 380] width 810 height 649
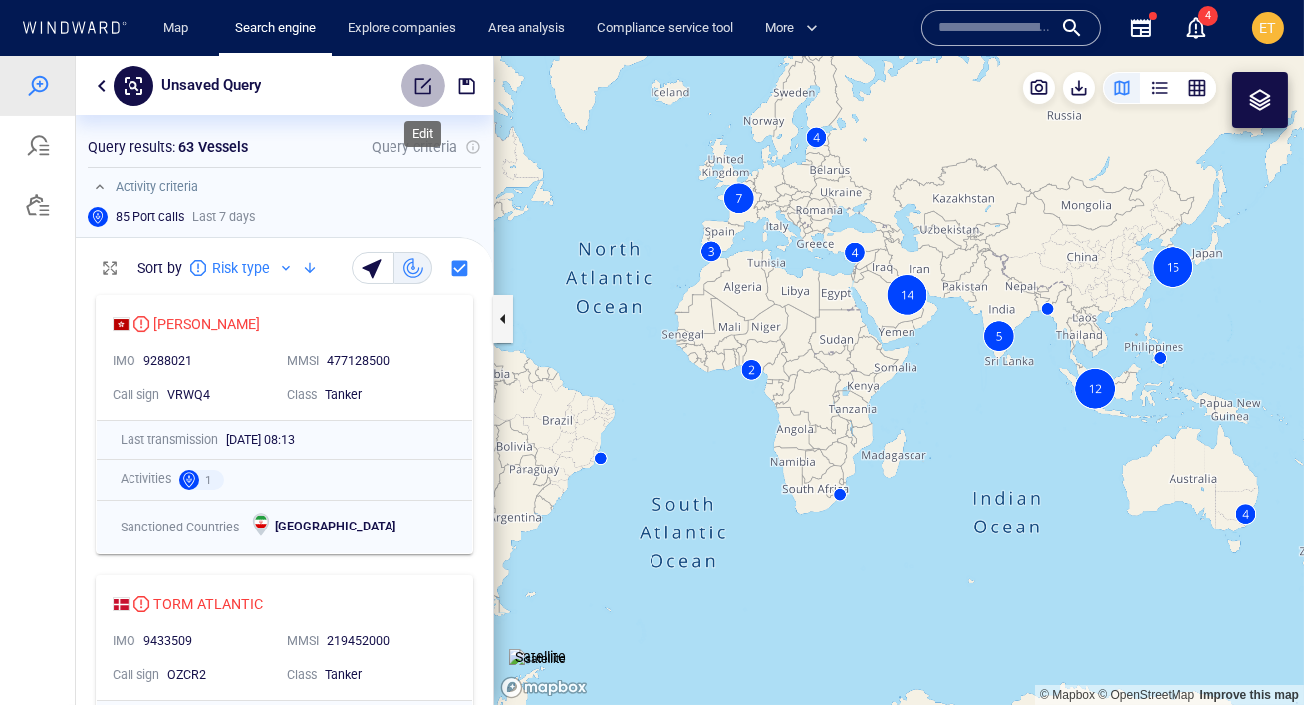
click at [419, 91] on span "button" at bounding box center [424, 86] width 20 height 20
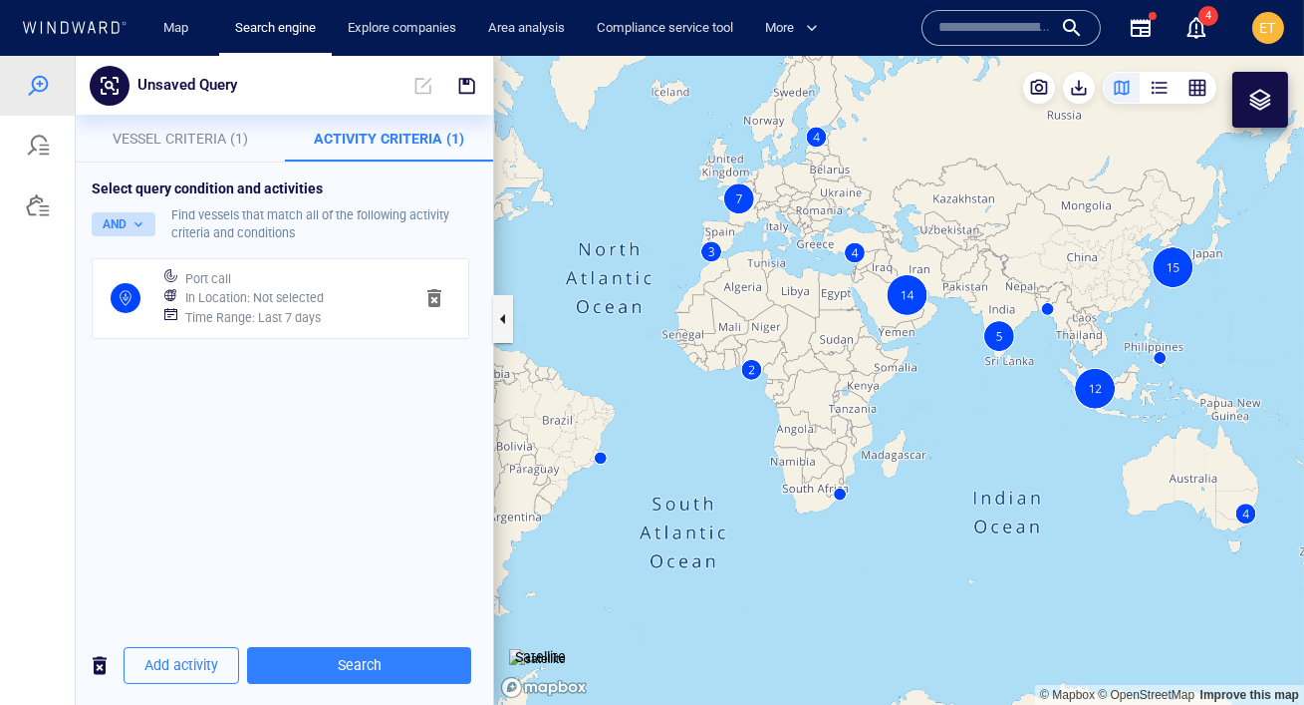
click at [141, 221] on button "AND" at bounding box center [124, 224] width 64 height 24
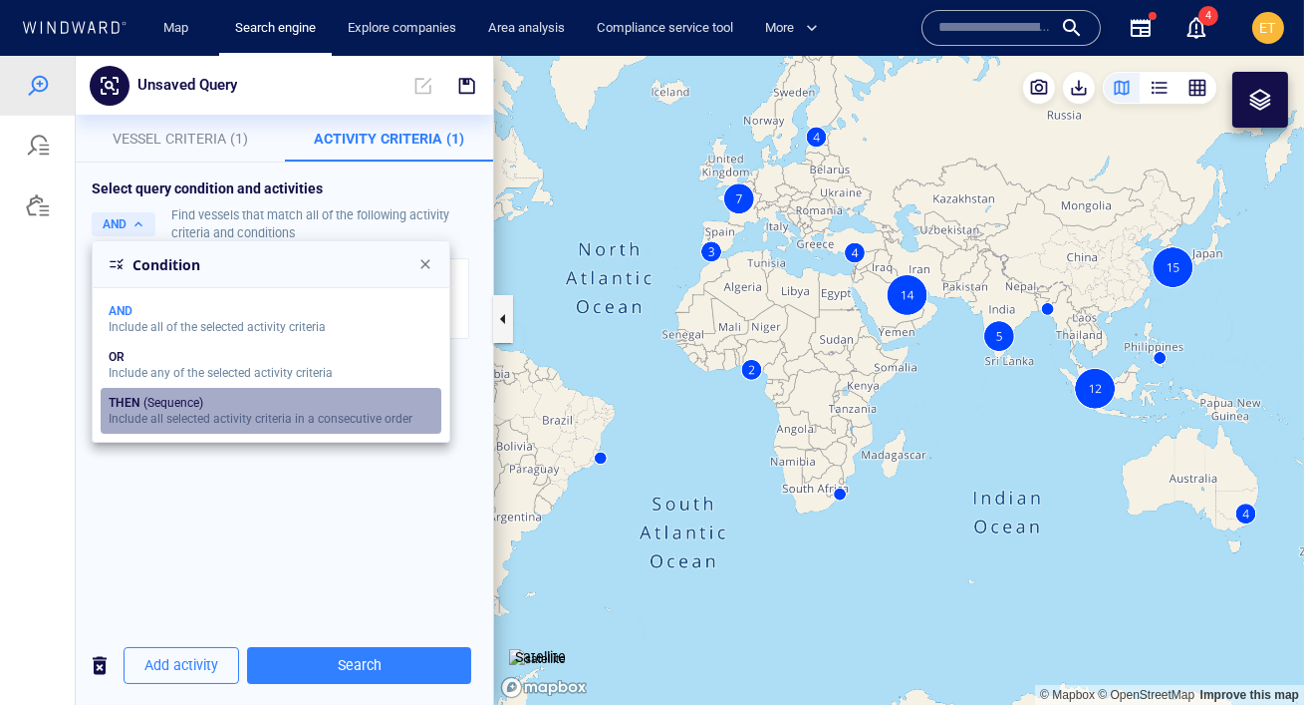
click at [223, 405] on div "THEN (Sequence)" at bounding box center [261, 403] width 304 height 14
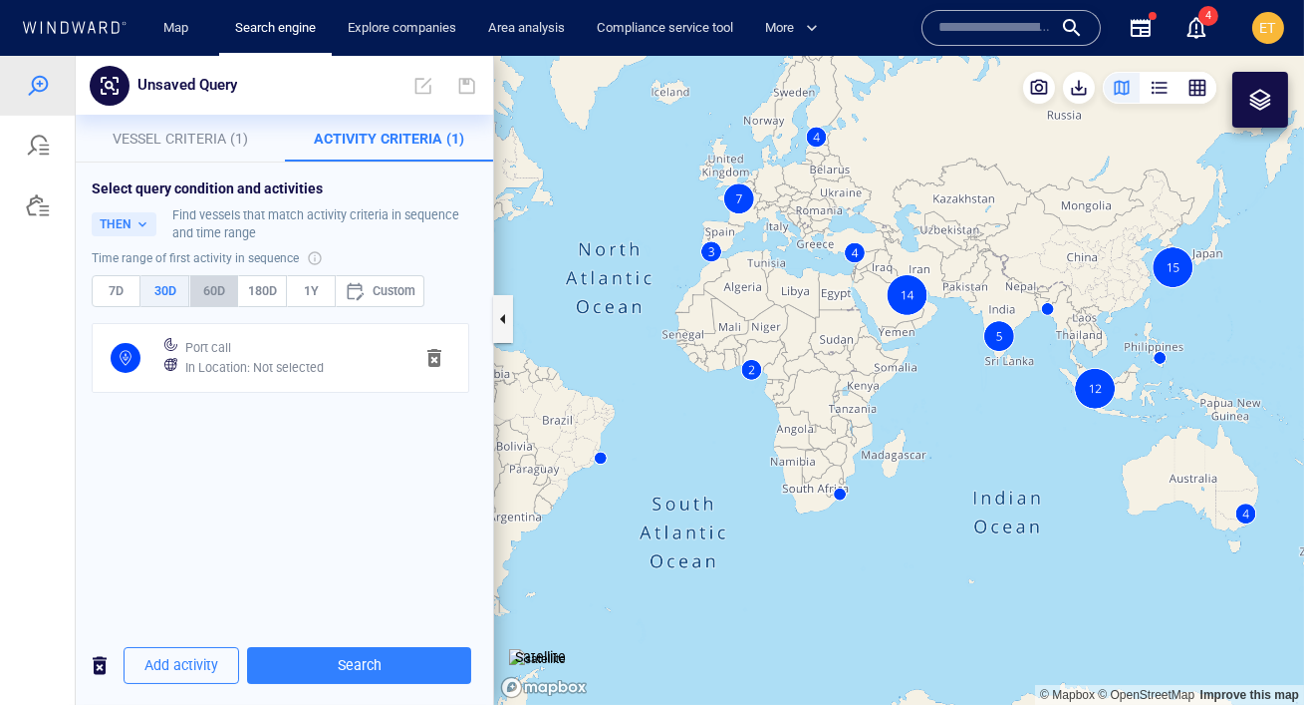
click at [219, 294] on span "60D" at bounding box center [213, 291] width 31 height 22
click at [188, 672] on span "Add activity" at bounding box center [181, 665] width 74 height 25
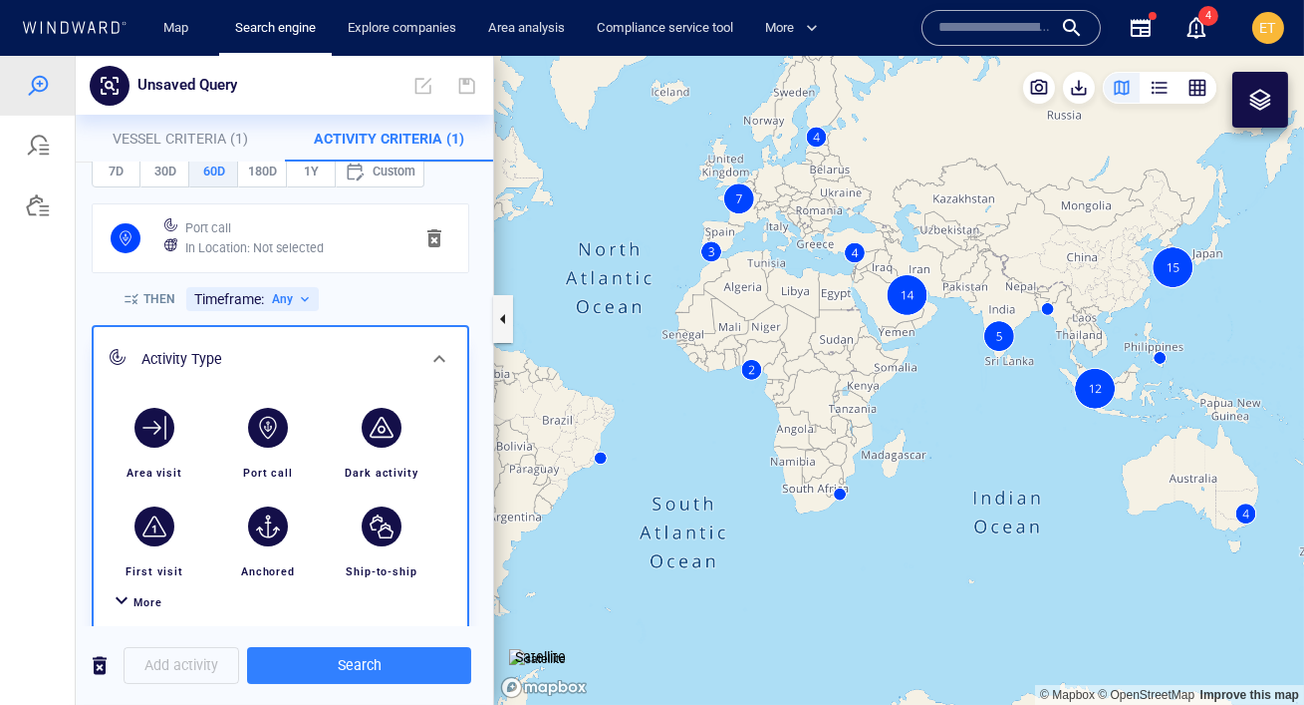
scroll to position [126, 0]
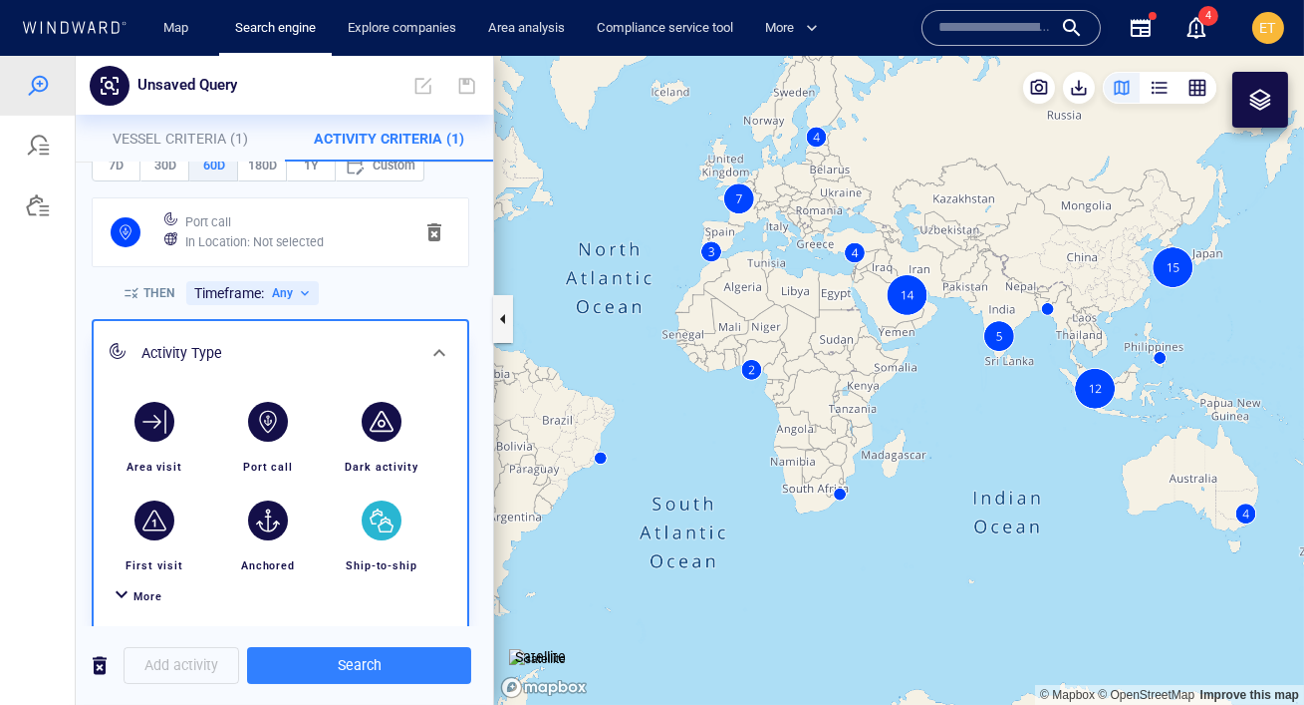
click at [381, 527] on div "button" at bounding box center [382, 520] width 40 height 40
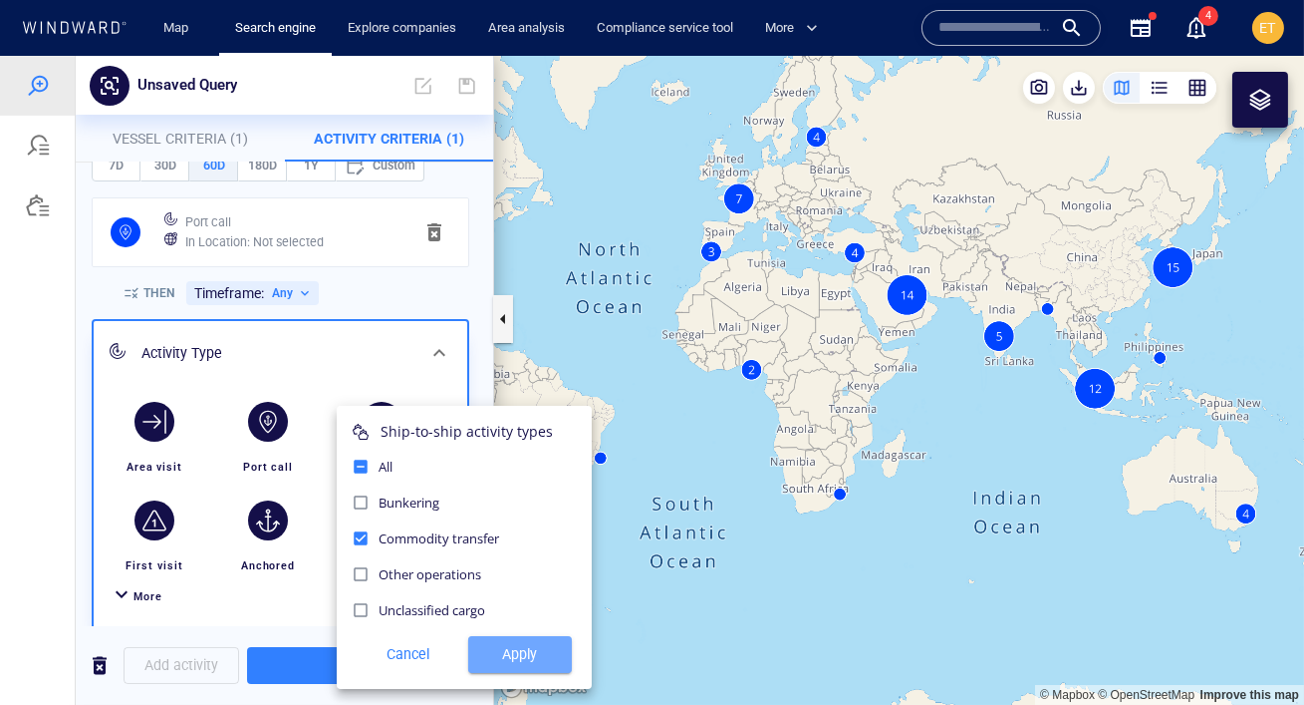
click at [535, 663] on span "Apply" at bounding box center [520, 654] width 72 height 25
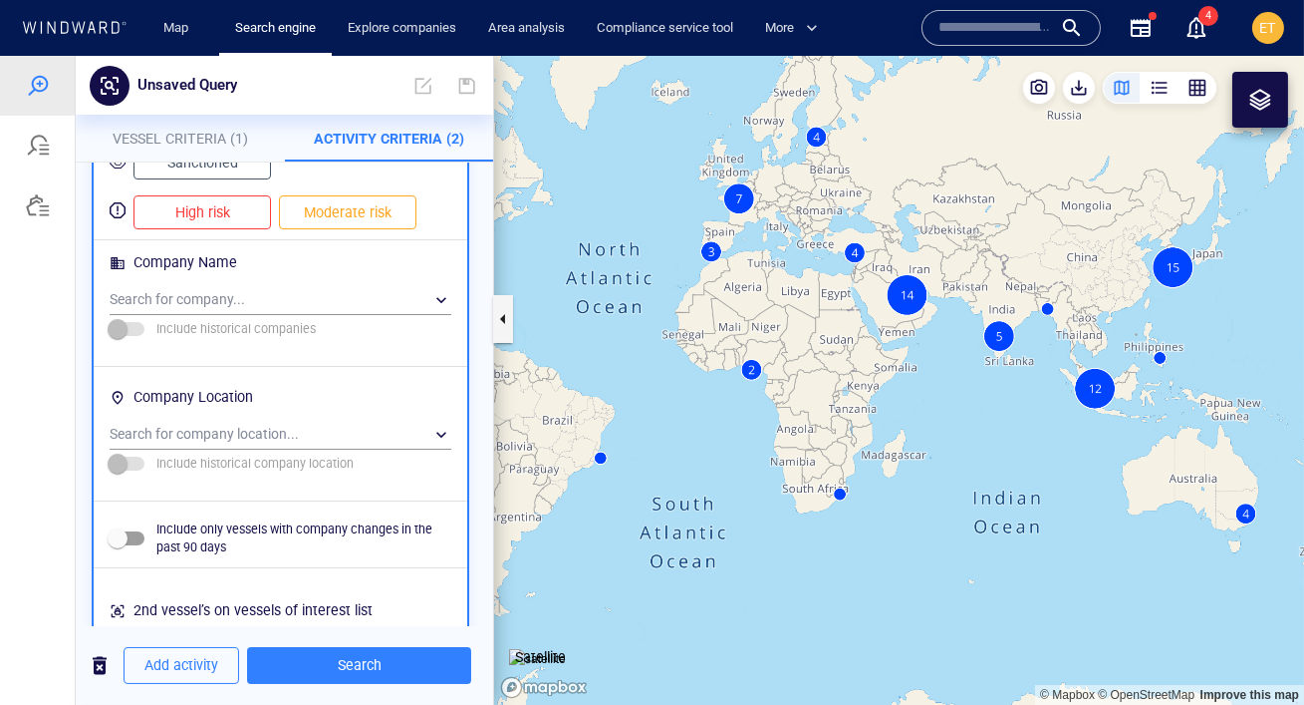
scroll to position [1453, 0]
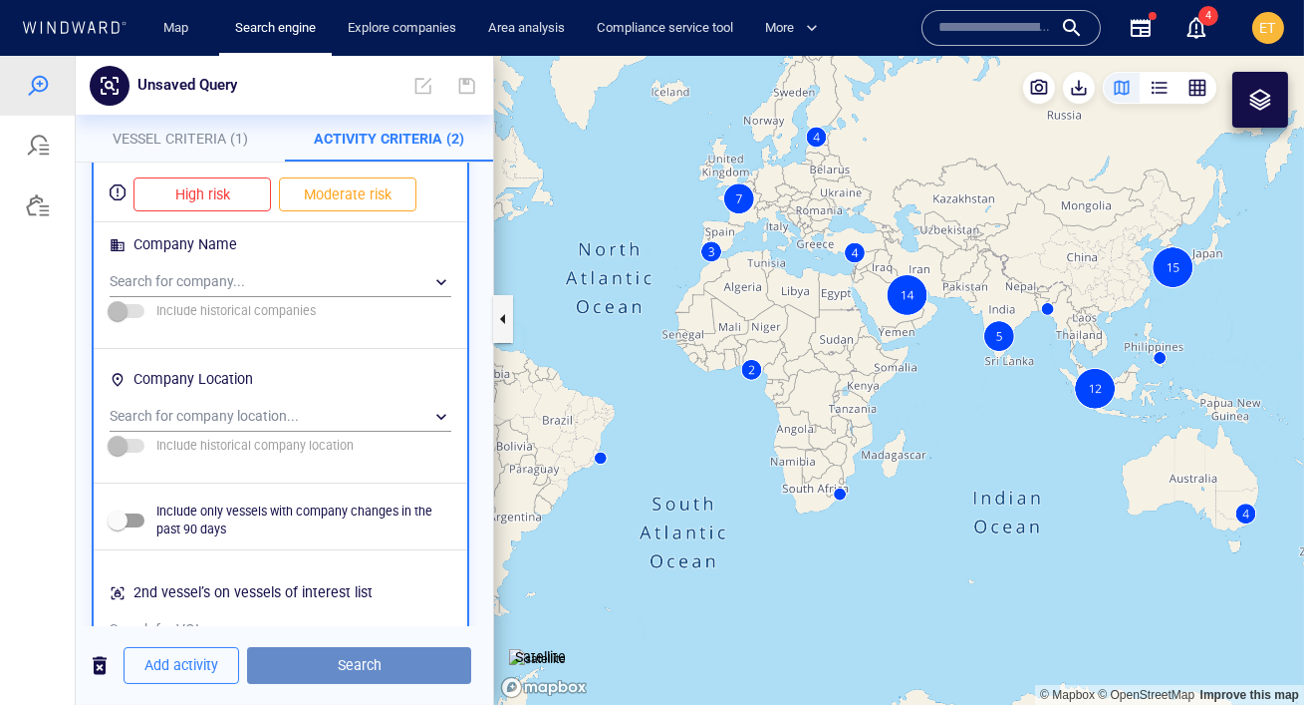
click at [354, 669] on span "Search" at bounding box center [359, 665] width 192 height 25
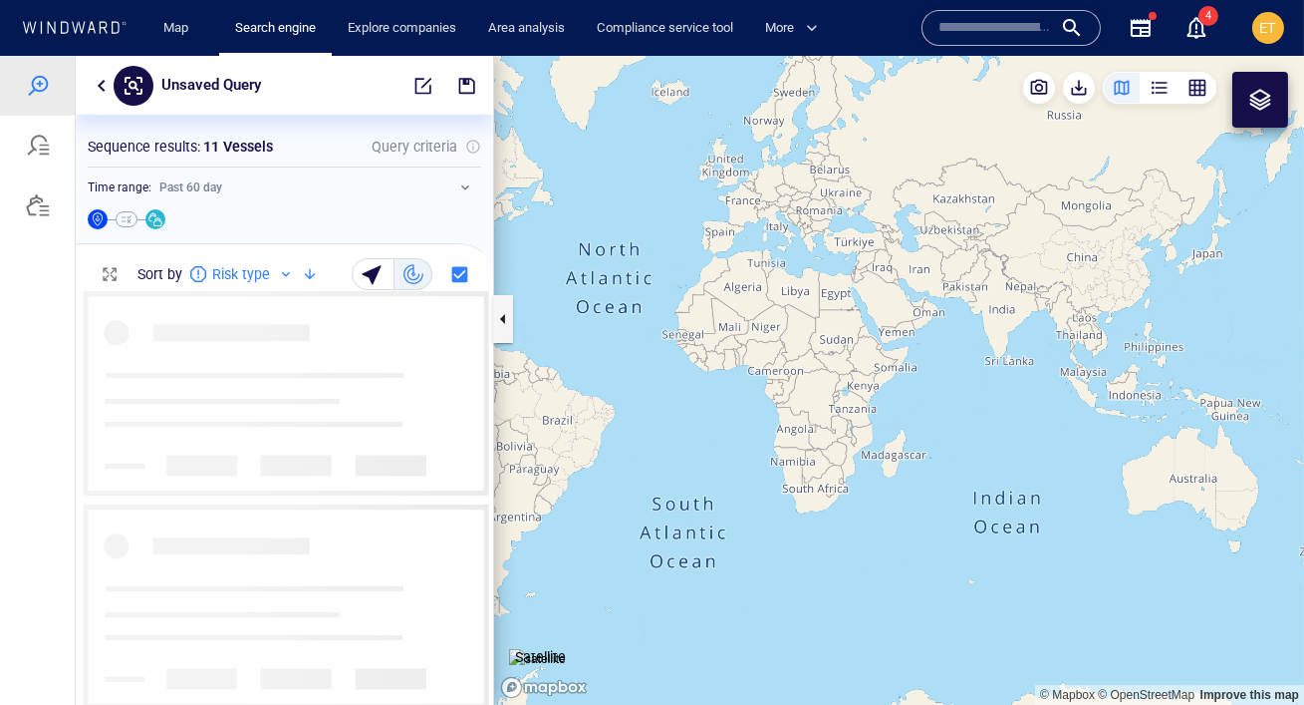
scroll to position [414, 418]
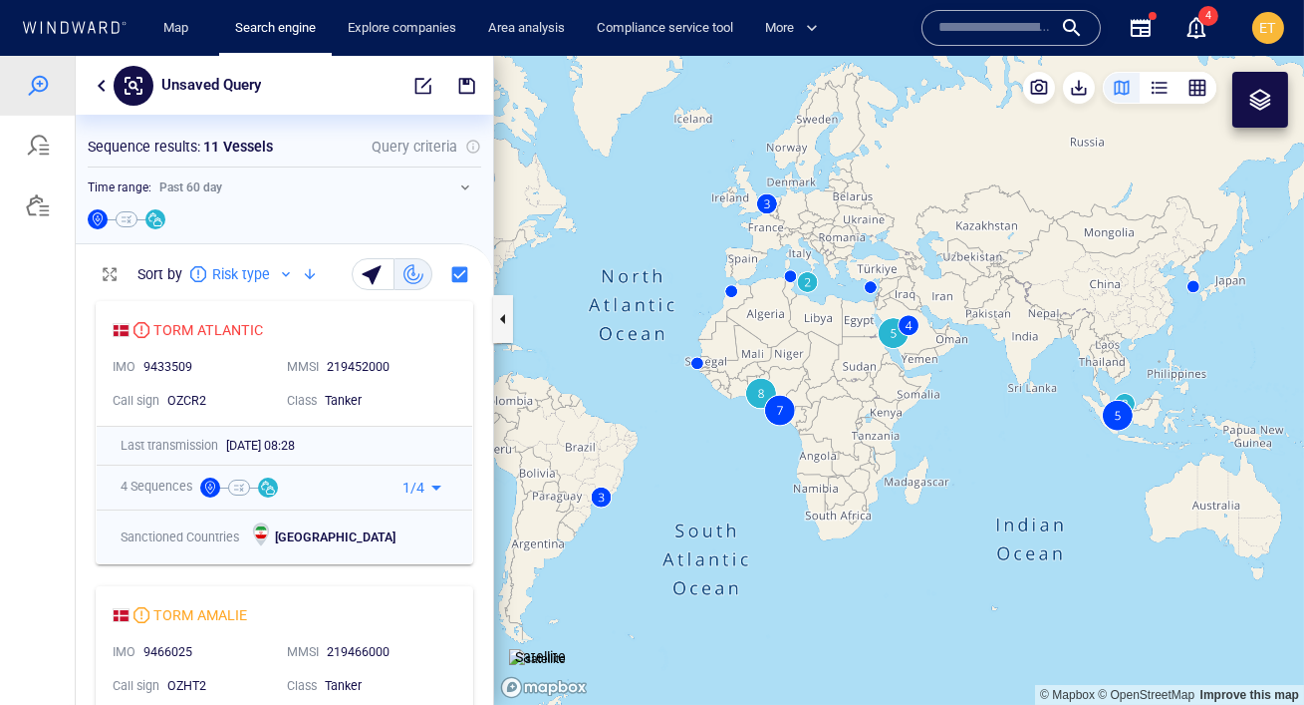
drag, startPoint x: 731, startPoint y: 327, endPoint x: 754, endPoint y: 354, distance: 35.3
click at [754, 354] on canvas "Map" at bounding box center [899, 380] width 810 height 649
click at [763, 389] on canvas "Map" at bounding box center [899, 380] width 810 height 649
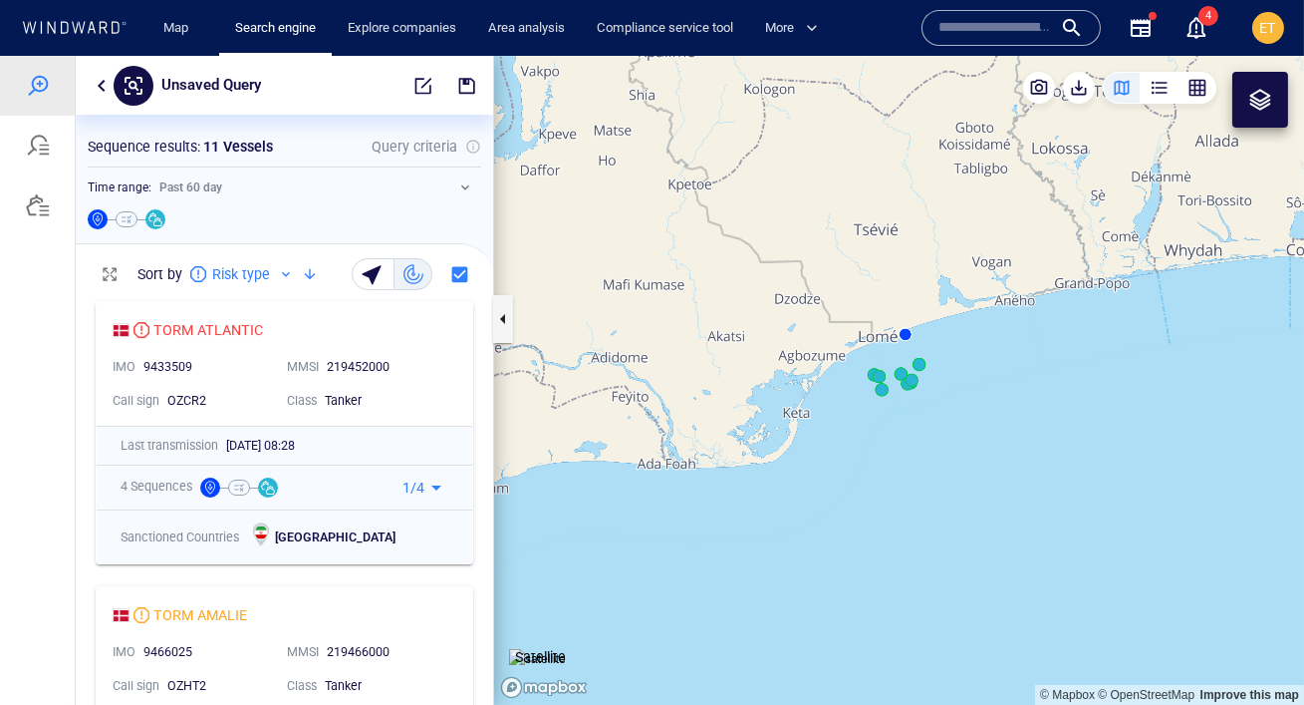
click at [911, 382] on canvas "Map" at bounding box center [899, 380] width 810 height 649
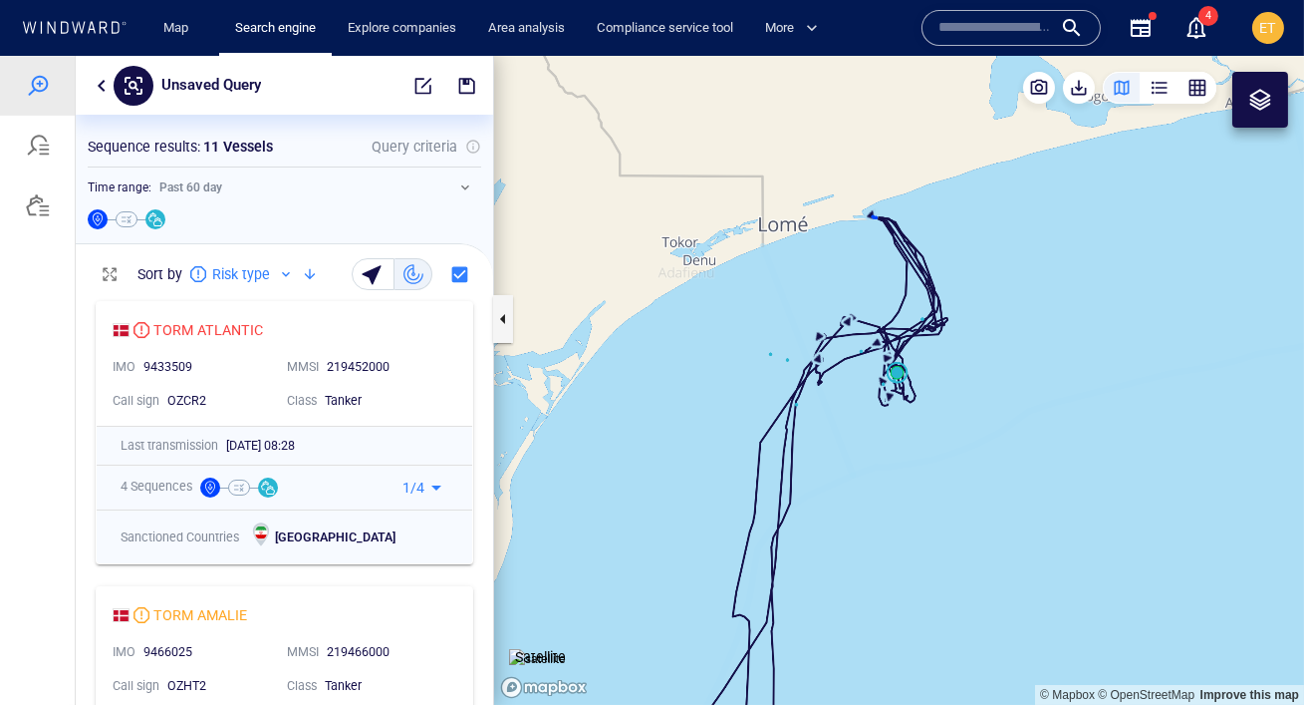
drag, startPoint x: 956, startPoint y: 426, endPoint x: 930, endPoint y: 426, distance: 25.9
click at [930, 426] on canvas "Map" at bounding box center [899, 380] width 810 height 649
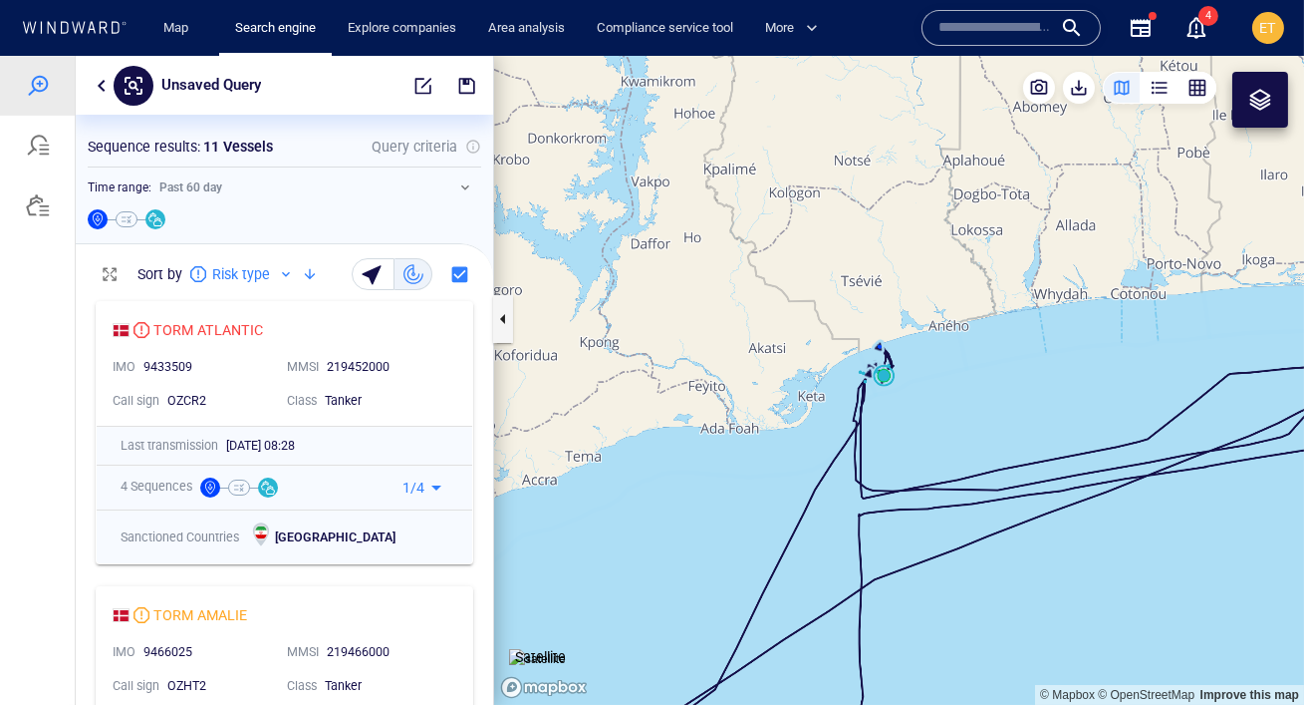
click at [886, 377] on canvas "Map" at bounding box center [899, 380] width 810 height 649
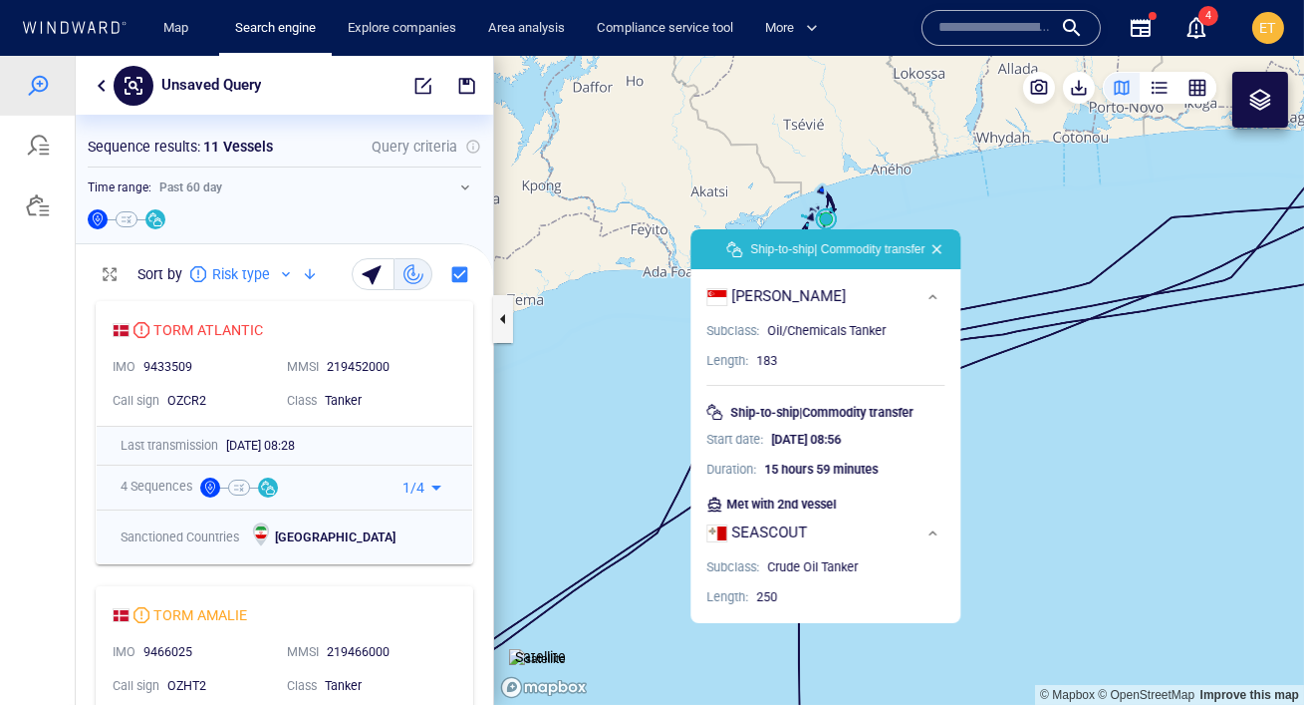
drag, startPoint x: 1028, startPoint y: 382, endPoint x: 971, endPoint y: 225, distance: 166.8
click at [971, 225] on canvas "Map" at bounding box center [899, 380] width 810 height 649
click at [946, 250] on button "button" at bounding box center [938, 249] width 24 height 24
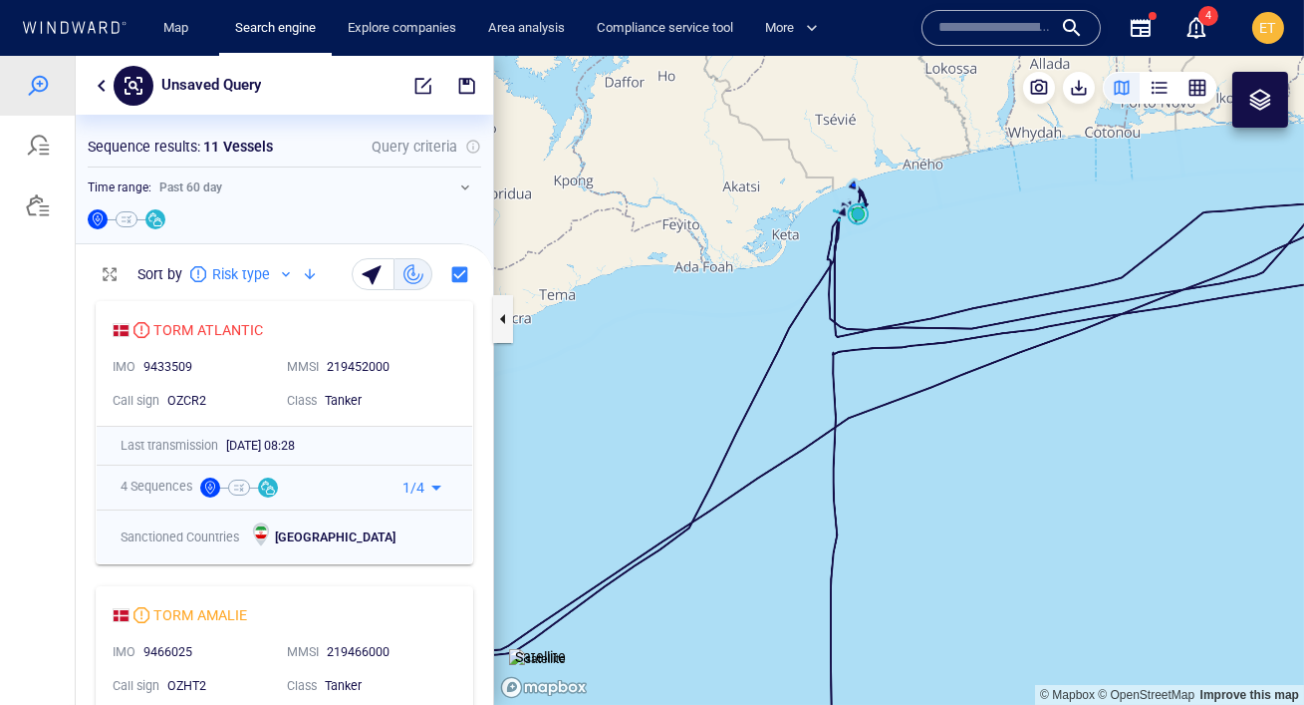
drag, startPoint x: 919, startPoint y: 245, endPoint x: 951, endPoint y: 240, distance: 32.3
click at [951, 240] on canvas "Map" at bounding box center [899, 380] width 810 height 649
click at [104, 90] on button "button" at bounding box center [102, 86] width 24 height 24
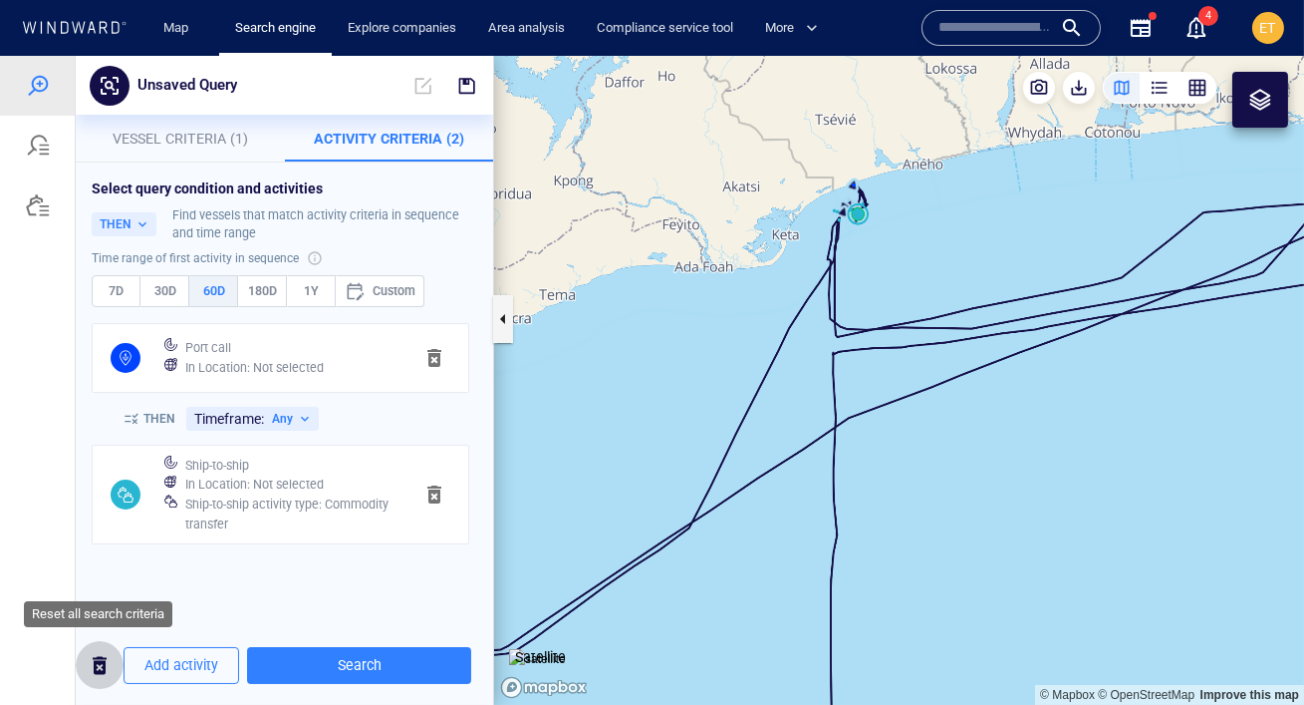
click at [106, 665] on span "button" at bounding box center [100, 665] width 24 height 25
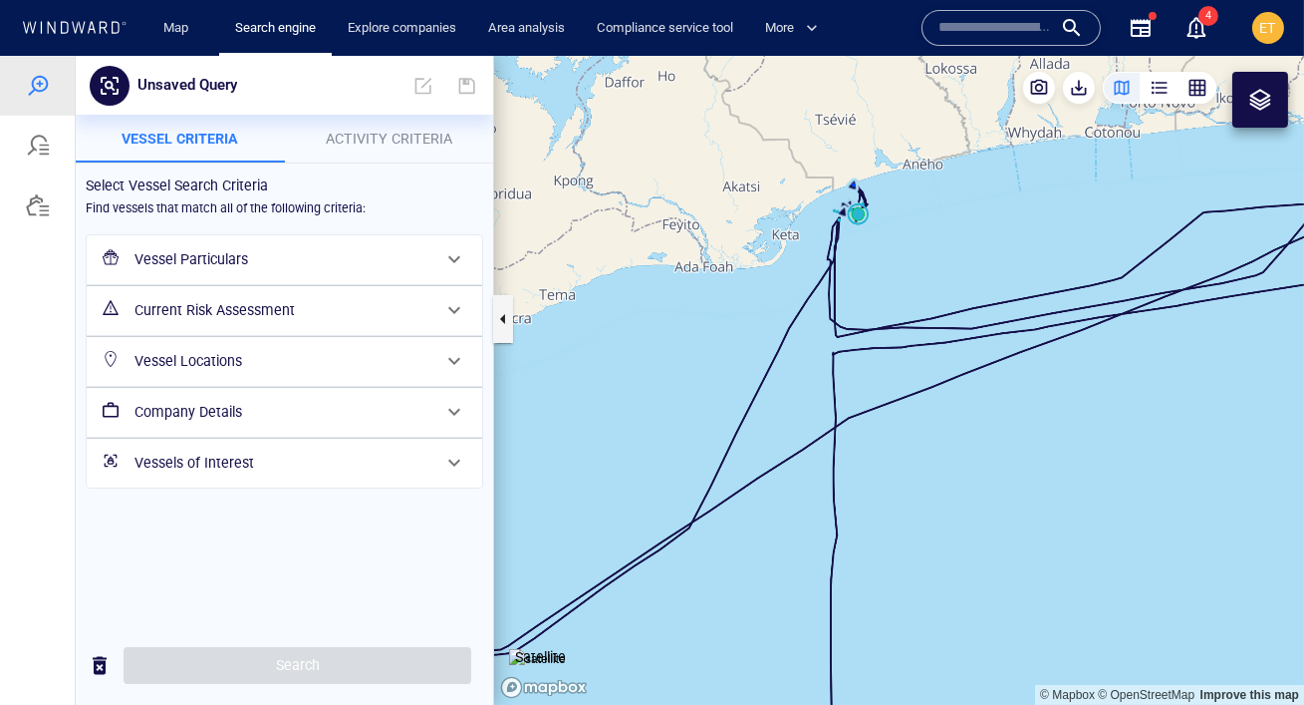
click at [232, 260] on h6 "Vessel Particulars" at bounding box center [283, 259] width 296 height 25
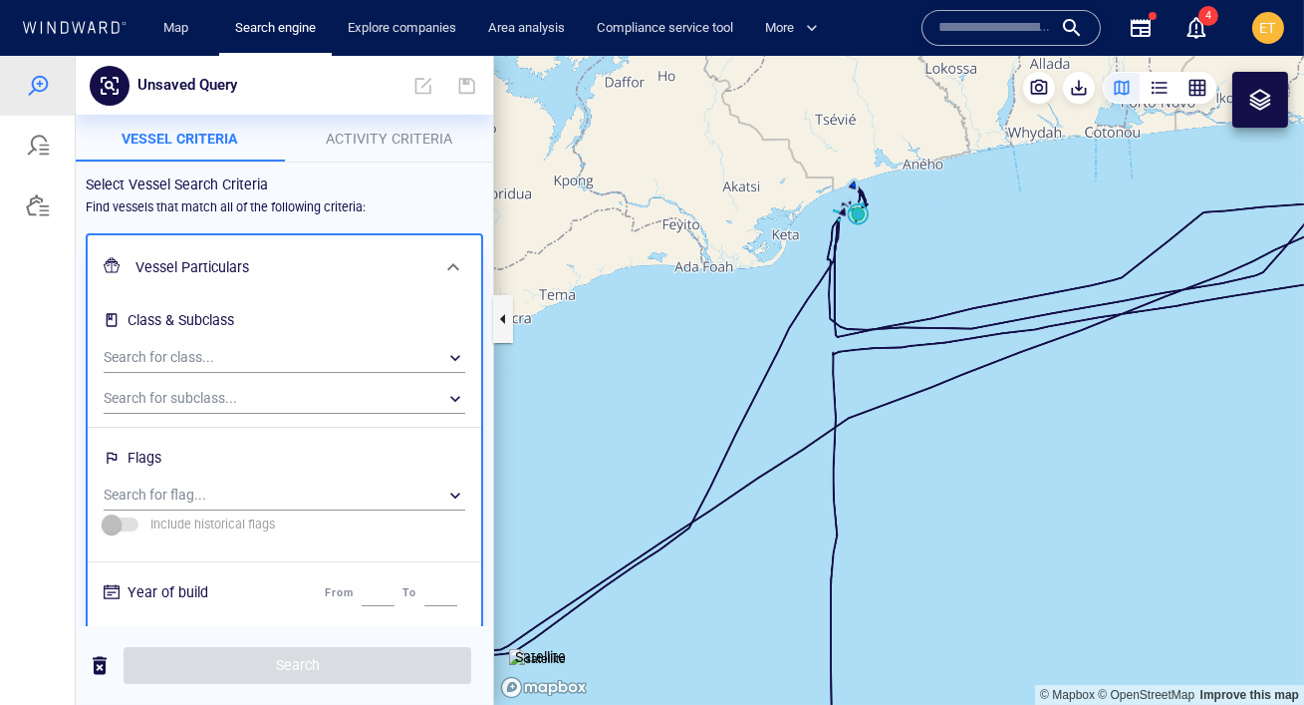
scroll to position [69, 0]
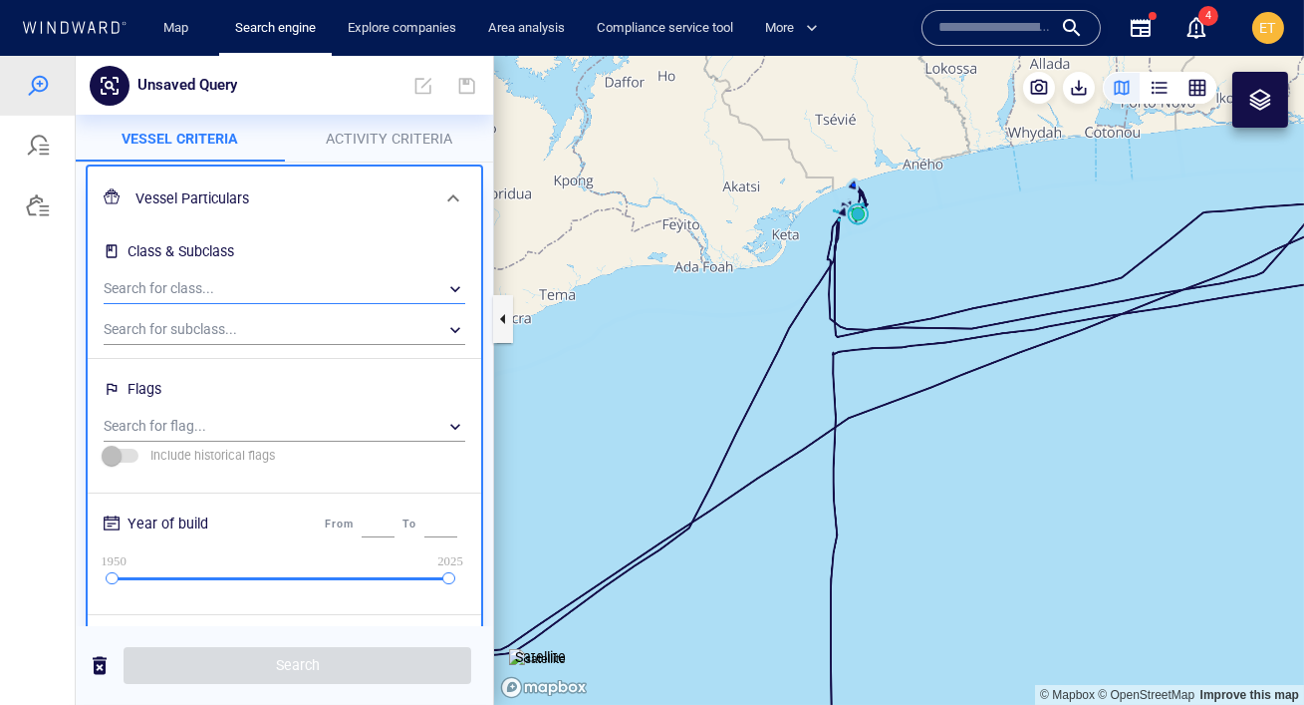
click at [200, 286] on div "​" at bounding box center [285, 289] width 362 height 30
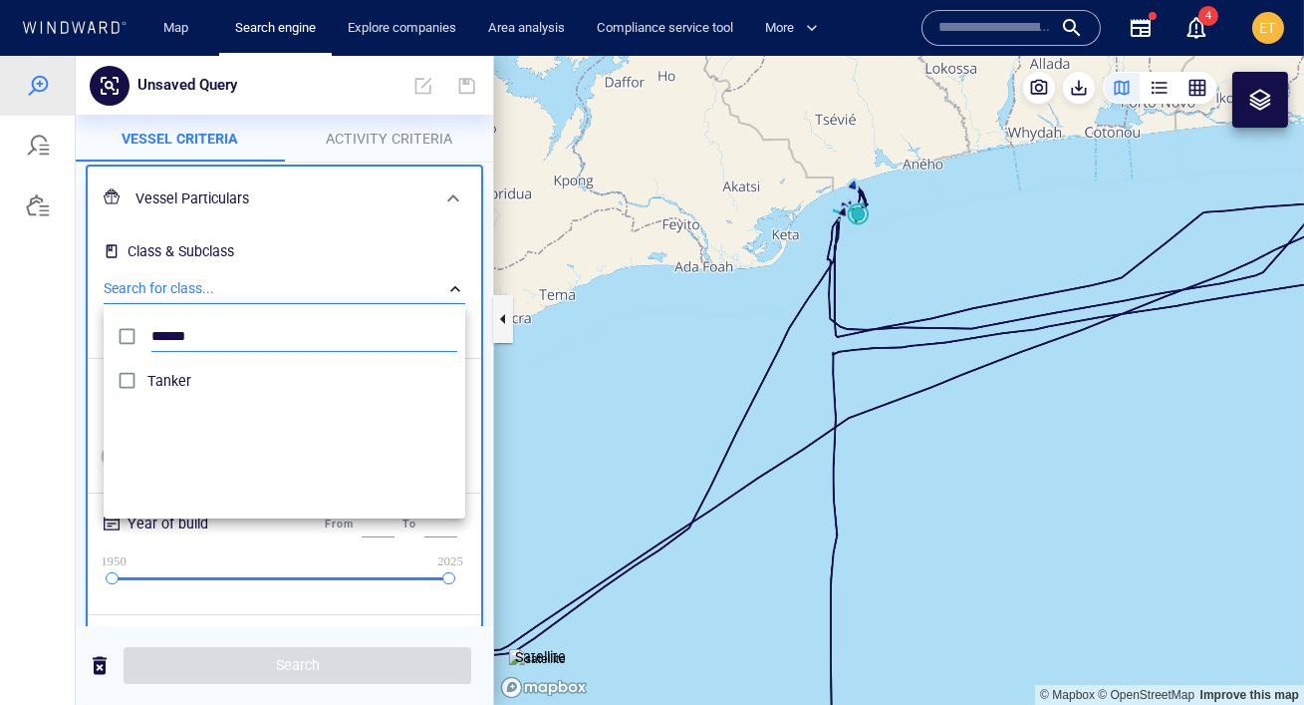
scroll to position [198, 361]
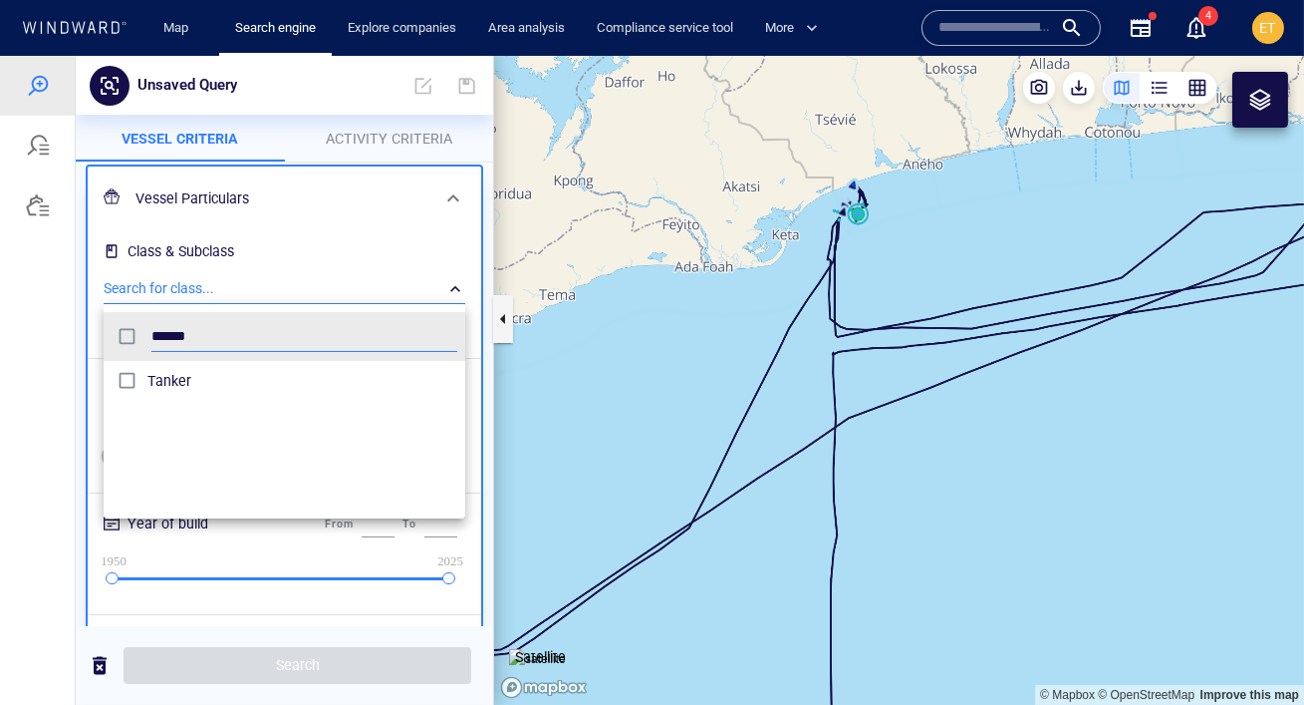
type input "******"
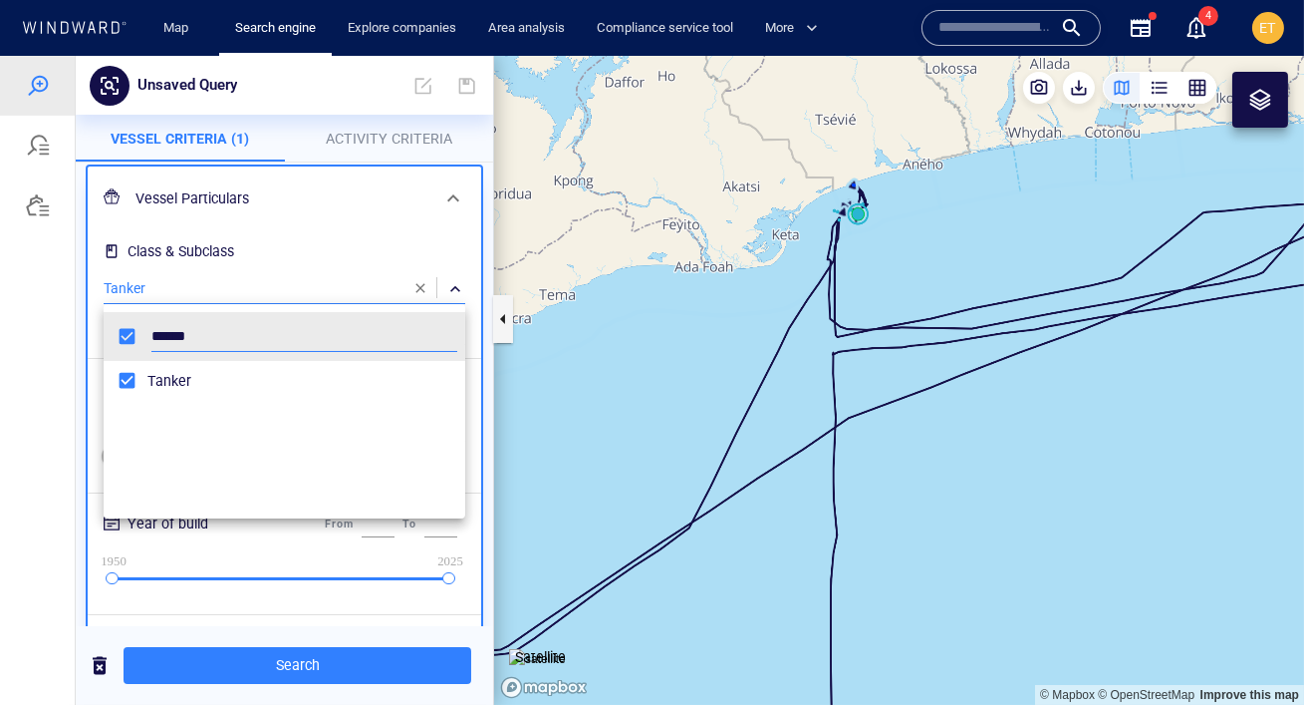
click at [71, 375] on div at bounding box center [652, 380] width 1304 height 649
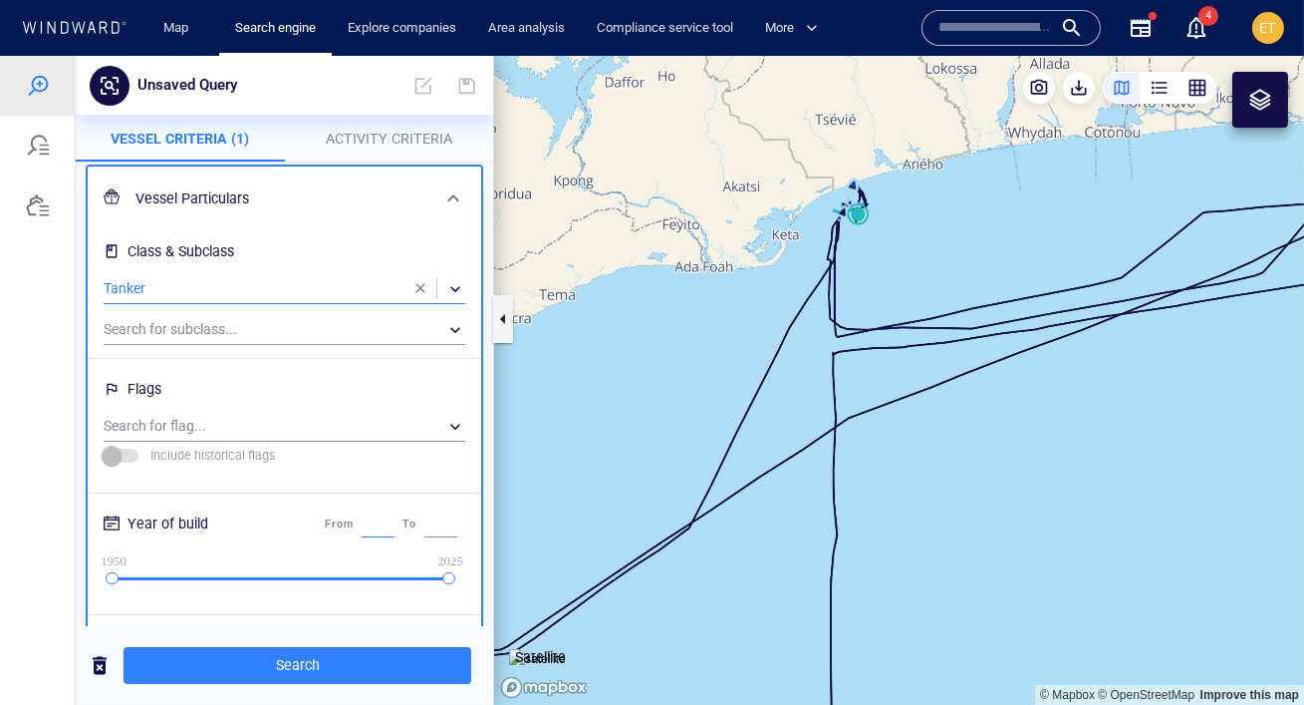
click at [362, 514] on input "****" at bounding box center [378, 524] width 33 height 26
drag, startPoint x: 354, startPoint y: 521, endPoint x: 400, endPoint y: 521, distance: 45.8
click at [400, 521] on div "From **** To ****" at bounding box center [391, 524] width 142 height 34
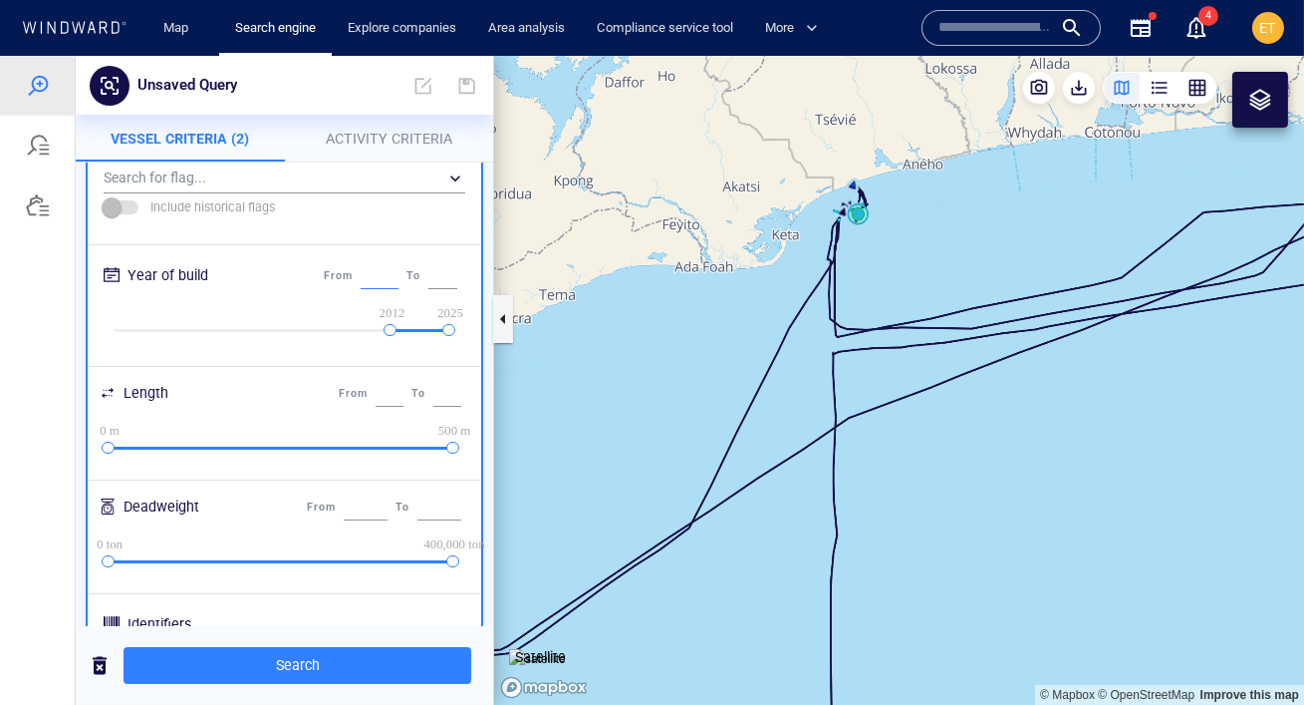
scroll to position [345, 0]
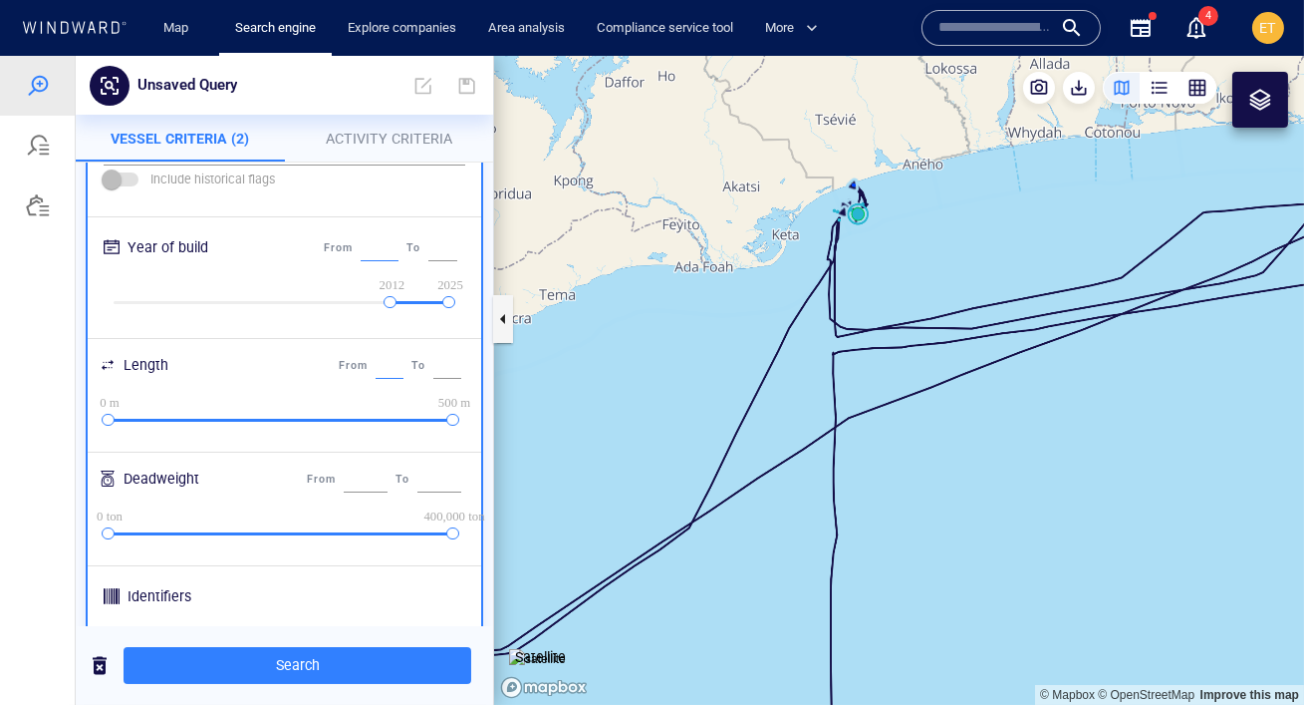
type input "****"
drag, startPoint x: 377, startPoint y: 367, endPoint x: 357, endPoint y: 366, distance: 20.0
click at [357, 366] on div "From * To ***" at bounding box center [400, 366] width 131 height 34
type input "***"
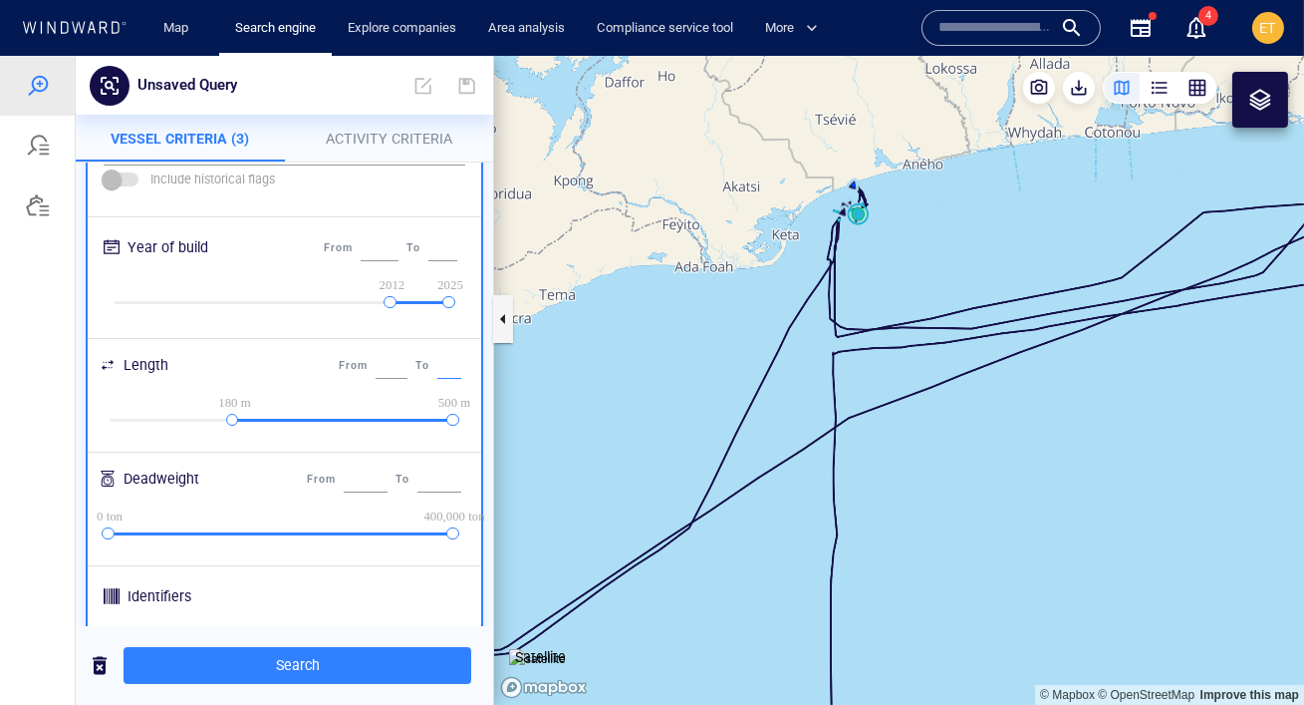
scroll to position [0, 1]
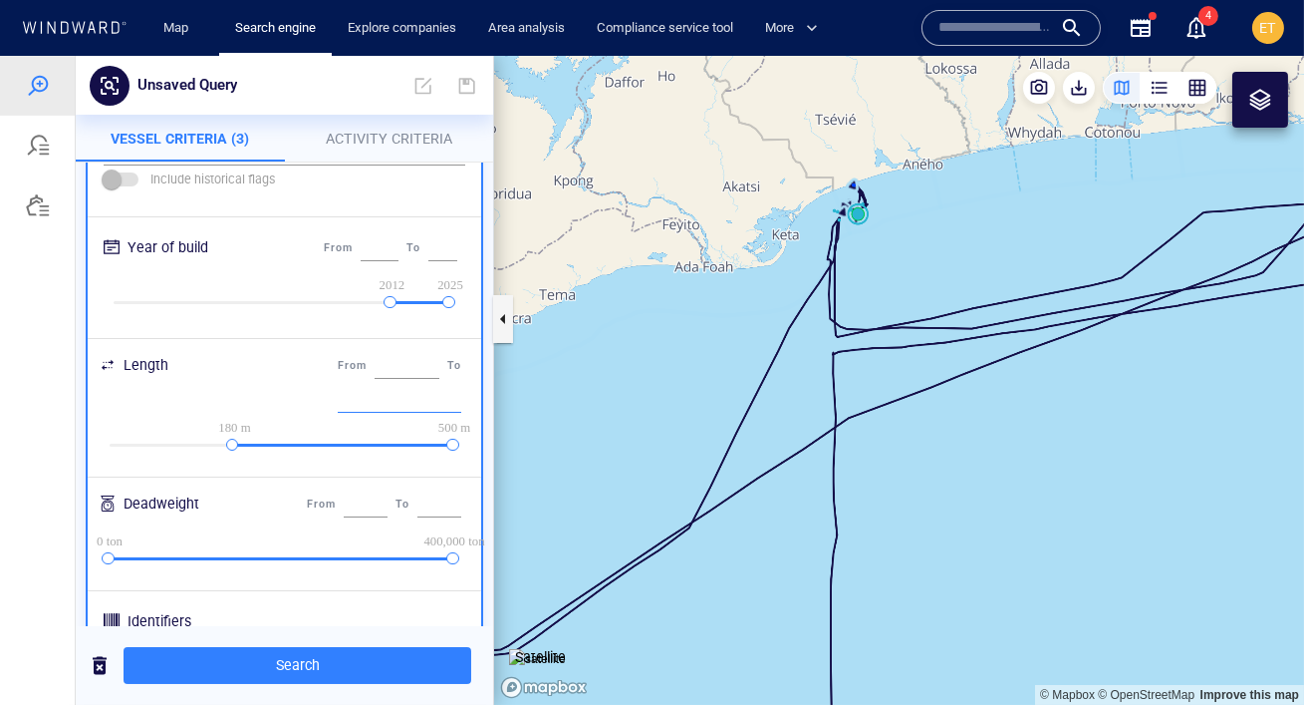
drag, startPoint x: 430, startPoint y: 364, endPoint x: 450, endPoint y: 364, distance: 19.9
click at [370, 387] on input "***" at bounding box center [354, 400] width 32 height 26
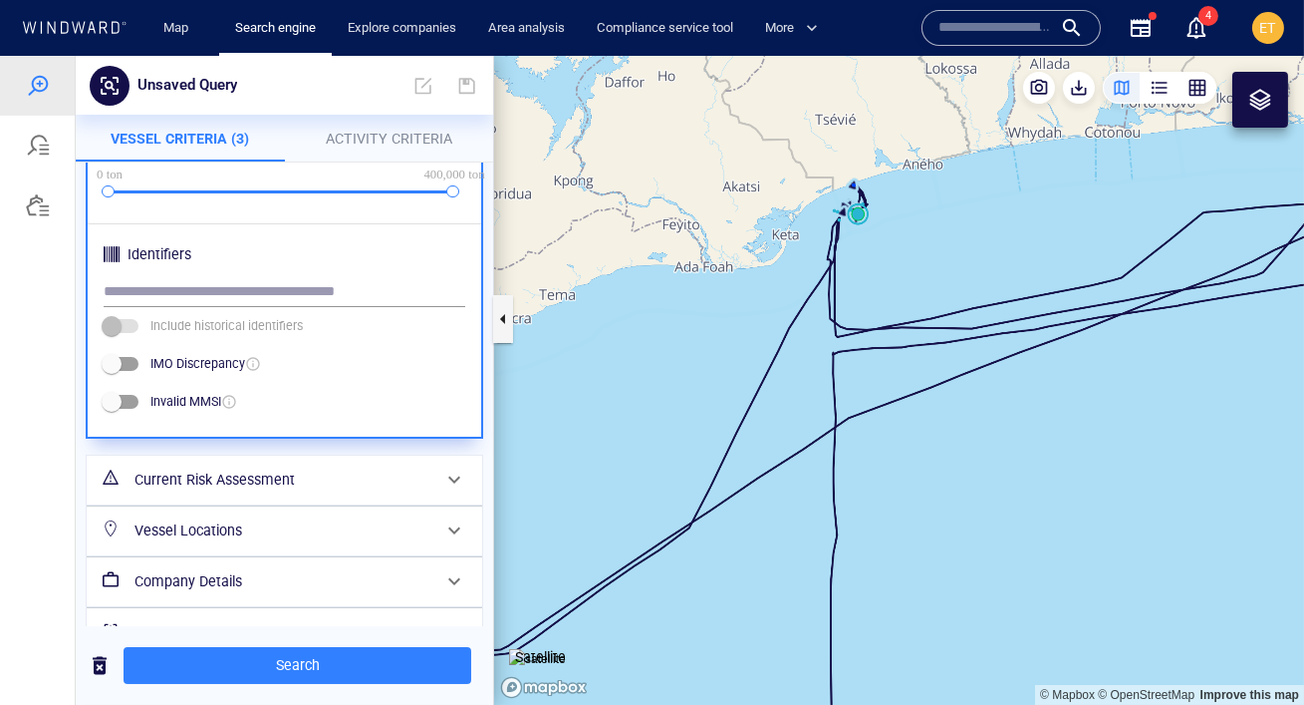
scroll to position [726, 0]
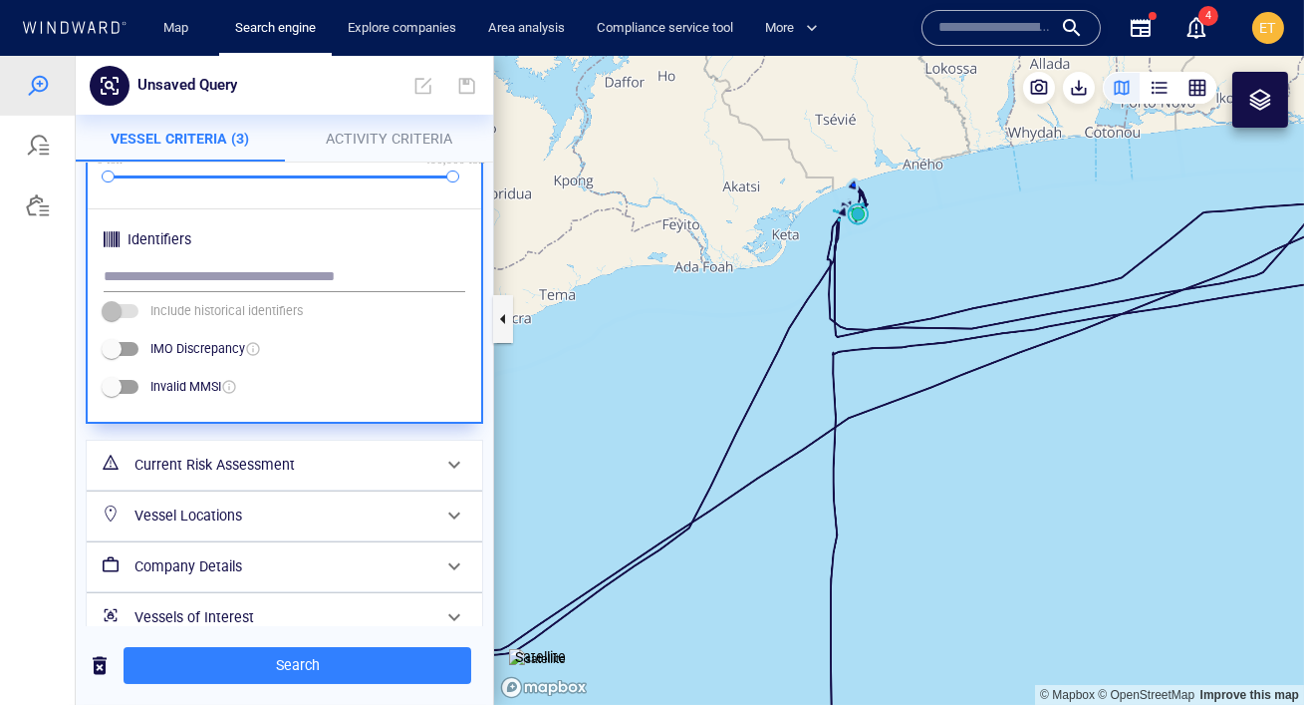
type input "***"
click at [312, 503] on h6 "Vessel Locations" at bounding box center [283, 515] width 296 height 25
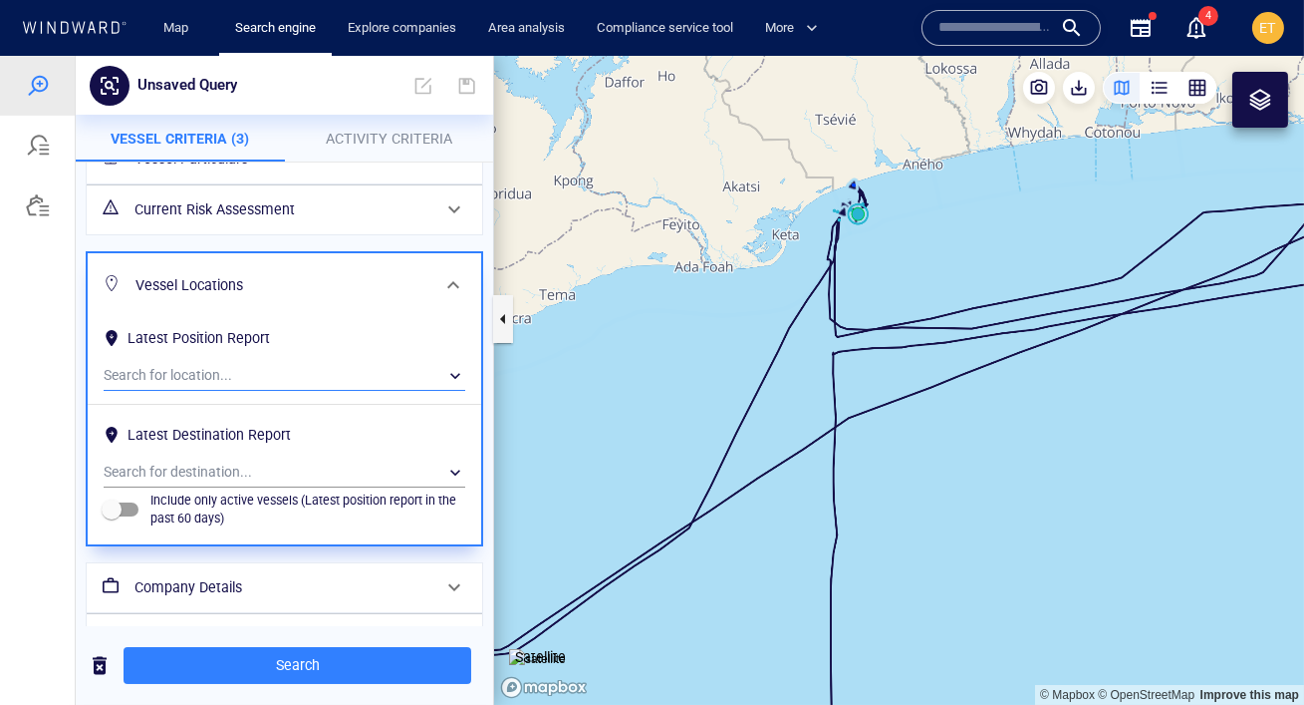
scroll to position [124, 0]
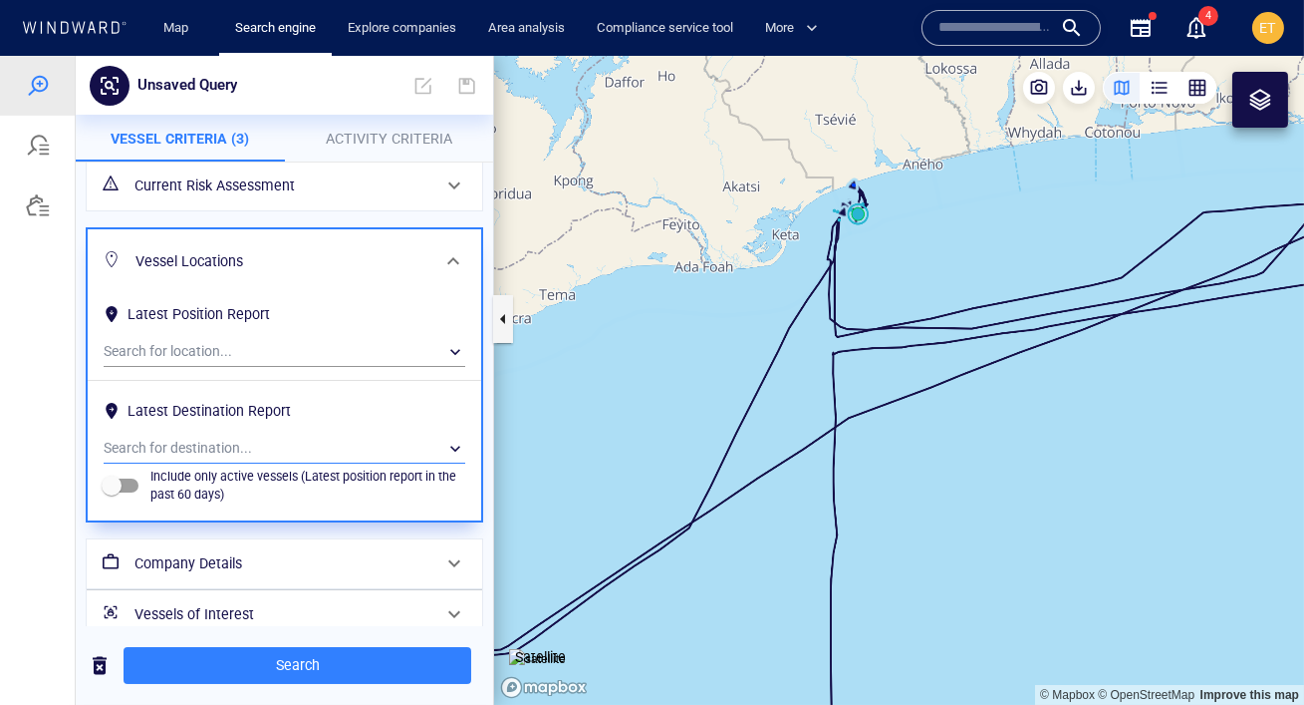
click at [224, 441] on div "​" at bounding box center [285, 448] width 362 height 30
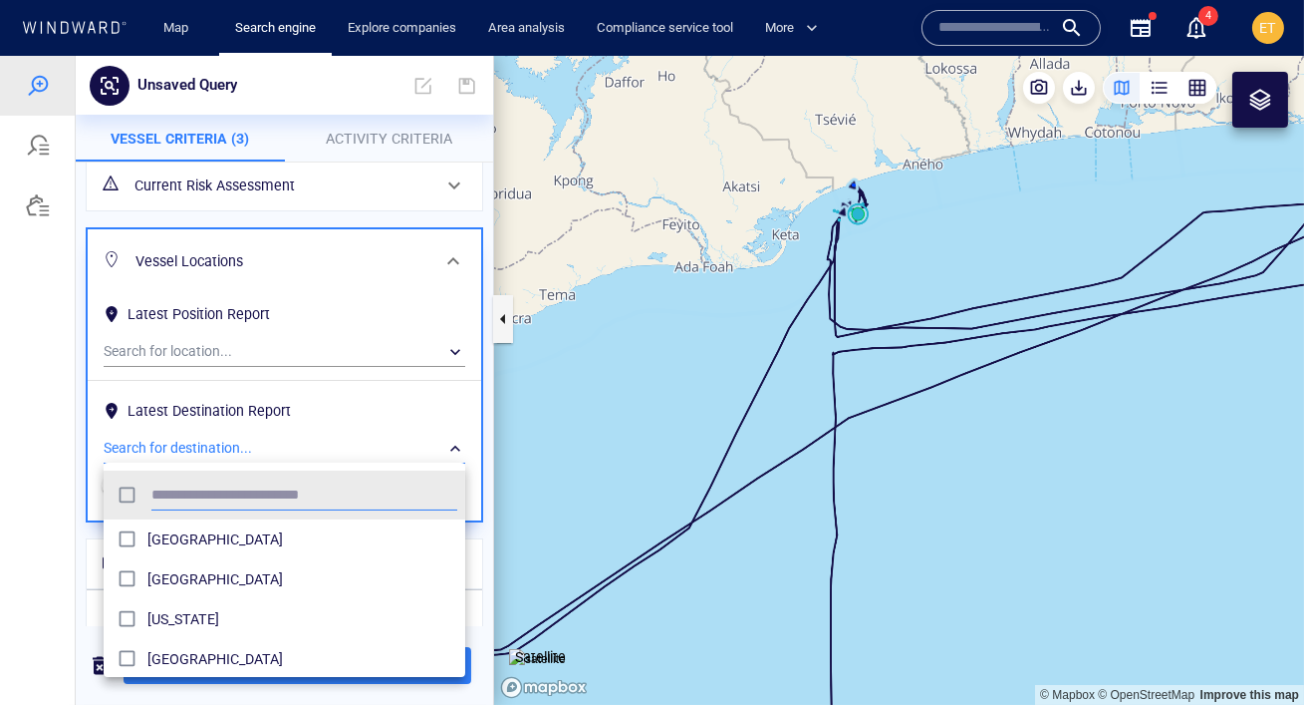
scroll to position [198, 361]
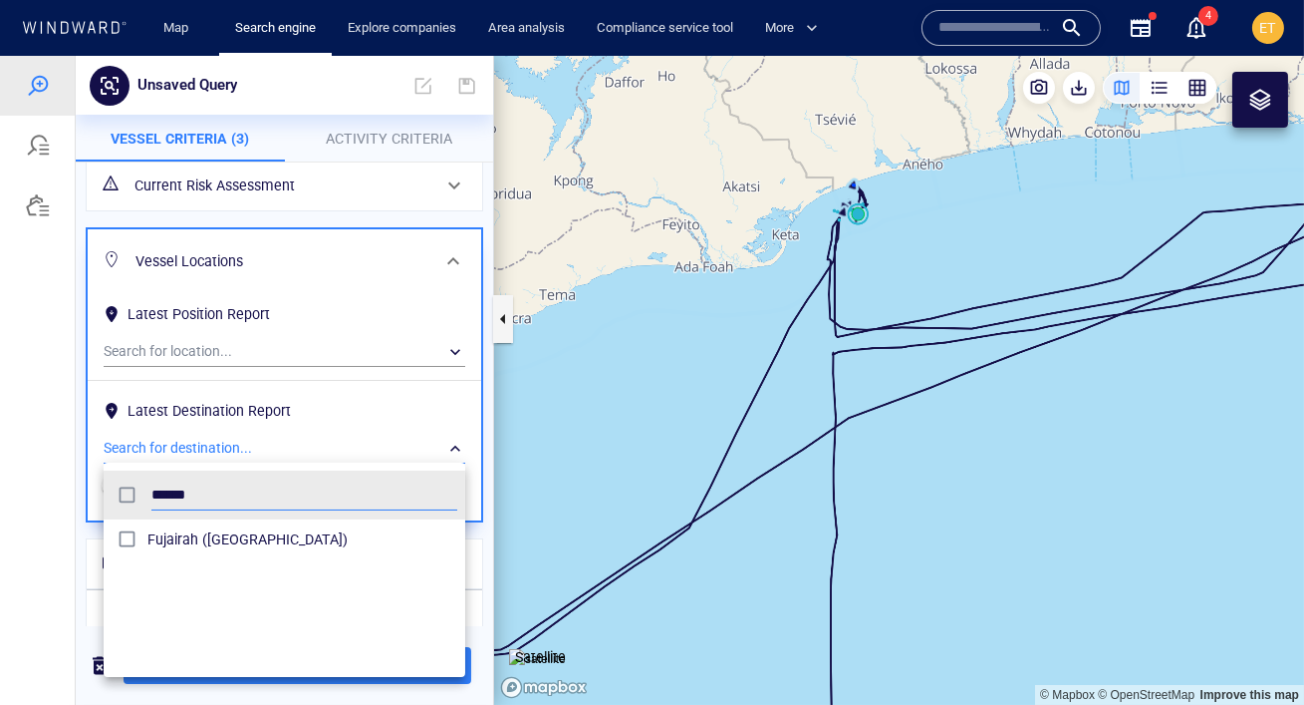
type input "******"
click at [67, 510] on div at bounding box center [652, 380] width 1304 height 649
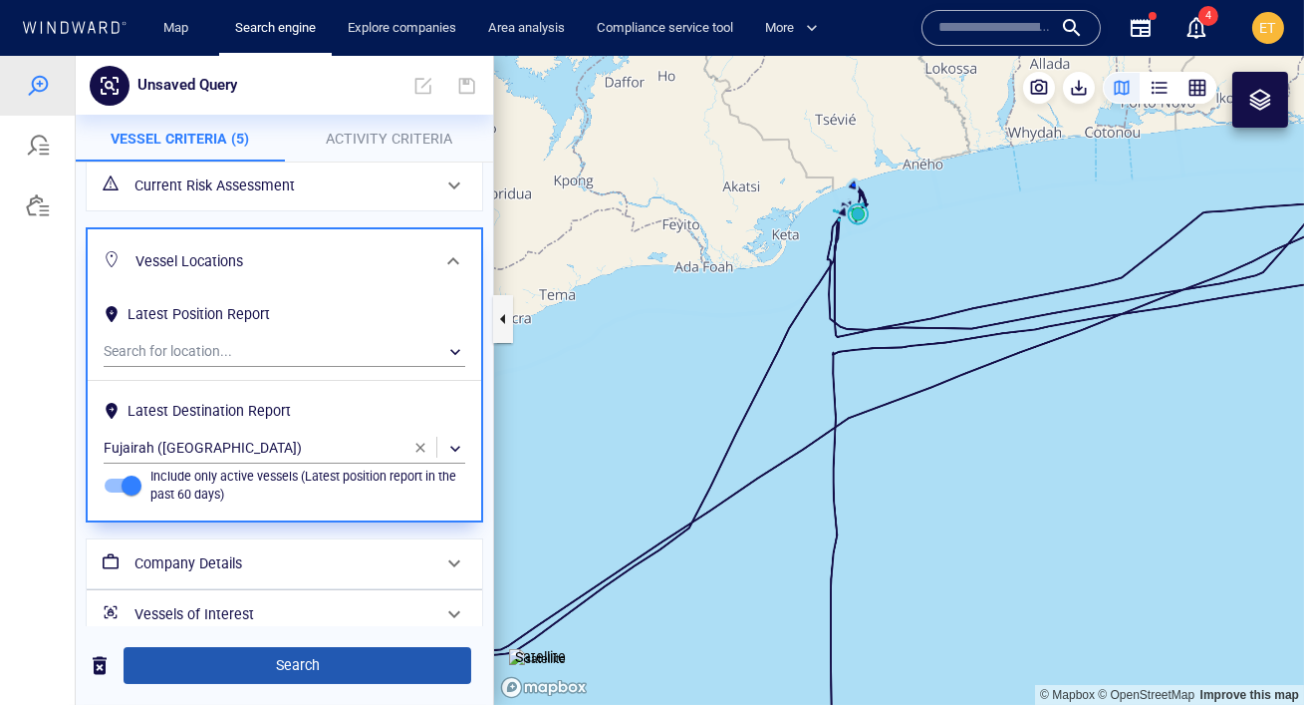
click at [272, 666] on span "Search" at bounding box center [298, 665] width 316 height 25
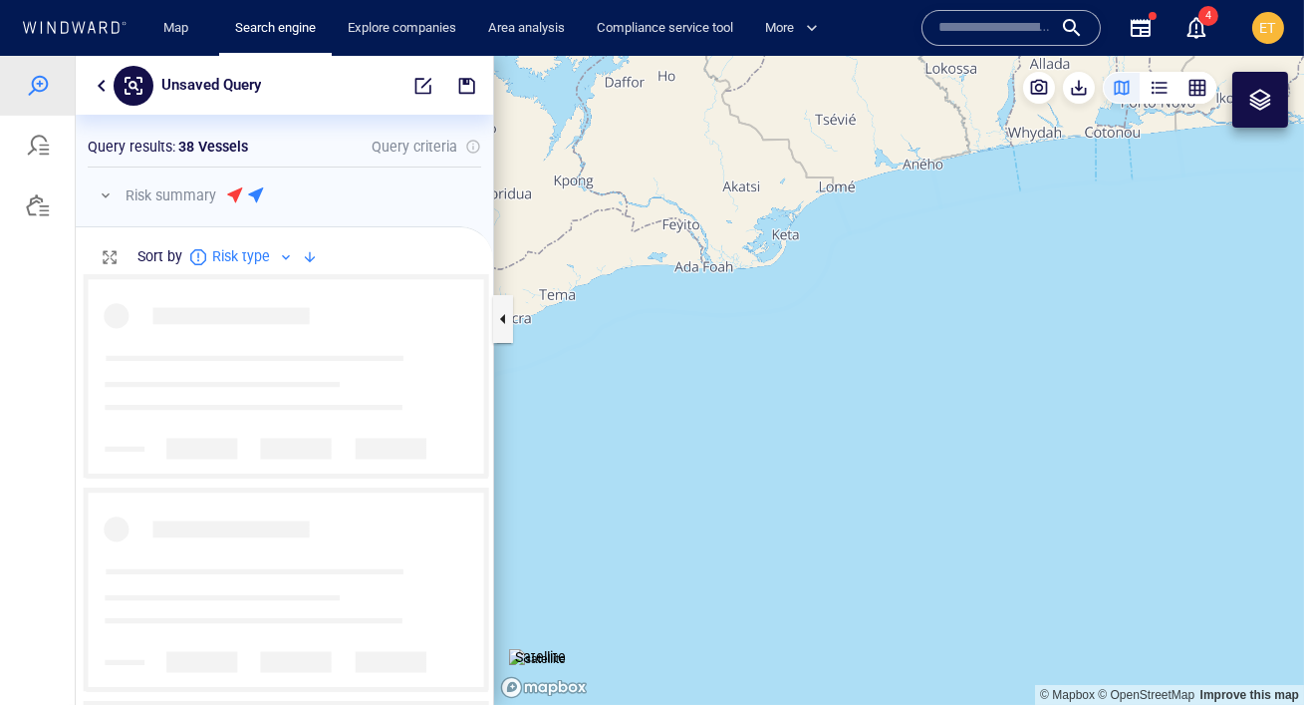
scroll to position [430, 418]
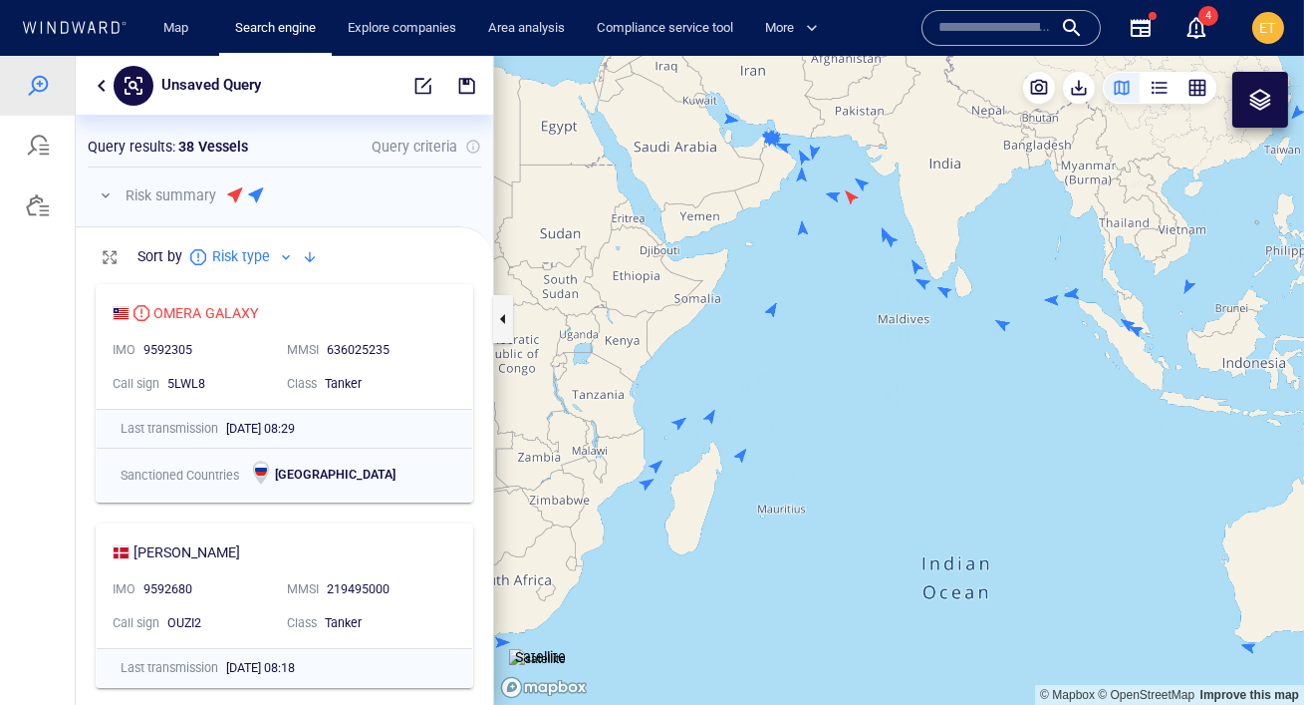
drag, startPoint x: 807, startPoint y: 342, endPoint x: 873, endPoint y: 342, distance: 65.8
click at [873, 342] on canvas "Map" at bounding box center [899, 380] width 810 height 649
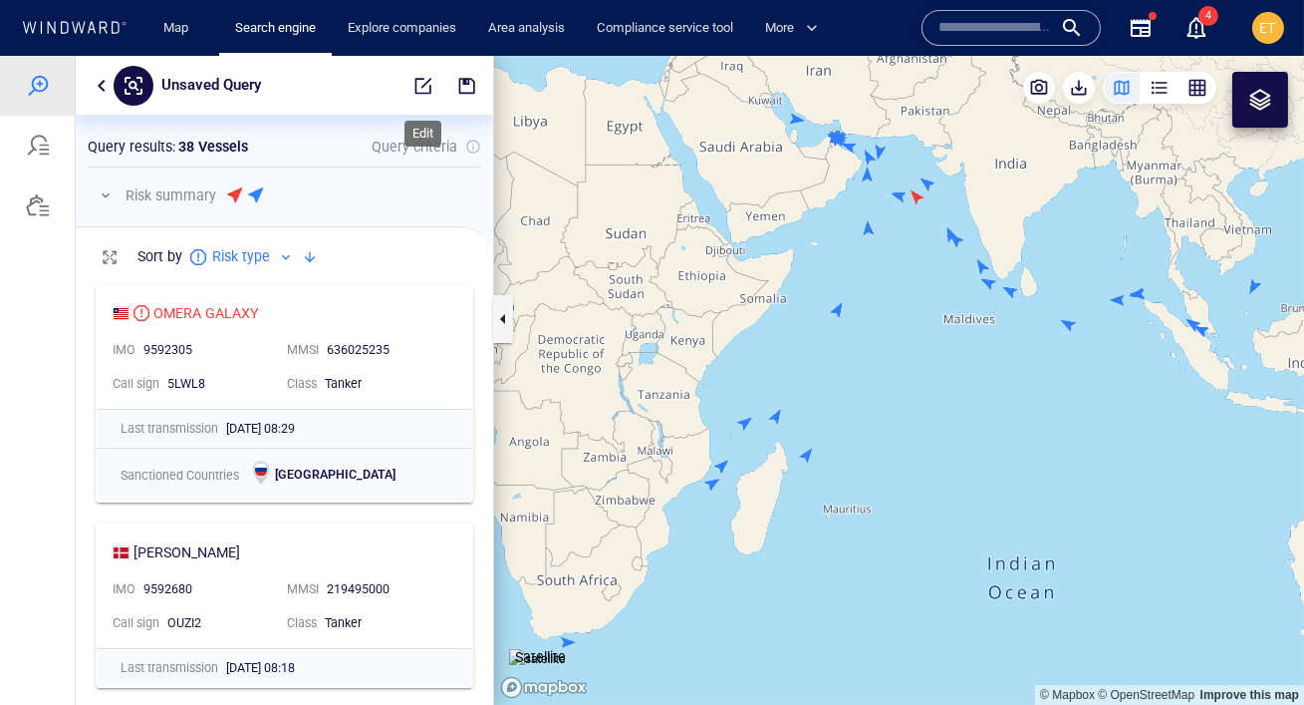
click at [420, 92] on span "button" at bounding box center [424, 86] width 20 height 20
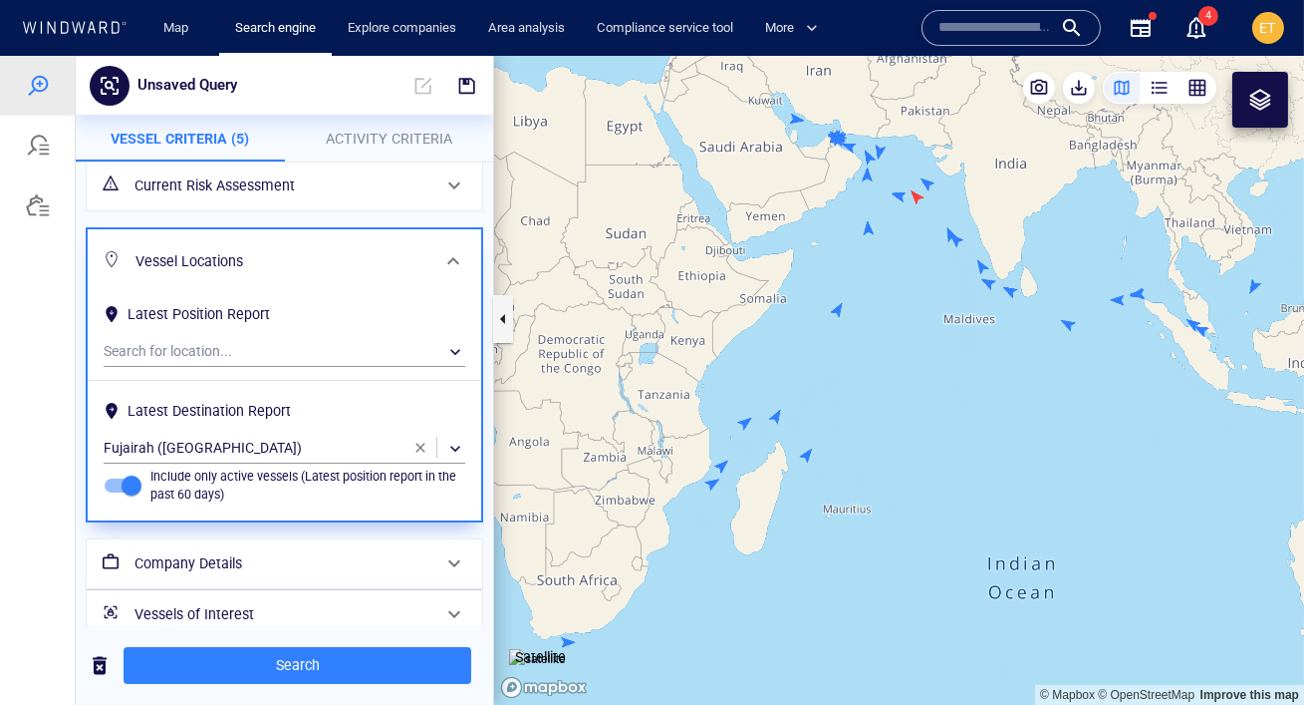
scroll to position [0, 0]
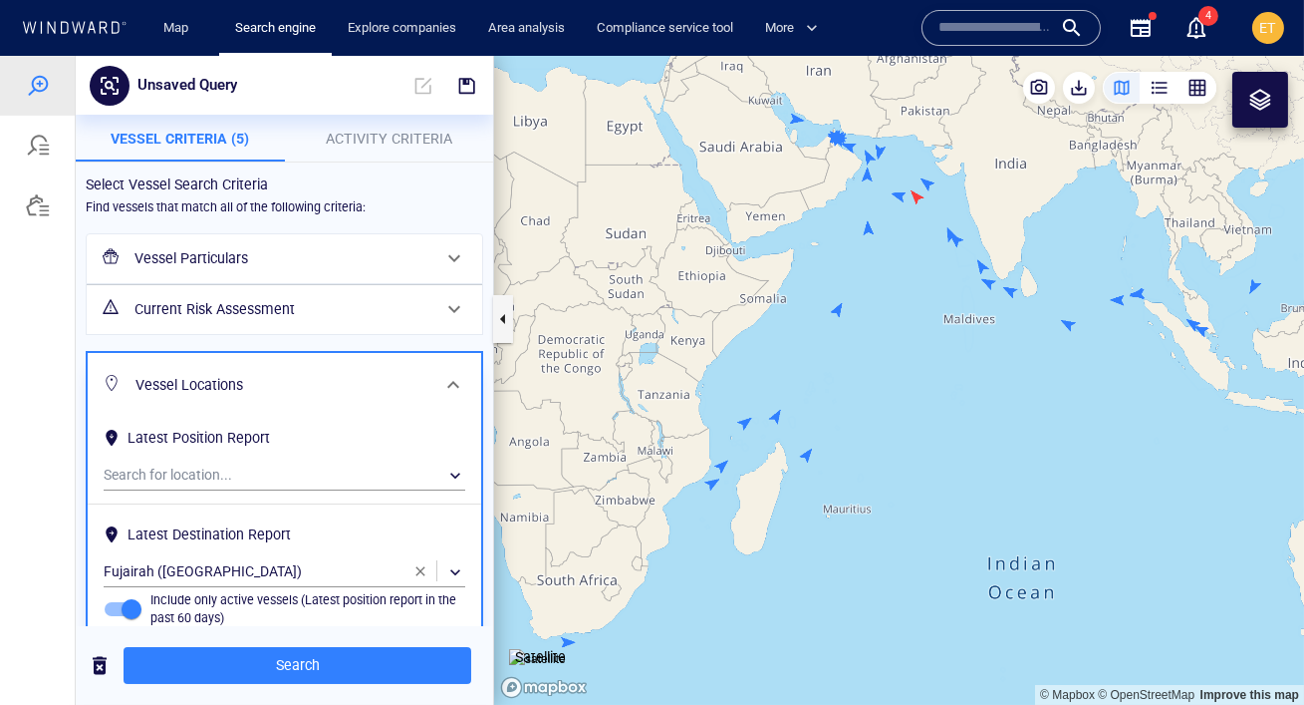
click at [320, 262] on h6 "Vessel Particulars" at bounding box center [283, 258] width 296 height 25
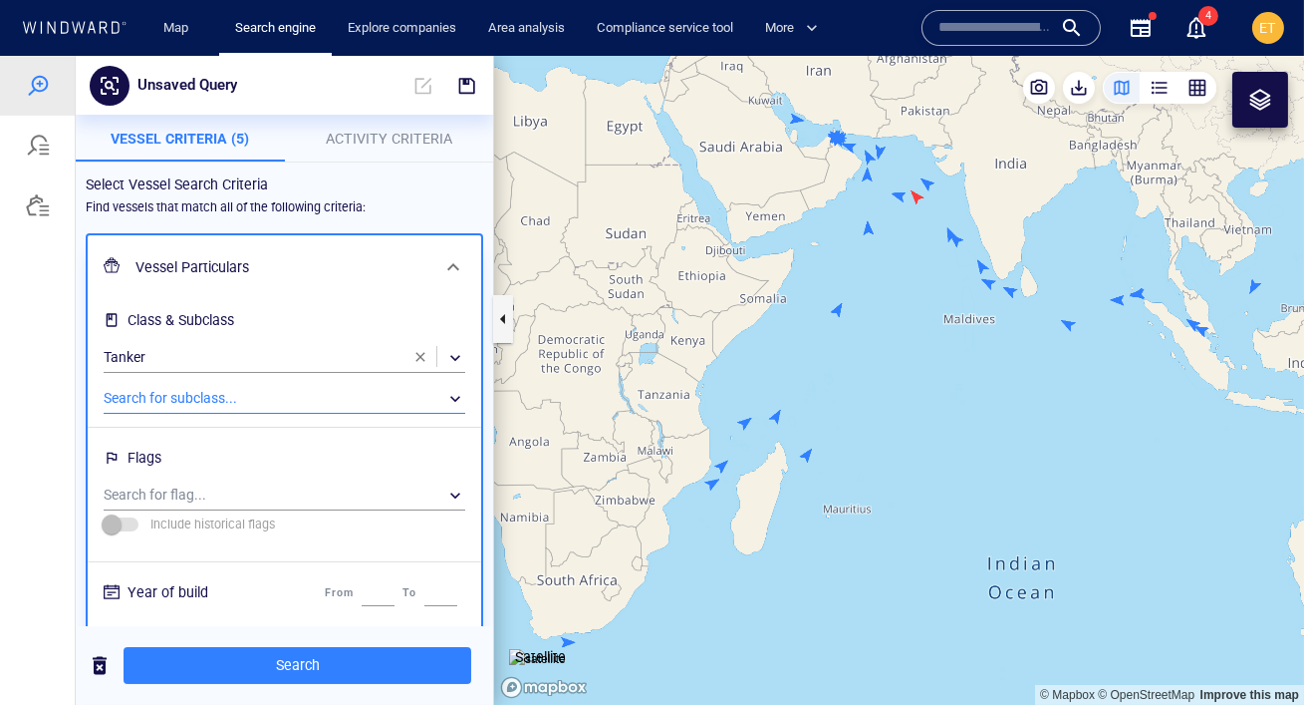
click at [307, 400] on div "​" at bounding box center [285, 399] width 362 height 30
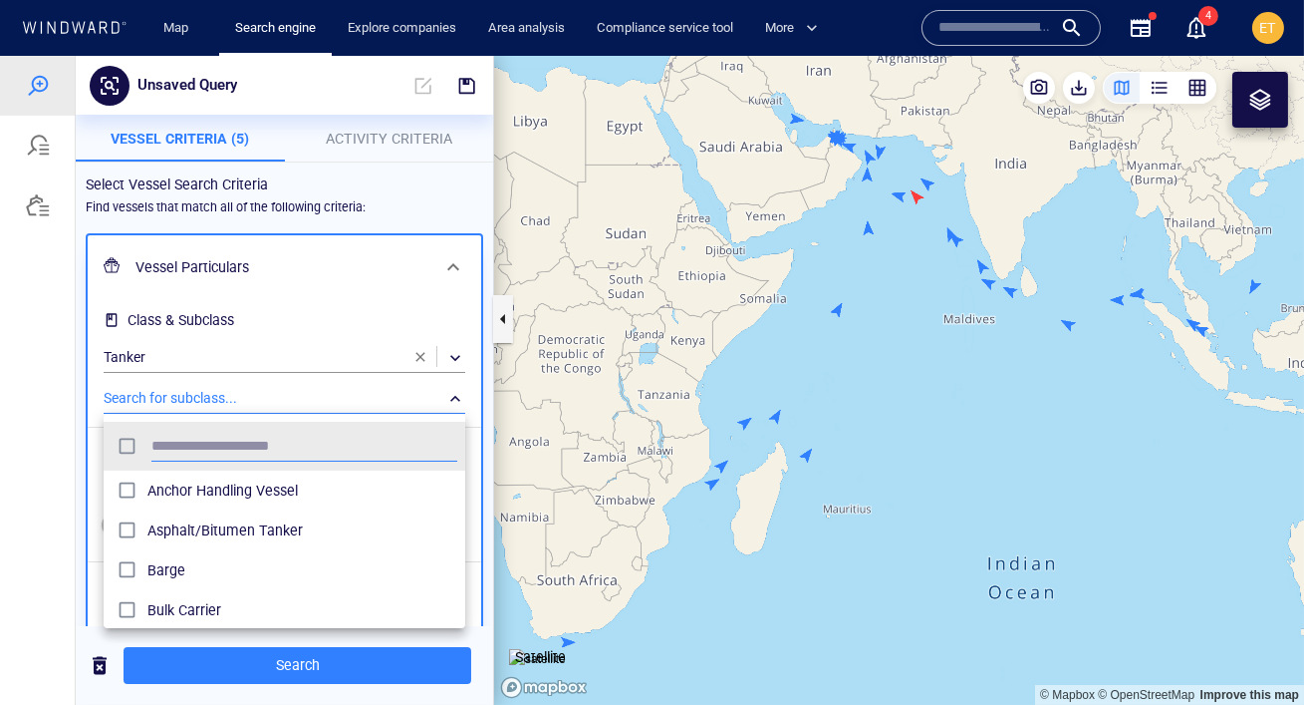
scroll to position [198, 361]
type input "***"
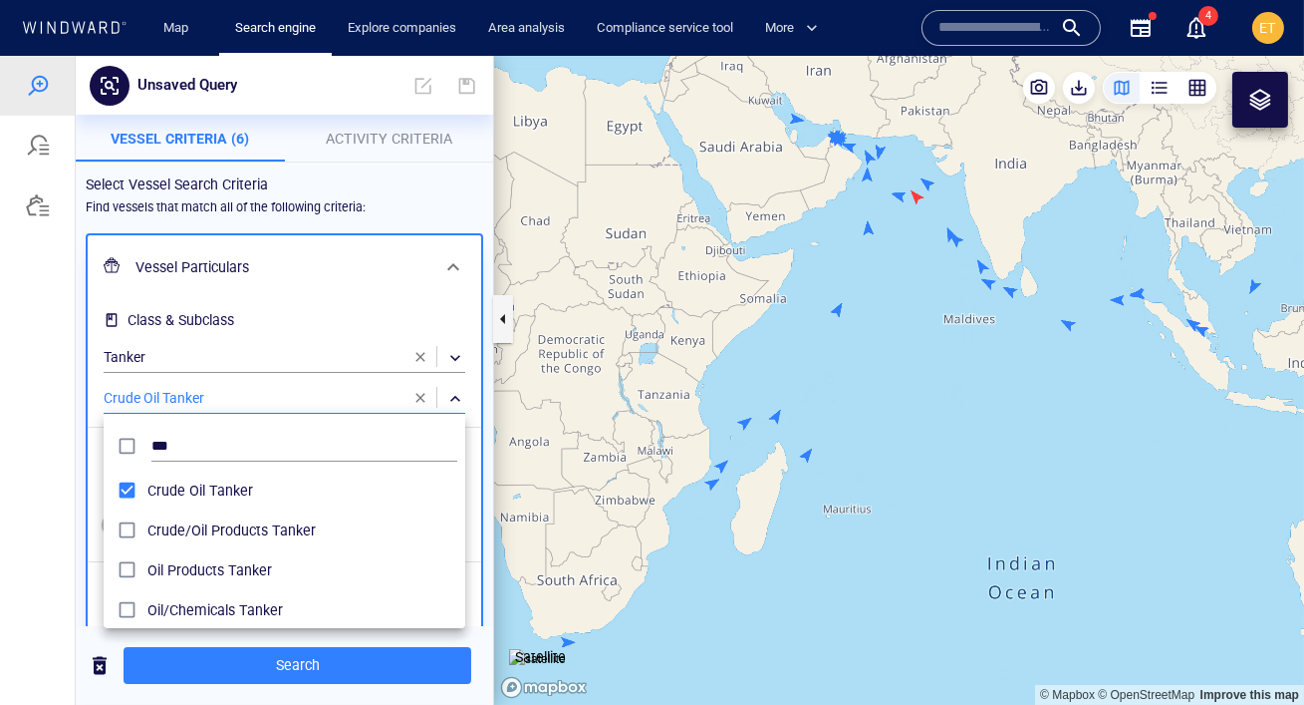
click at [51, 473] on div at bounding box center [652, 380] width 1304 height 649
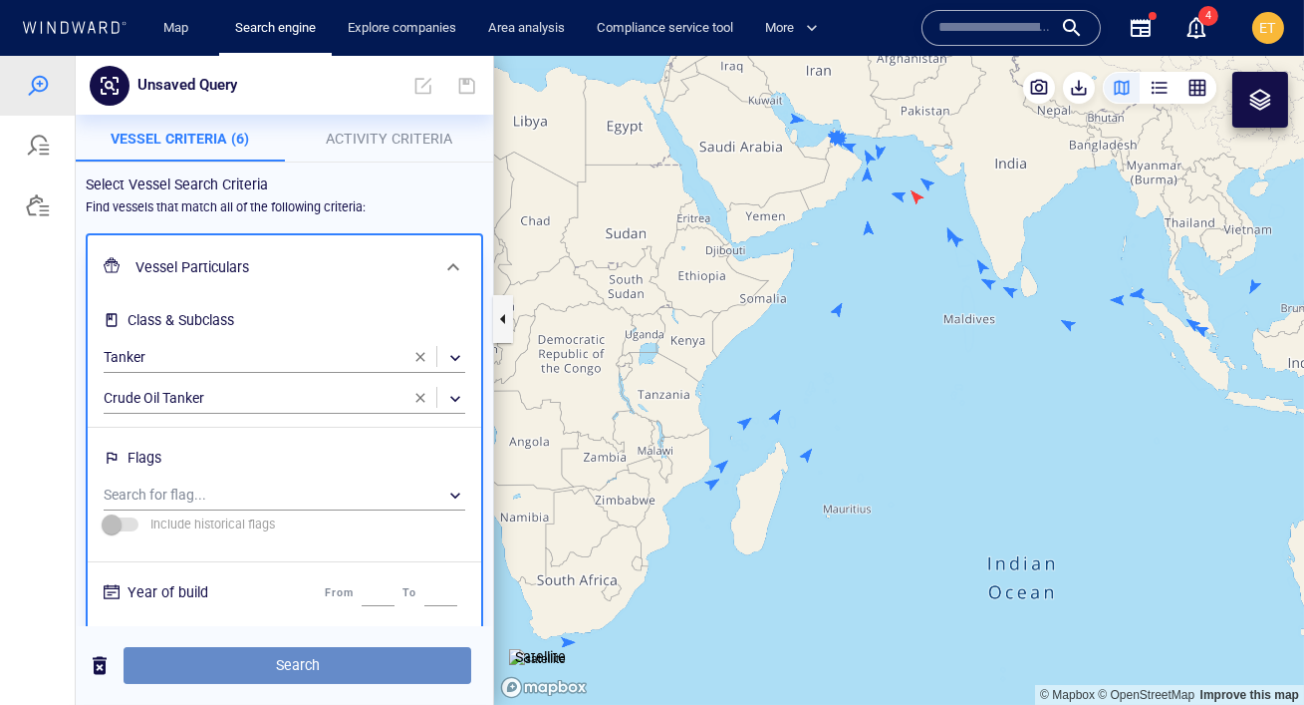
click at [243, 659] on span "Search" at bounding box center [298, 665] width 316 height 25
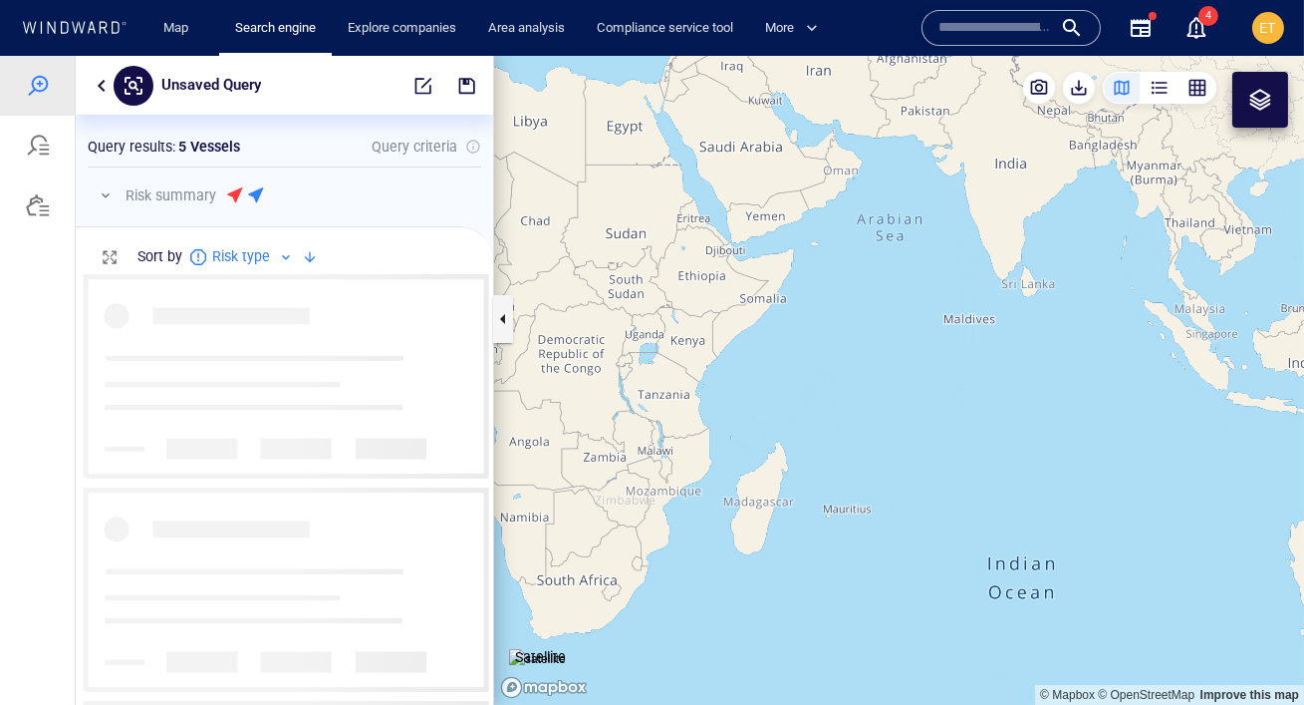
scroll to position [430, 418]
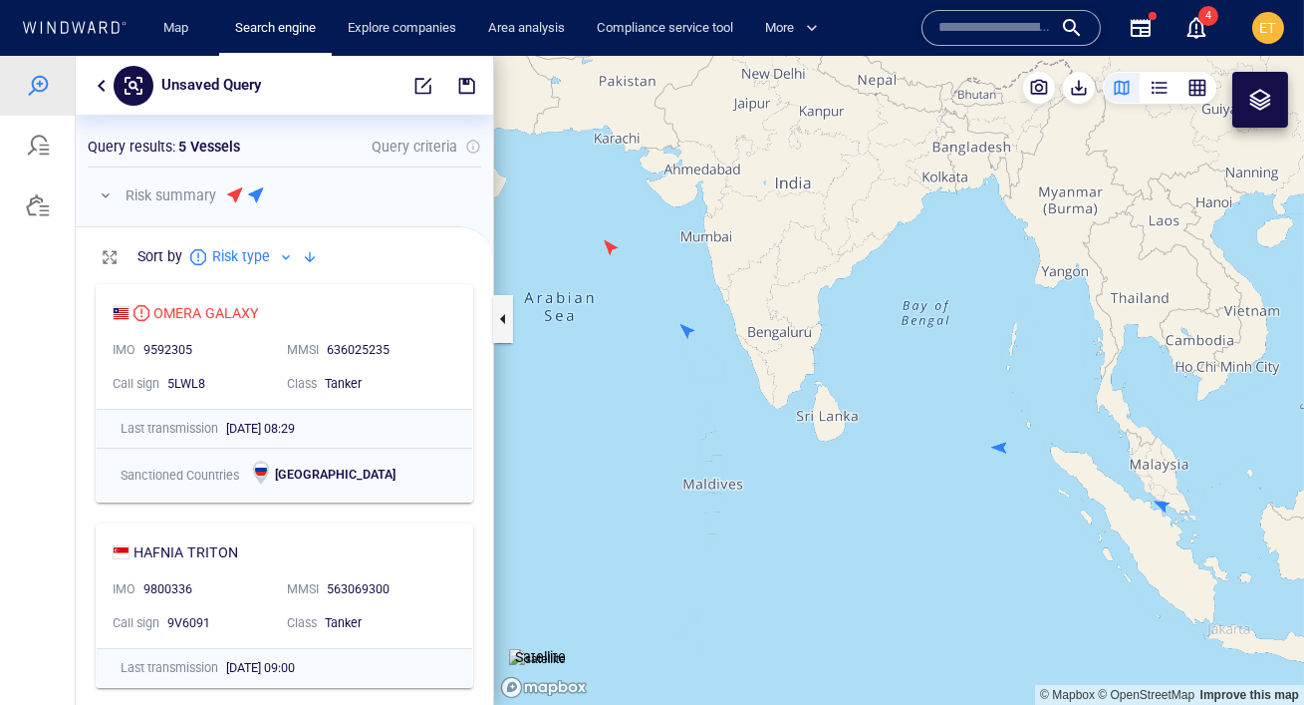
drag, startPoint x: 772, startPoint y: 381, endPoint x: 633, endPoint y: 303, distance: 159.7
click at [633, 303] on canvas "Map" at bounding box center [899, 380] width 810 height 649
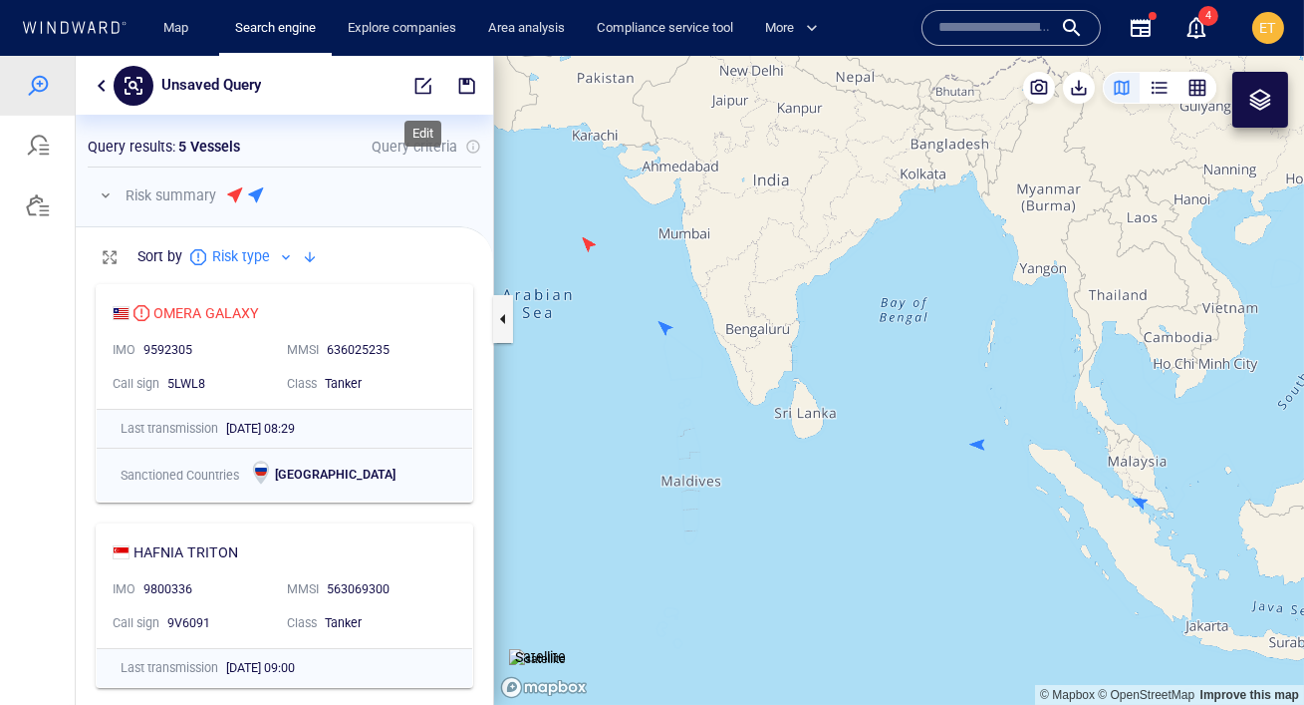
click at [422, 88] on span "button" at bounding box center [424, 86] width 20 height 20
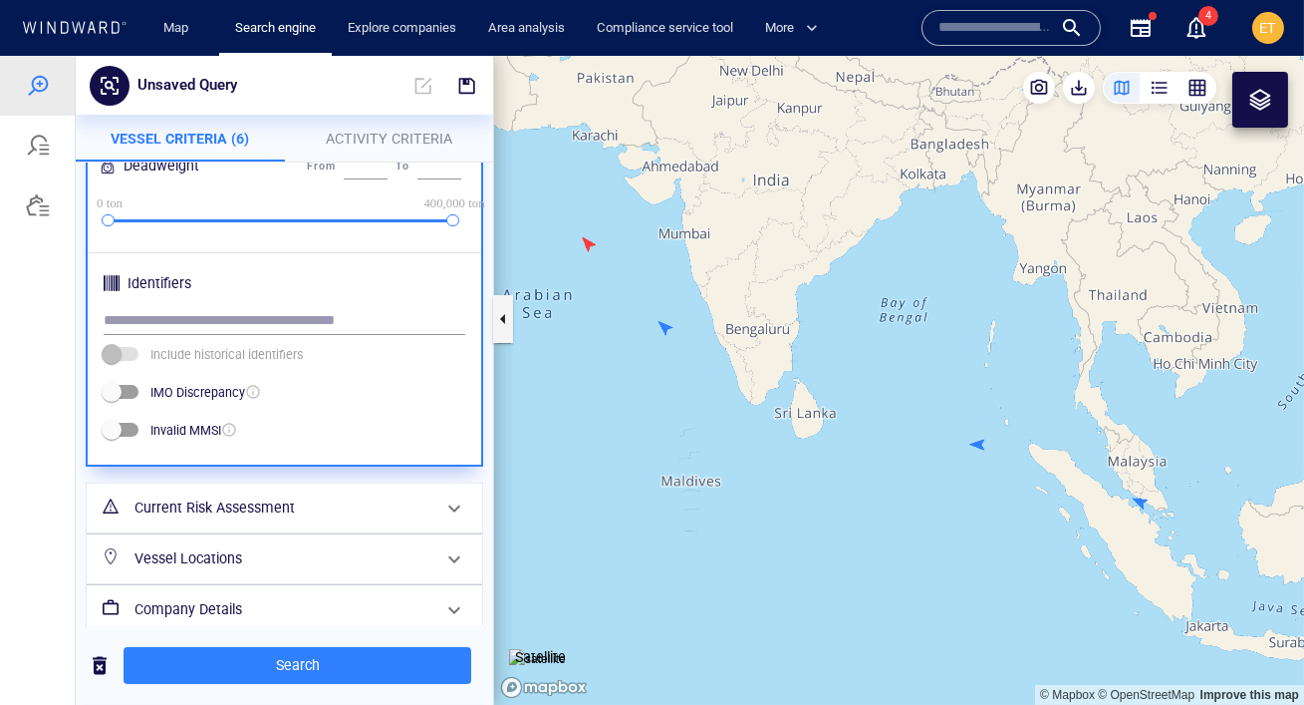
scroll to position [726, 0]
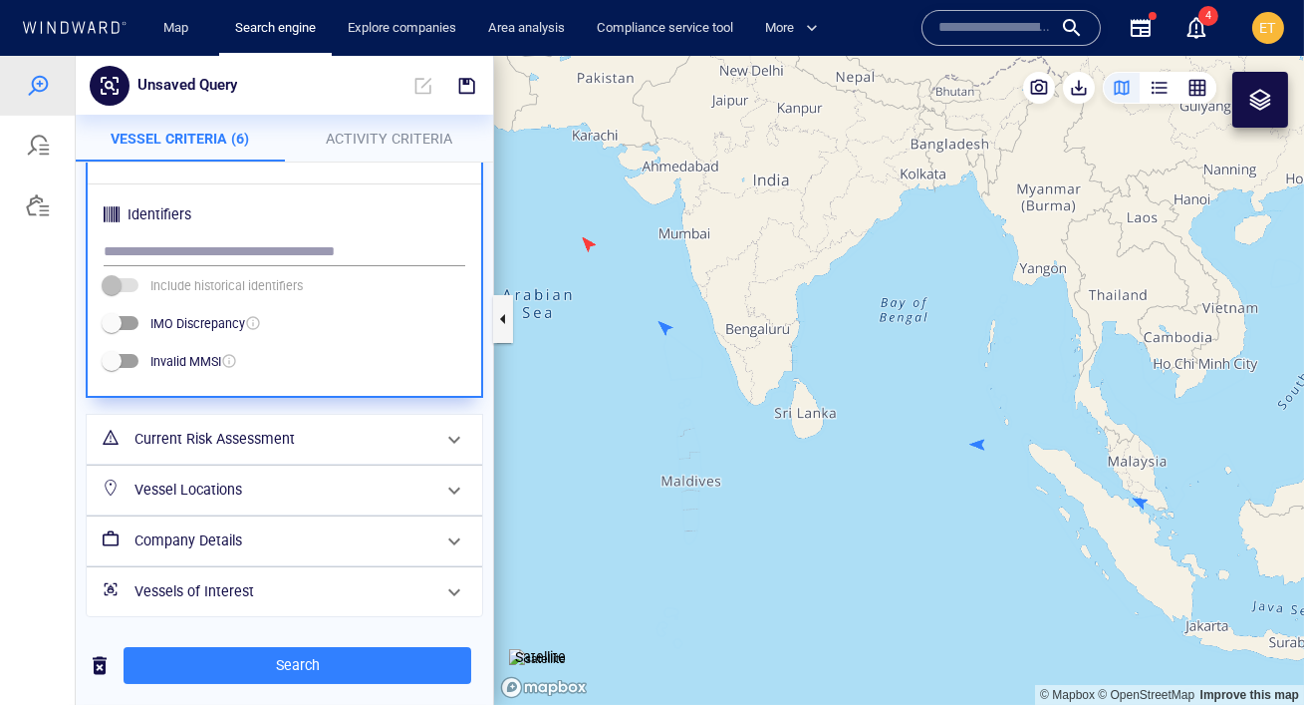
click at [271, 495] on h6 "Vessel Locations" at bounding box center [283, 489] width 296 height 25
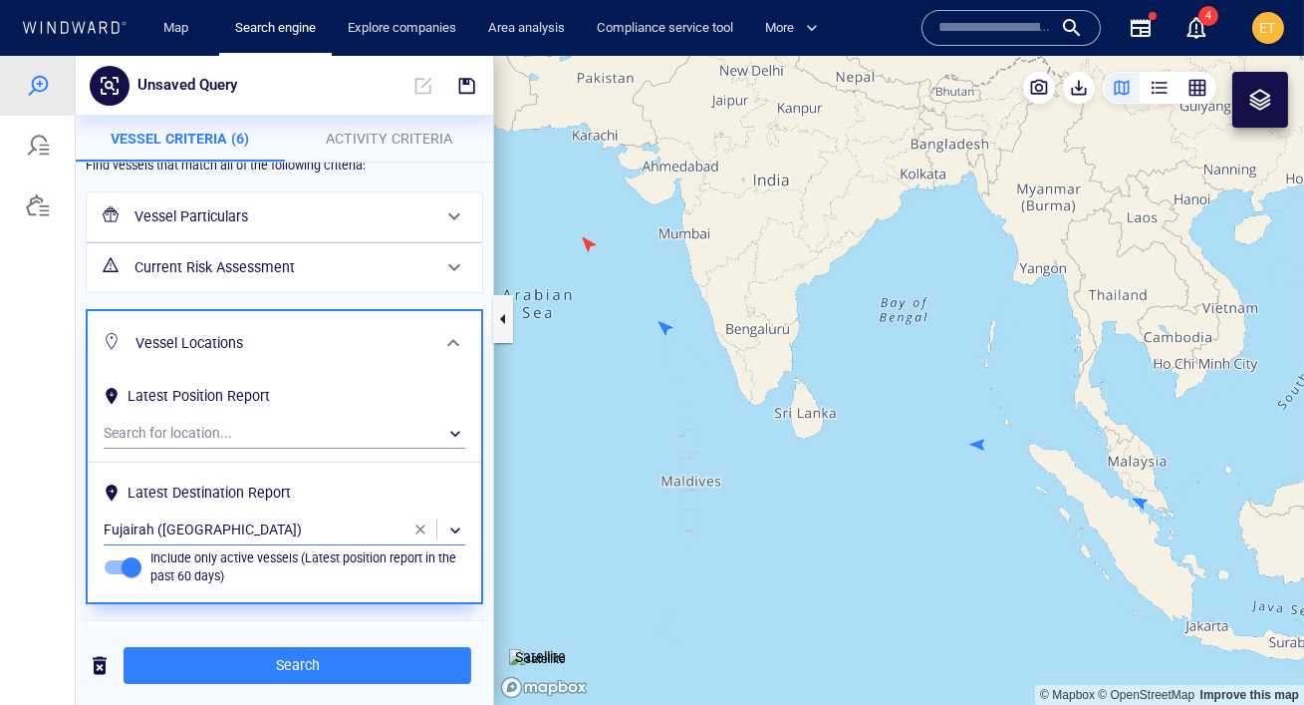
scroll to position [49, 0]
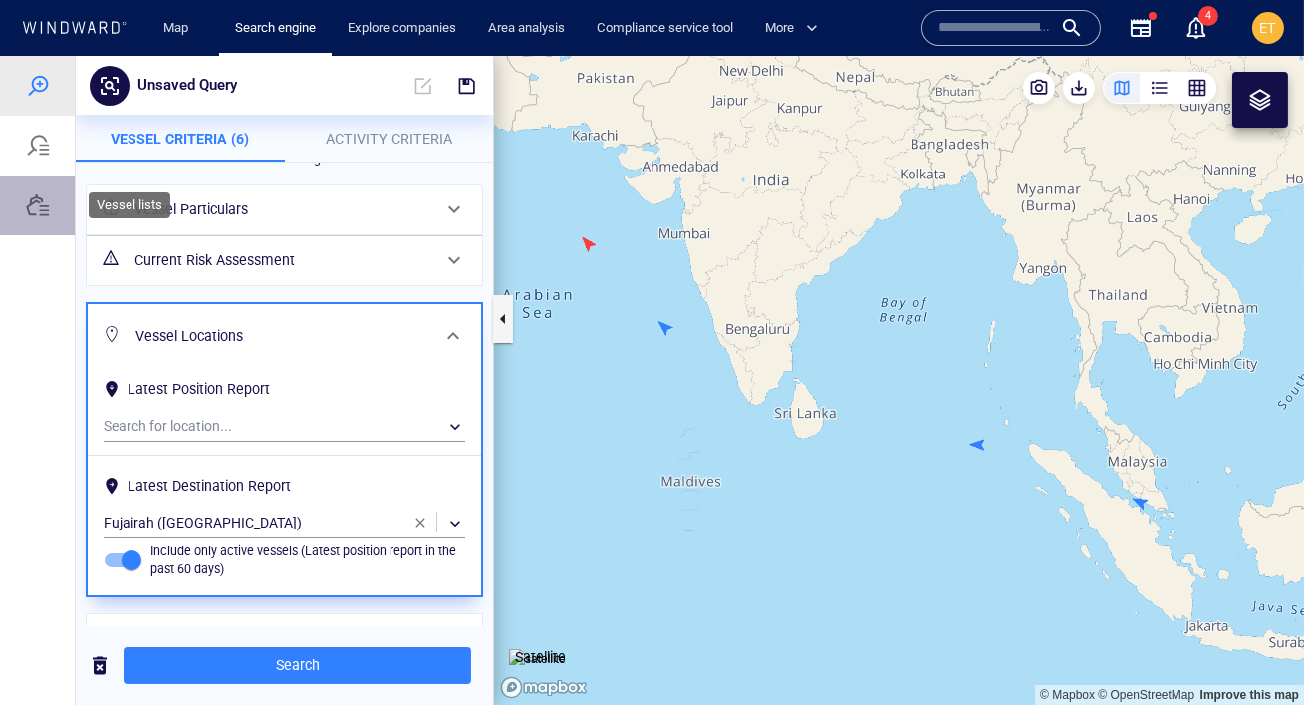
click at [40, 201] on div at bounding box center [38, 205] width 24 height 24
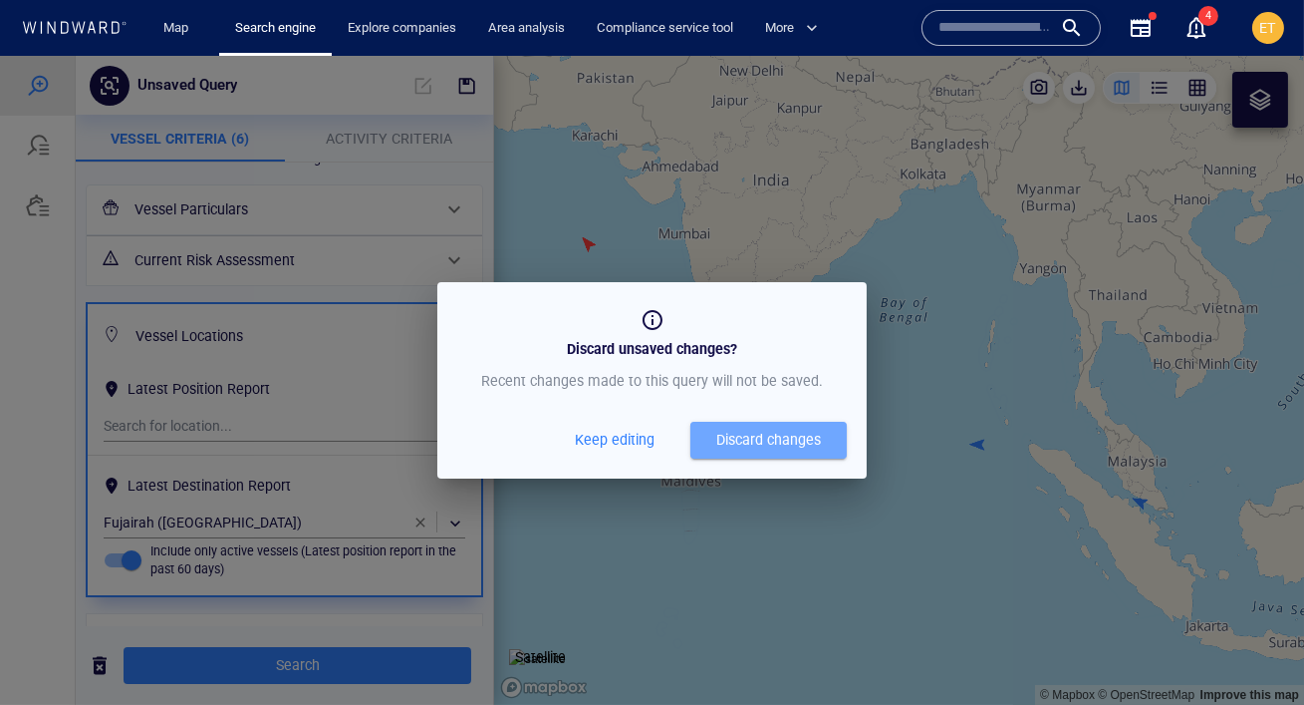
click at [739, 441] on div "Discard changes" at bounding box center [768, 439] width 105 height 25
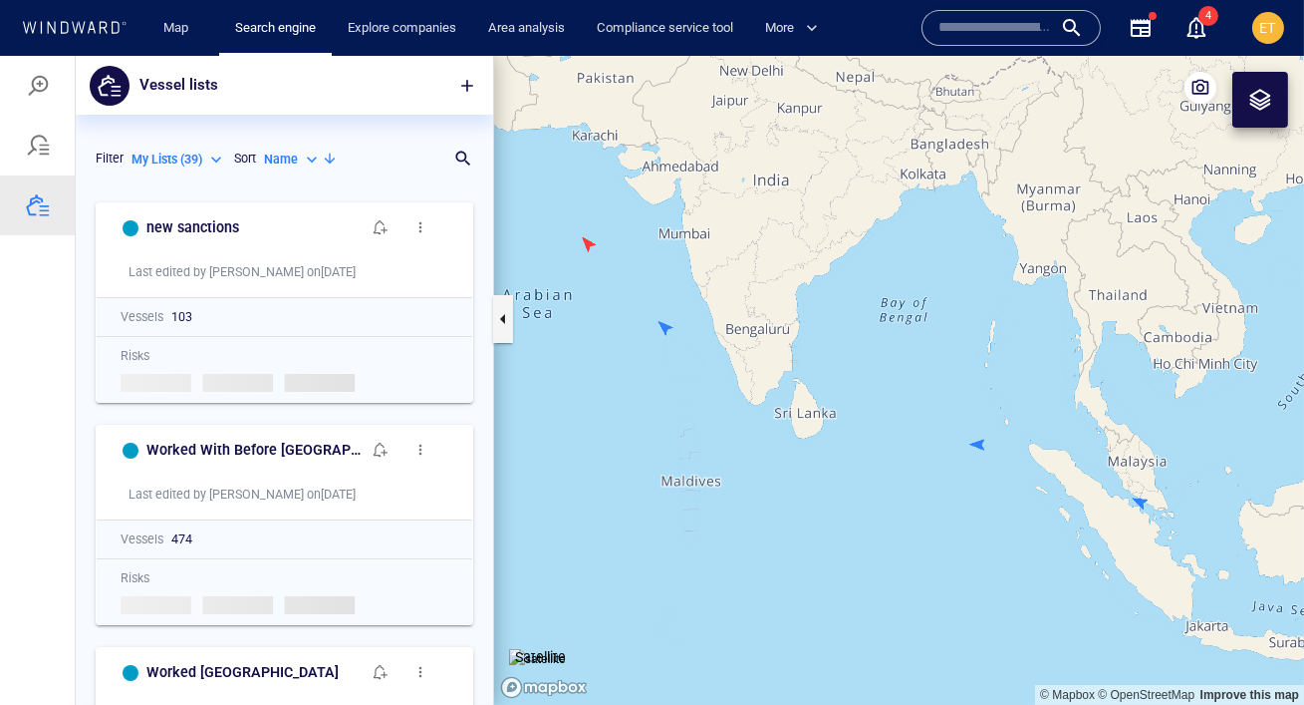
scroll to position [512, 418]
click at [457, 101] on button "button" at bounding box center [467, 86] width 44 height 44
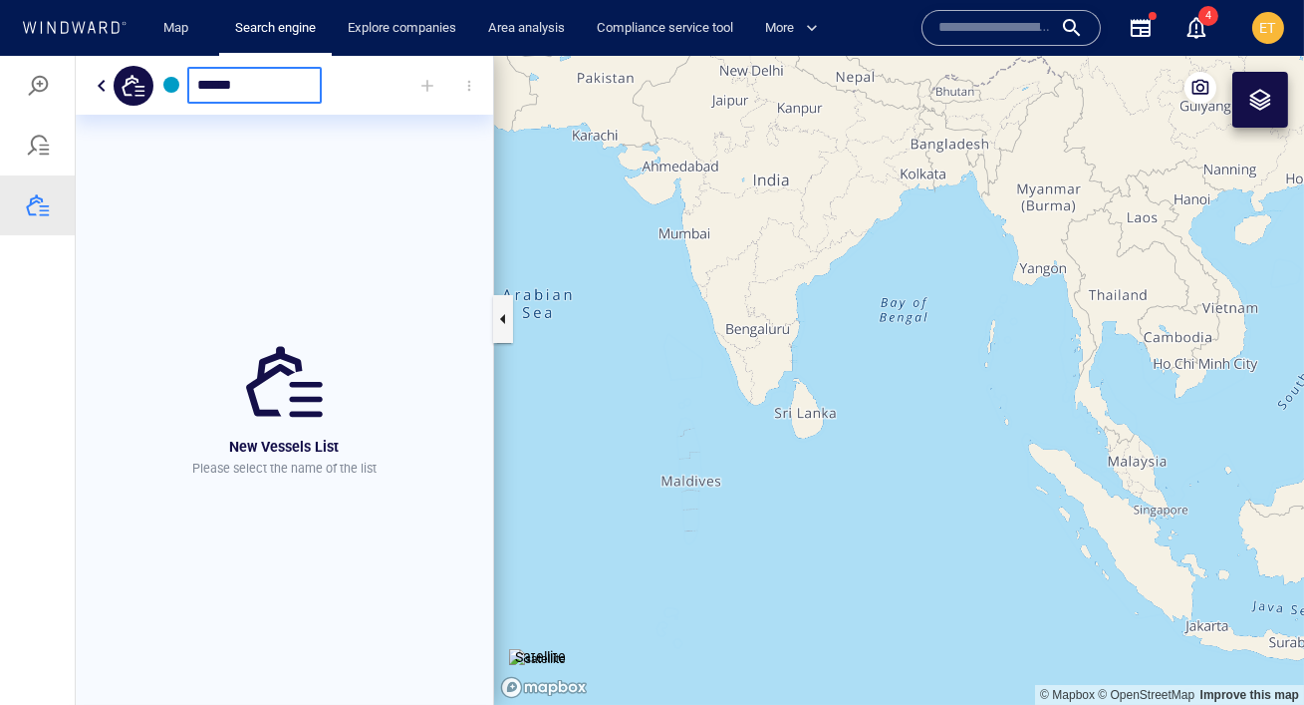
type input "******"
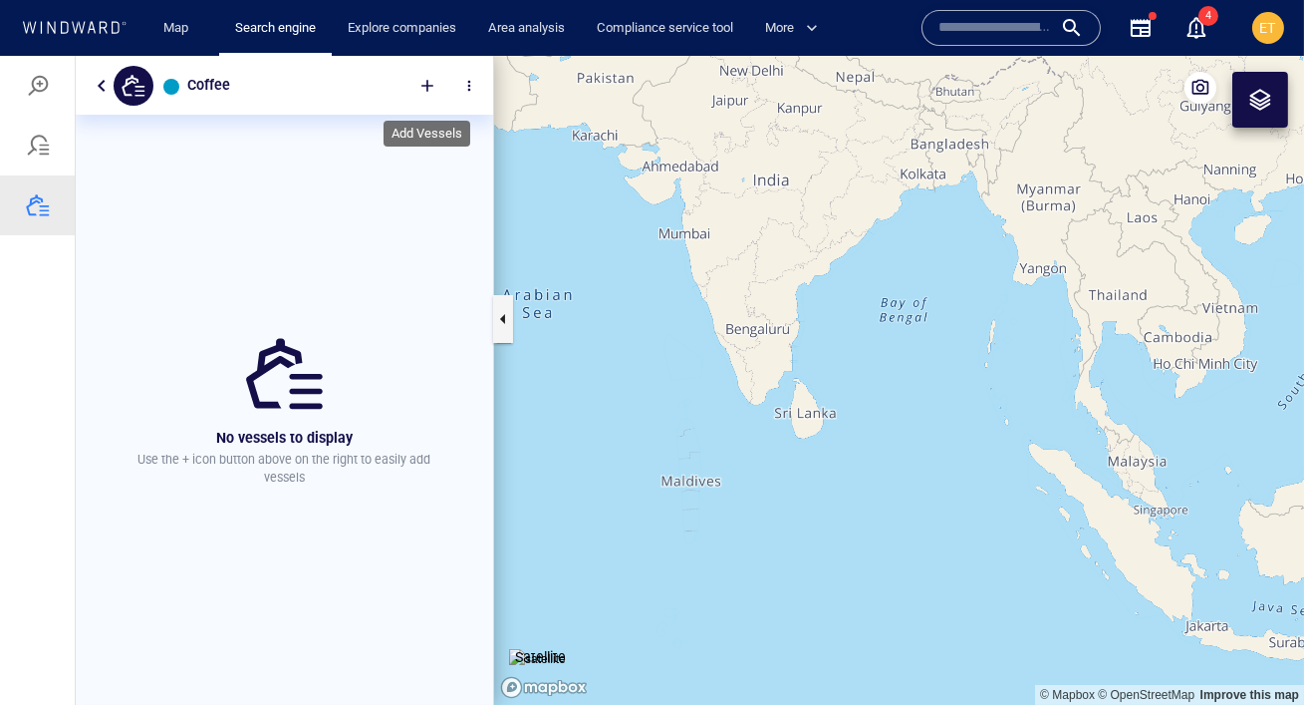
click at [437, 82] on div at bounding box center [428, 86] width 44 height 44
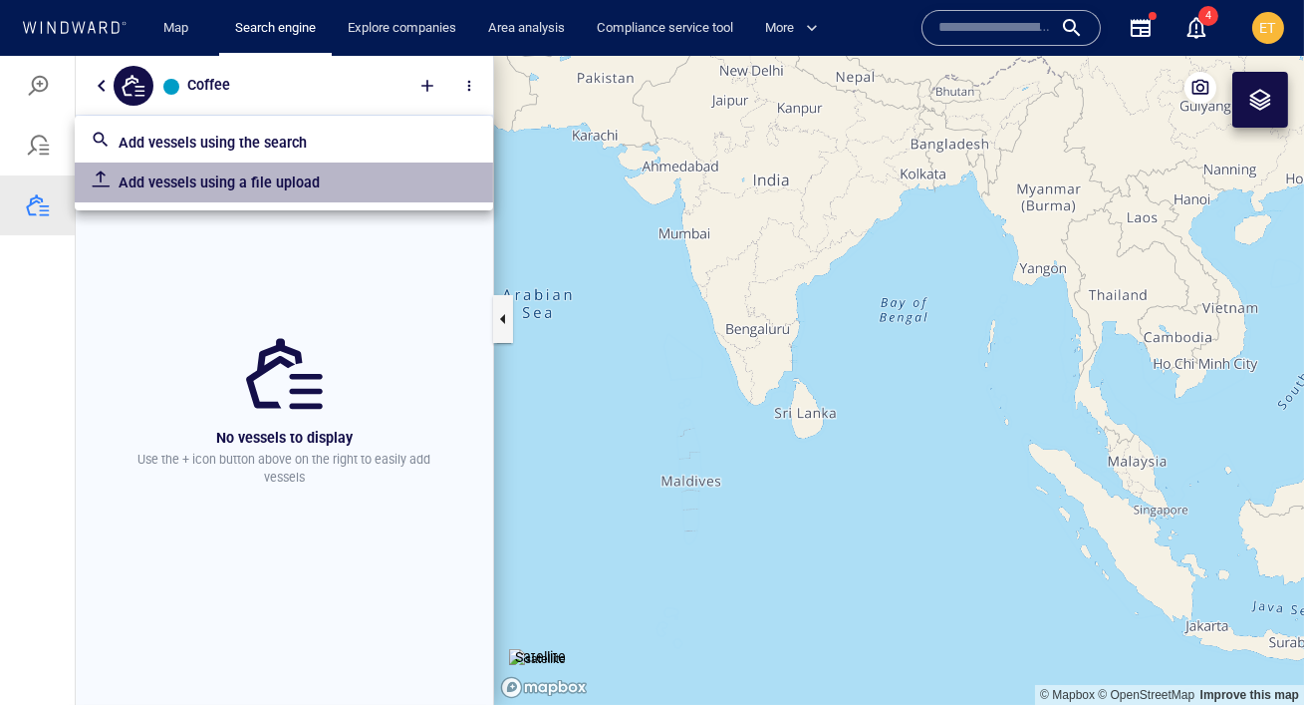
click at [310, 187] on p "Add vessels using a file upload" at bounding box center [298, 182] width 359 height 24
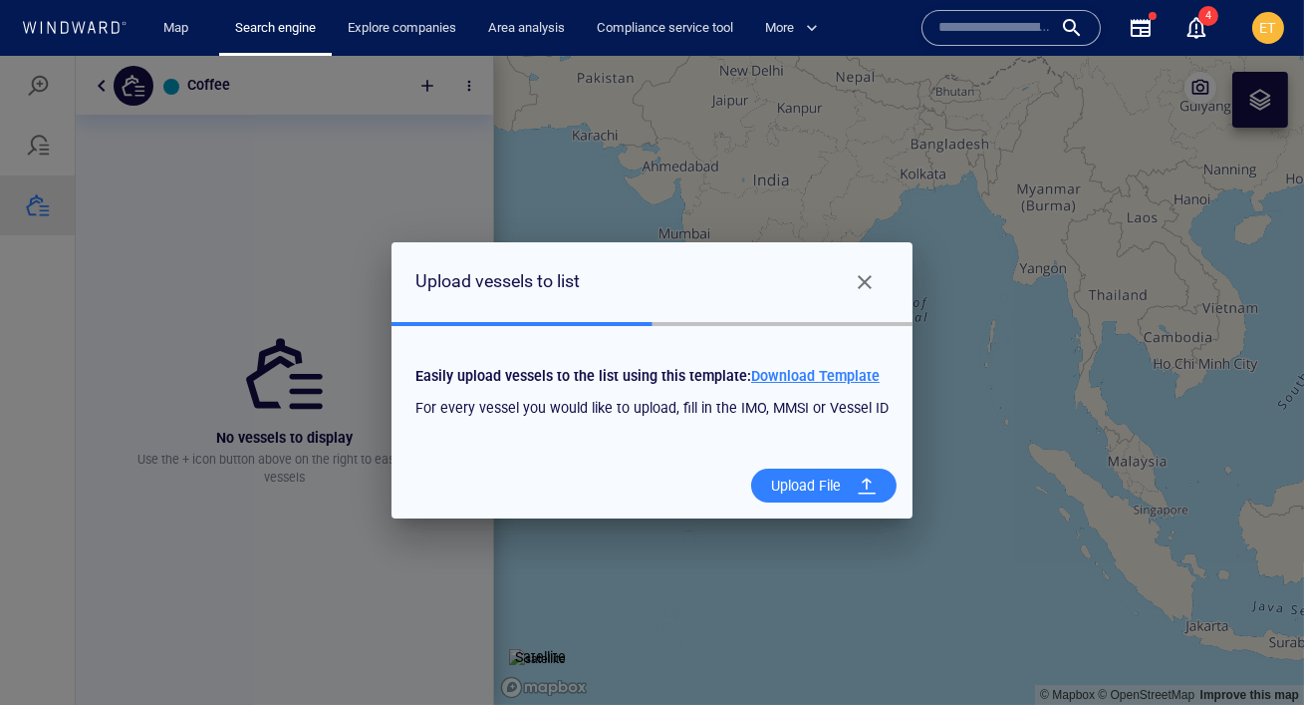
click at [805, 486] on div "Upload File" at bounding box center [806, 485] width 86 height 41
click at [0, 56] on input "Upload File" at bounding box center [0, 56] width 0 height 0
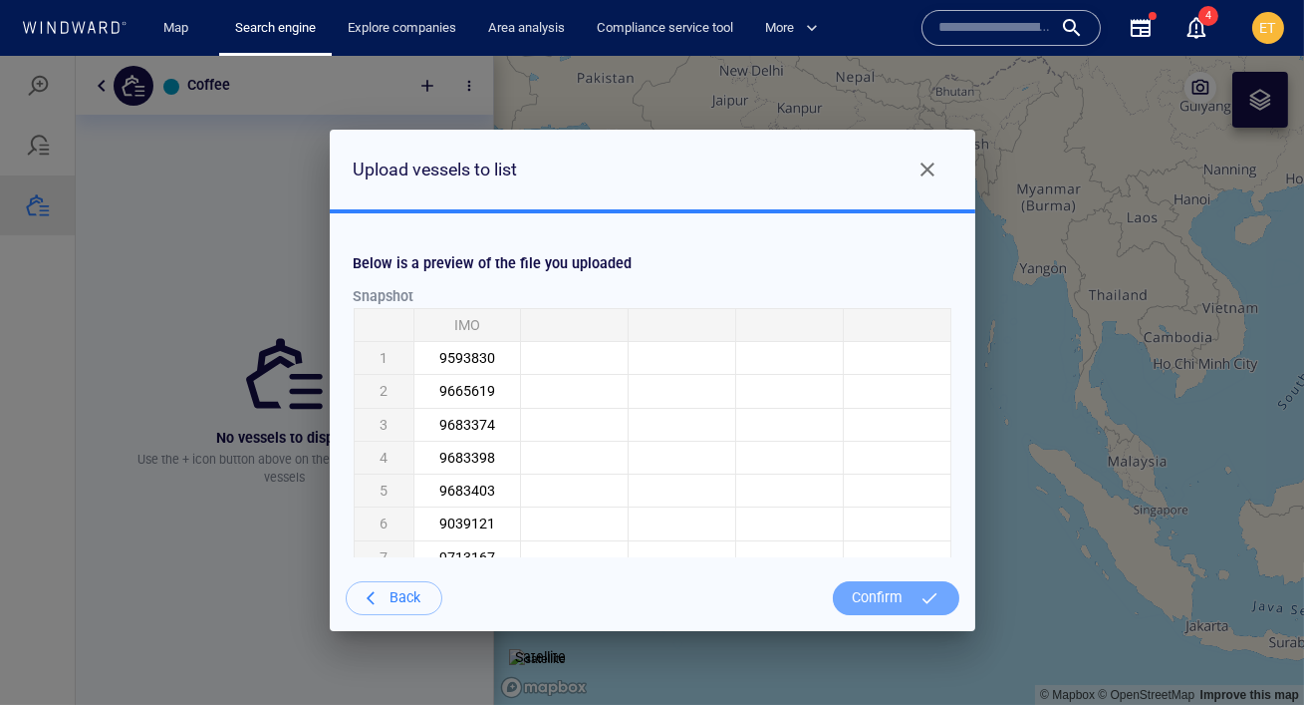
click at [877, 605] on div "Confirm" at bounding box center [878, 597] width 67 height 41
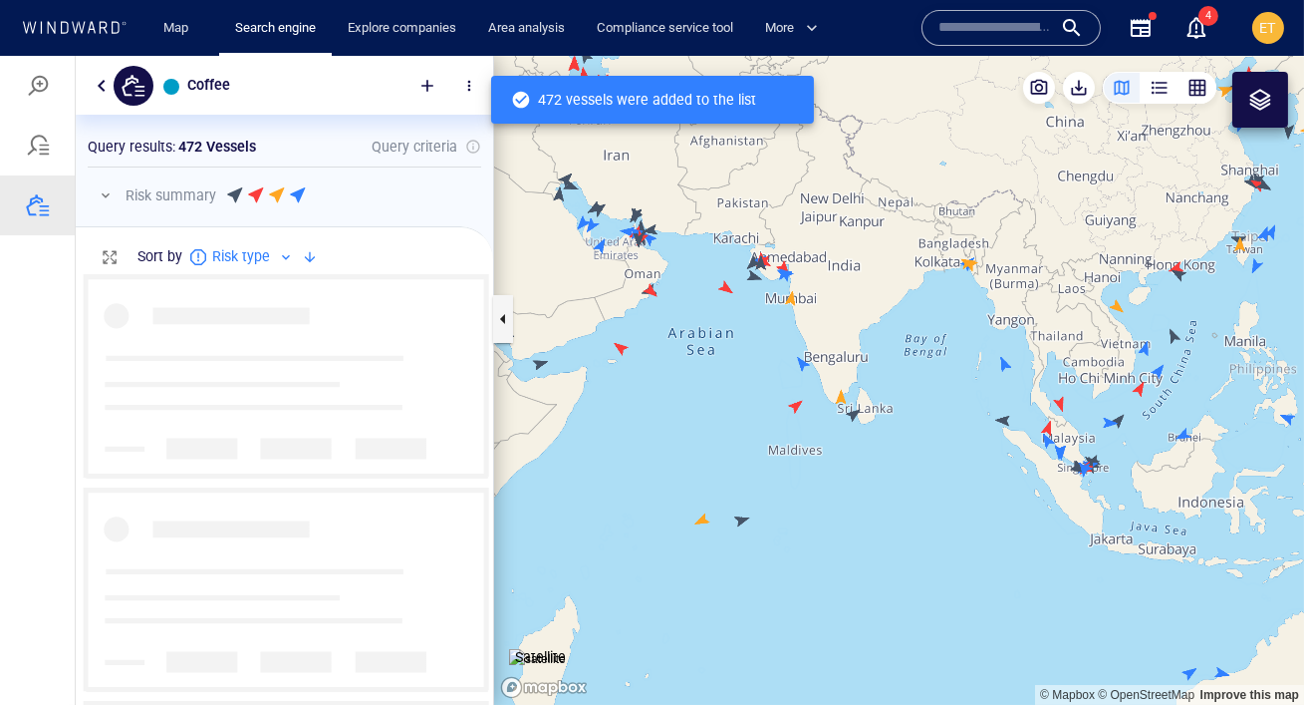
scroll to position [430, 418]
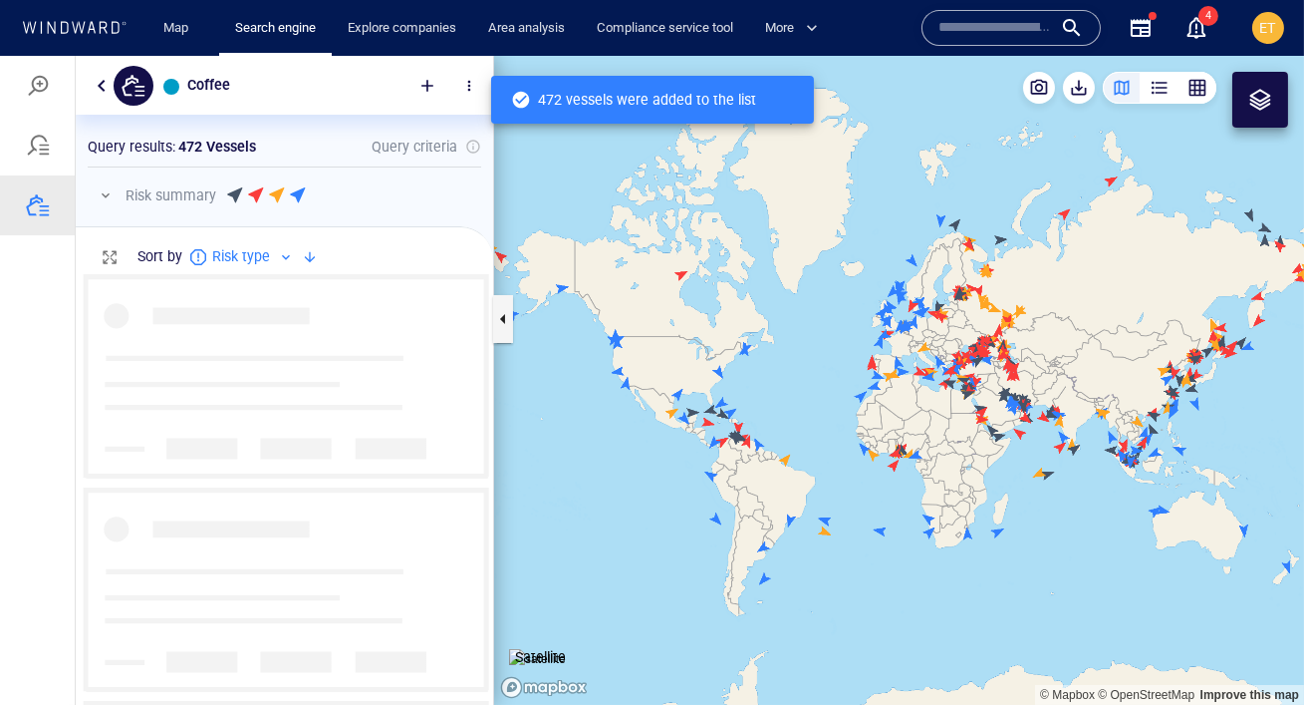
drag, startPoint x: 930, startPoint y: 441, endPoint x: 750, endPoint y: 414, distance: 181.5
click at [750, 414] on canvas "Map" at bounding box center [899, 380] width 810 height 649
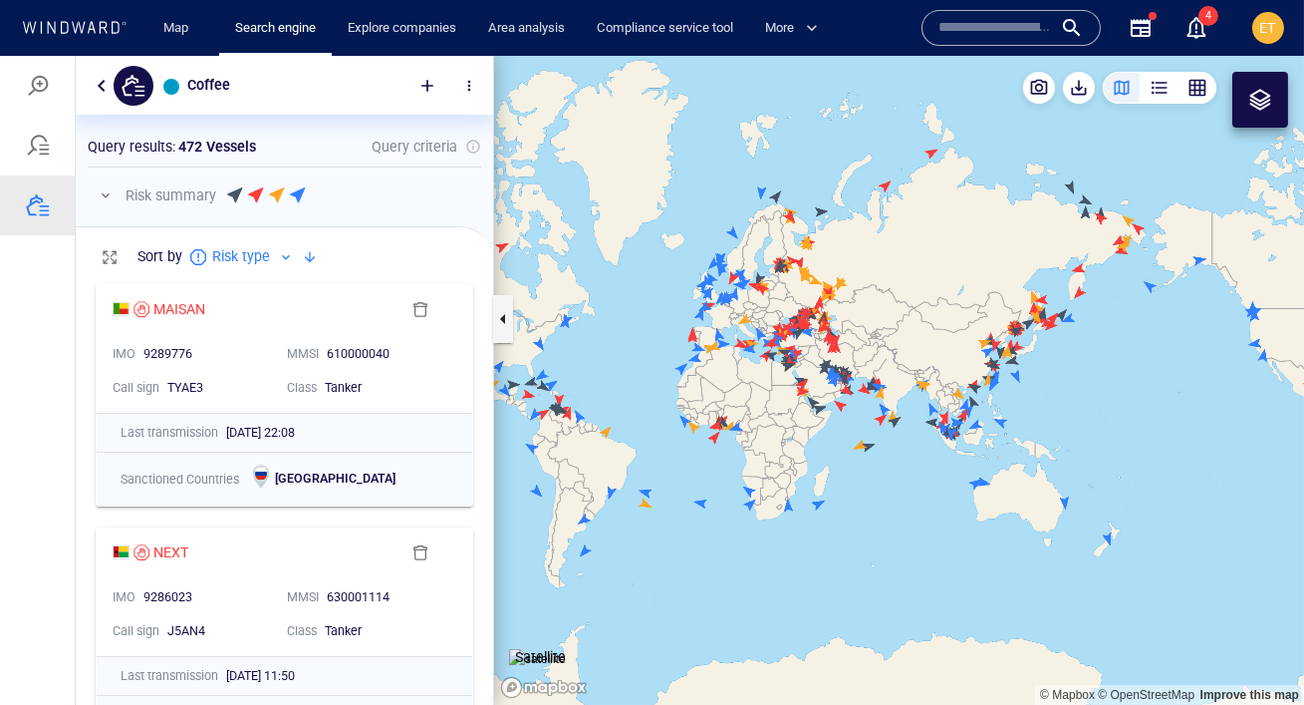
click at [31, 79] on div at bounding box center [38, 86] width 24 height 24
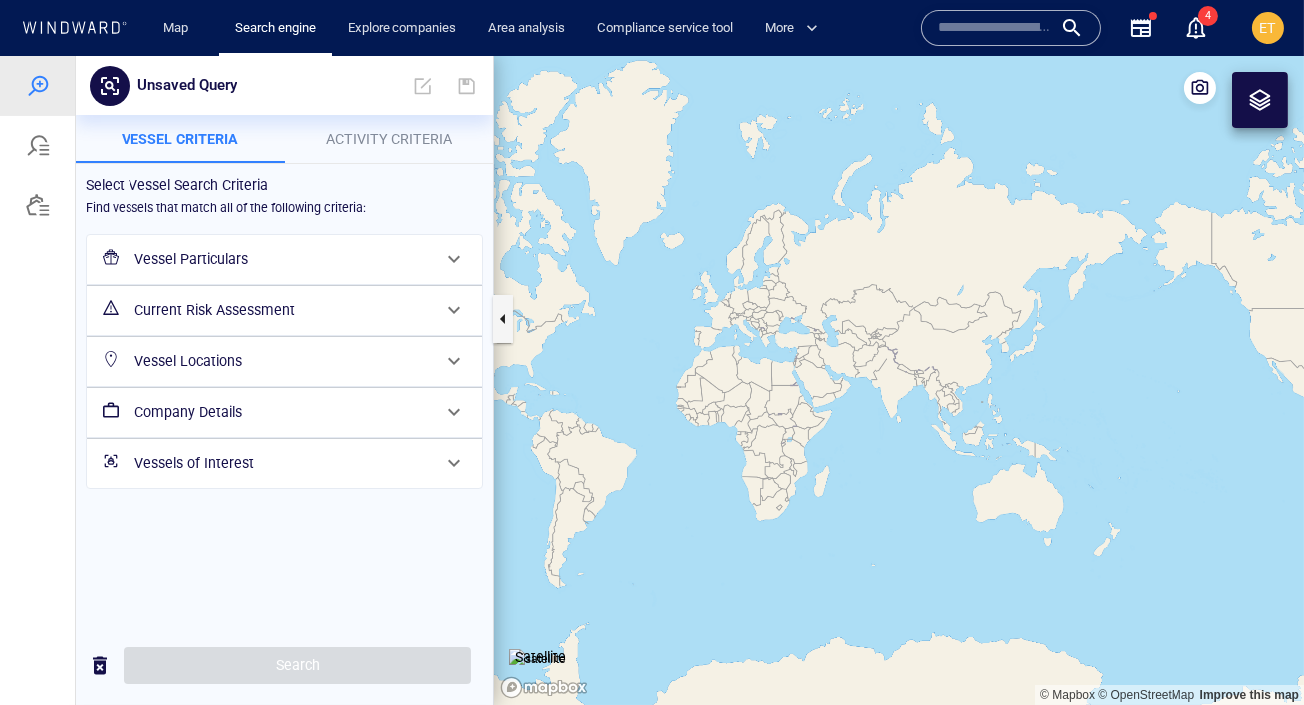
click at [183, 474] on div "Vessels of Interest" at bounding box center [283, 462] width 312 height 41
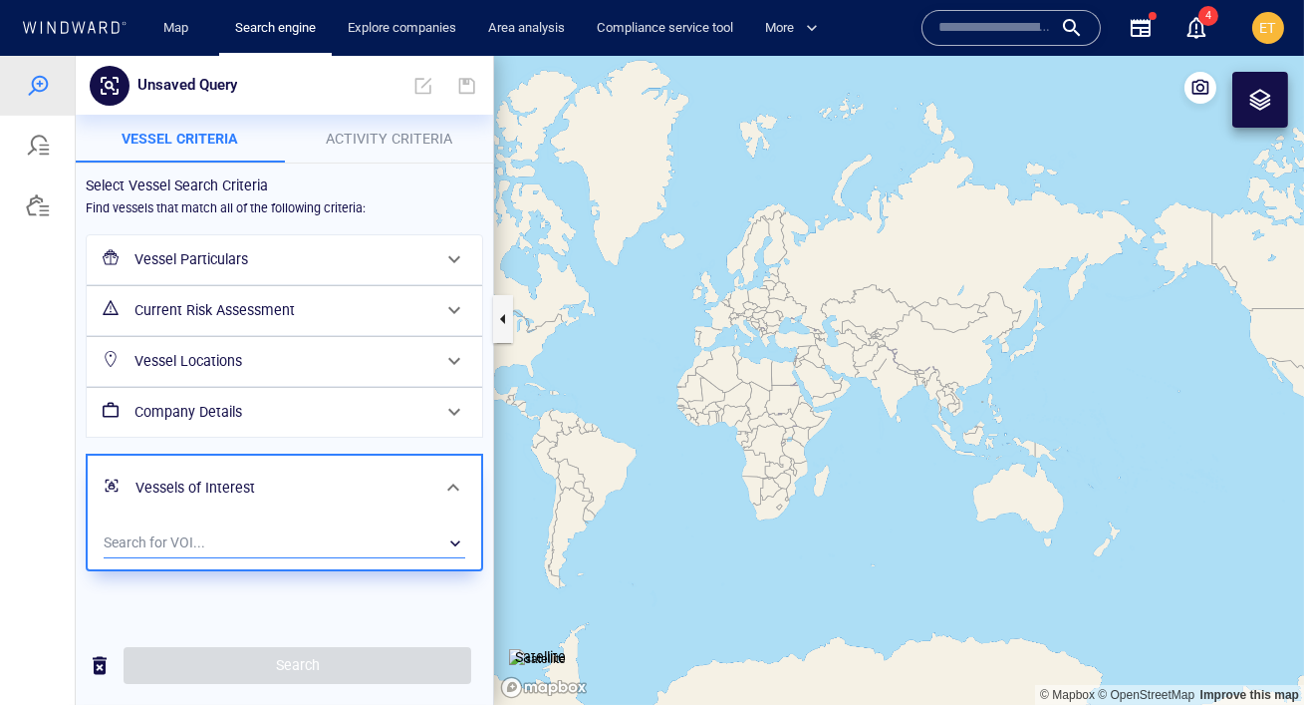
click at [168, 538] on div "​" at bounding box center [285, 543] width 362 height 30
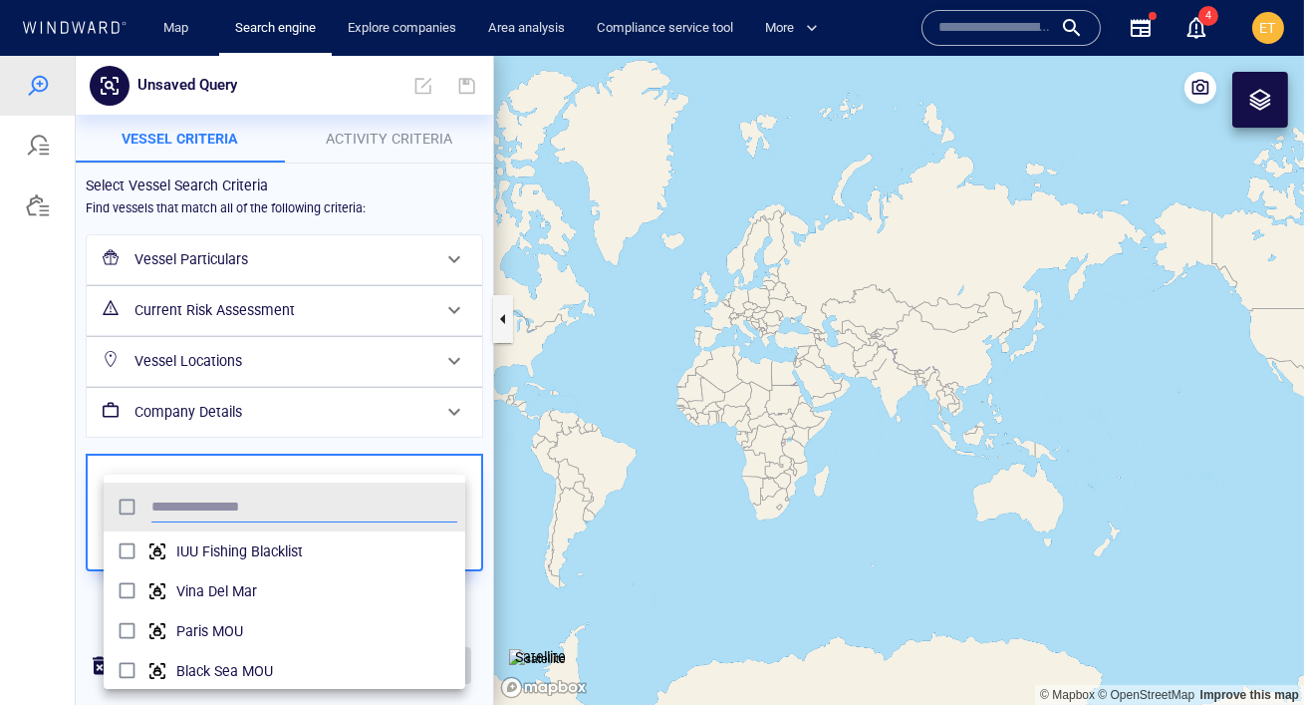
scroll to position [198, 361]
type input "****"
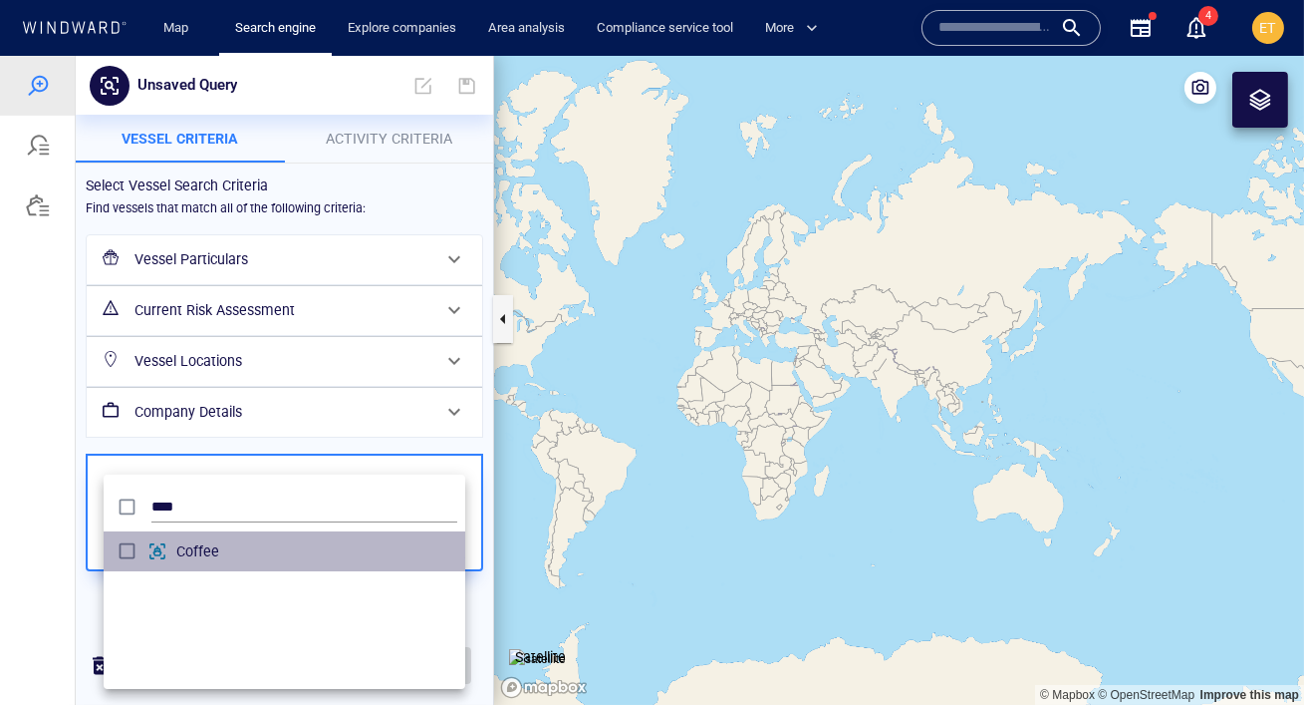
click at [147, 550] on div "grid" at bounding box center [161, 551] width 29 height 20
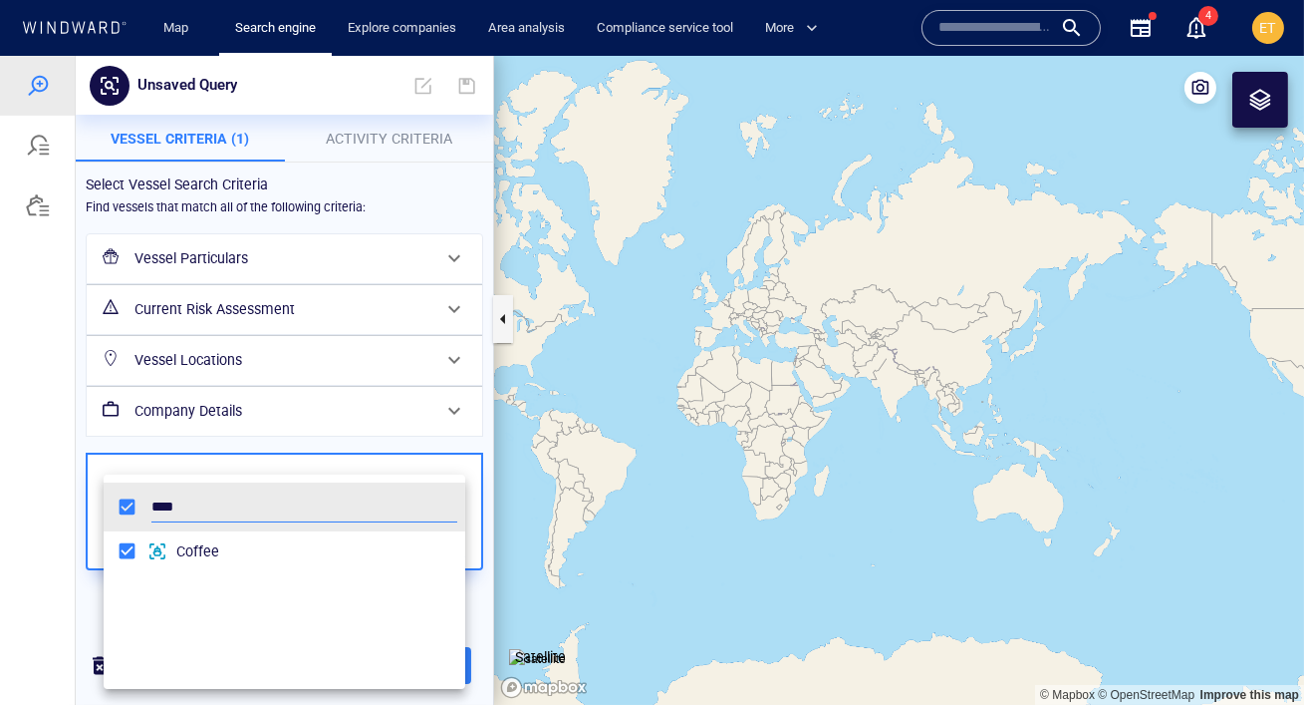
click at [65, 550] on div at bounding box center [652, 380] width 1304 height 649
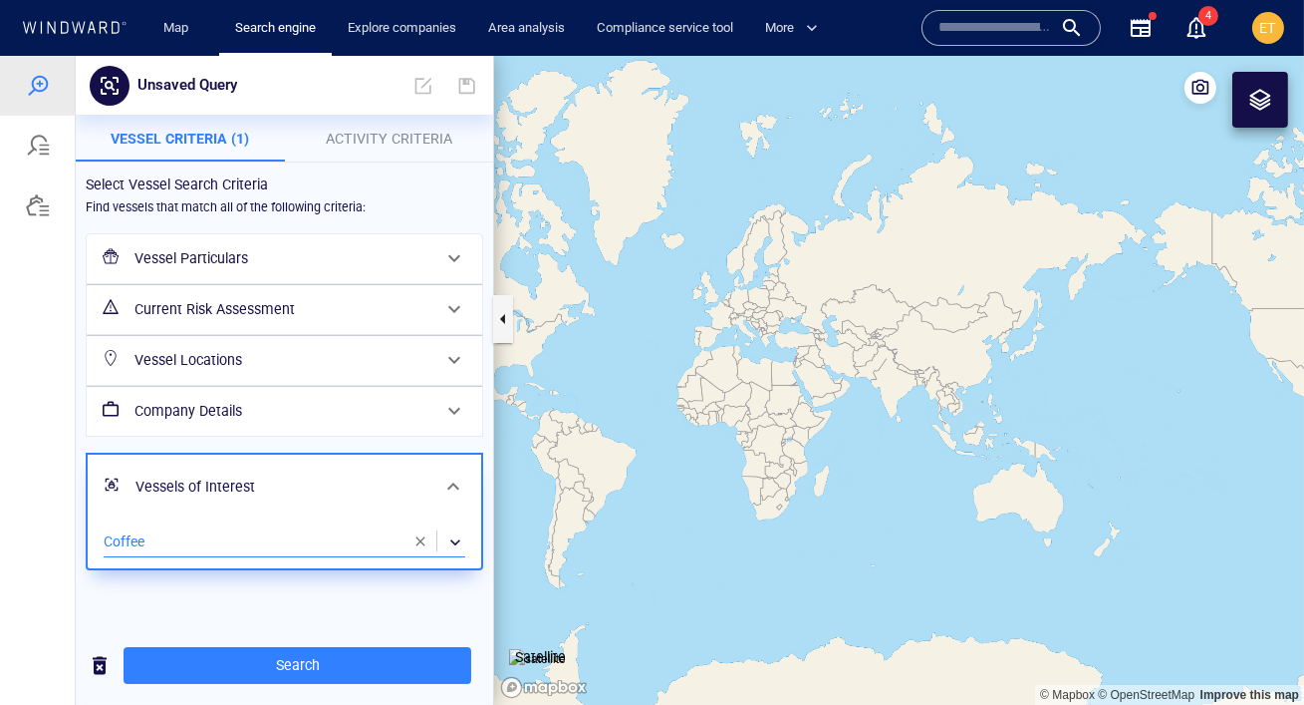
click at [351, 123] on button "Activity Criteria" at bounding box center [389, 139] width 209 height 48
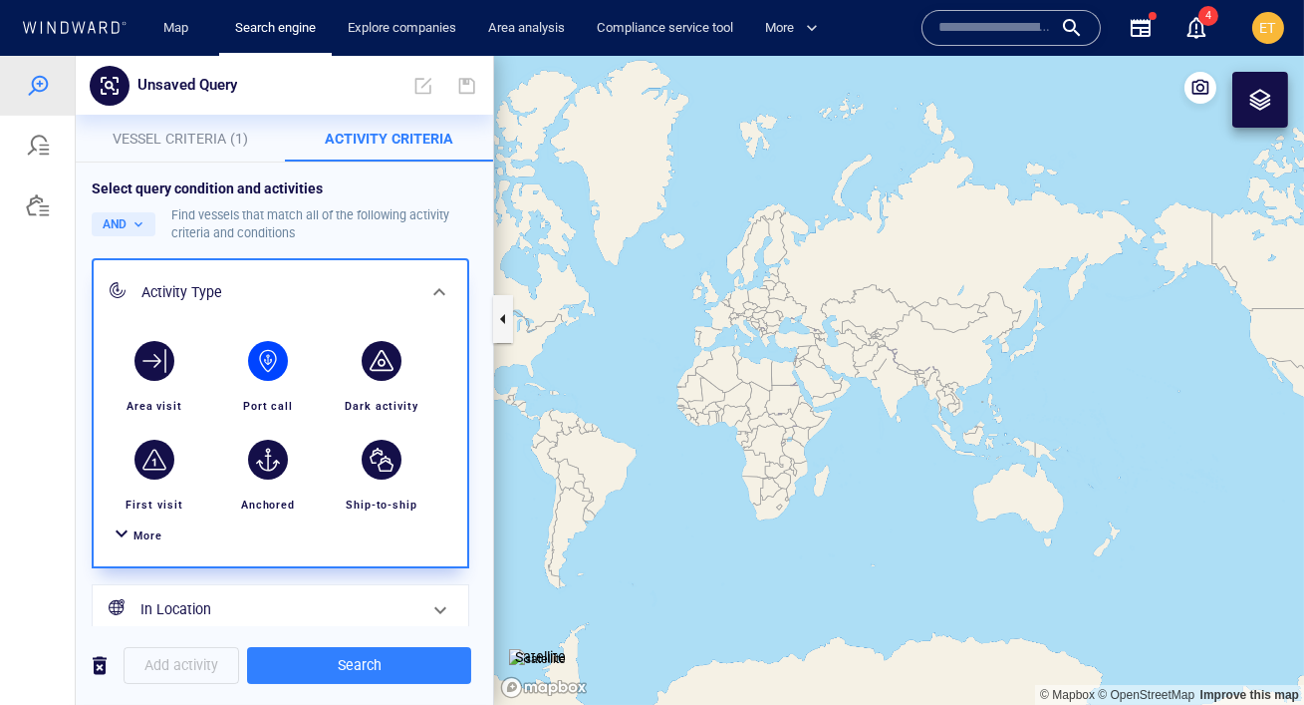
click at [275, 359] on div "button" at bounding box center [268, 361] width 40 height 40
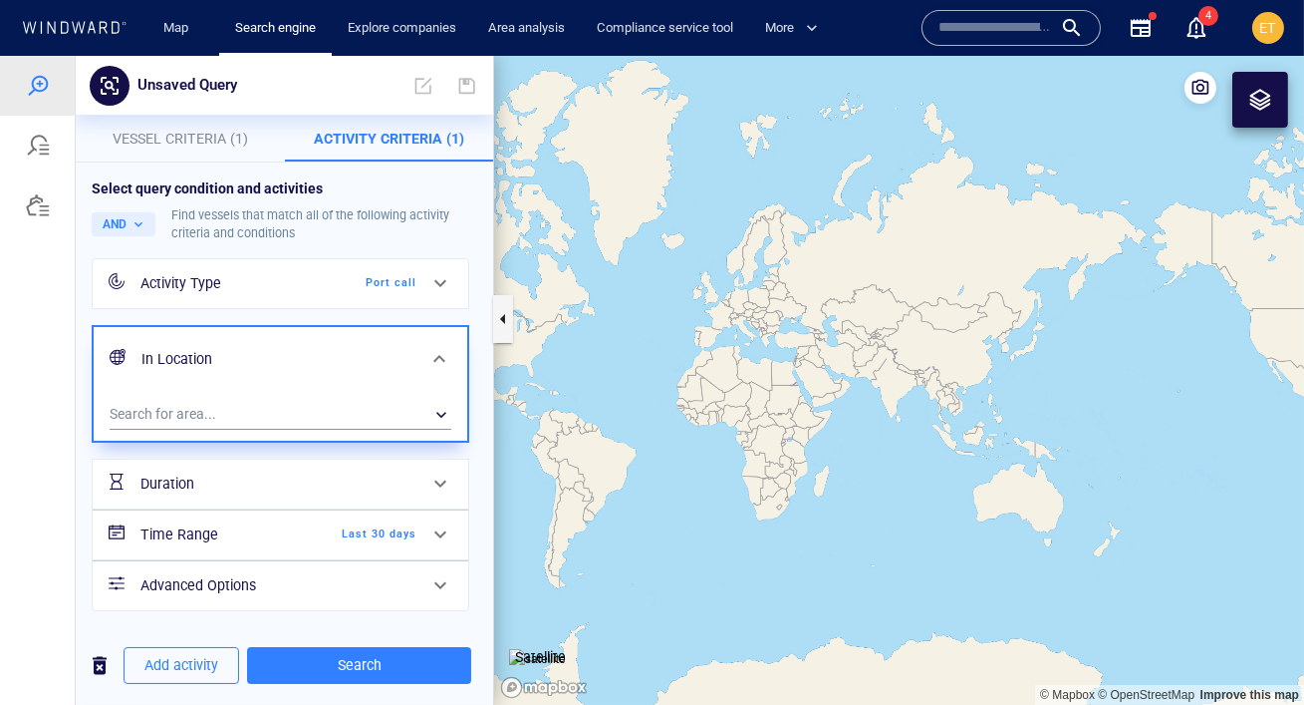
scroll to position [10, 0]
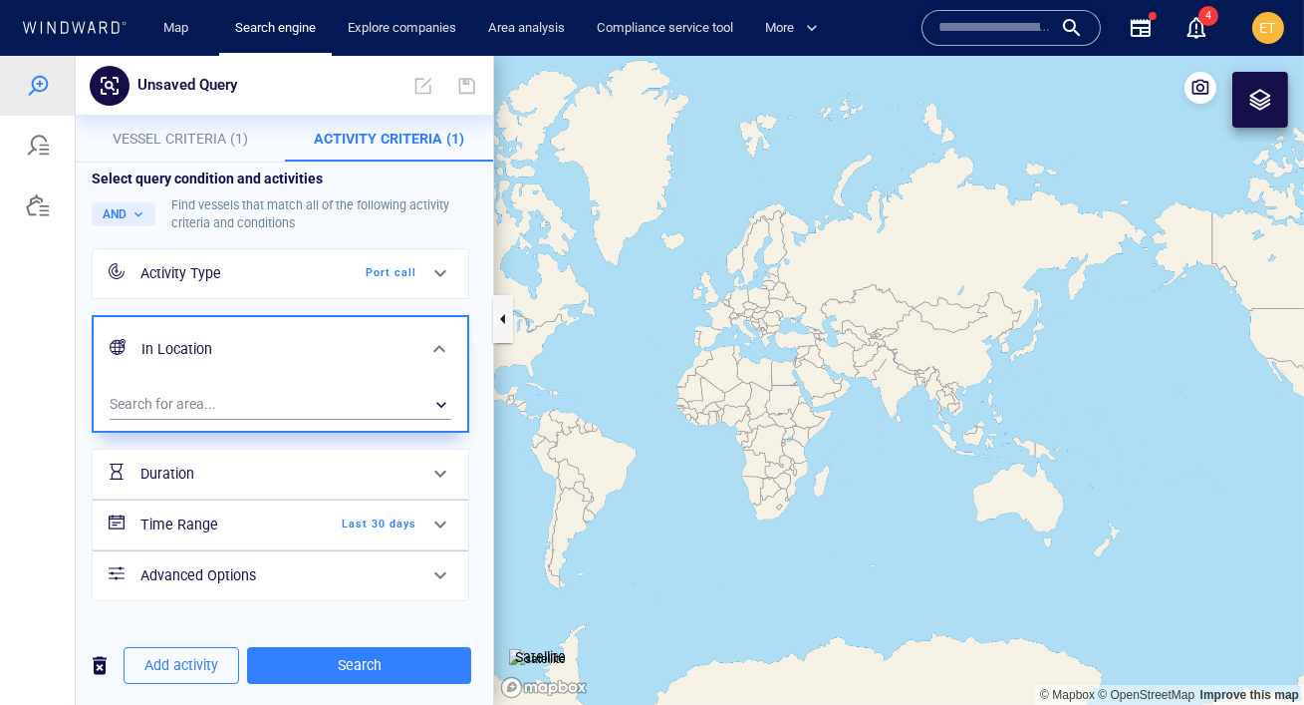
click at [373, 512] on div "Time Range Last 30 days" at bounding box center [279, 524] width 292 height 41
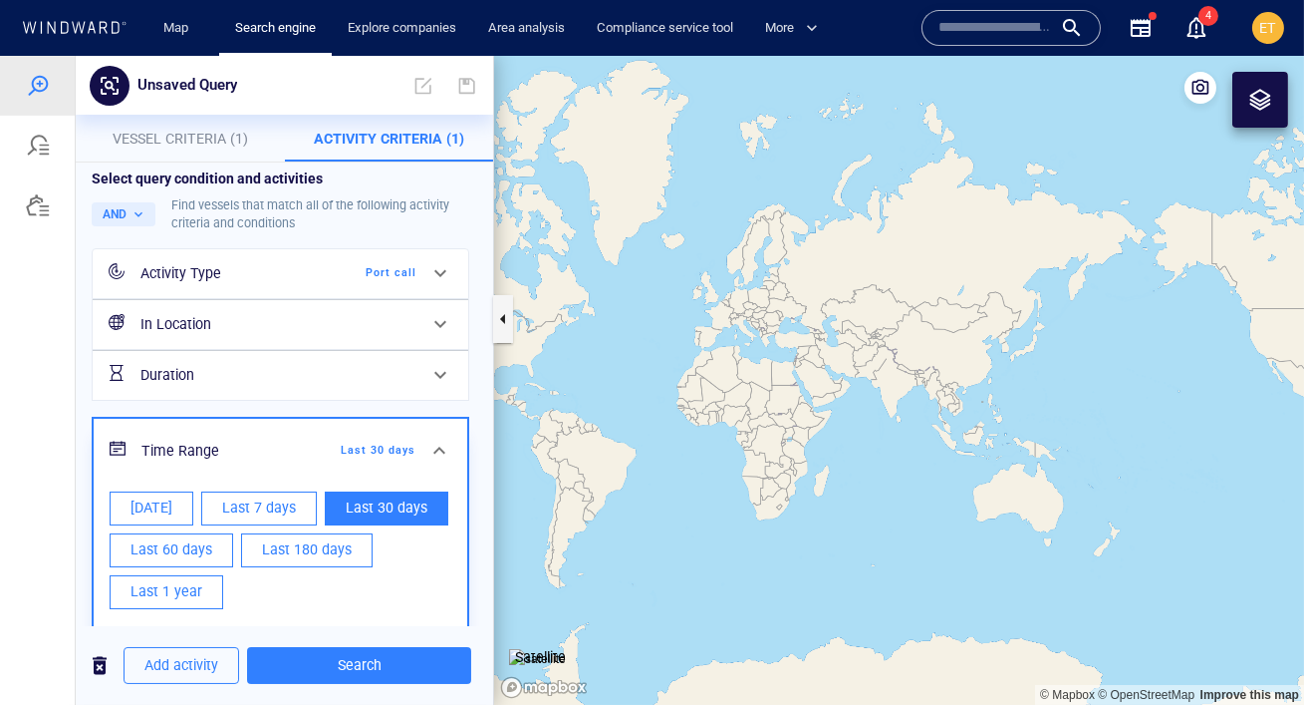
scroll to position [0, 0]
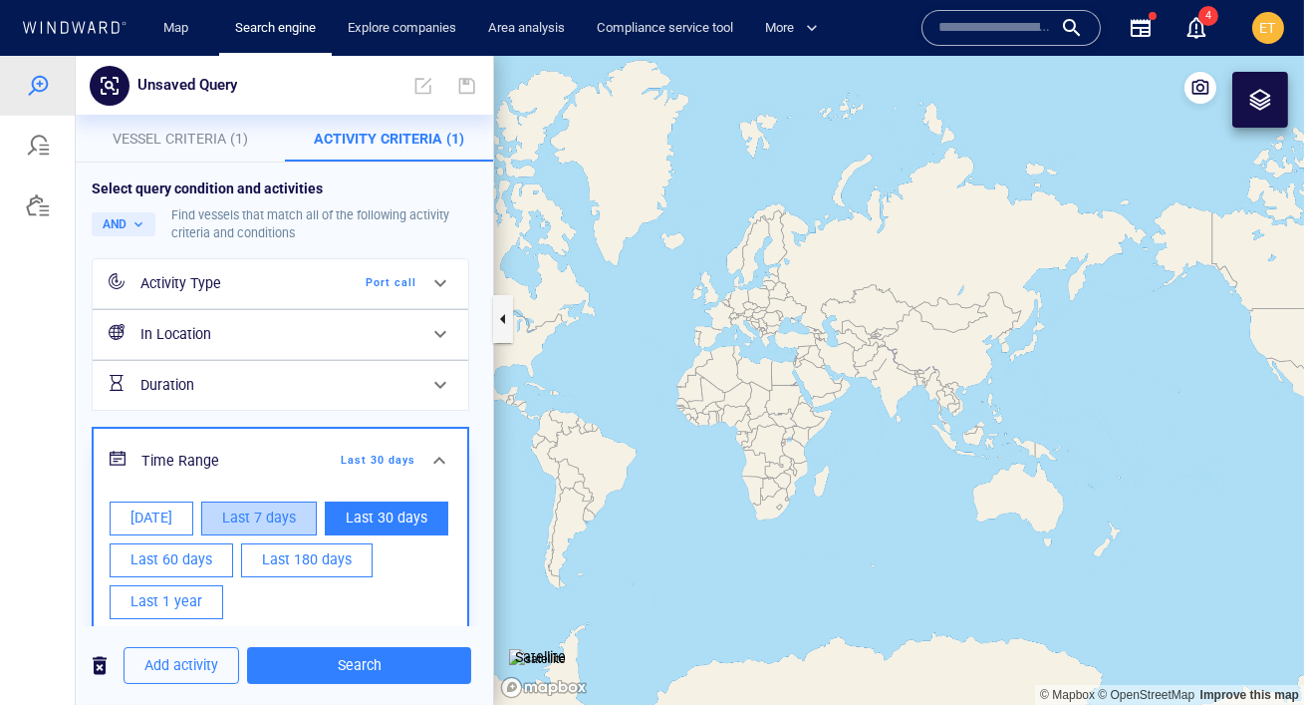
click at [234, 524] on span "Last 7 days" at bounding box center [259, 517] width 74 height 25
type input "**********"
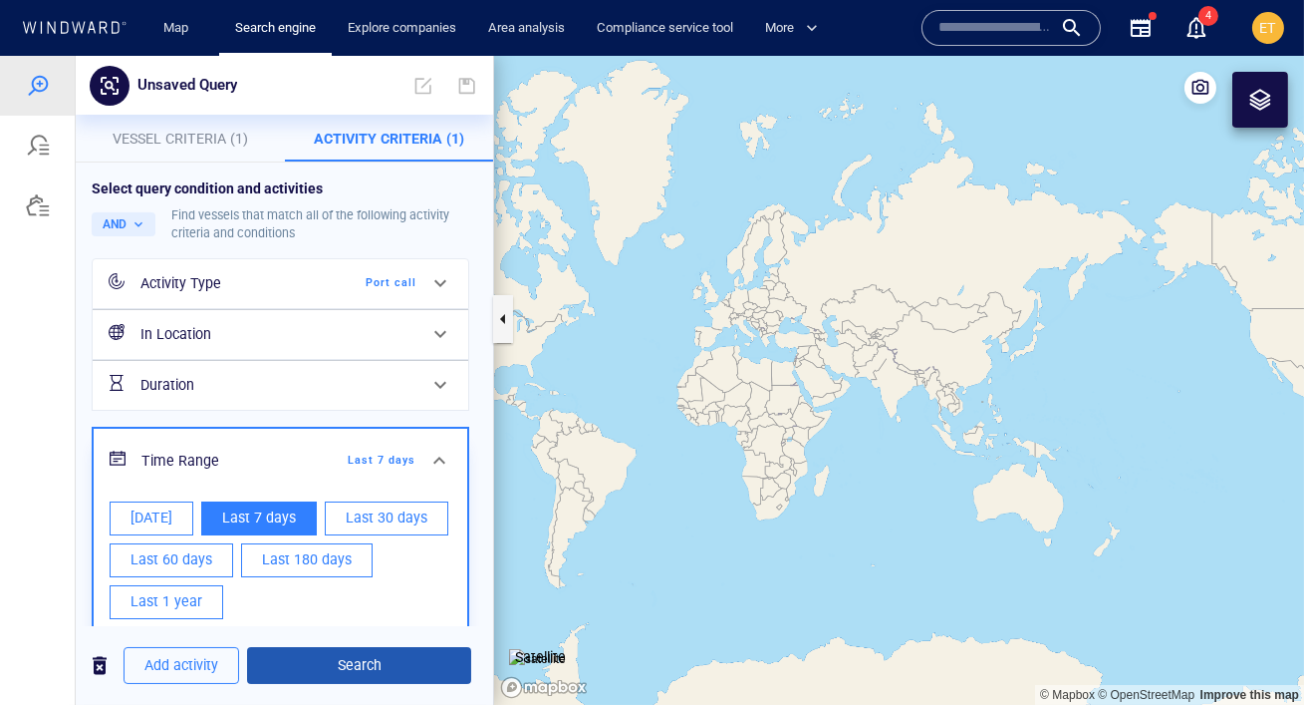
click at [350, 676] on span "Search" at bounding box center [359, 665] width 192 height 25
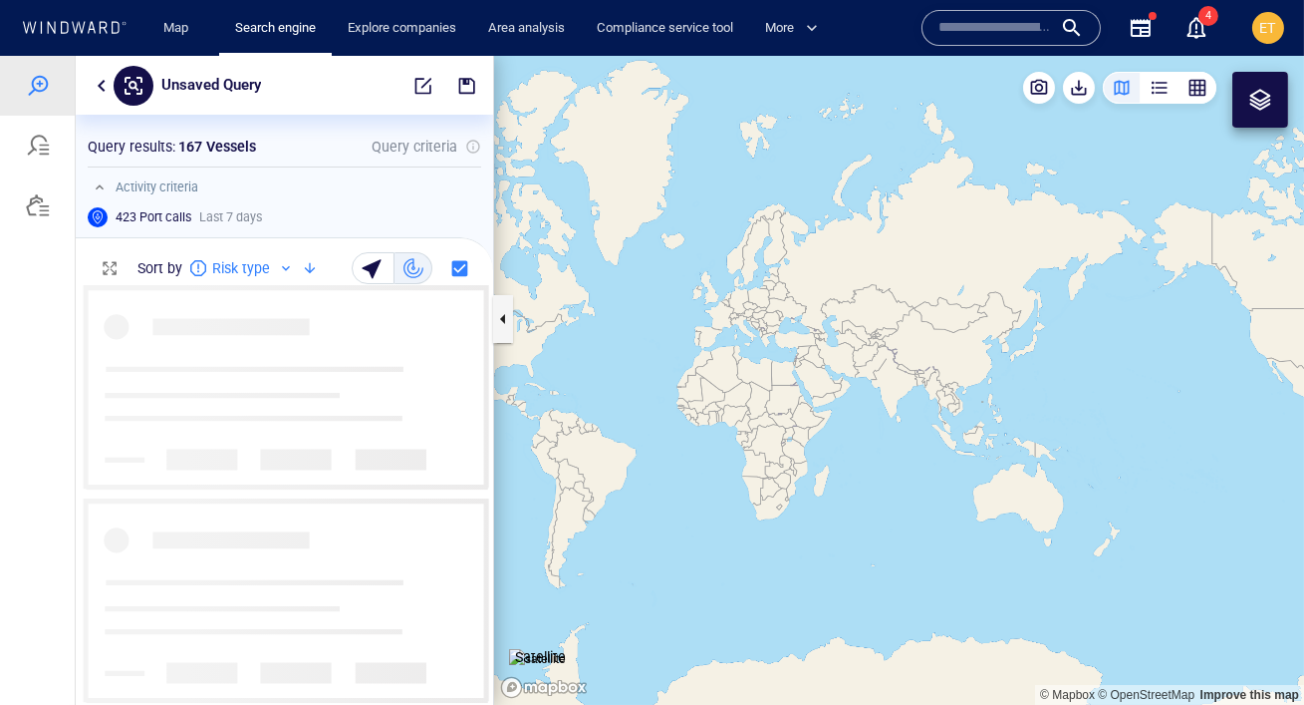
scroll to position [420, 418]
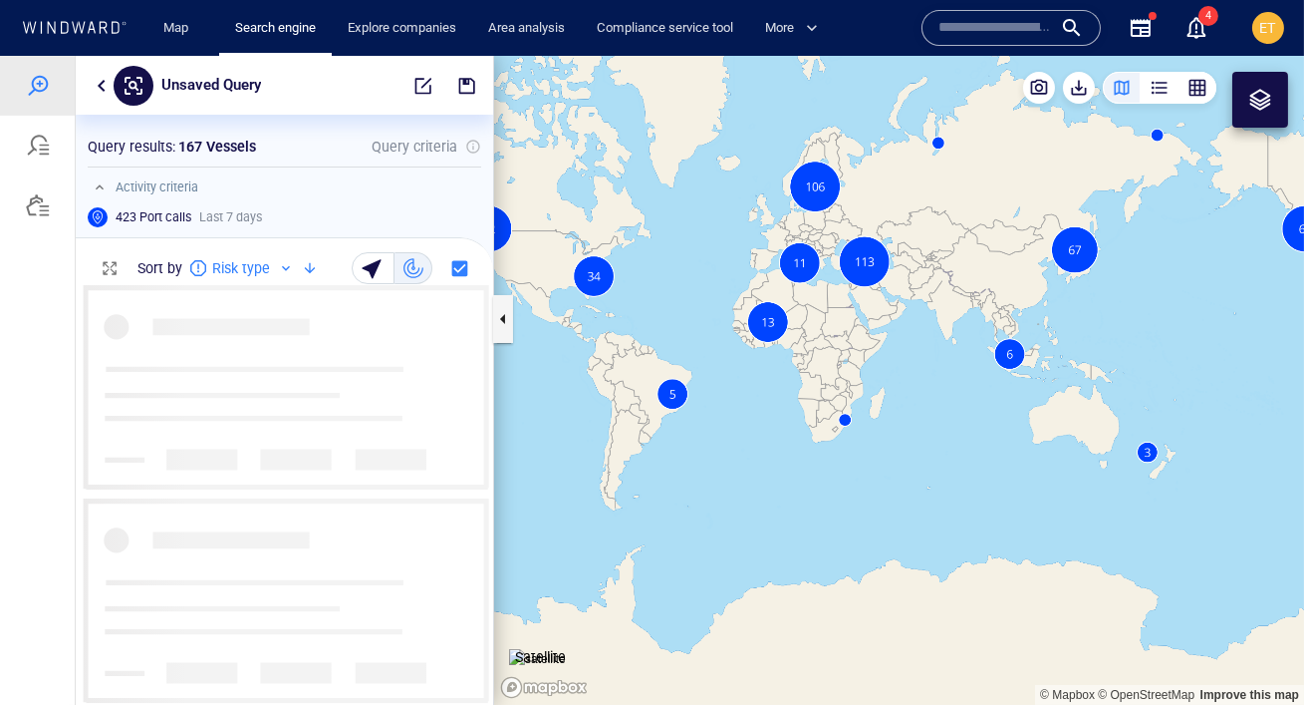
drag, startPoint x: 789, startPoint y: 436, endPoint x: 803, endPoint y: 376, distance: 62.4
click at [803, 376] on canvas "Map" at bounding box center [899, 380] width 810 height 649
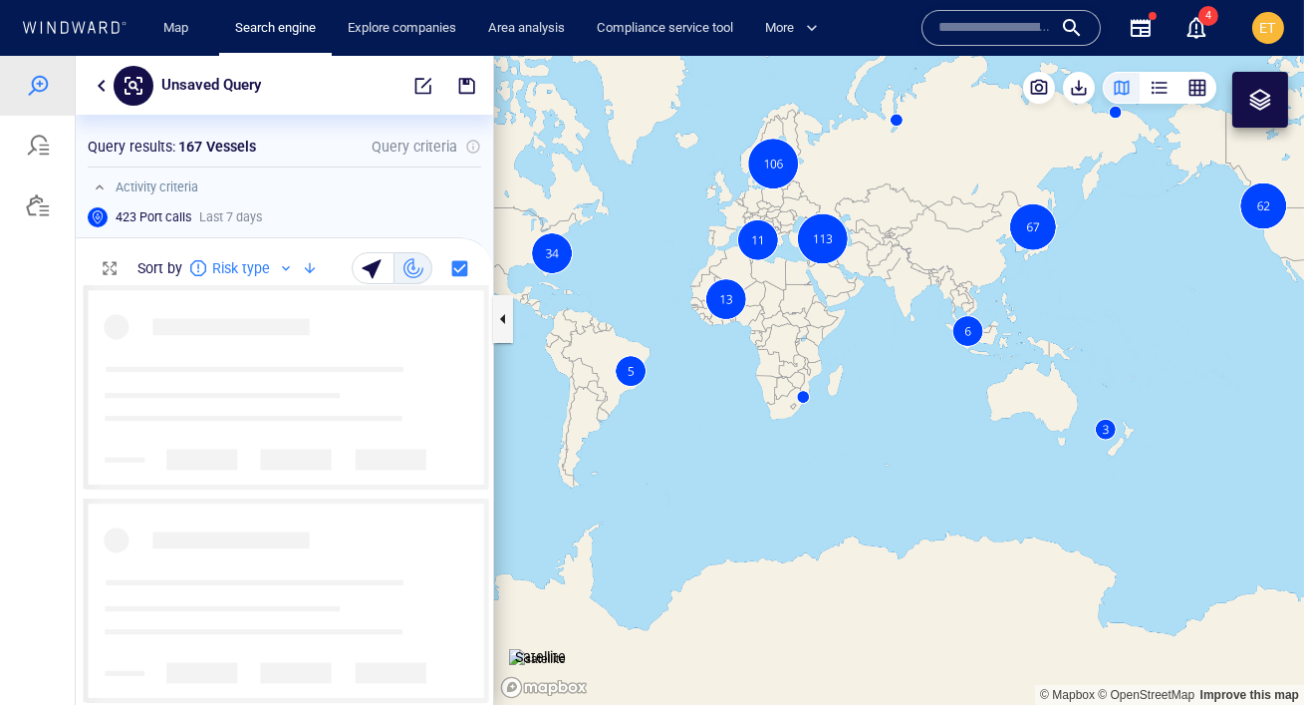
click at [795, 320] on canvas "Map" at bounding box center [899, 380] width 810 height 649
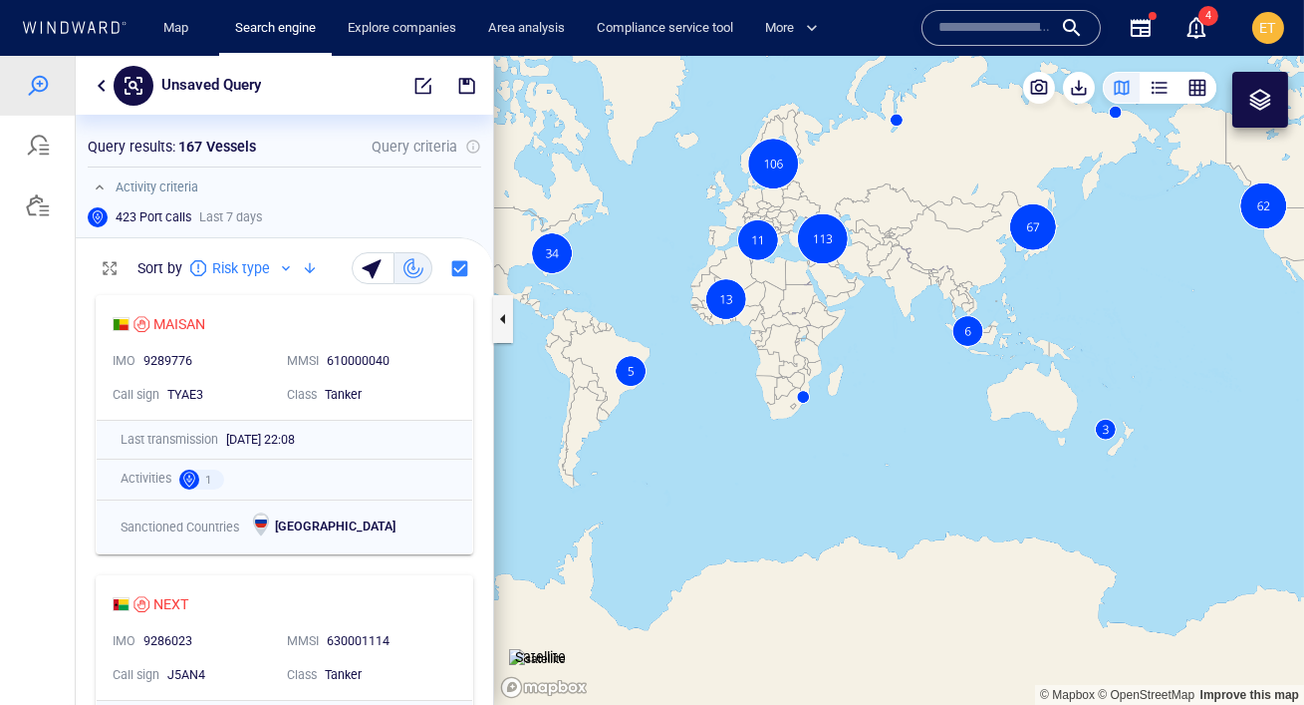
click at [795, 320] on canvas "Map" at bounding box center [899, 380] width 810 height 649
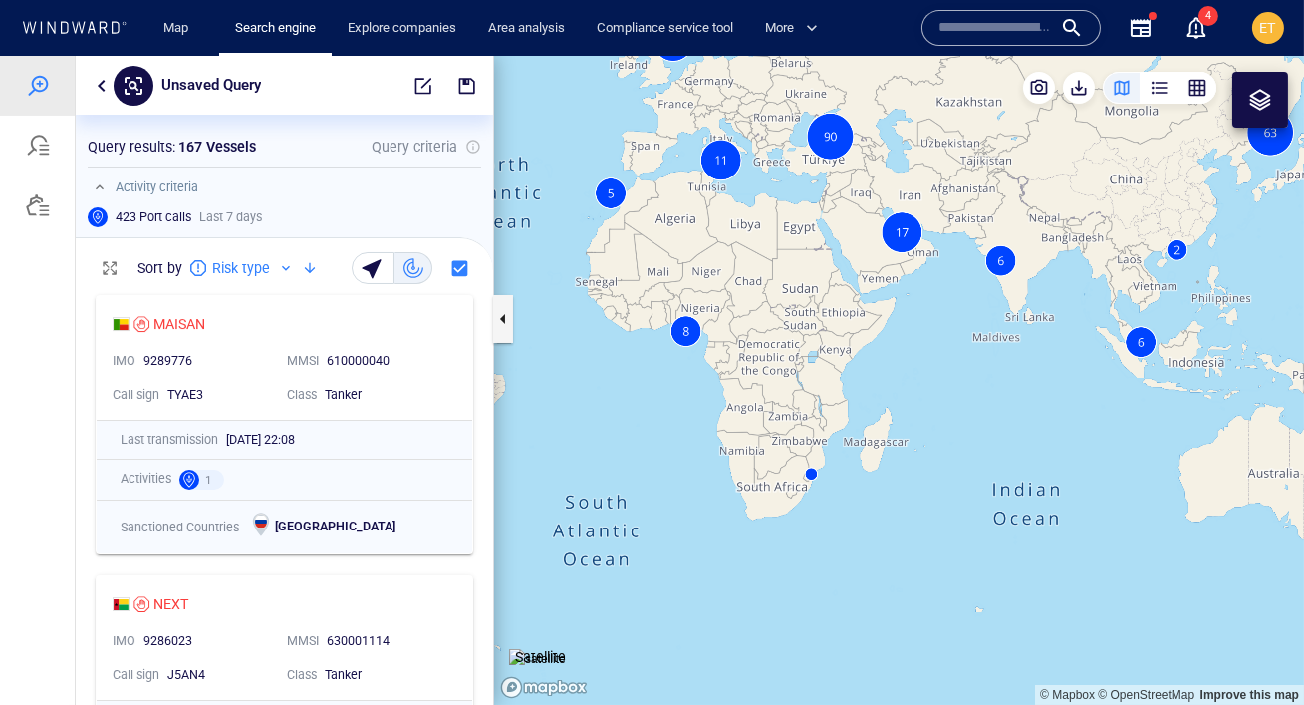
click at [760, 320] on canvas "Map" at bounding box center [899, 380] width 810 height 649
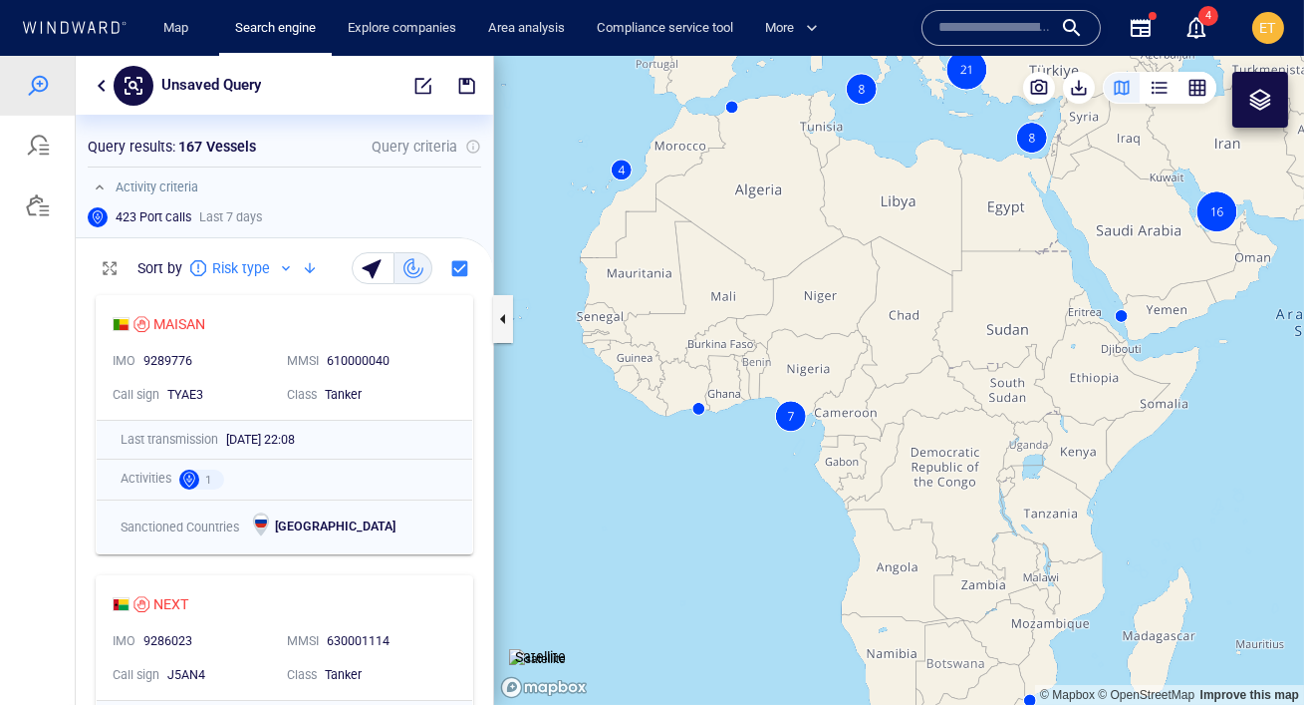
drag, startPoint x: 716, startPoint y: 282, endPoint x: 808, endPoint y: 381, distance: 134.7
click at [808, 381] on canvas "Map" at bounding box center [899, 380] width 810 height 649
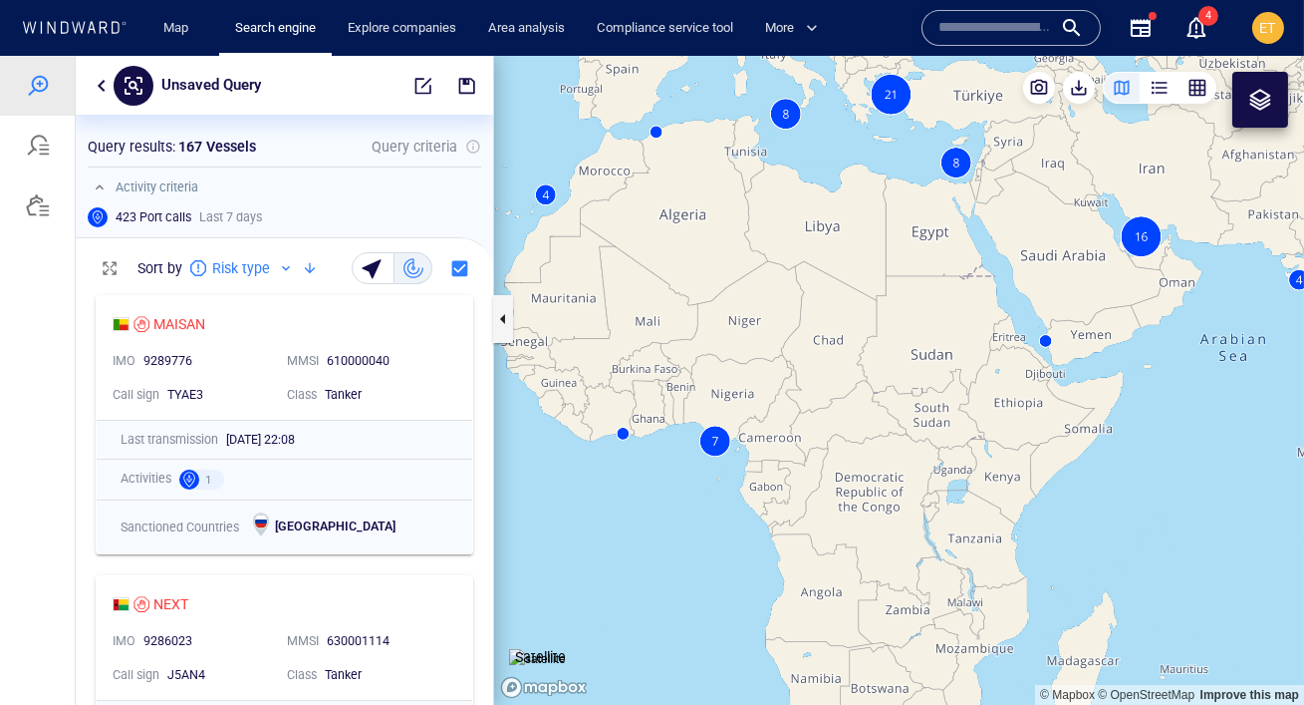
drag, startPoint x: 1028, startPoint y: 272, endPoint x: 856, endPoint y: 277, distance: 172.5
click at [856, 277] on canvas "Map" at bounding box center [899, 380] width 810 height 649
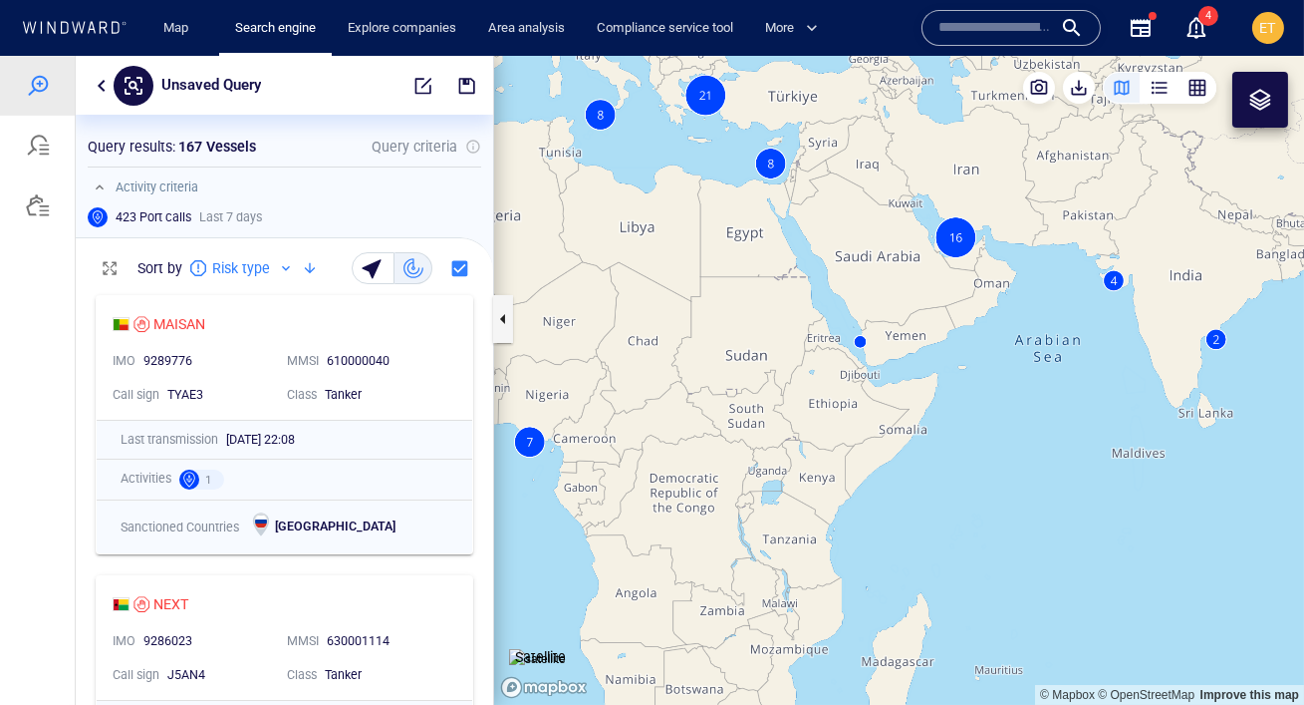
click at [1270, 92] on div at bounding box center [1261, 100] width 24 height 24
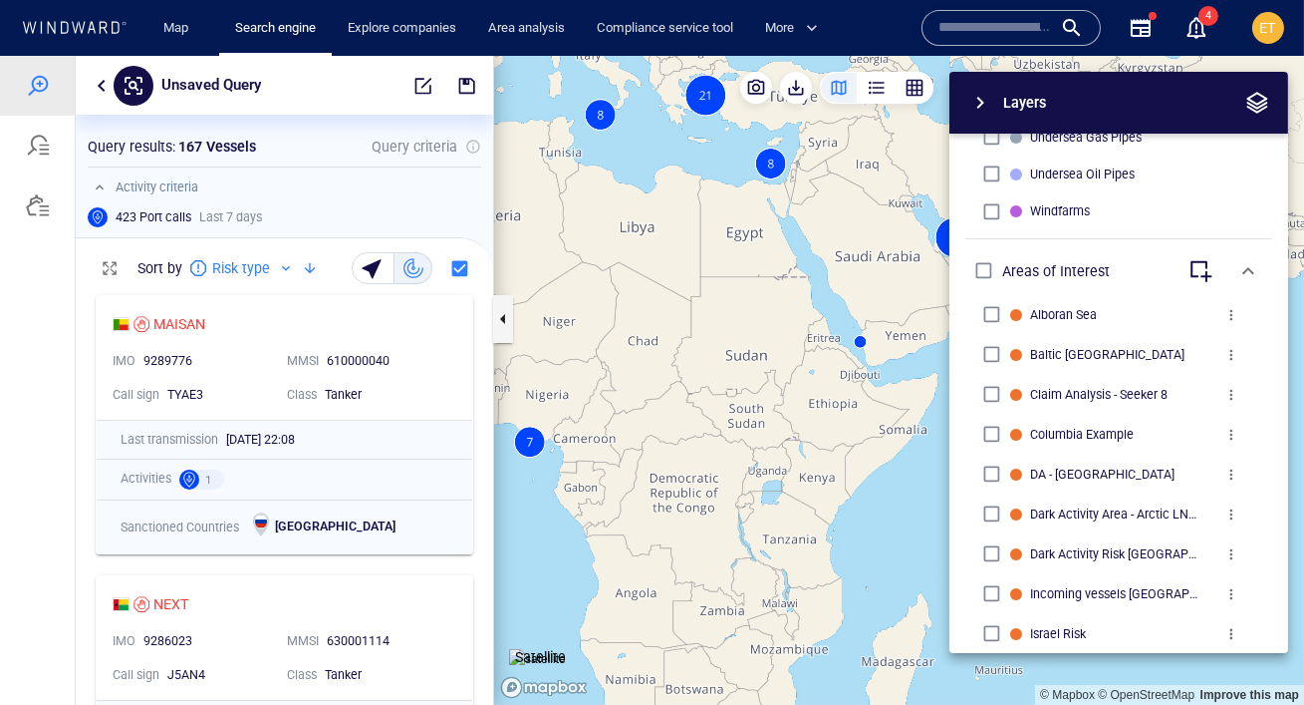
scroll to position [860, 0]
click at [987, 100] on span "button" at bounding box center [981, 103] width 24 height 24
